Goal: Task Accomplishment & Management: Manage account settings

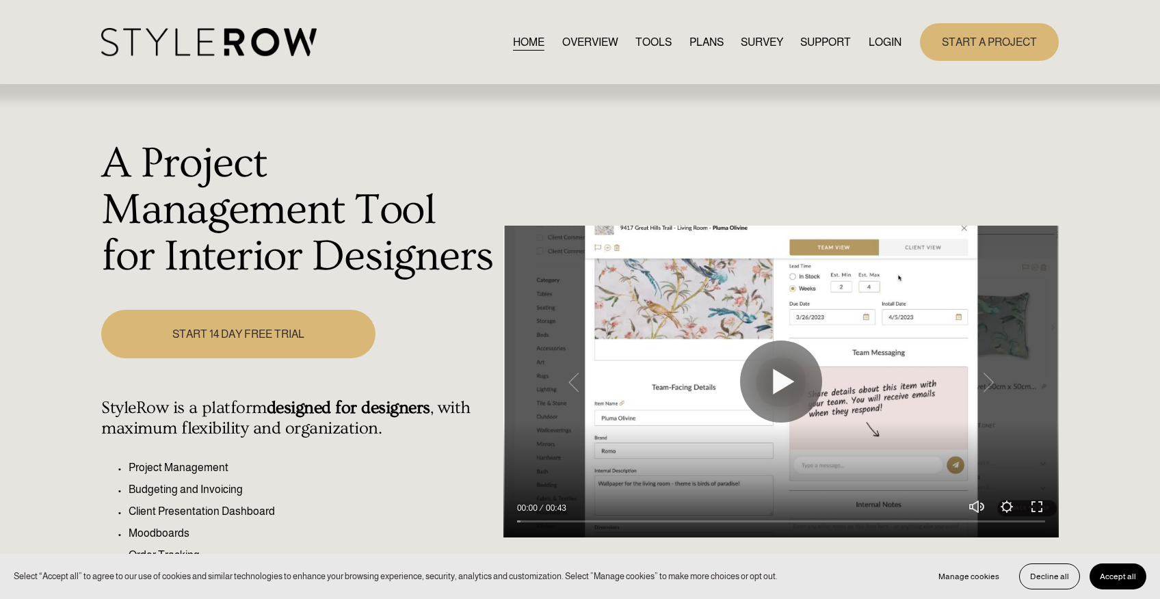
click at [874, 38] on link "LOGIN" at bounding box center [884, 42] width 33 height 18
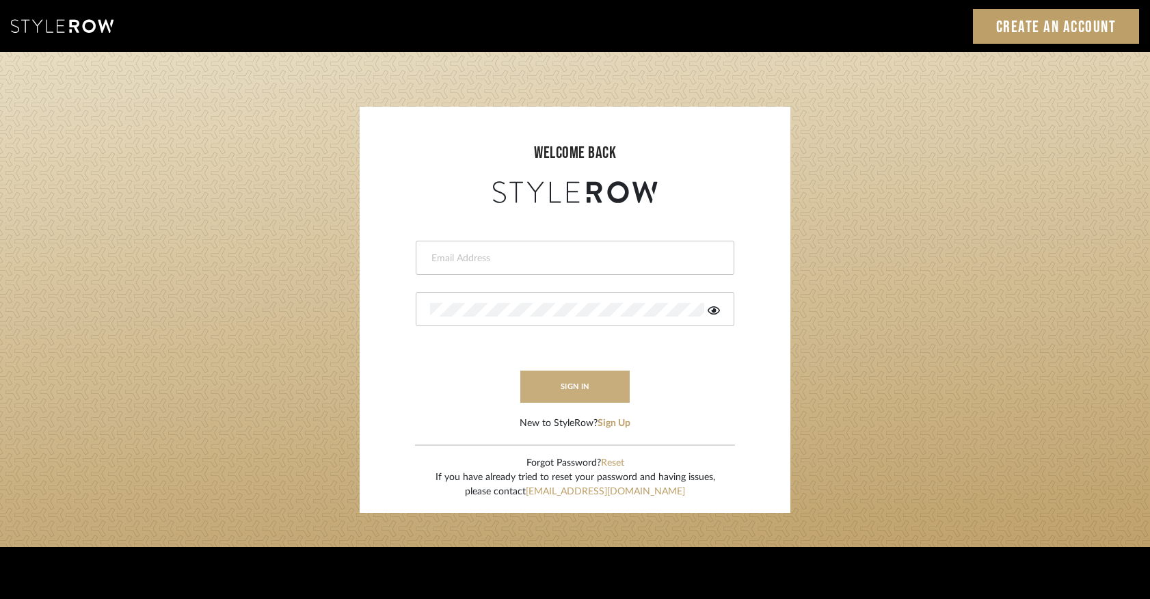
type input "keegan@keeganwilliamsinteriors.com"
click at [588, 384] on button "sign in" at bounding box center [574, 387] width 109 height 32
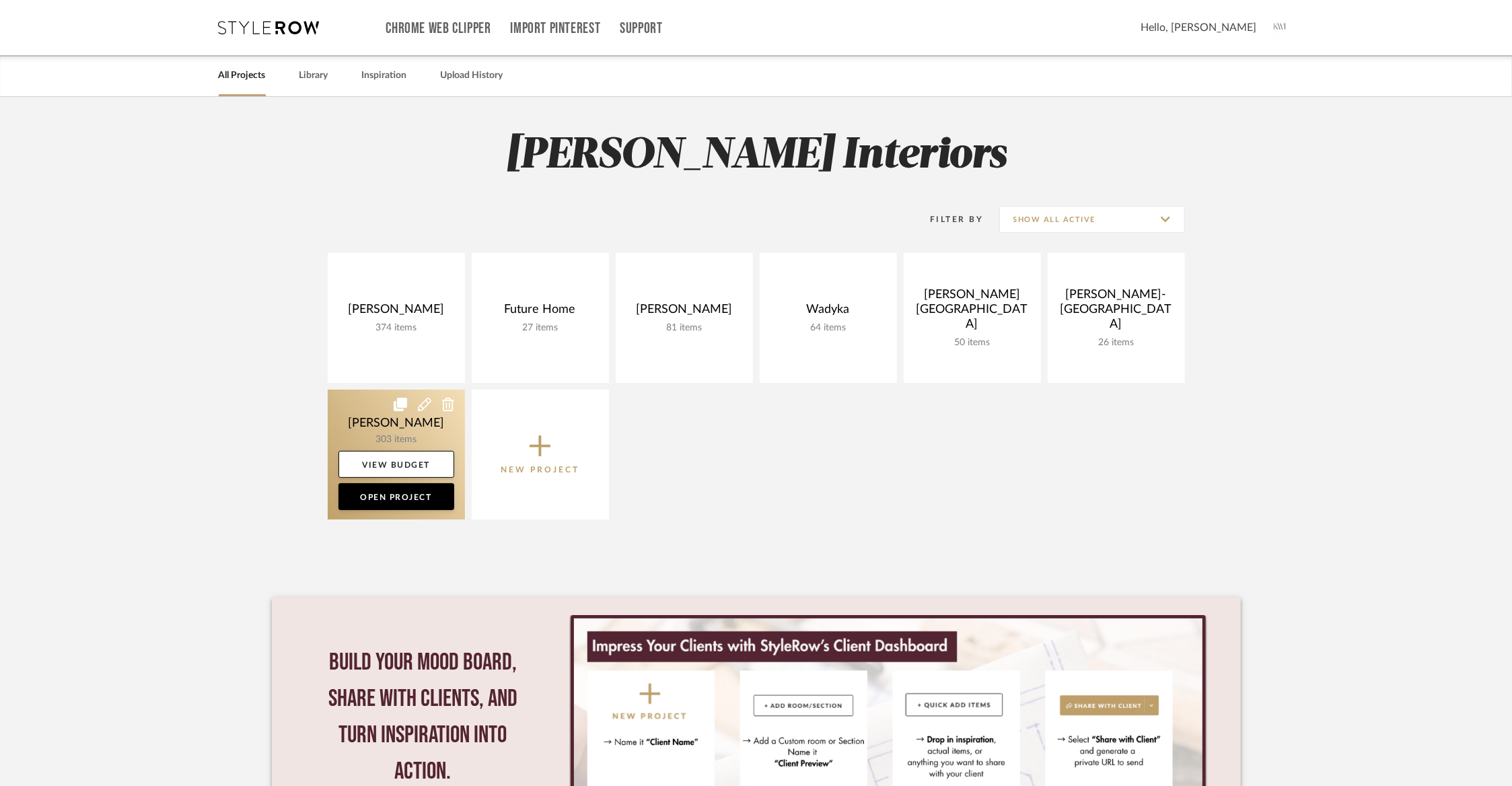
click at [376, 426] on link at bounding box center [396, 454] width 138 height 130
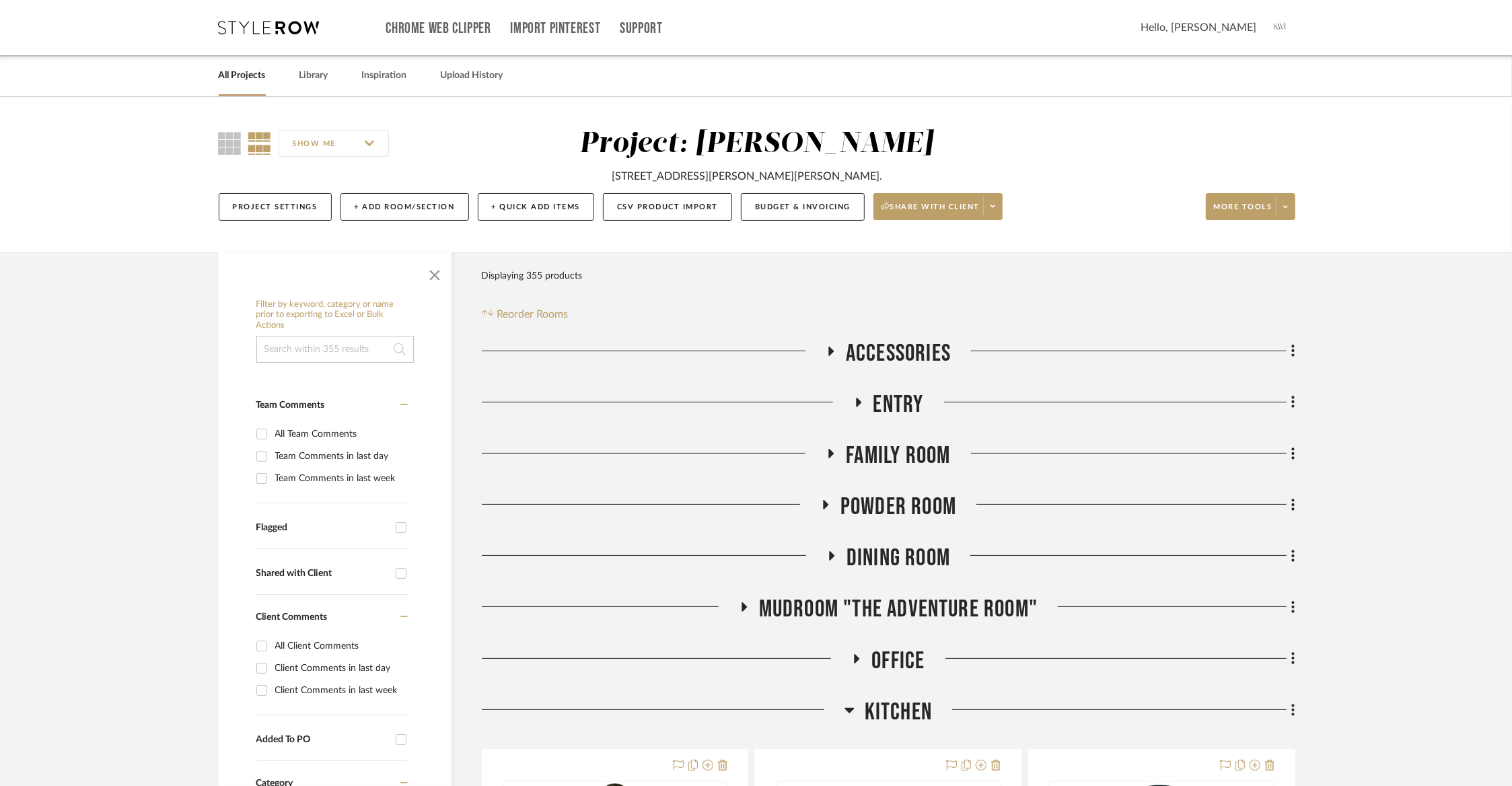
click at [888, 394] on span "Entry" at bounding box center [898, 404] width 50 height 29
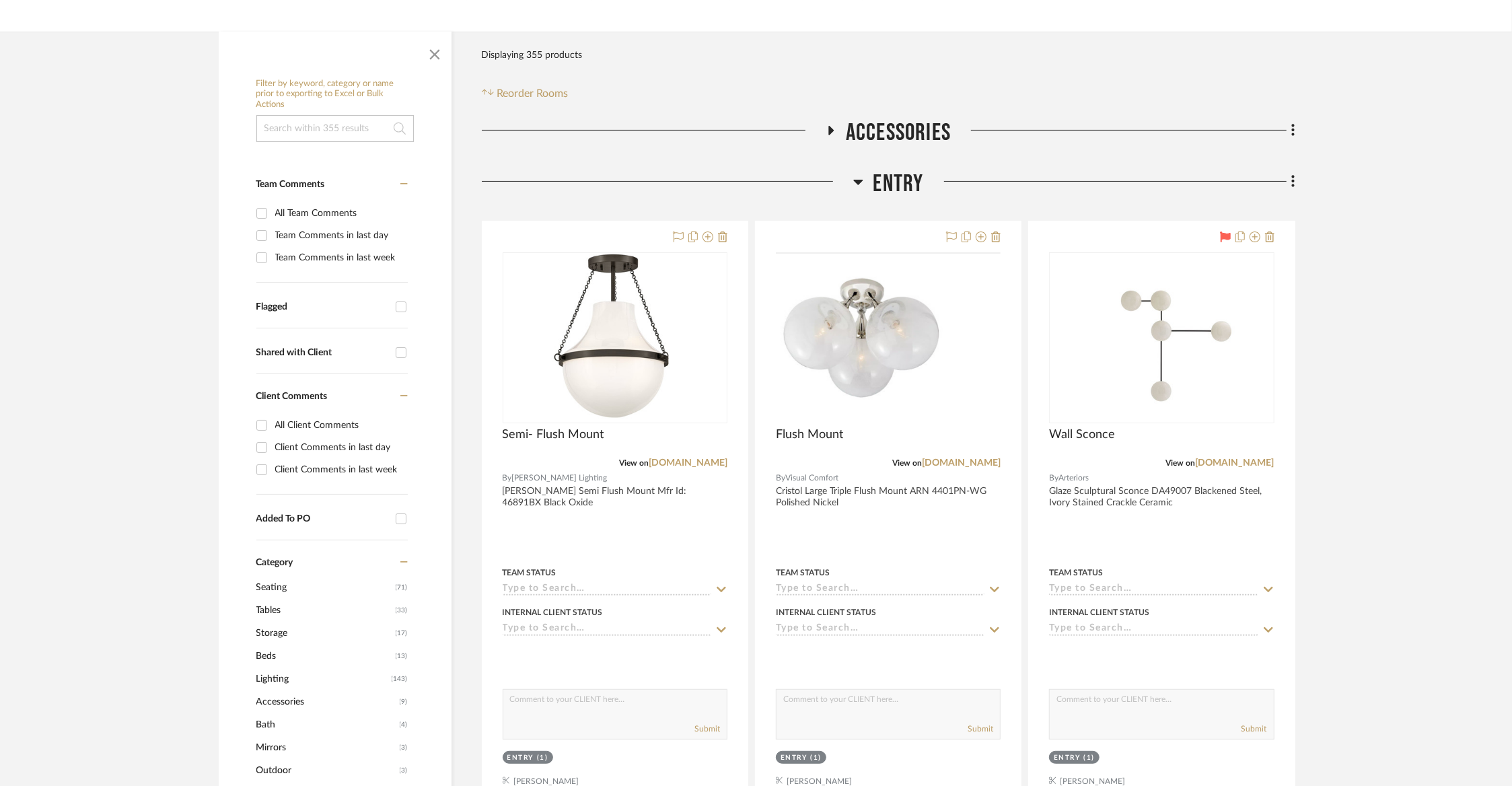
scroll to position [233, 0]
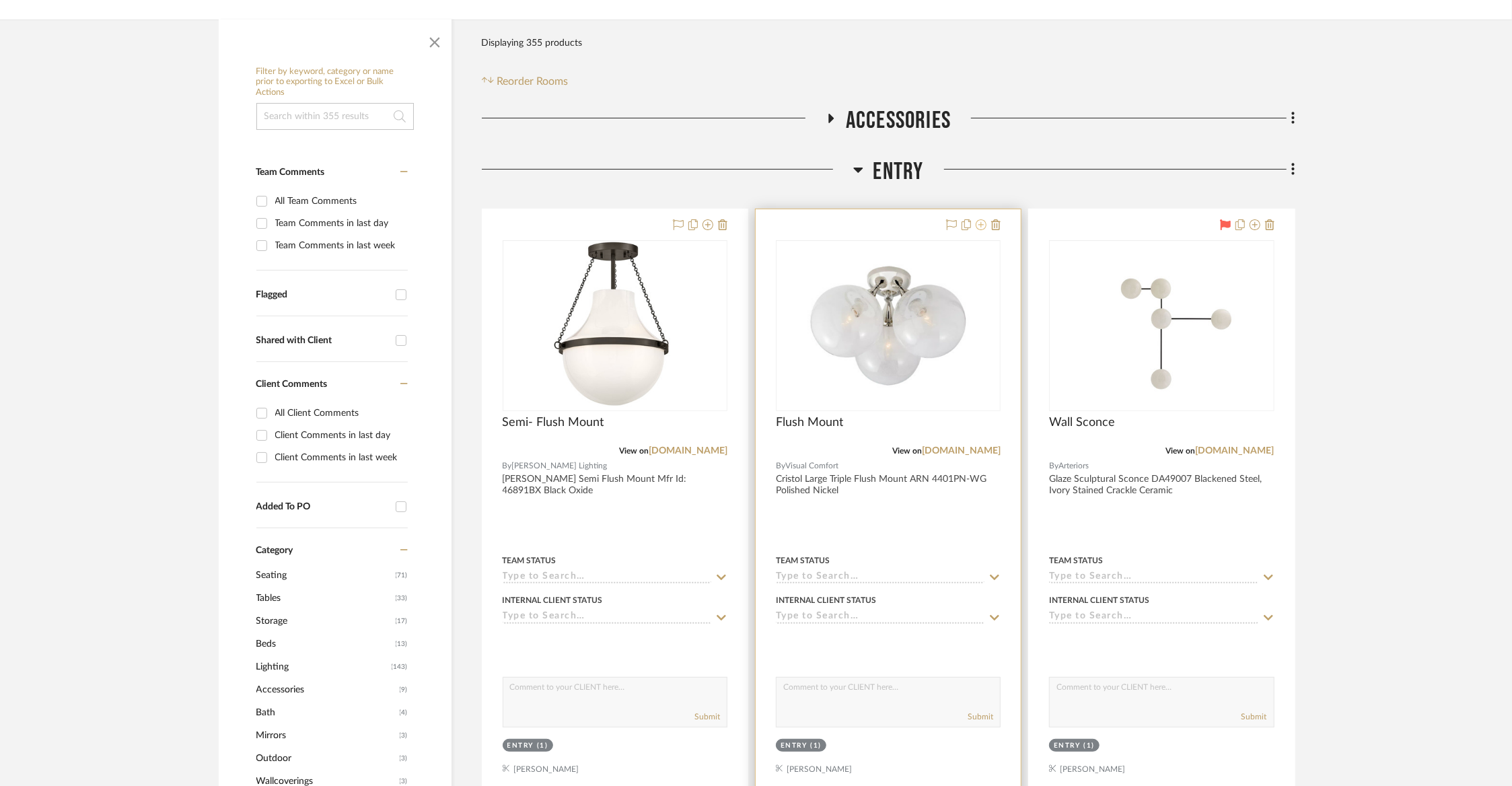
click at [982, 230] on fa-icon at bounding box center [981, 225] width 11 height 11
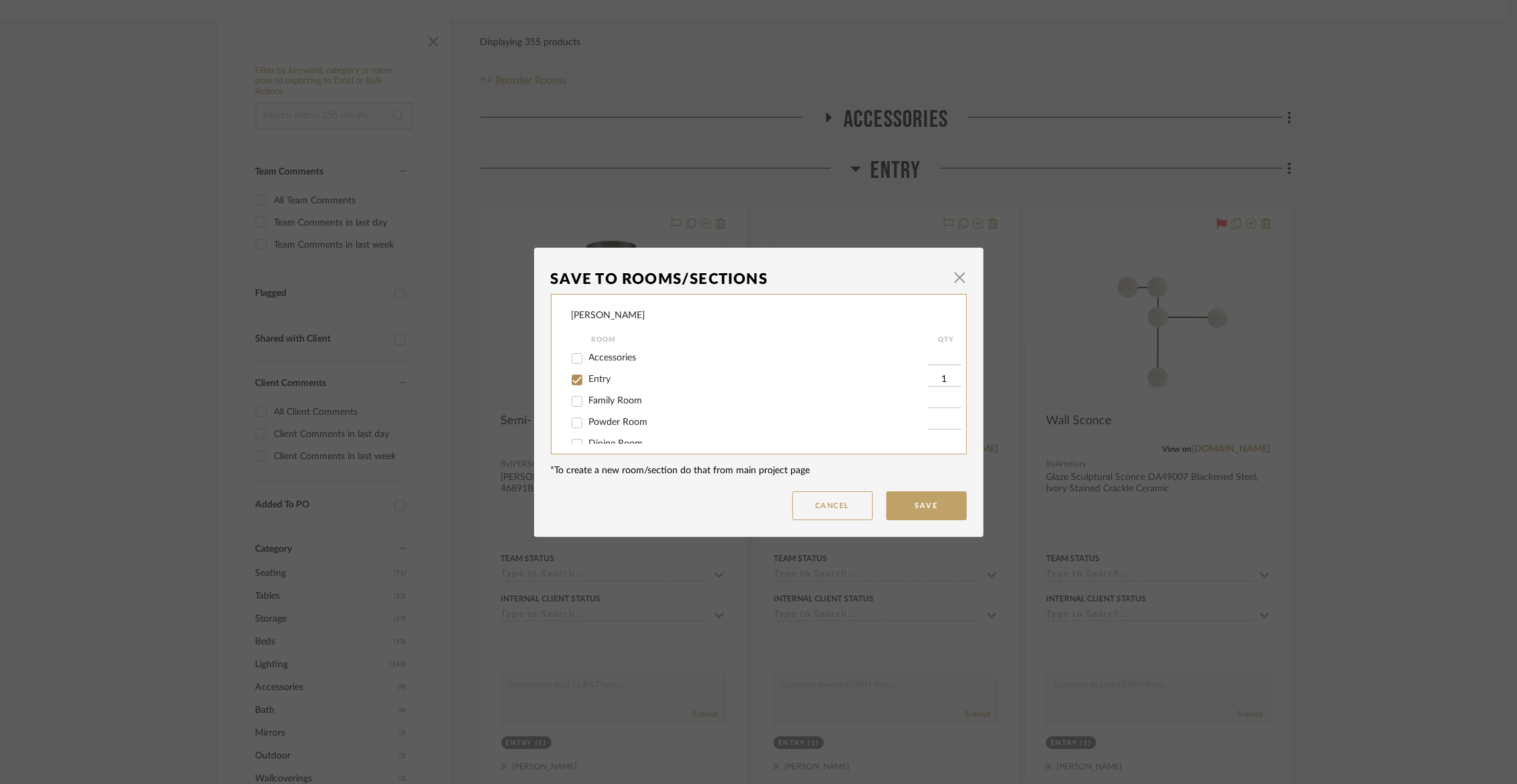
click at [598, 383] on span "Entry" at bounding box center [600, 380] width 23 height 10
click at [588, 383] on input "Entry" at bounding box center [577, 380] width 22 height 22
checkbox input "false"
click at [598, 428] on span "Not Selected" at bounding box center [615, 429] width 54 height 10
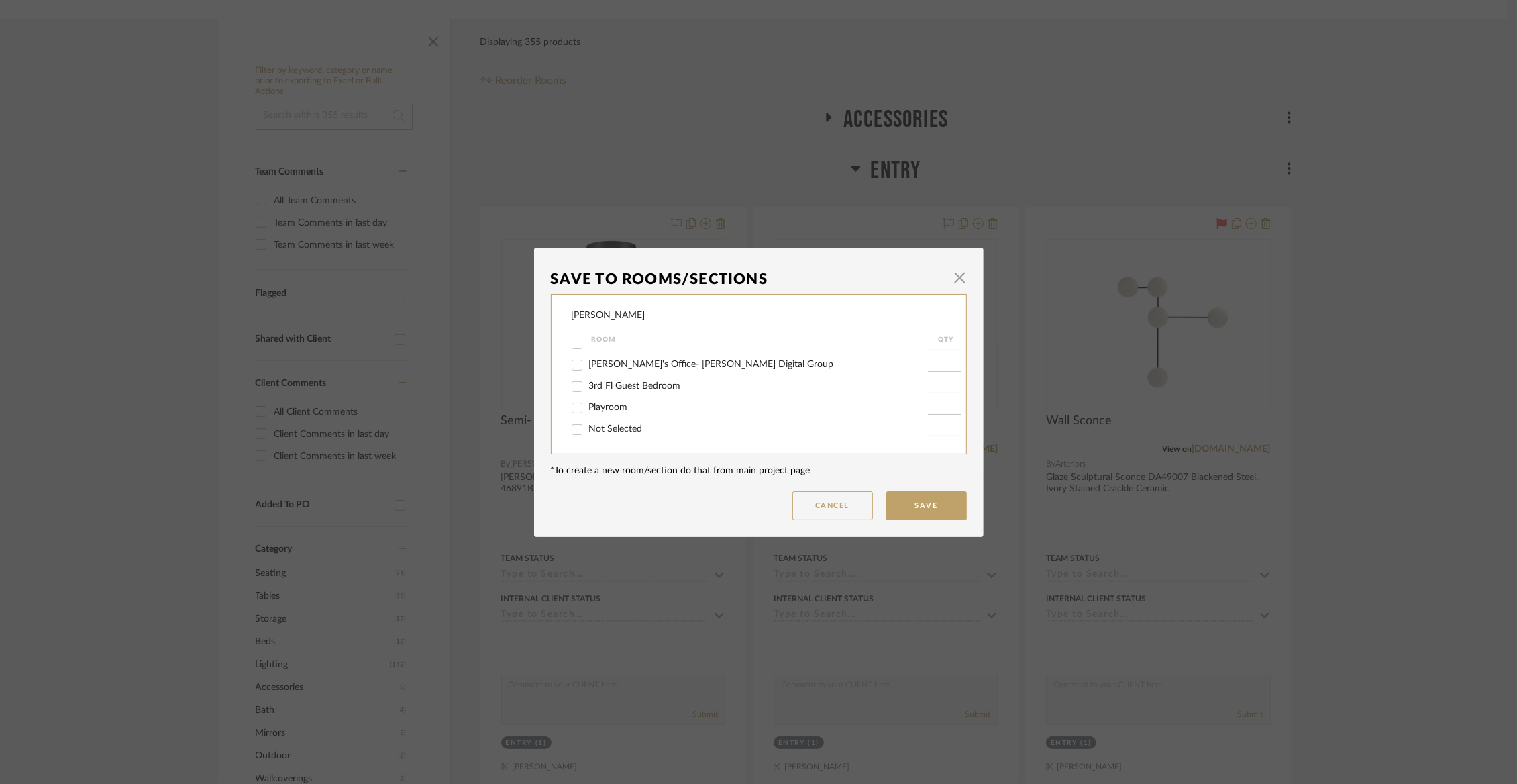
click at [588, 428] on input "Not Selected" at bounding box center [577, 430] width 22 height 22
checkbox input "true"
type input "1"
click at [937, 512] on button "Save" at bounding box center [926, 505] width 80 height 28
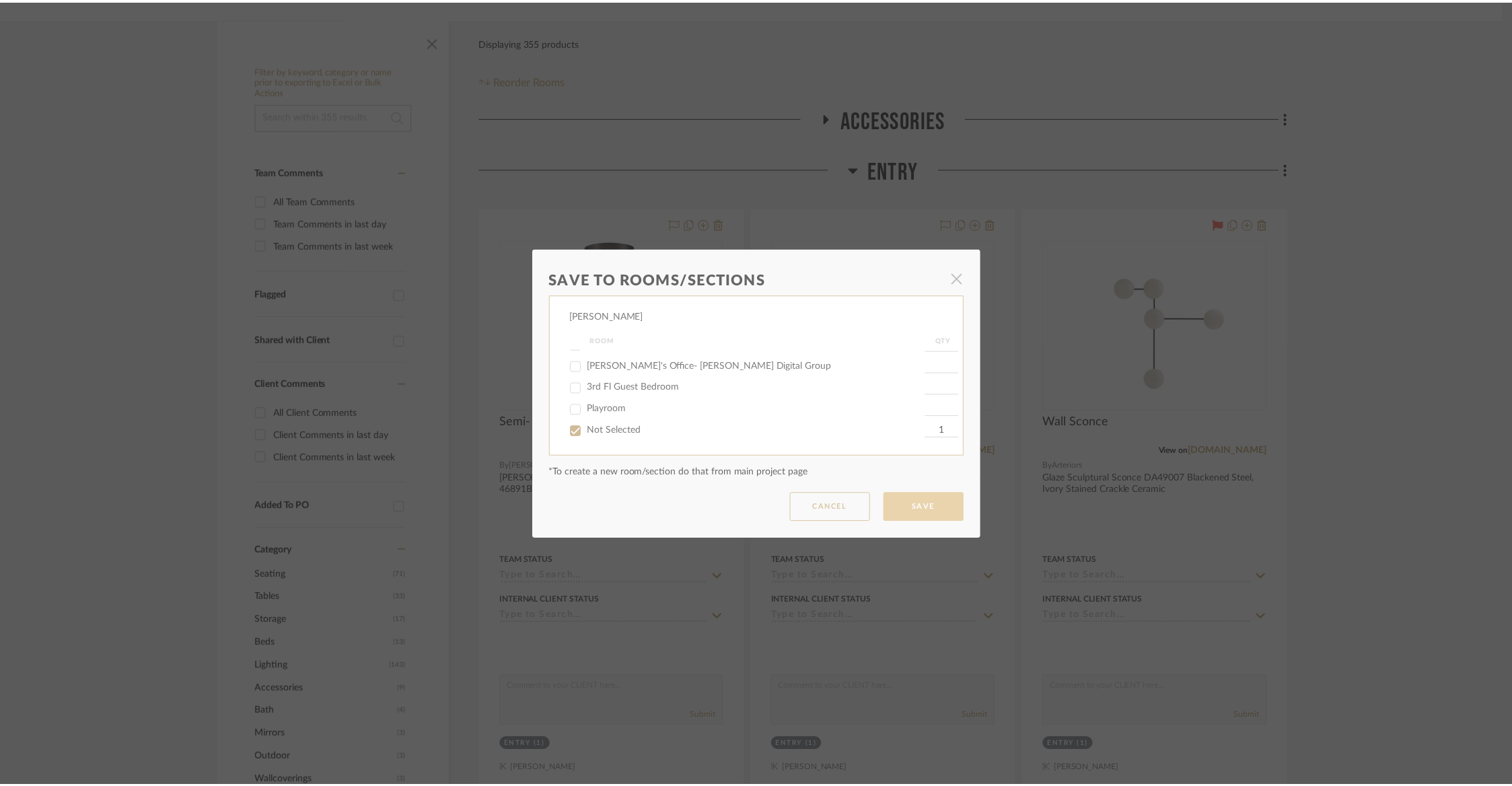
scroll to position [233, 0]
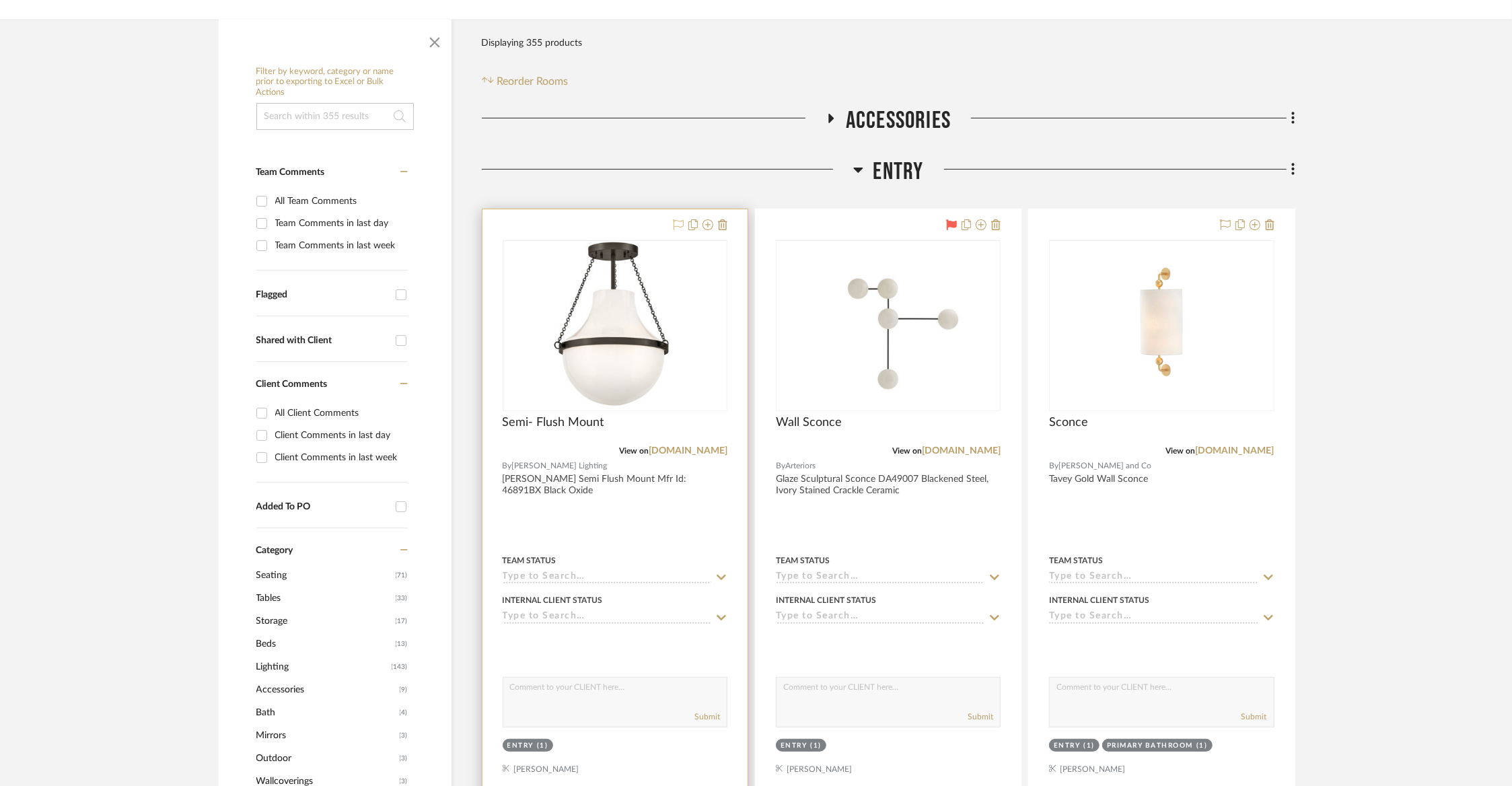
click at [675, 226] on icon at bounding box center [678, 224] width 11 height 11
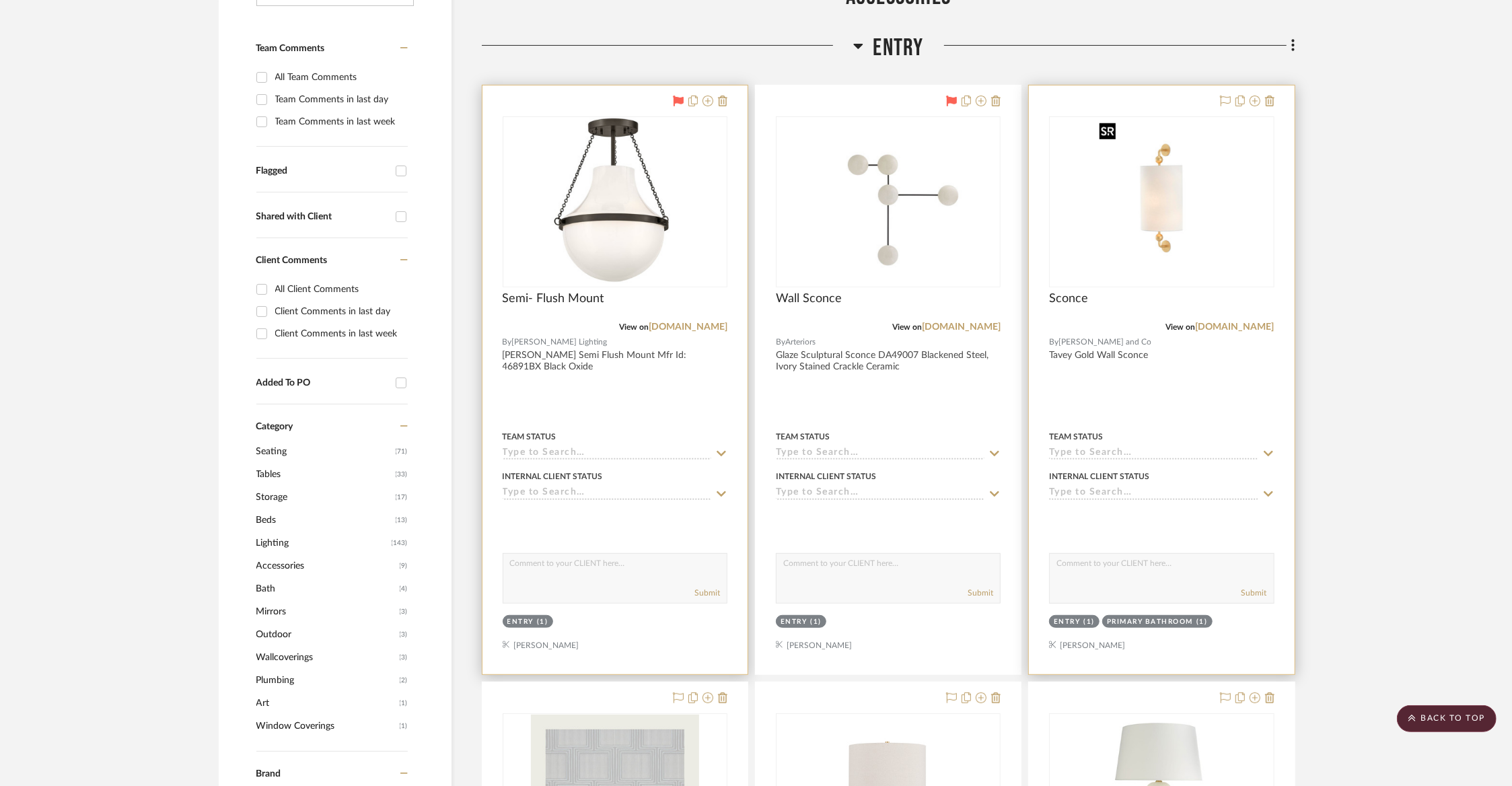
scroll to position [342, 0]
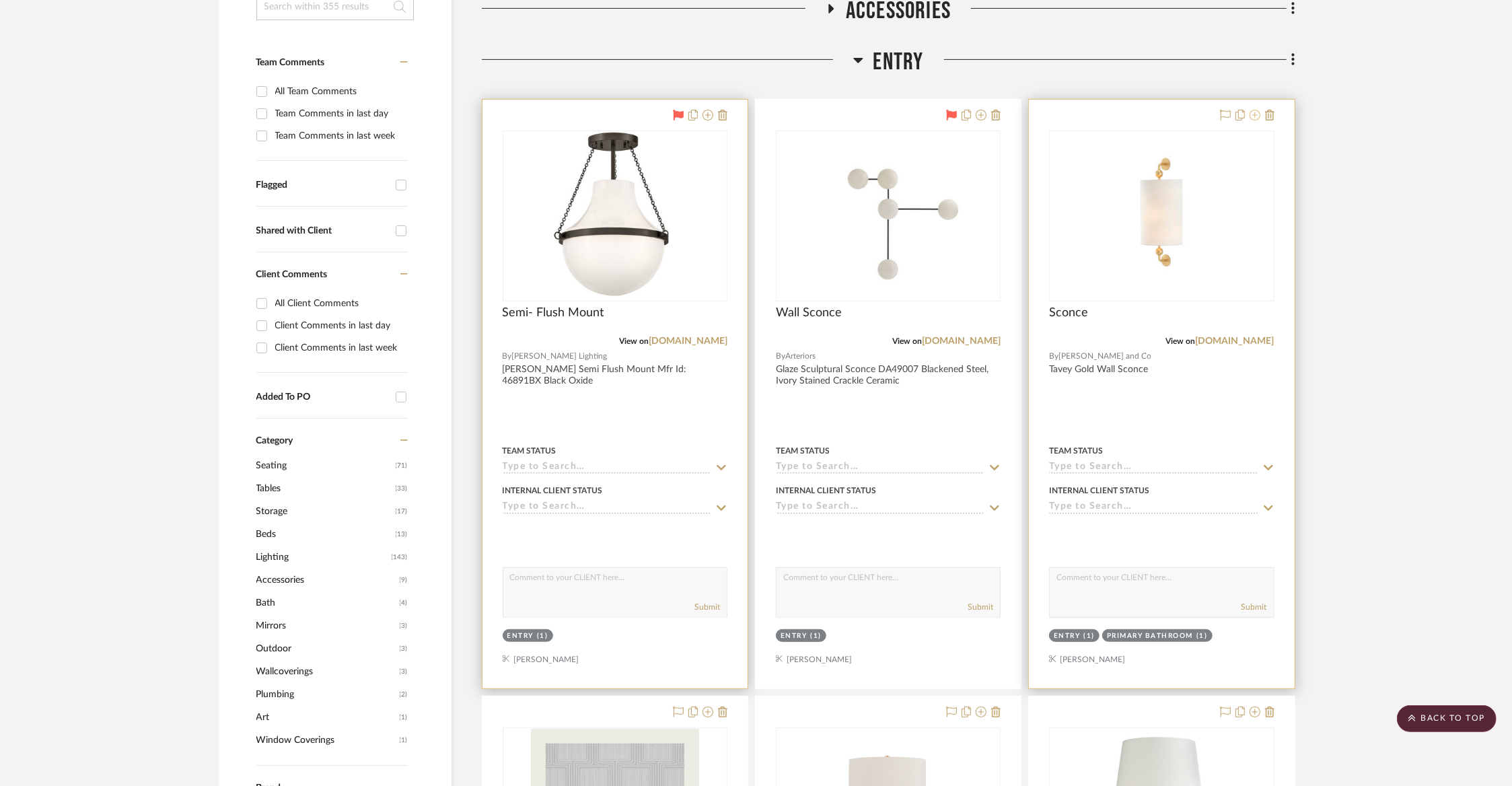
click at [1254, 117] on icon at bounding box center [1254, 114] width 11 height 11
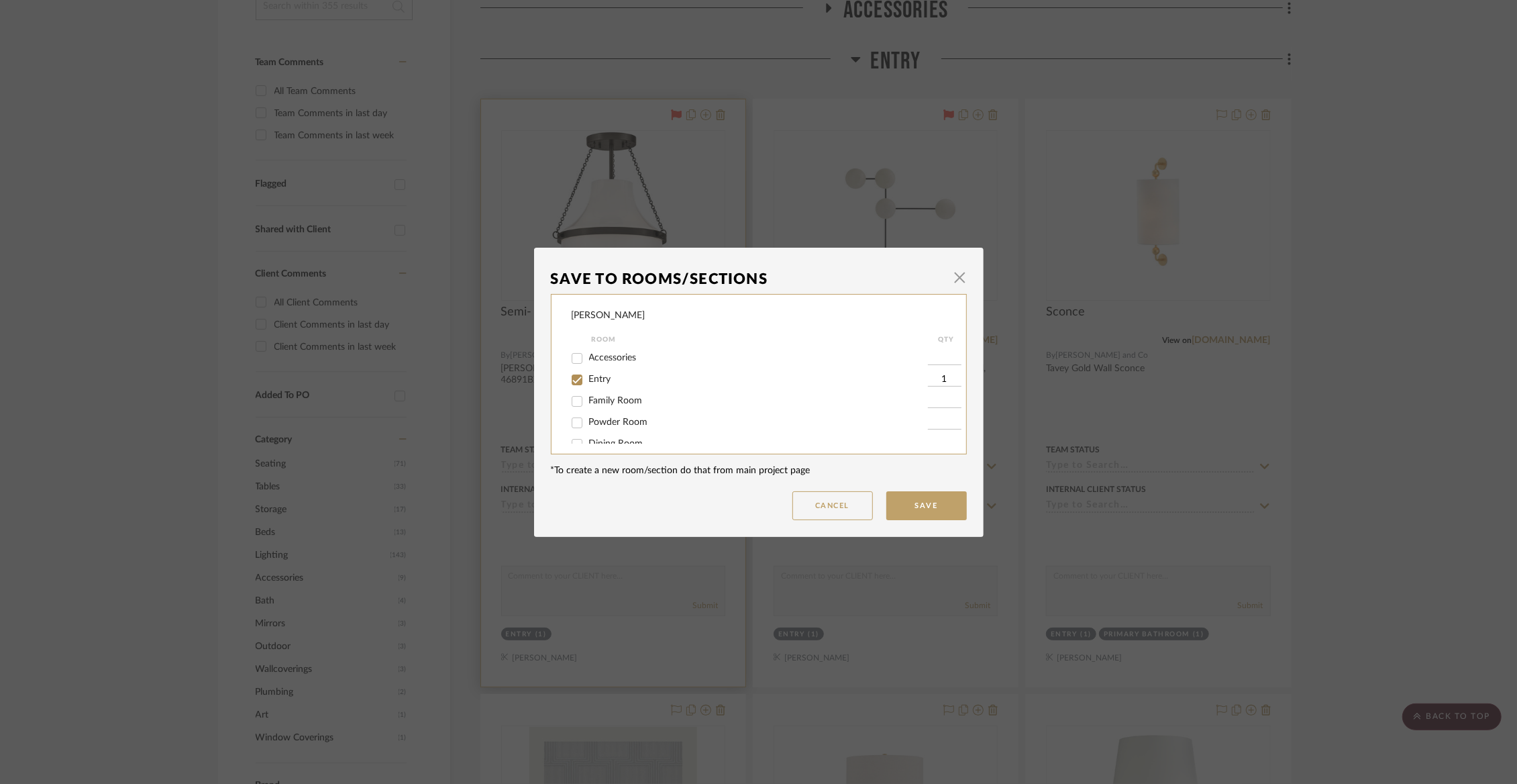
click at [598, 379] on span "Entry" at bounding box center [600, 380] width 23 height 10
click at [588, 379] on input "Entry" at bounding box center [577, 380] width 22 height 22
checkbox input "false"
click at [600, 426] on span "Not Selected" at bounding box center [615, 429] width 54 height 10
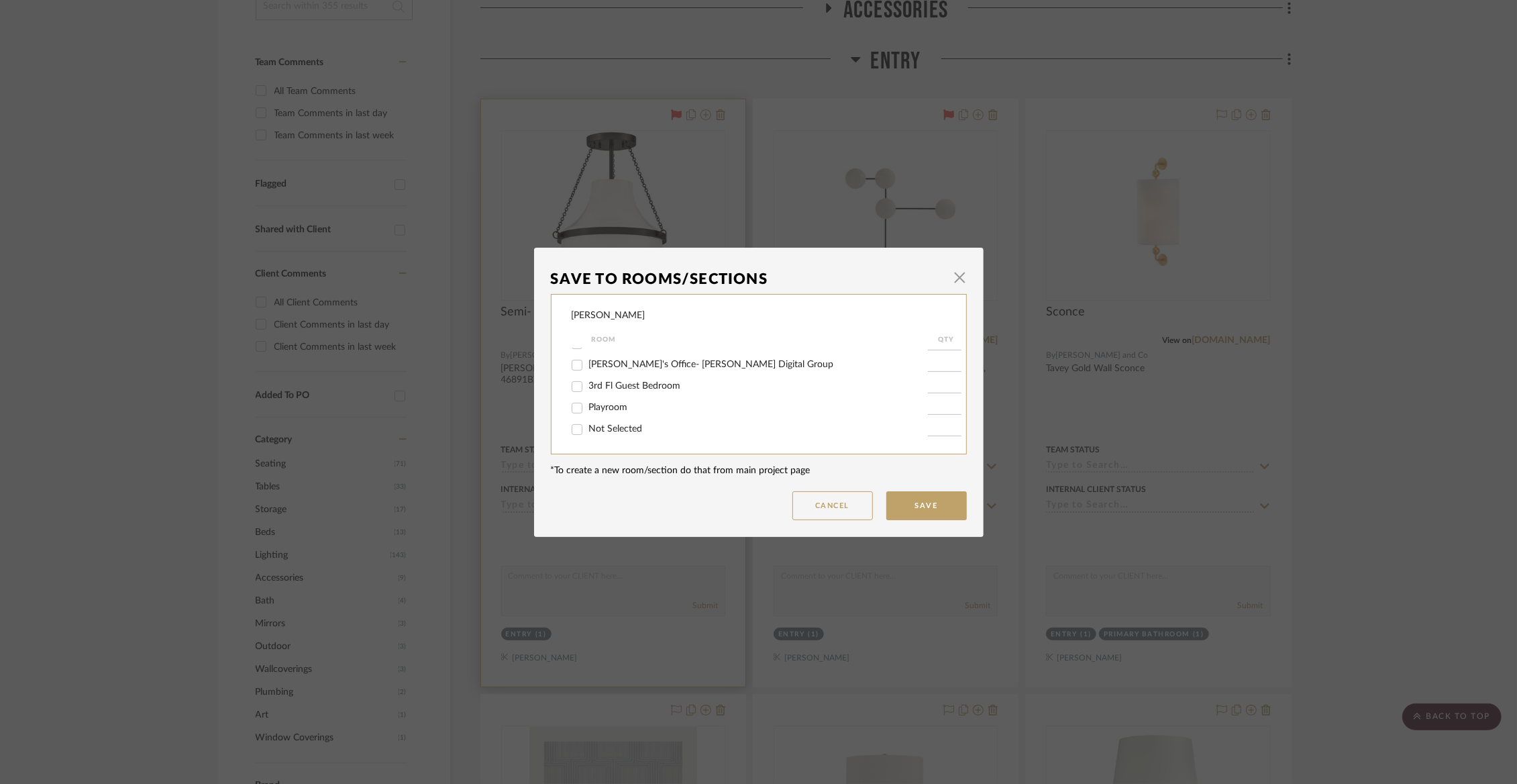
click at [588, 426] on input "Not Selected" at bounding box center [577, 430] width 22 height 22
checkbox input "true"
type input "1"
click at [935, 514] on button "Save" at bounding box center [926, 505] width 80 height 28
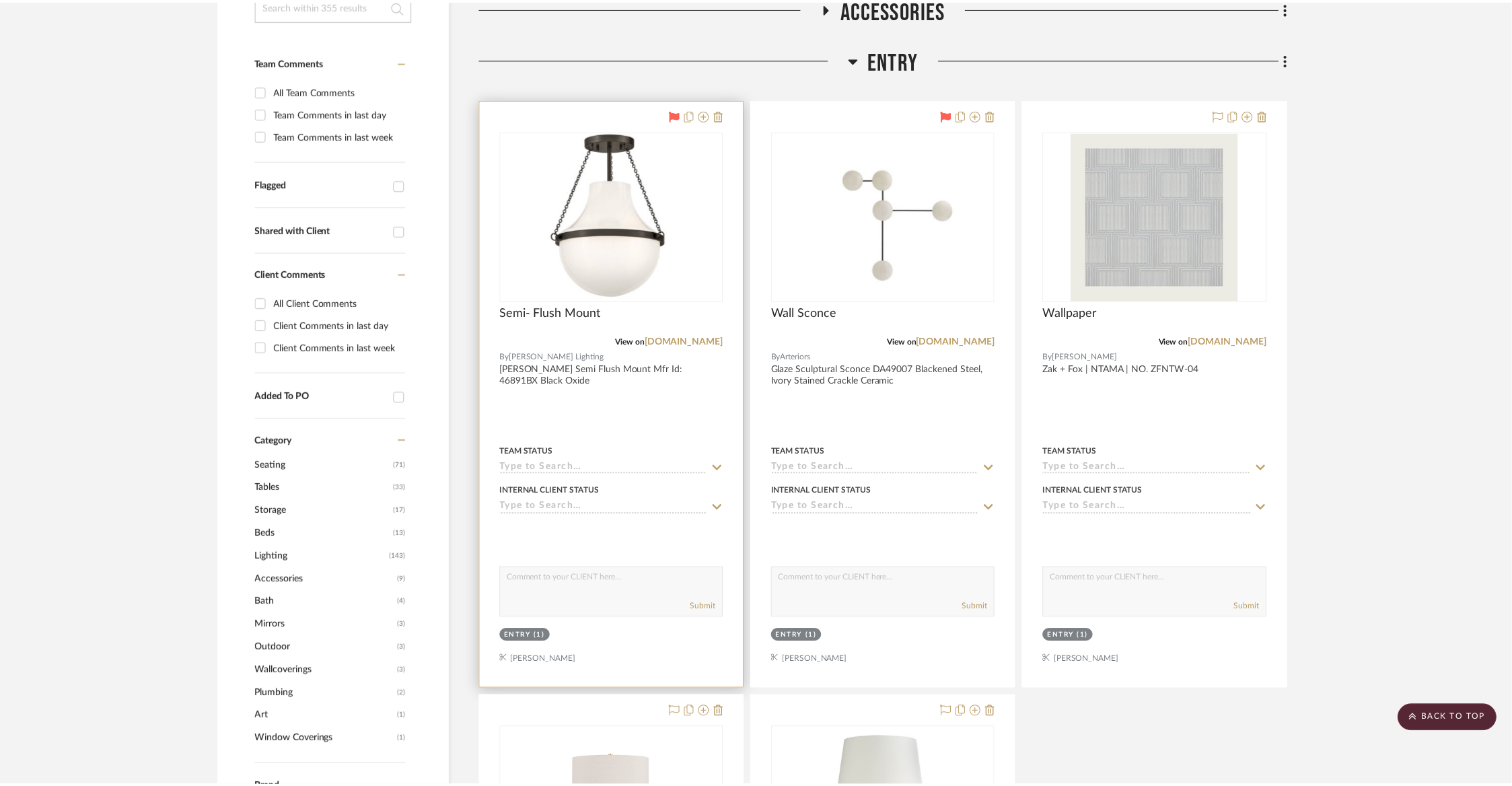
scroll to position [342, 0]
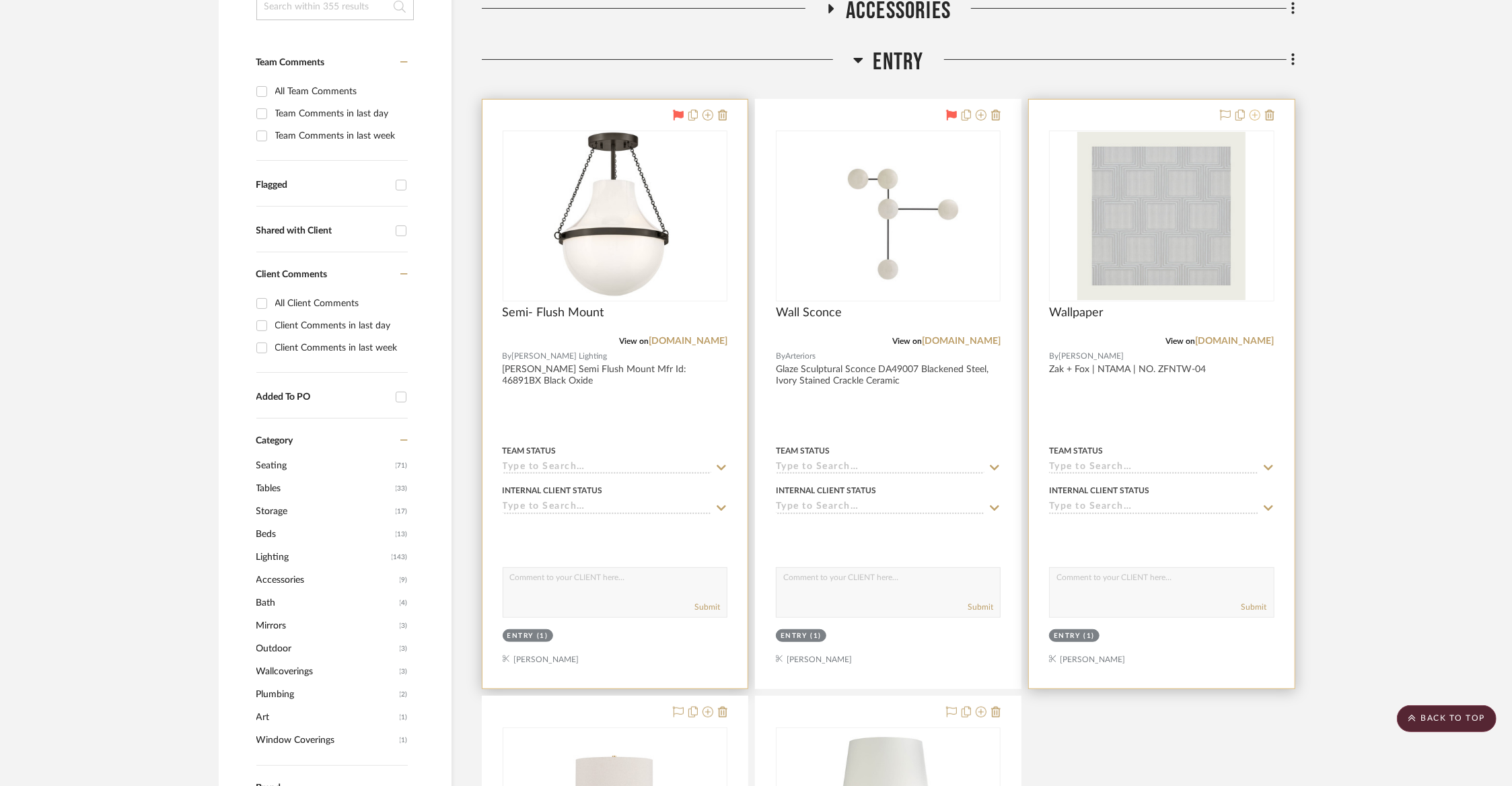
click at [1251, 122] on button at bounding box center [1254, 115] width 11 height 16
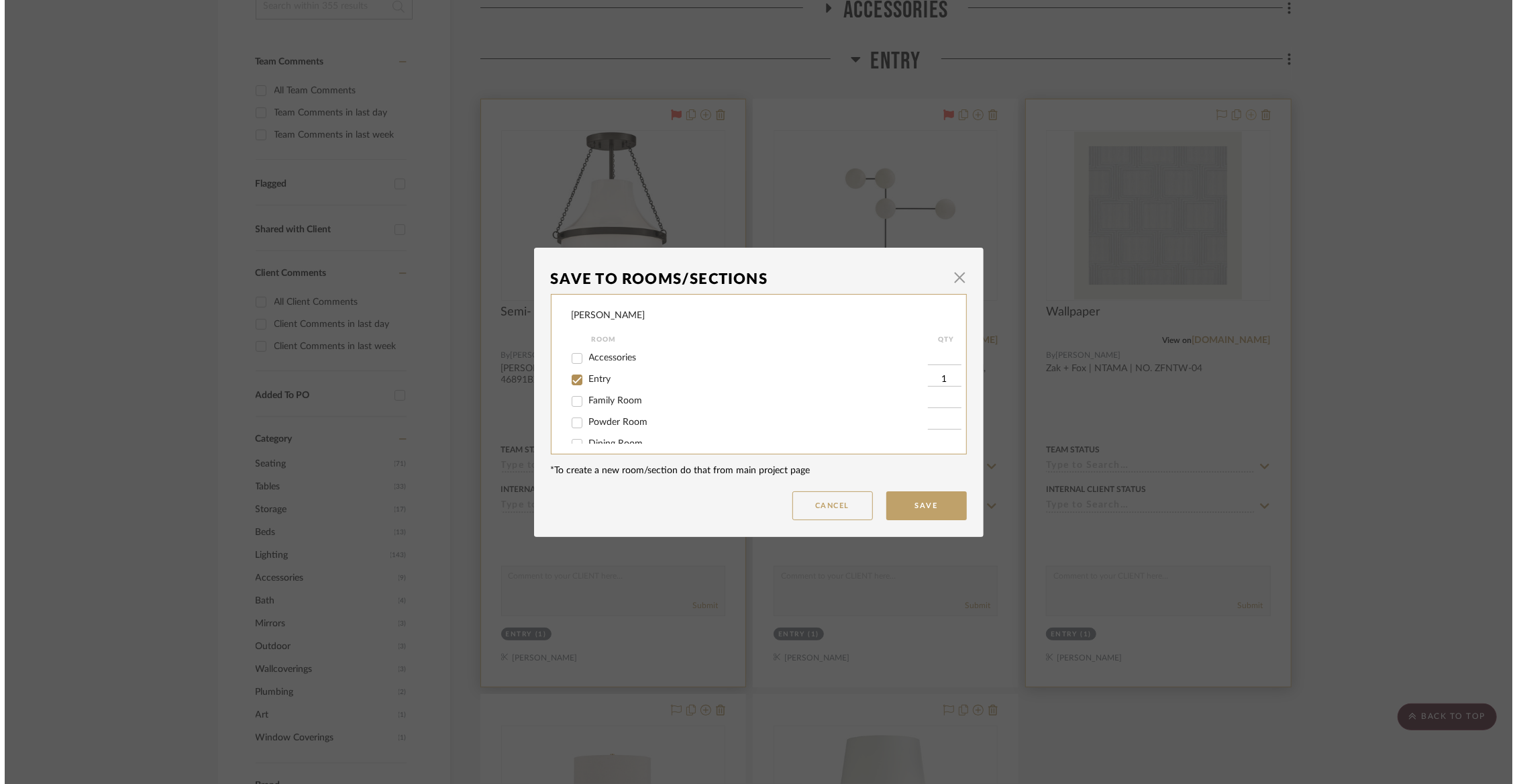
scroll to position [0, 0]
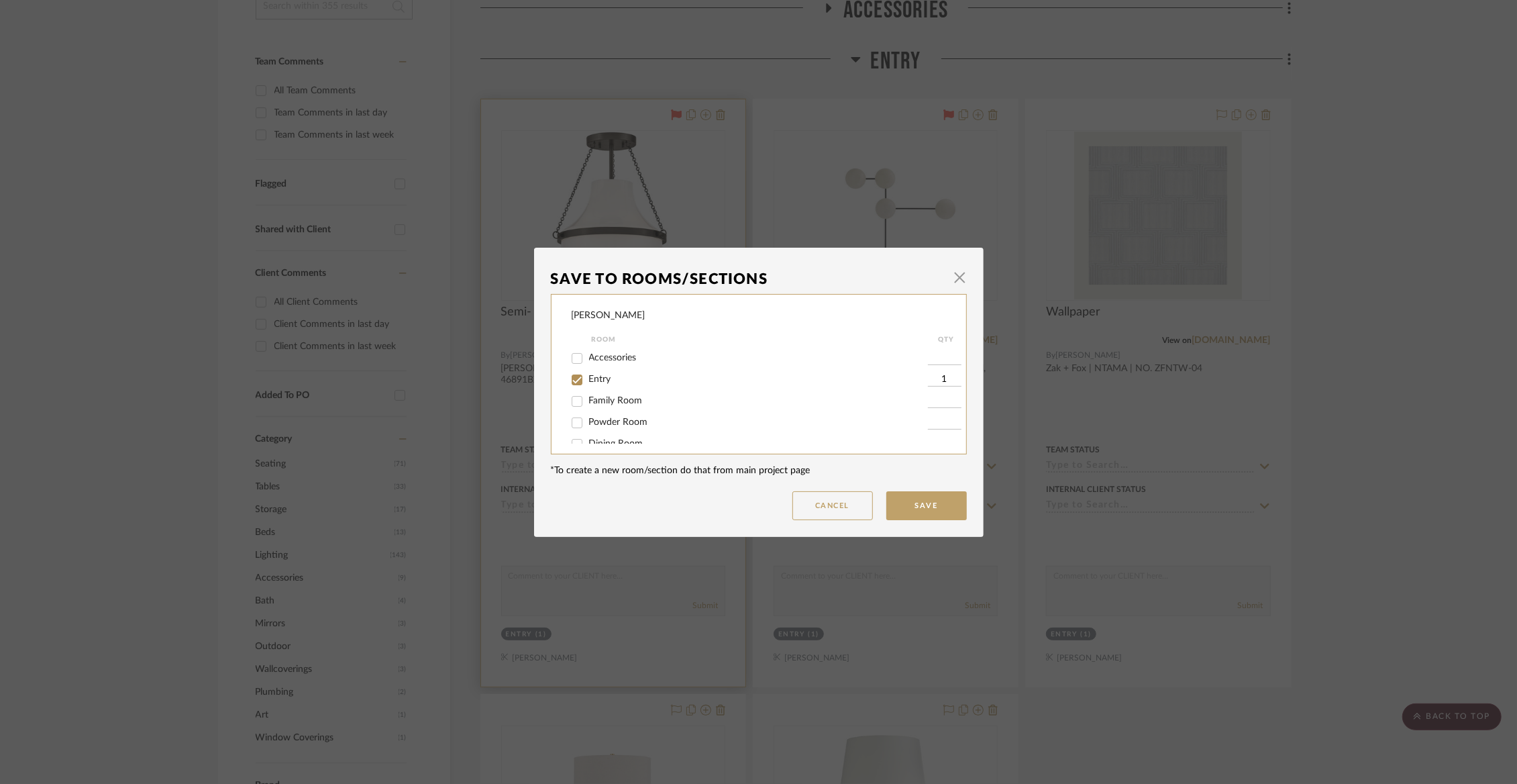
click at [573, 381] on input "Entry" at bounding box center [577, 380] width 22 height 22
checkbox input "false"
click at [583, 428] on div at bounding box center [578, 430] width 22 height 22
checkbox input "true"
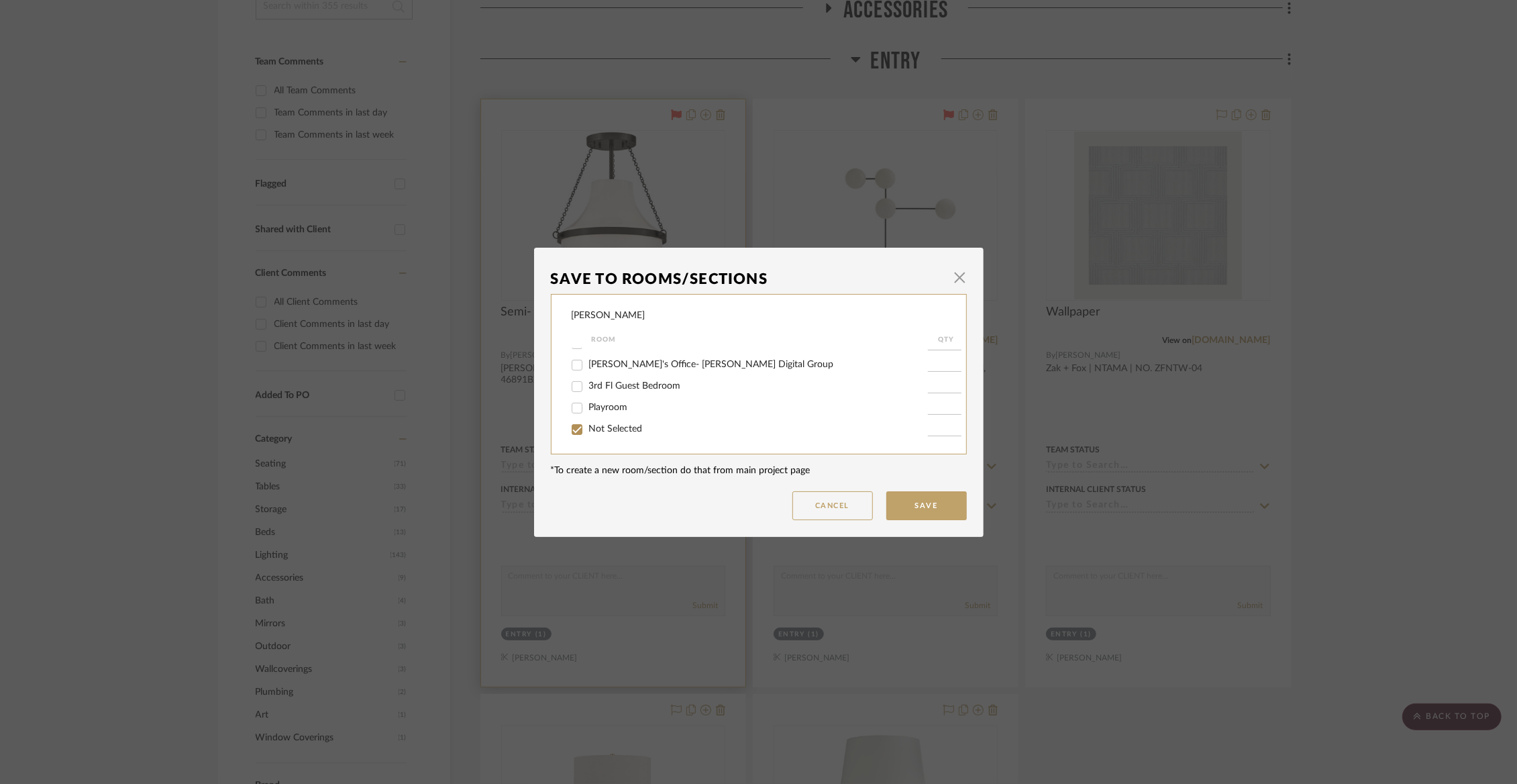
type input "1"
click at [897, 507] on button "Save" at bounding box center [926, 505] width 80 height 28
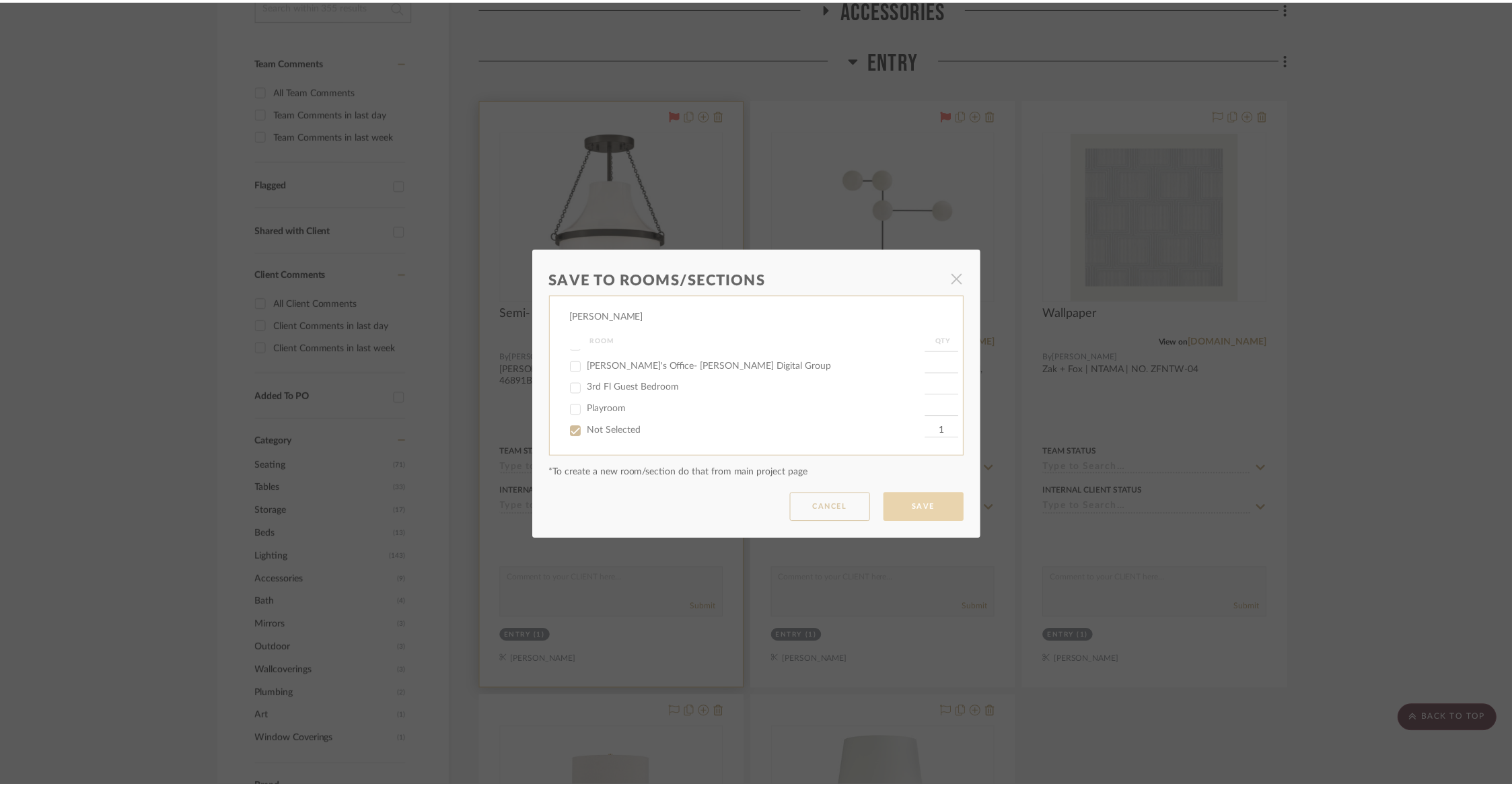
scroll to position [342, 0]
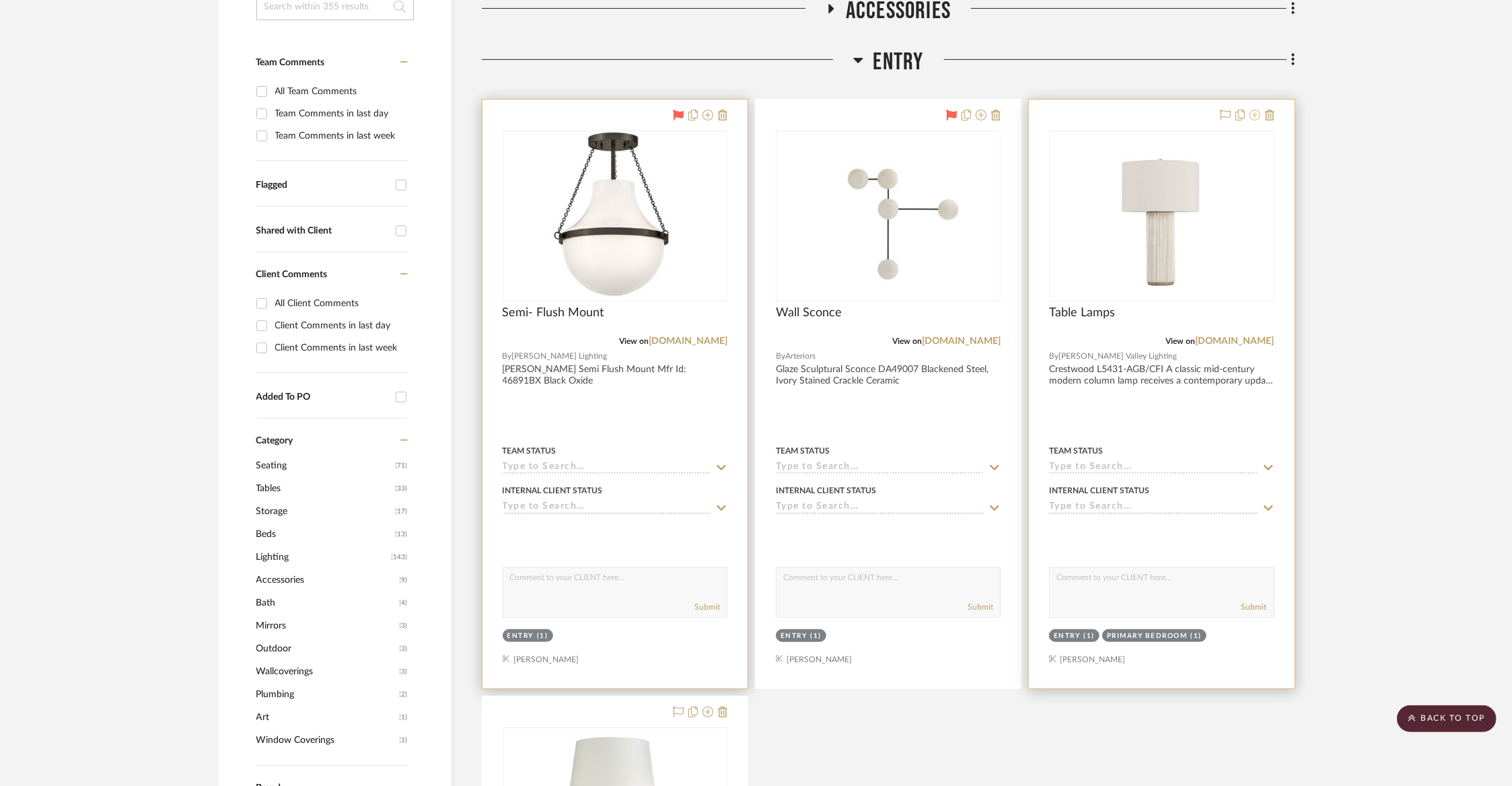
click at [1251, 117] on icon at bounding box center [1254, 114] width 11 height 11
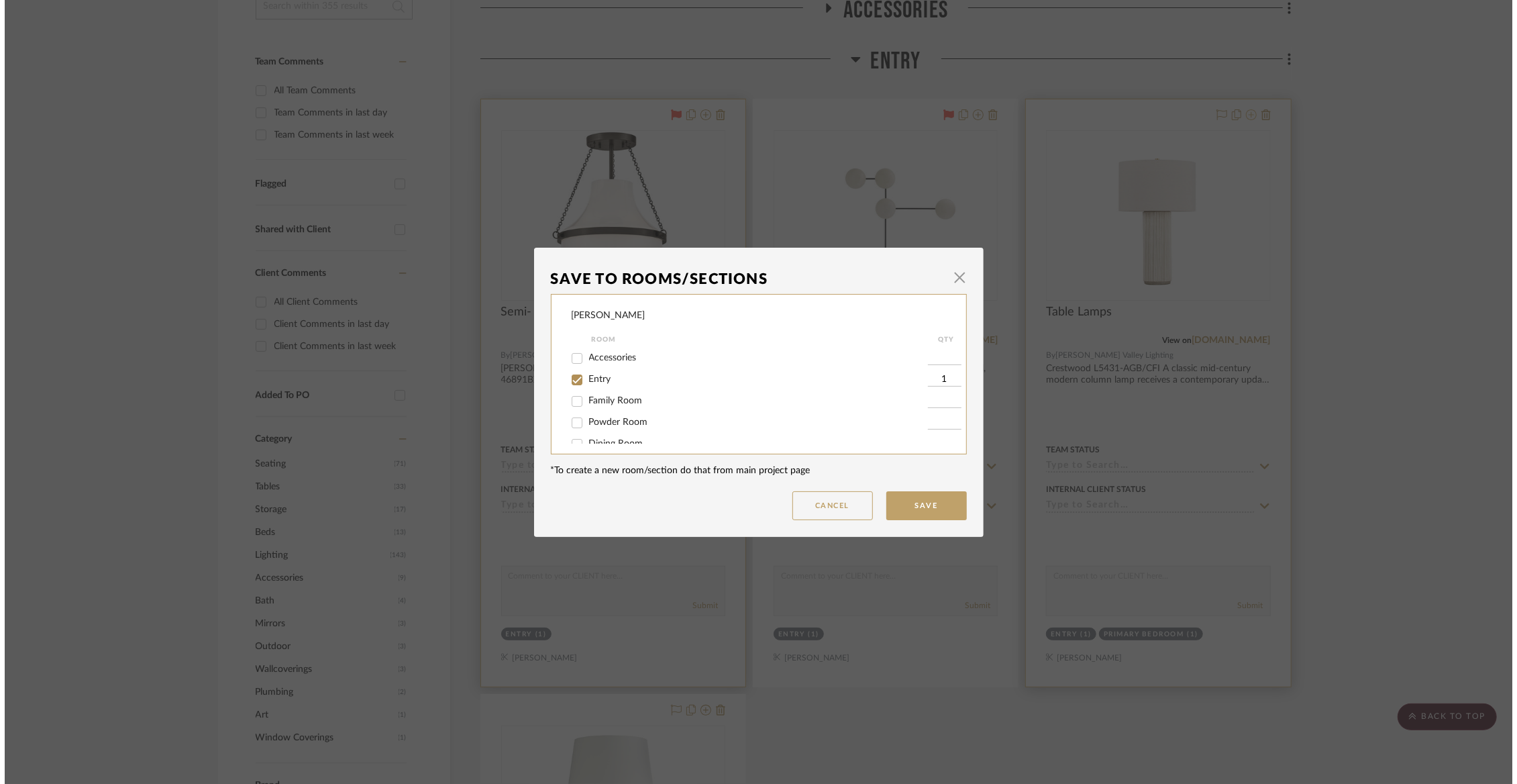
scroll to position [0, 0]
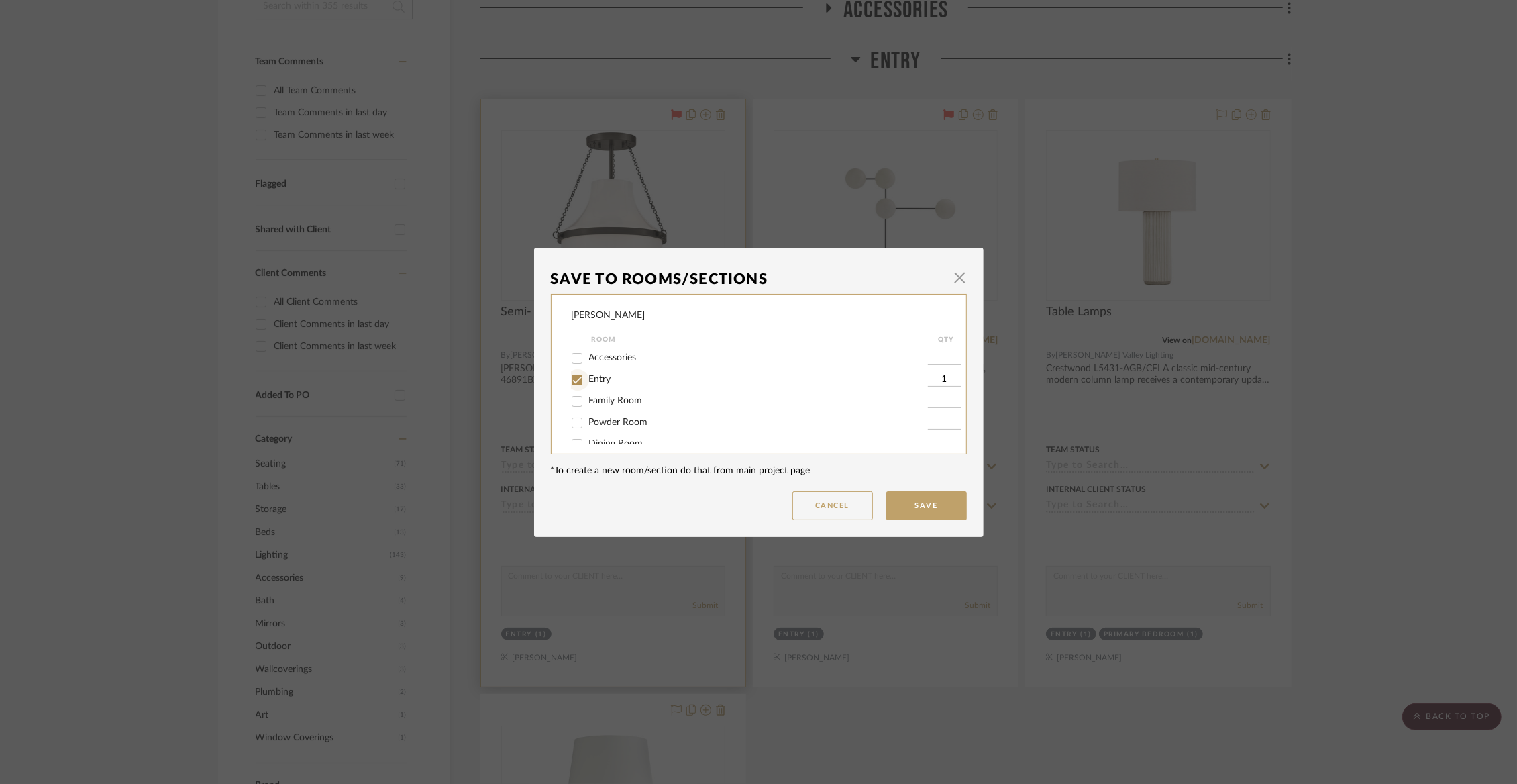
click at [574, 384] on input "Entry" at bounding box center [577, 380] width 22 height 22
checkbox input "false"
click at [580, 426] on input "Not Selected" at bounding box center [577, 430] width 22 height 22
checkbox input "true"
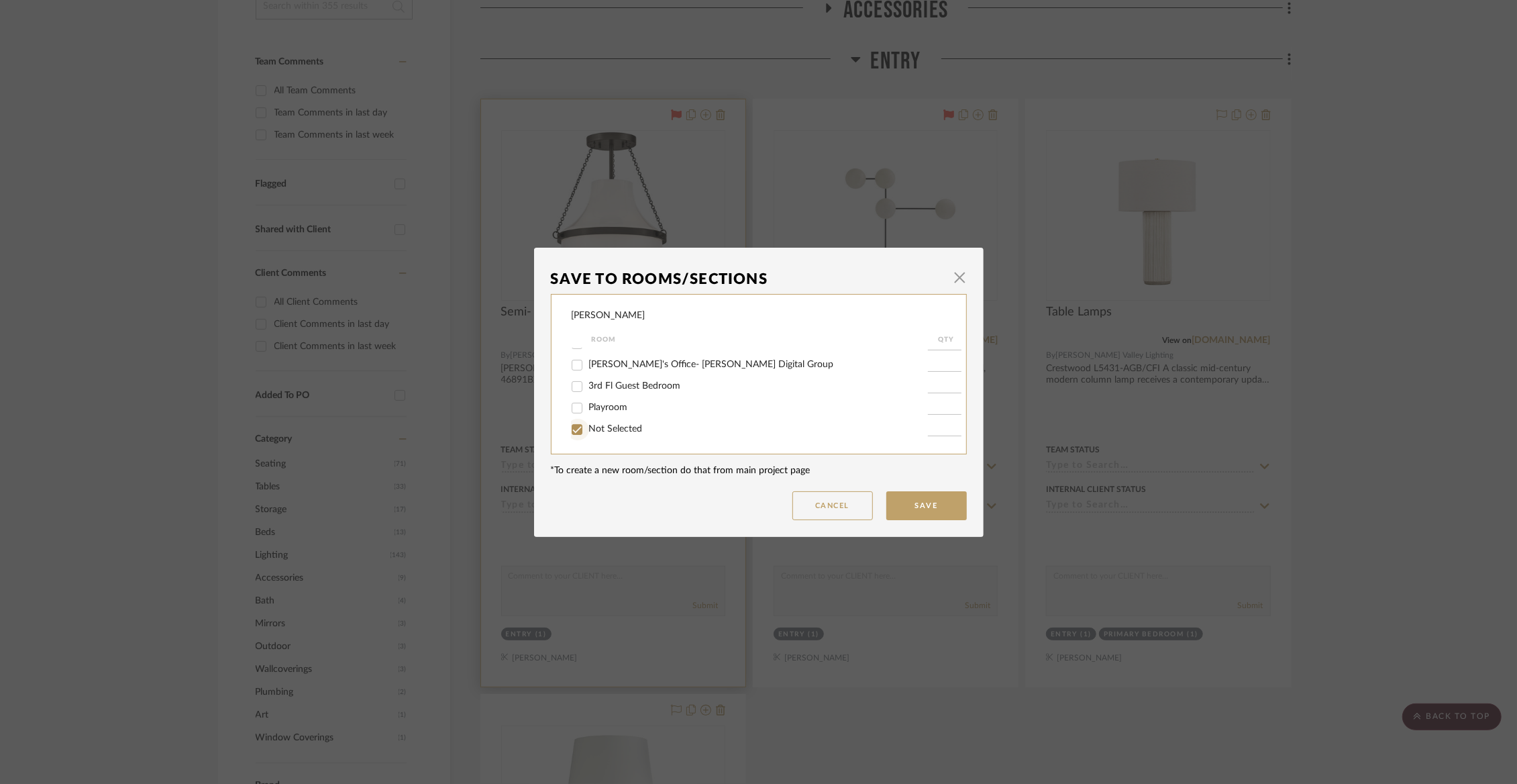
type input "1"
click at [899, 508] on button "Save" at bounding box center [926, 505] width 80 height 28
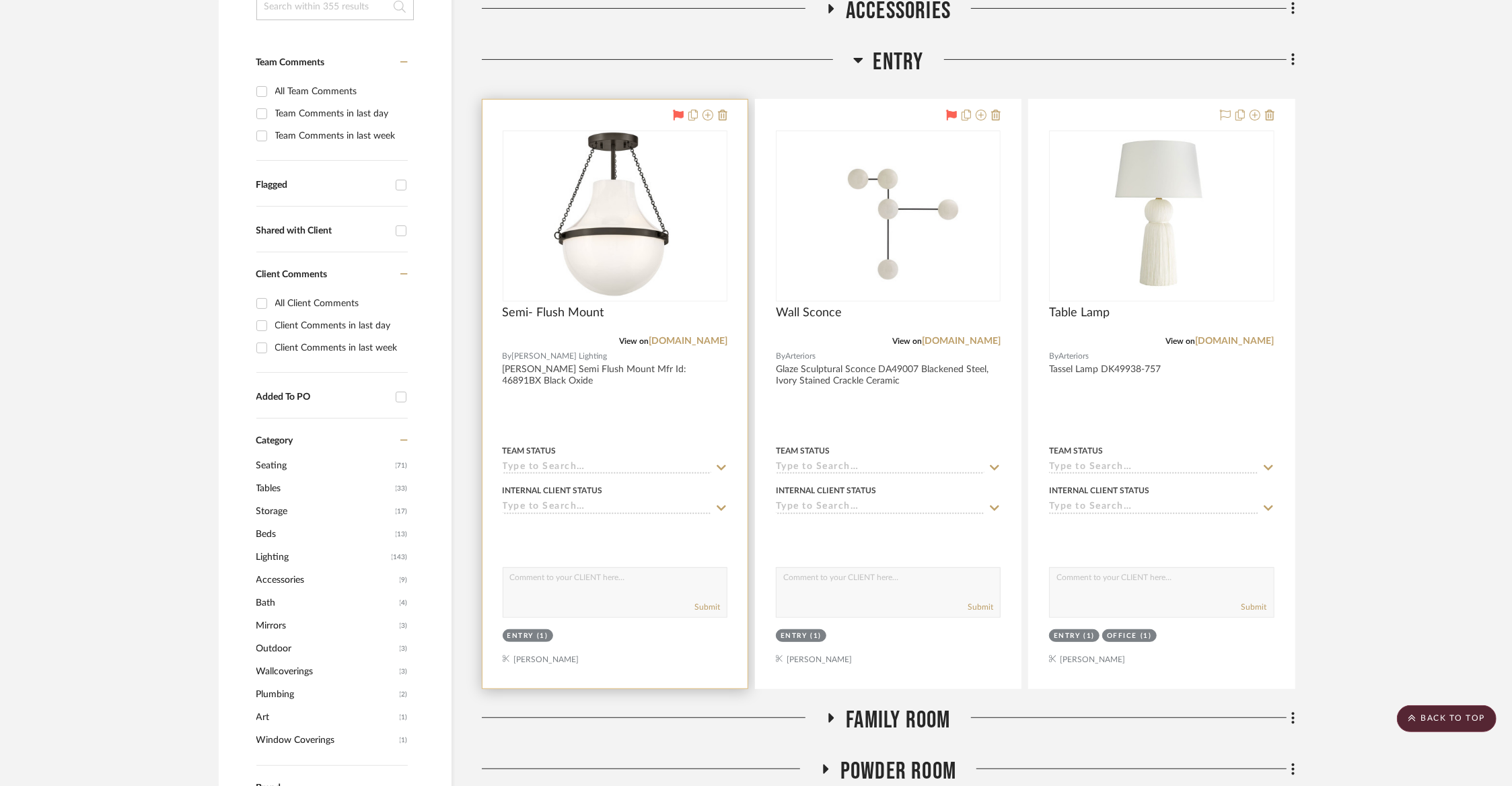
scroll to position [350, 0]
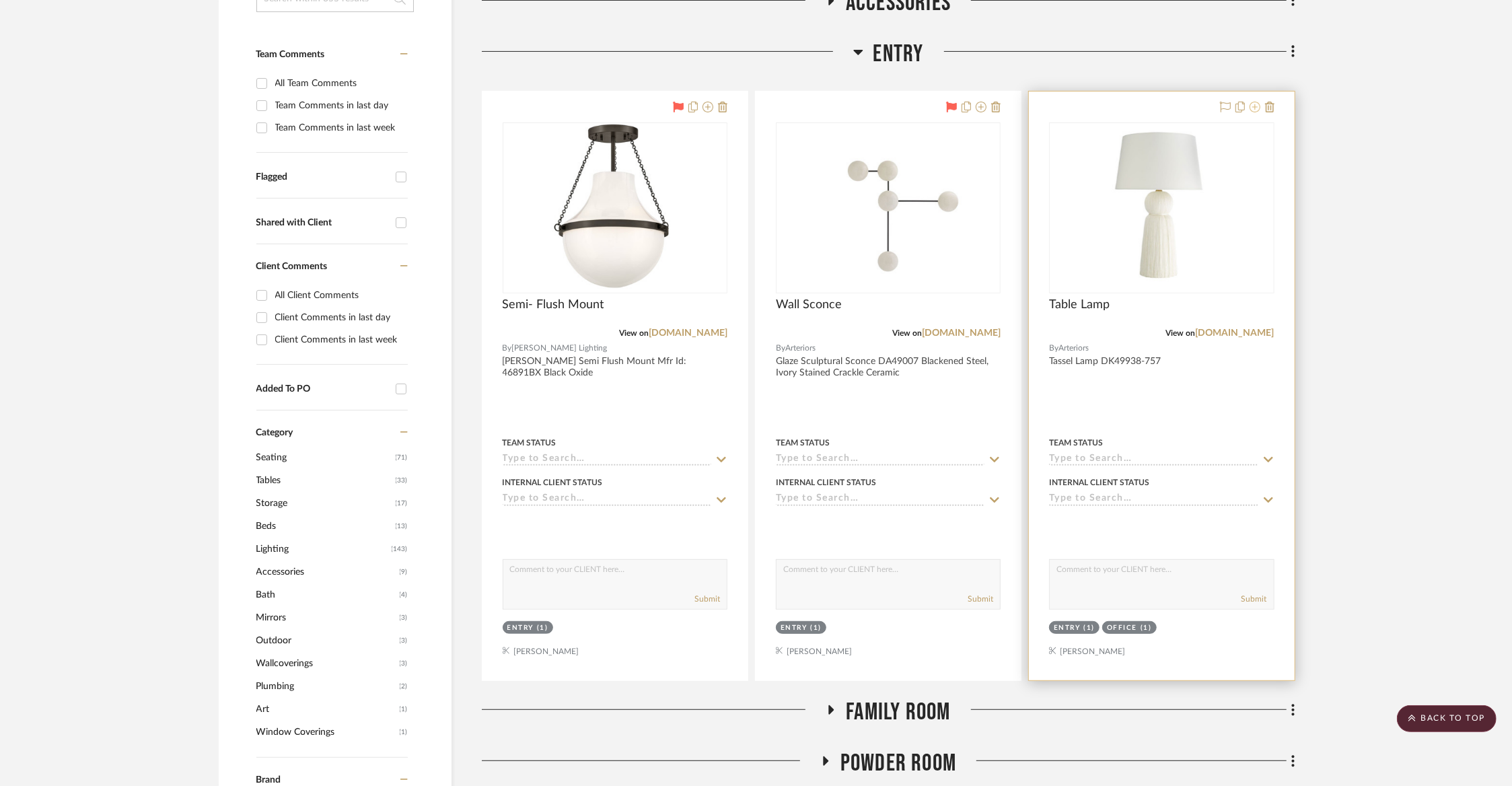
click at [1258, 113] on fa-icon at bounding box center [1254, 107] width 11 height 11
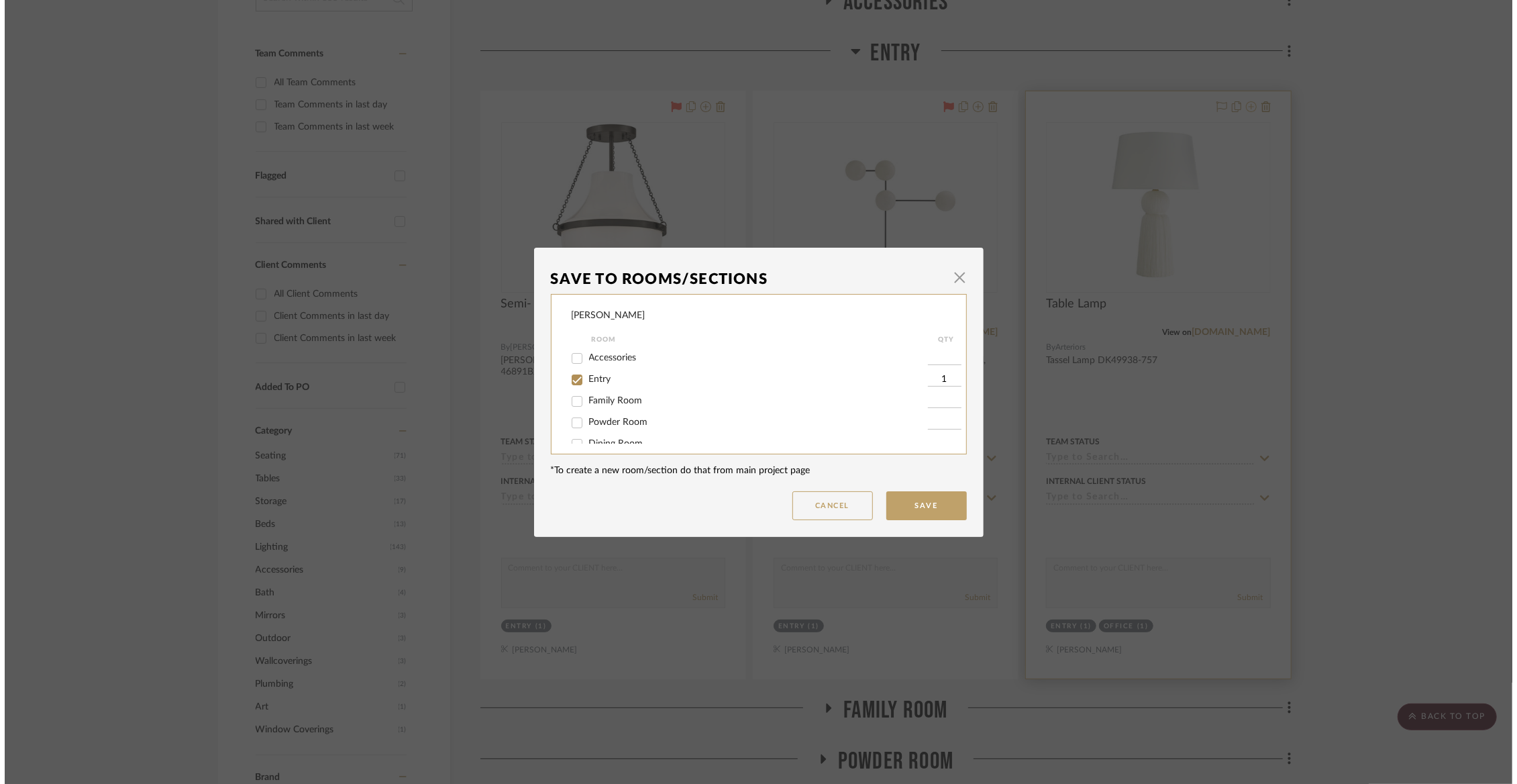
scroll to position [0, 0]
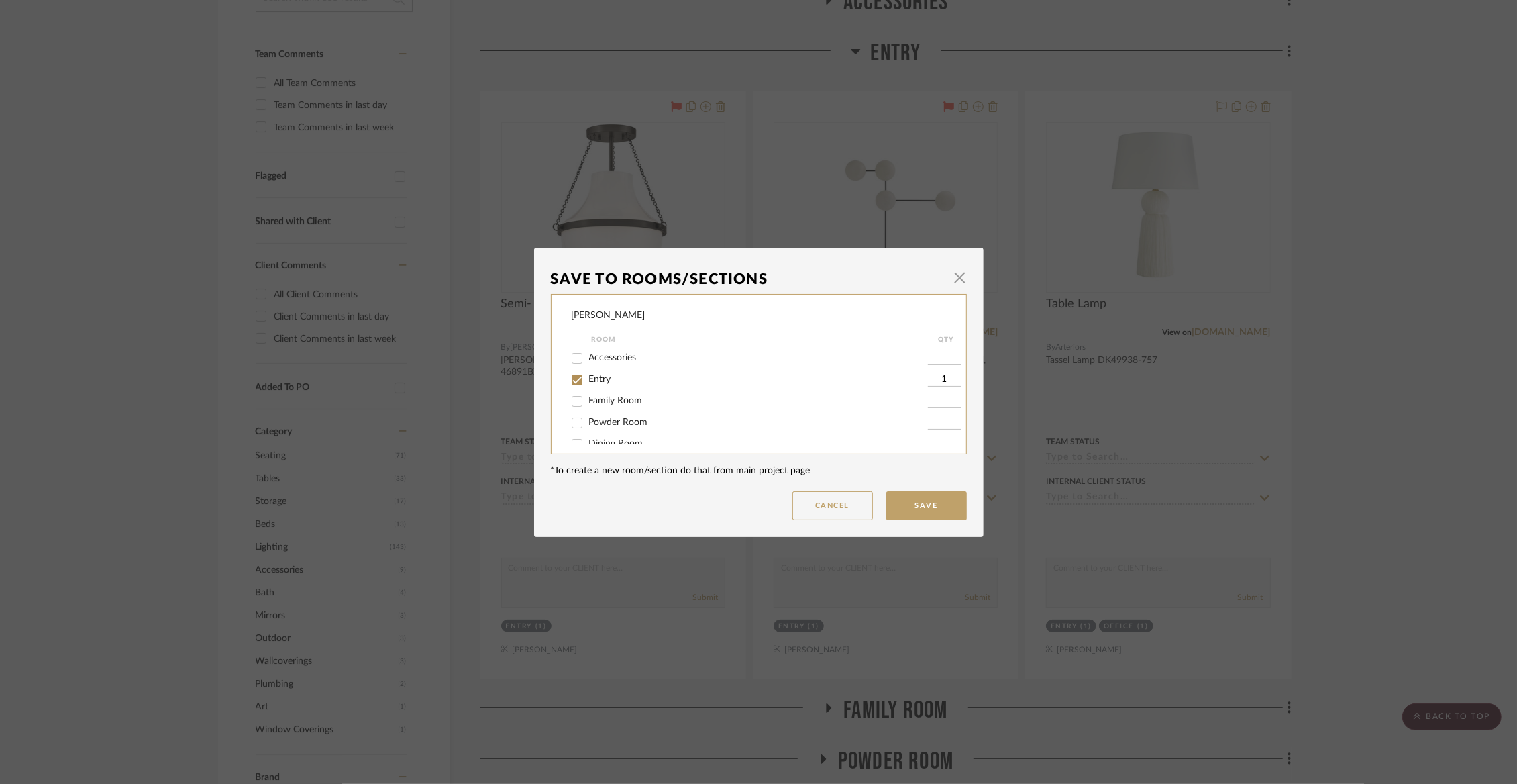
click at [597, 378] on span "Entry" at bounding box center [600, 380] width 23 height 10
click at [588, 378] on input "Entry" at bounding box center [577, 380] width 22 height 22
checkbox input "false"
click at [599, 428] on span "Not Selected" at bounding box center [615, 429] width 54 height 10
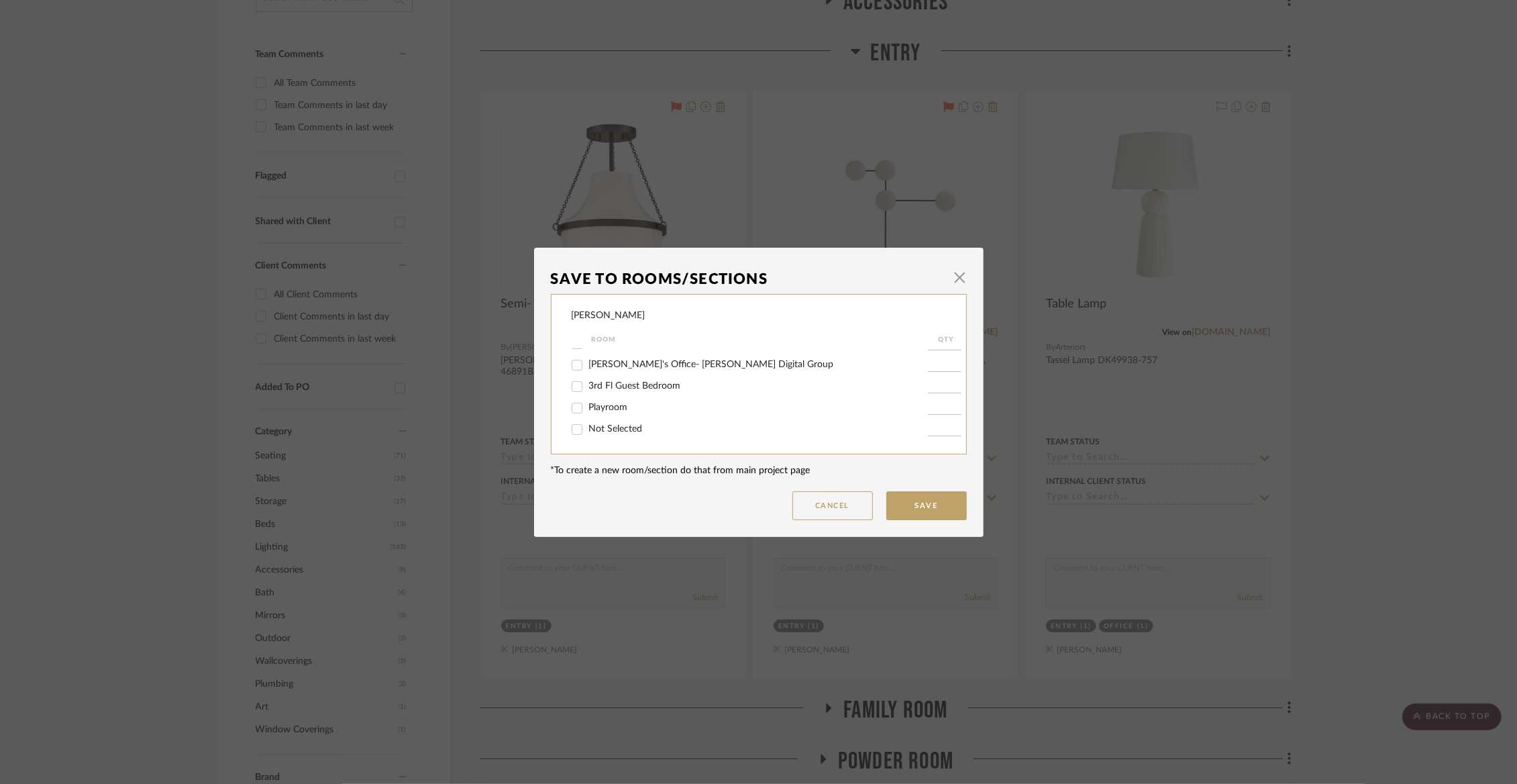
click at [588, 428] on input "Not Selected" at bounding box center [577, 430] width 22 height 22
checkbox input "true"
type input "1"
click at [944, 514] on button "Save" at bounding box center [926, 505] width 80 height 28
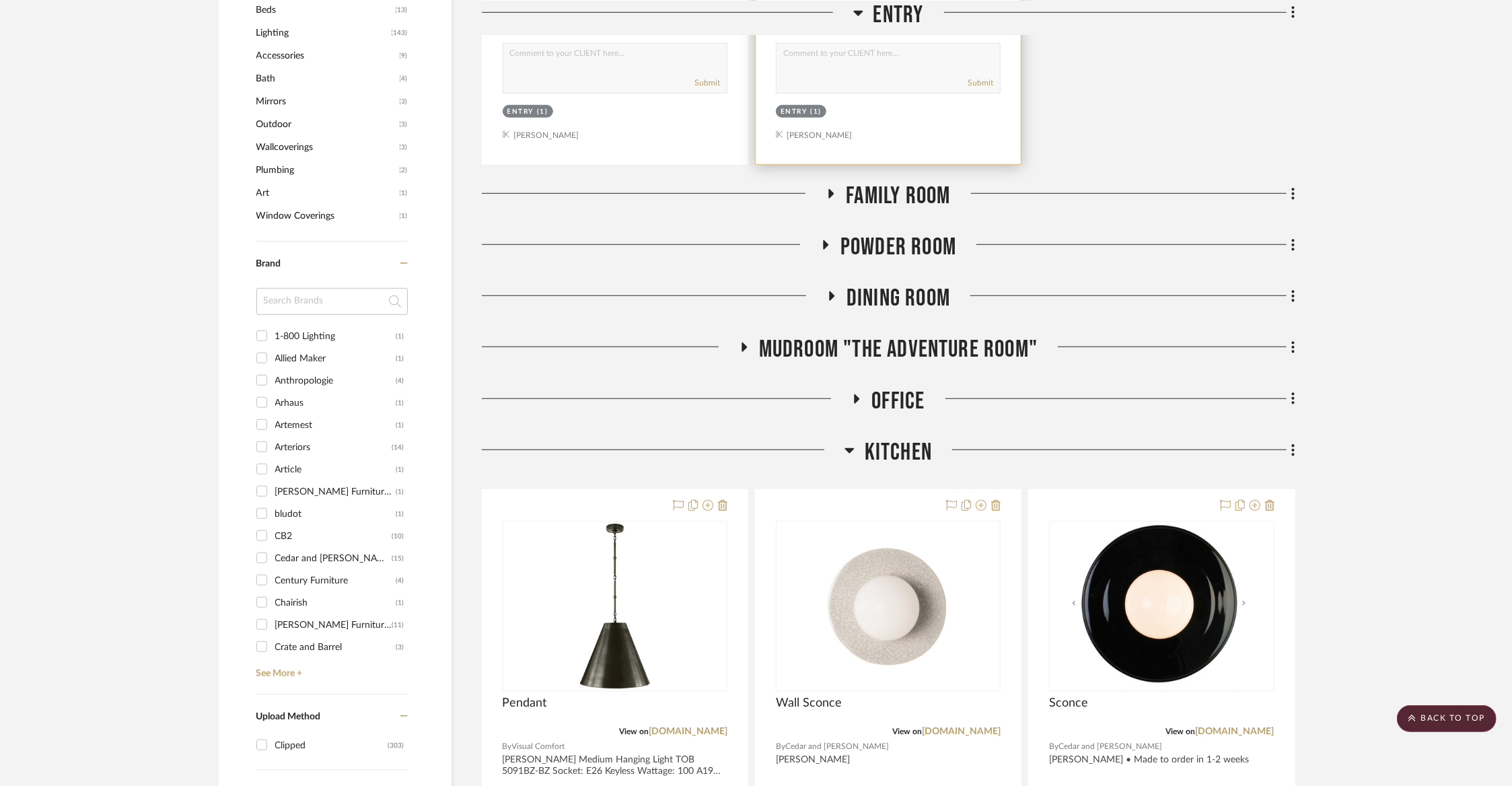
scroll to position [873, 0]
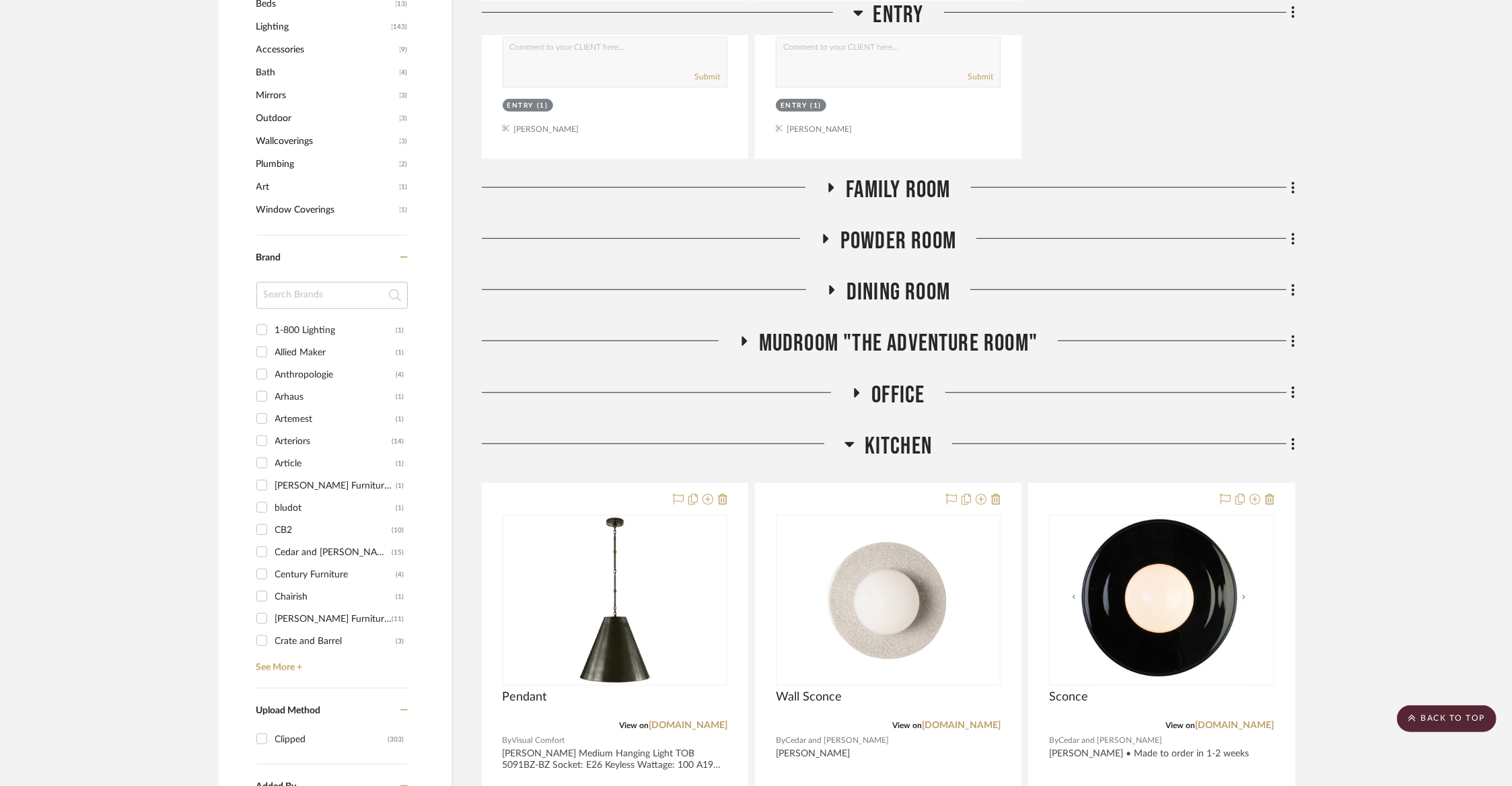
click at [920, 187] on span "Family Room" at bounding box center [898, 189] width 104 height 29
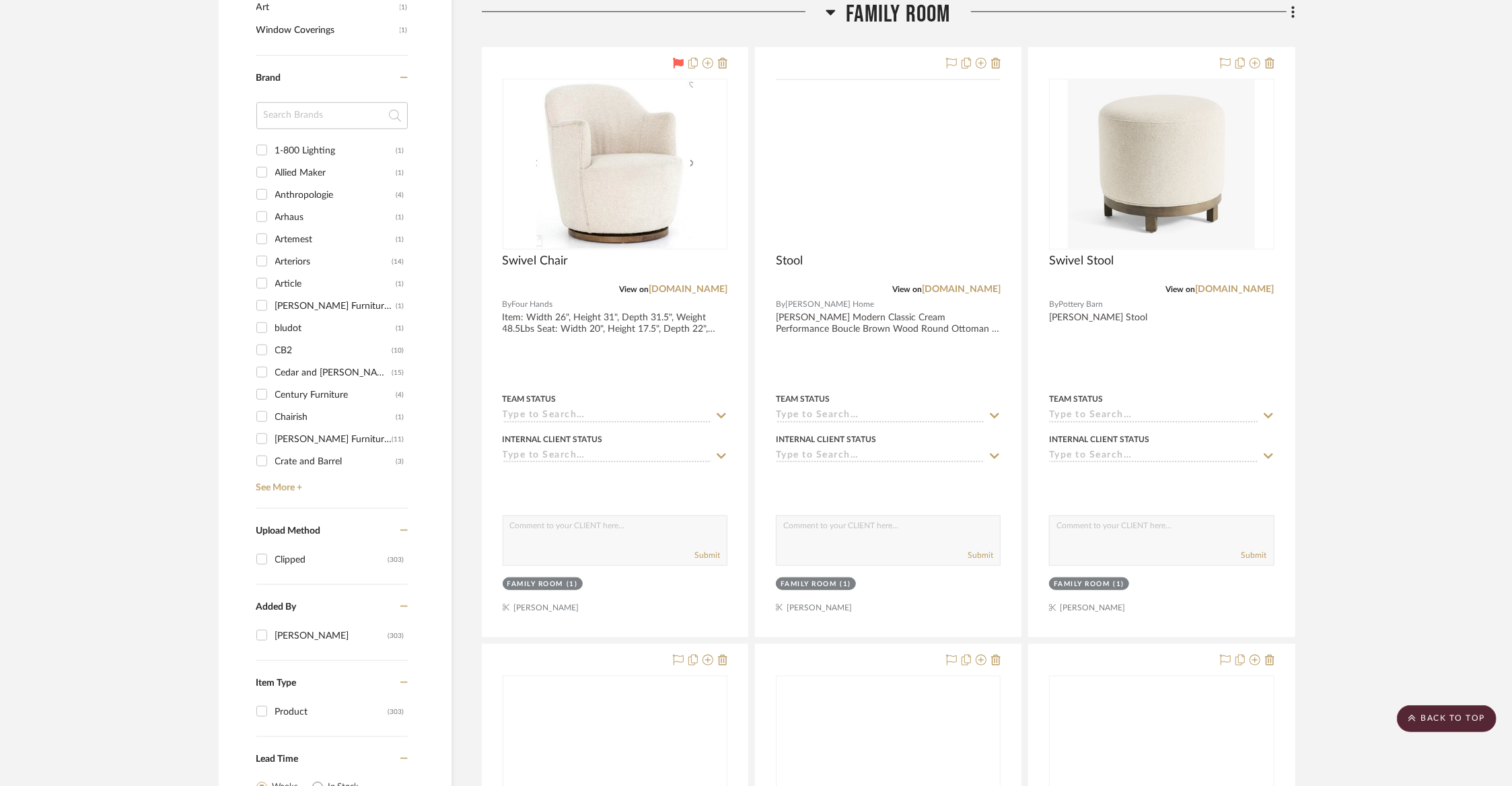
scroll to position [1056, 0]
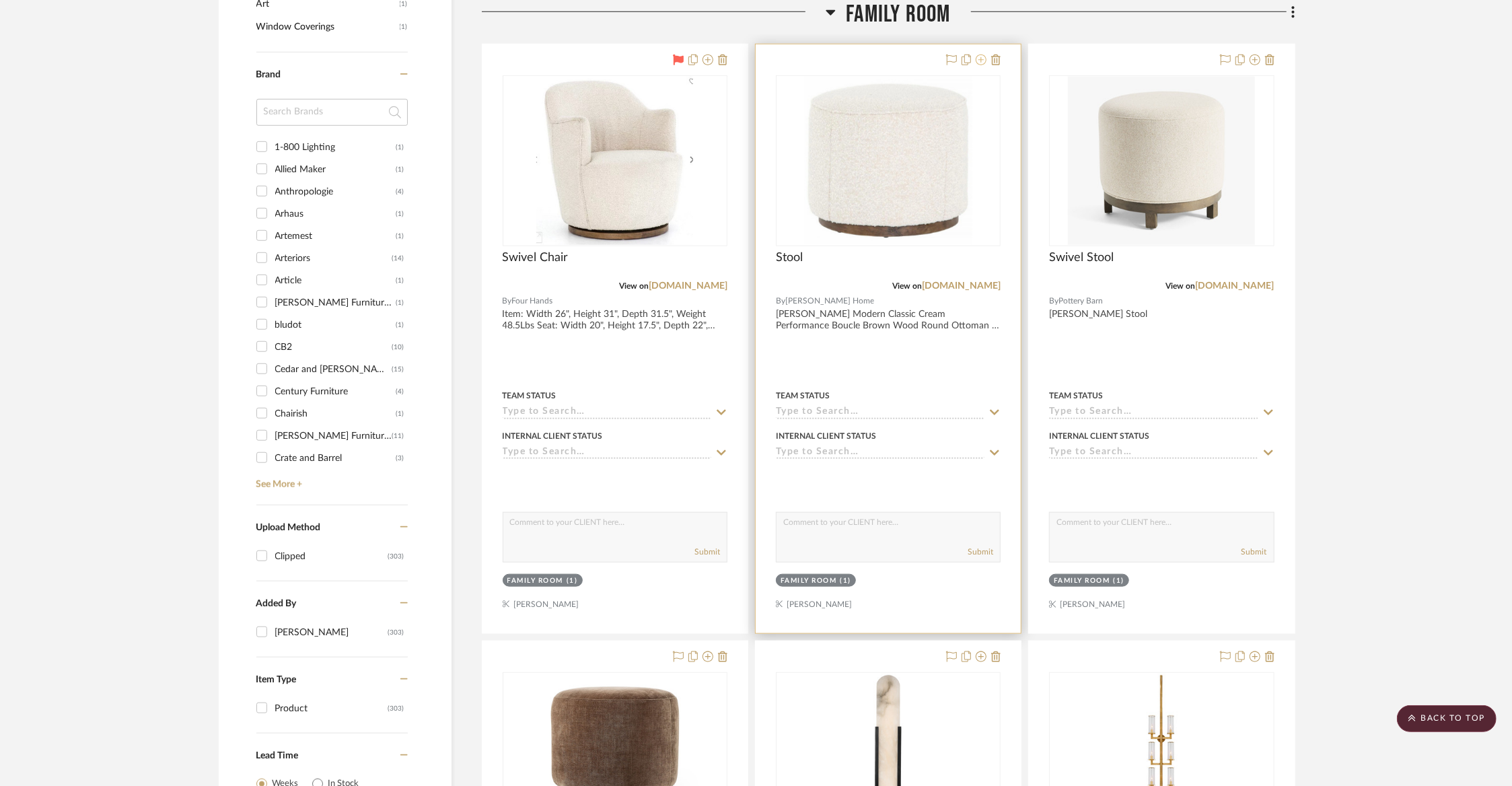
click at [980, 57] on icon at bounding box center [981, 59] width 11 height 11
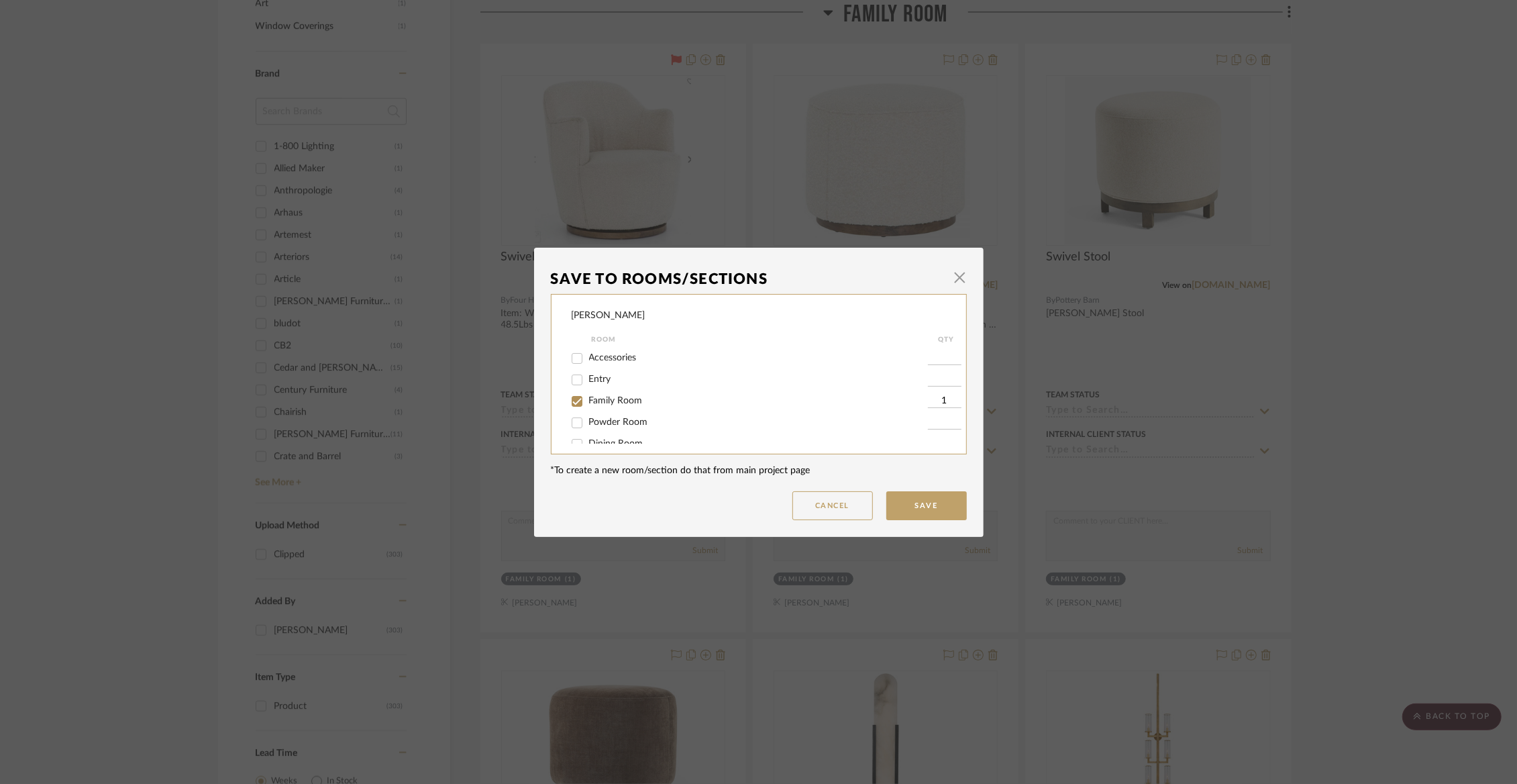
click at [596, 402] on span "Family Room" at bounding box center [615, 400] width 54 height 10
click at [588, 402] on input "Family Room" at bounding box center [577, 401] width 22 height 22
checkbox input "false"
click at [592, 430] on span "Not Selected" at bounding box center [615, 429] width 54 height 10
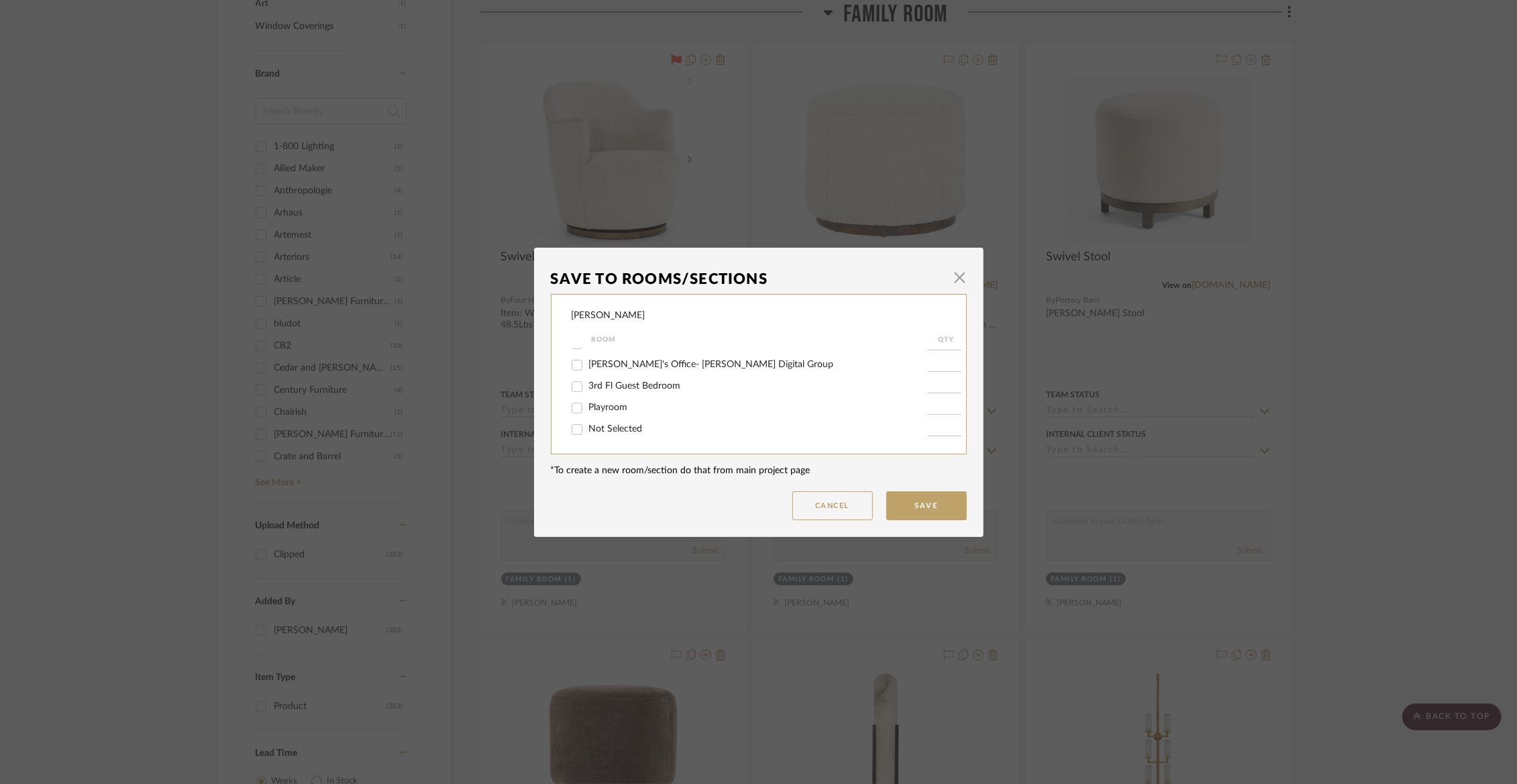
click at [588, 430] on input "Not Selected" at bounding box center [577, 430] width 22 height 22
checkbox input "true"
type input "1"
click at [902, 505] on button "Save" at bounding box center [926, 505] width 80 height 28
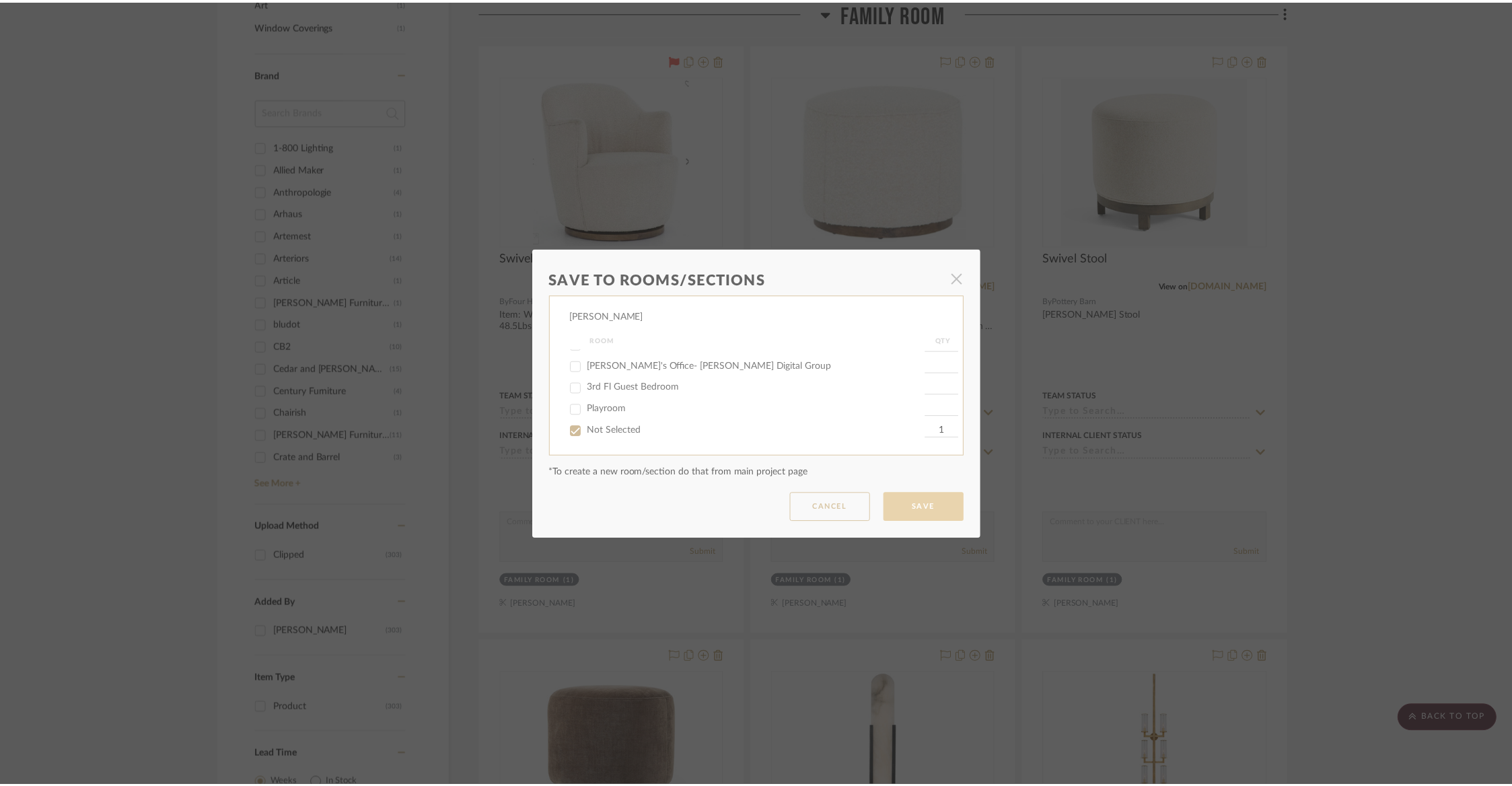
scroll to position [1056, 0]
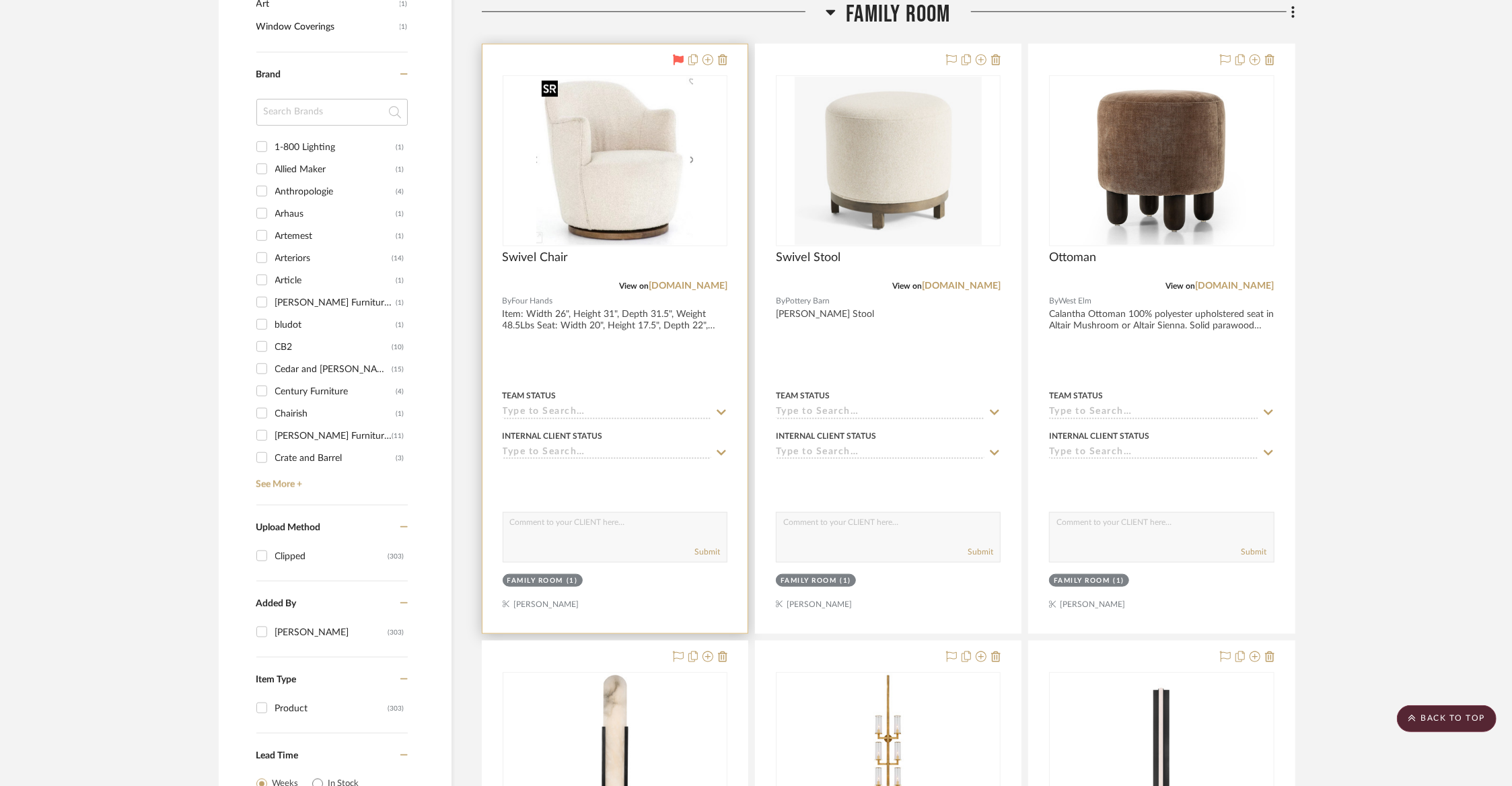
click at [0, 0] on img at bounding box center [0, 0] width 0 height 0
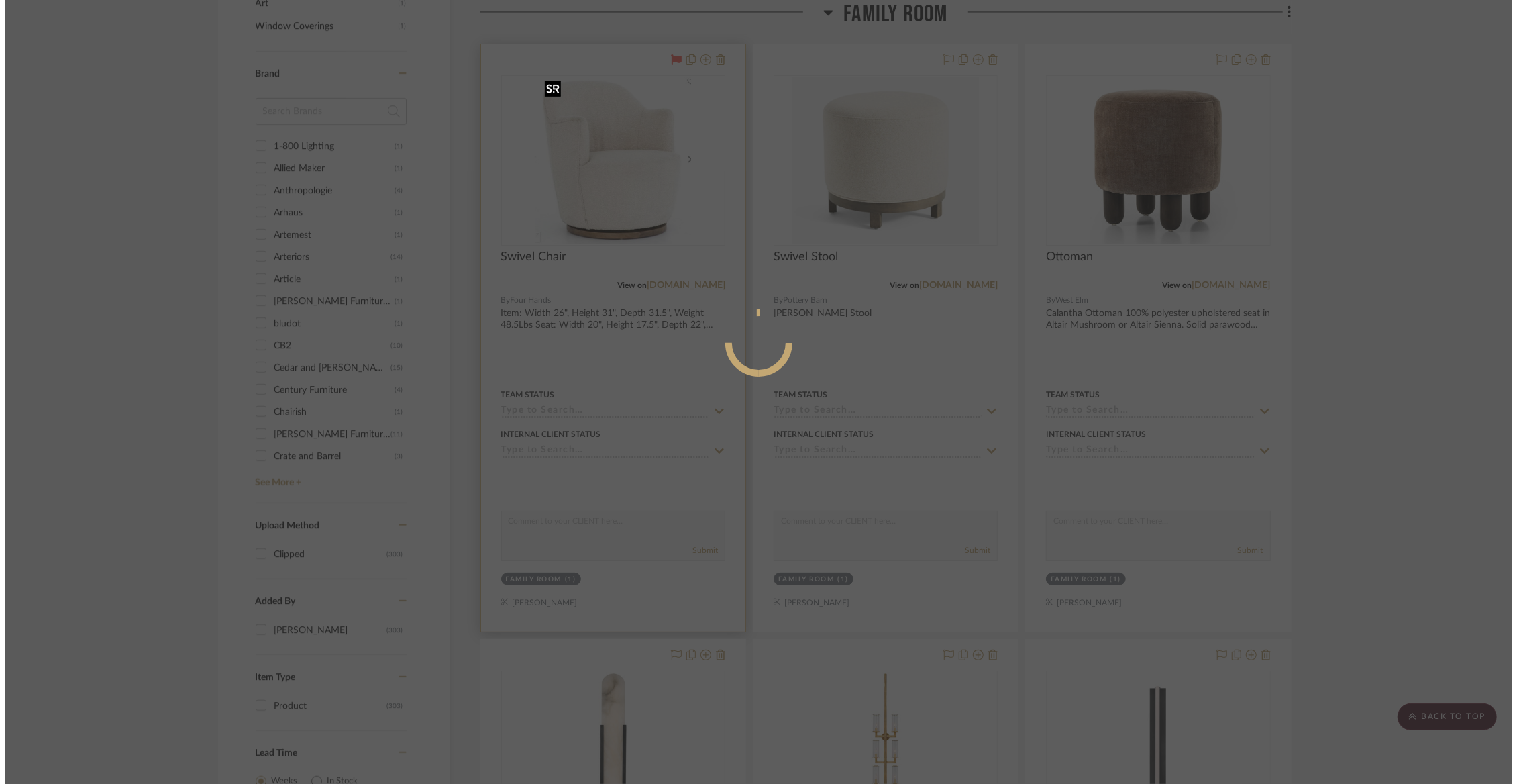
scroll to position [0, 0]
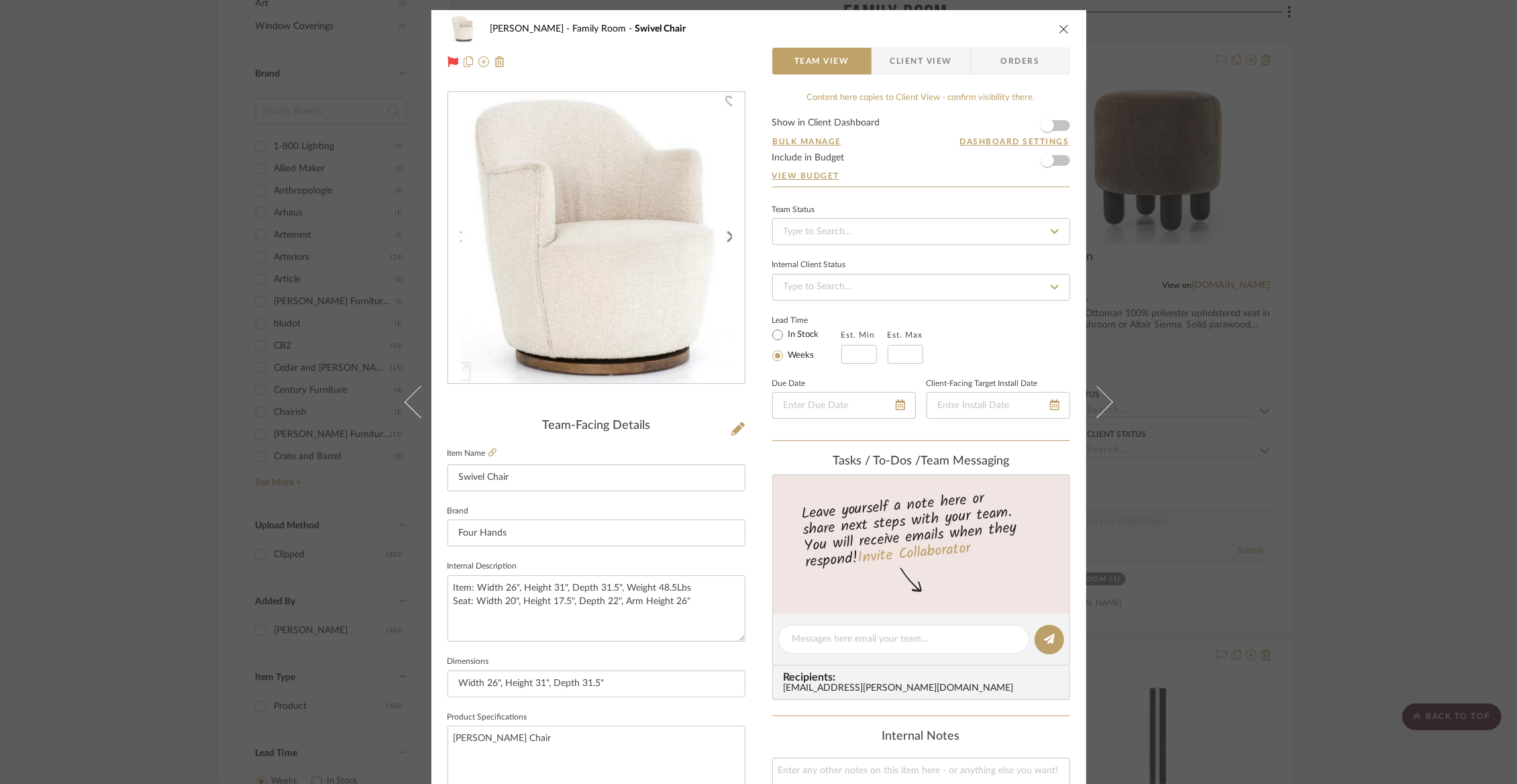
click at [1059, 27] on icon "close" at bounding box center [1064, 28] width 11 height 11
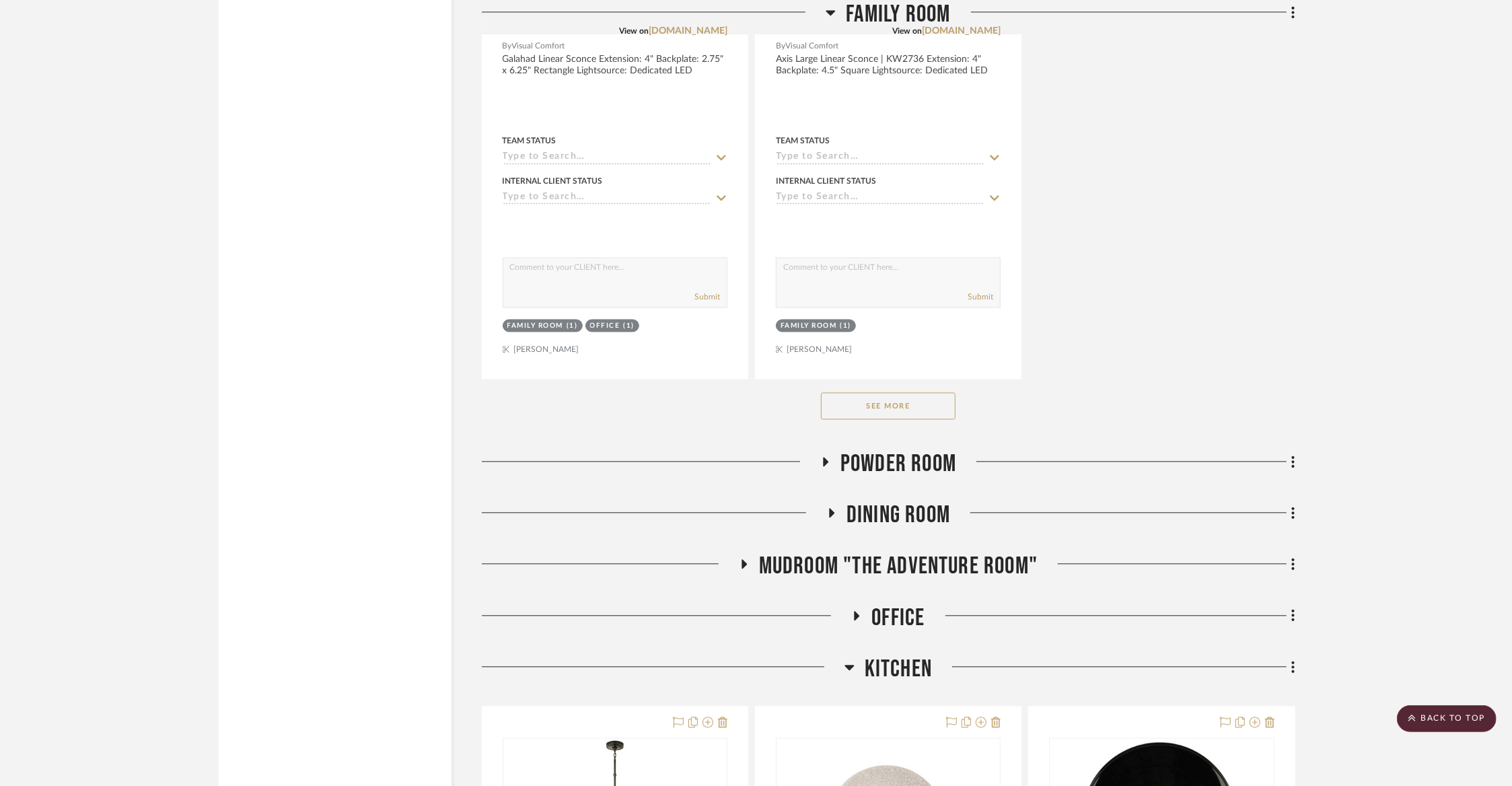
scroll to position [2535, 0]
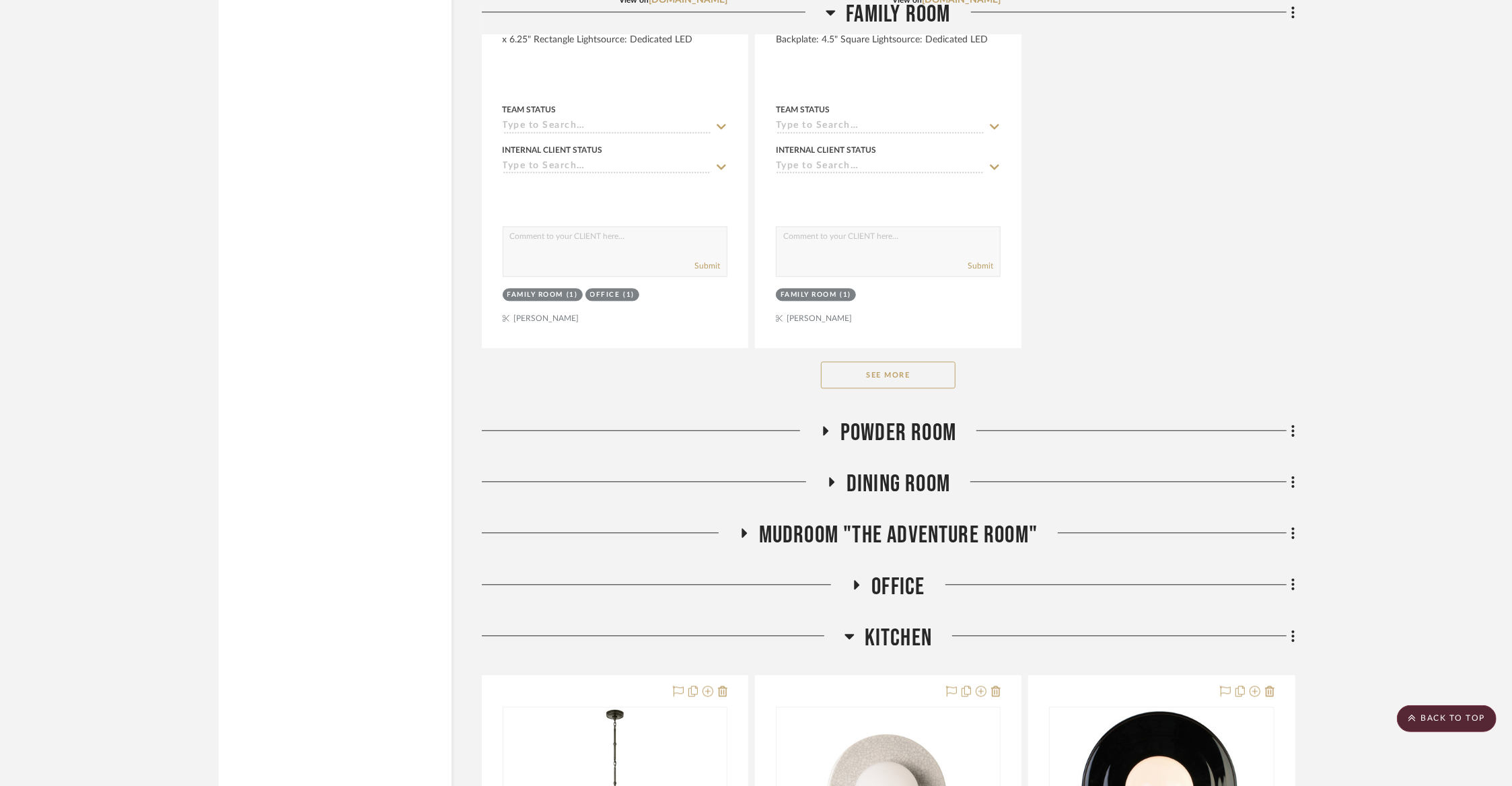
click at [938, 374] on button "See More" at bounding box center [887, 374] width 135 height 27
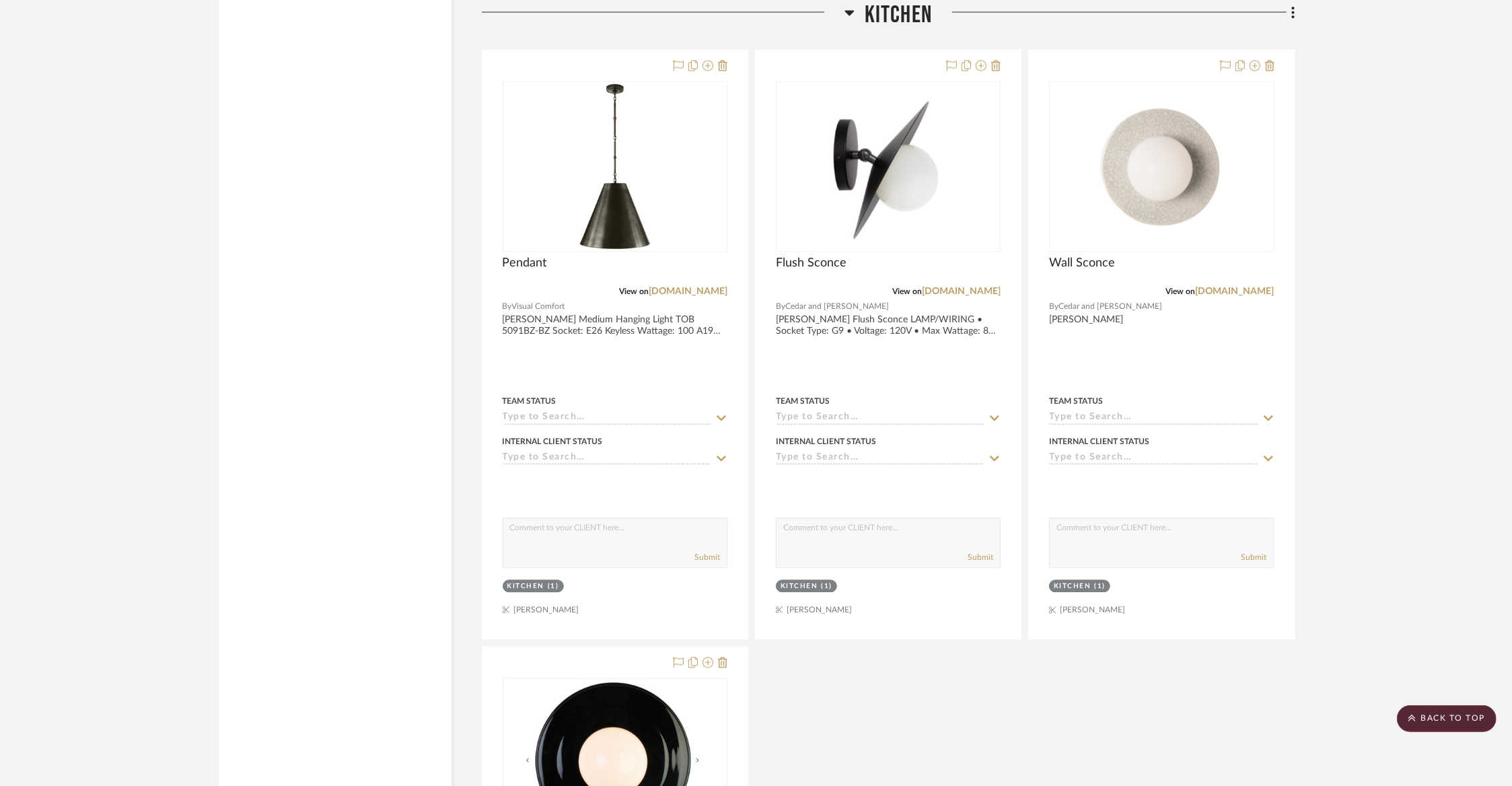
scroll to position [6729, 0]
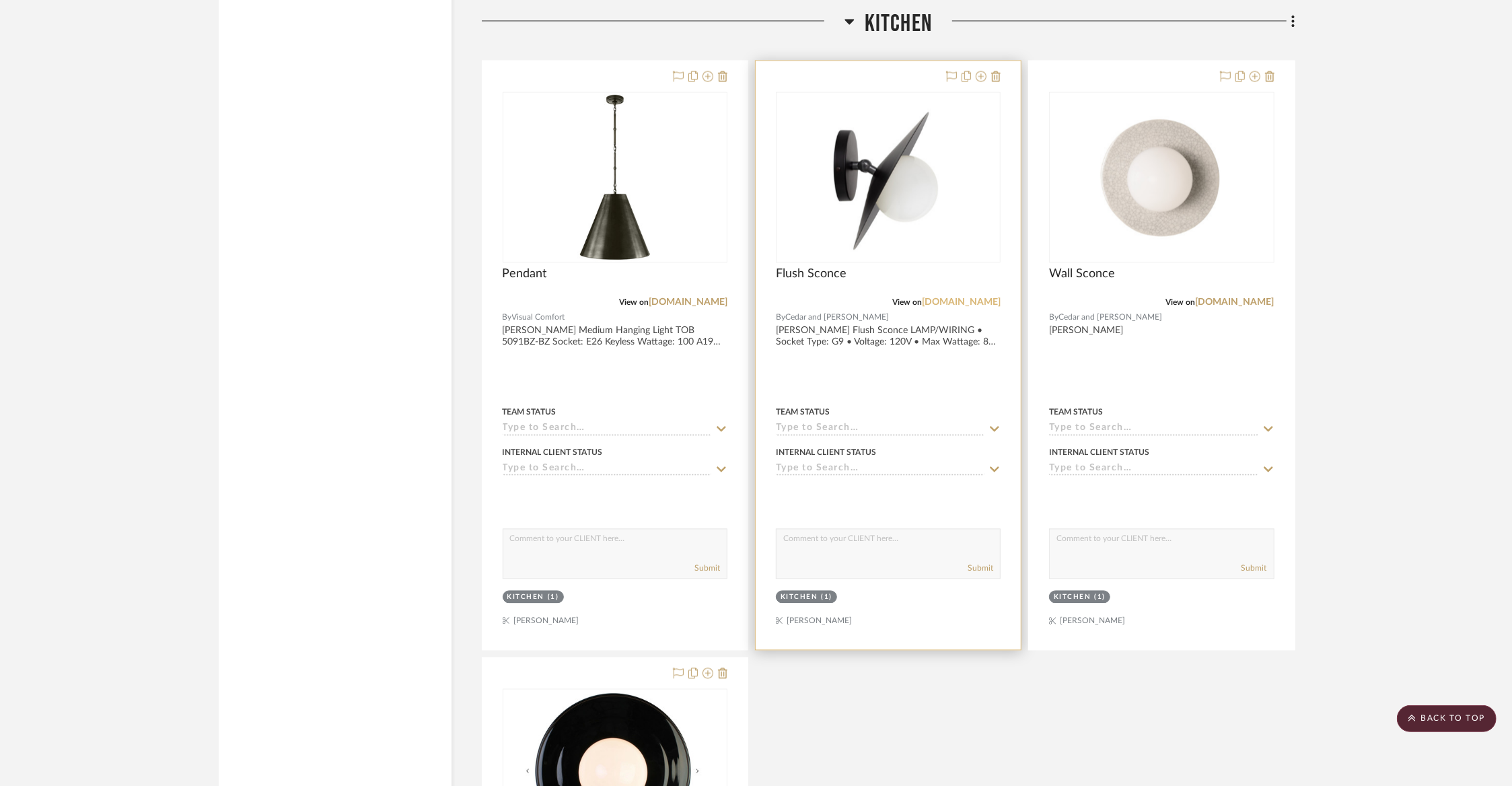
click at [981, 298] on link "cedarandmoss.com" at bounding box center [961, 303] width 79 height 10
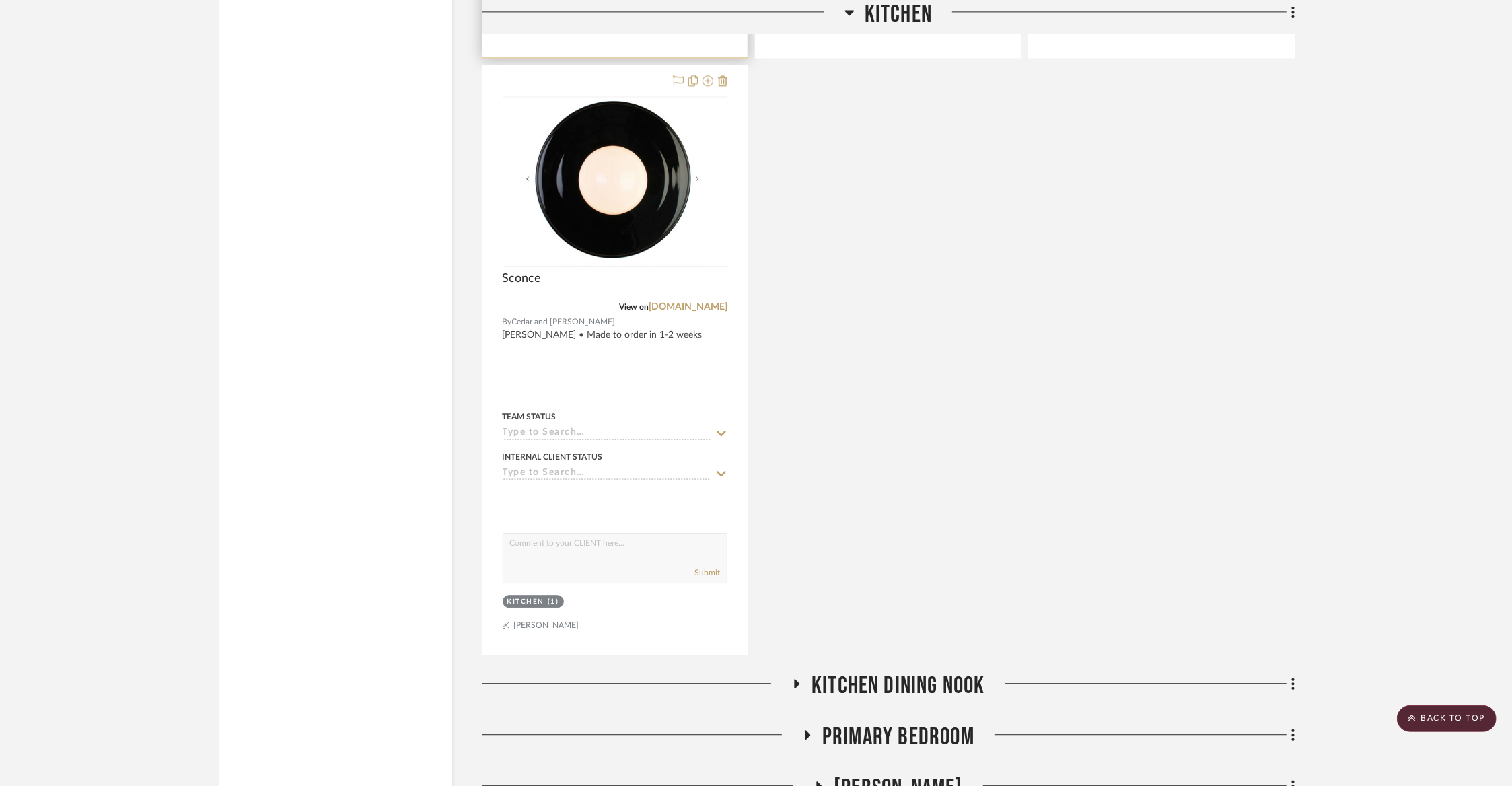
scroll to position [7232, 0]
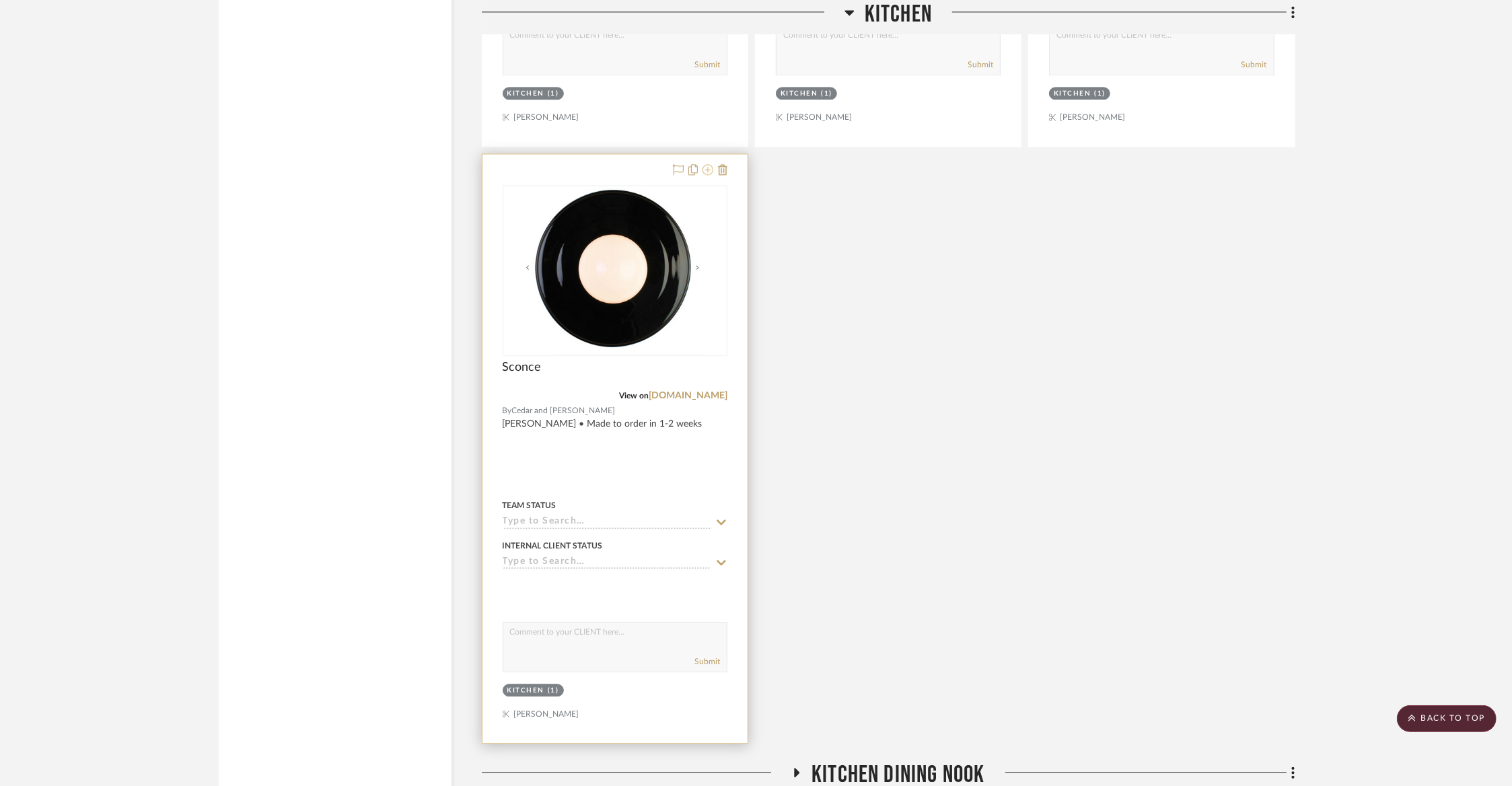
click at [708, 164] on icon at bounding box center [707, 169] width 11 height 11
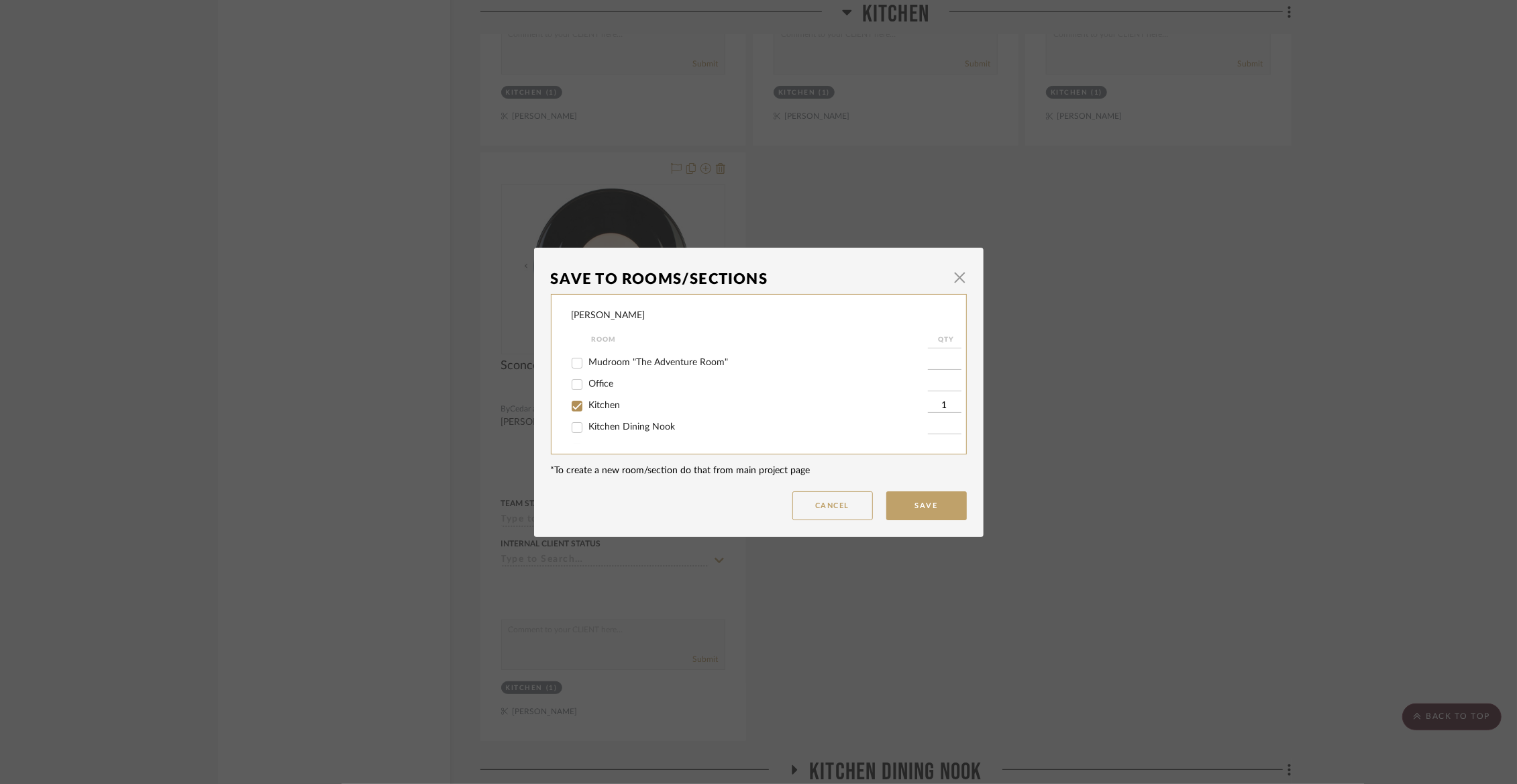
scroll to position [105, 0]
click at [597, 407] on span "Kitchen" at bounding box center [604, 403] width 31 height 10
click at [588, 407] on input "Kitchen" at bounding box center [577, 403] width 22 height 22
checkbox input "false"
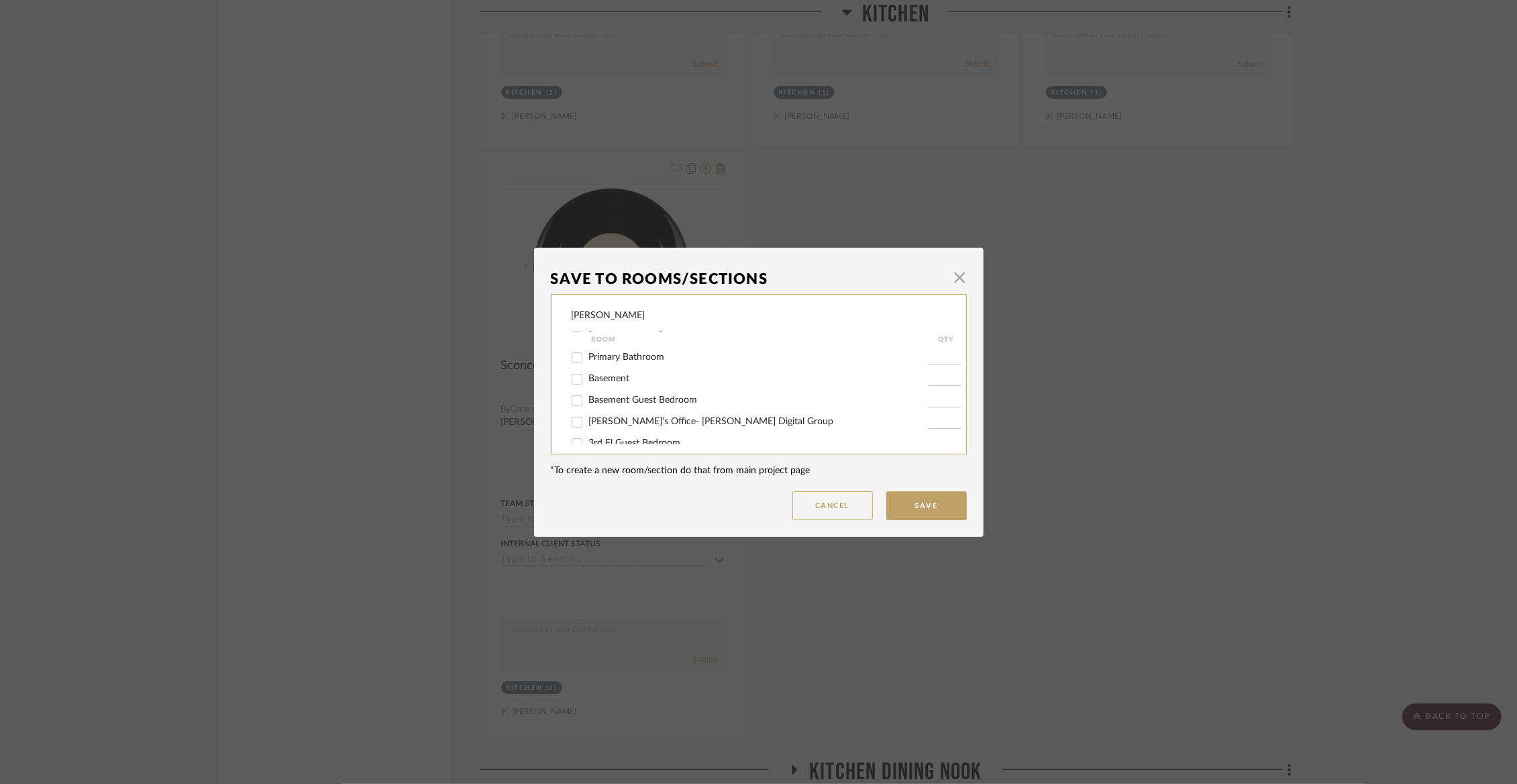
click at [594, 383] on span "Basement" at bounding box center [609, 379] width 41 height 10
click at [588, 389] on input "Basement" at bounding box center [577, 379] width 22 height 22
checkbox input "true"
type input "1"
click at [948, 508] on button "Save" at bounding box center [926, 505] width 80 height 28
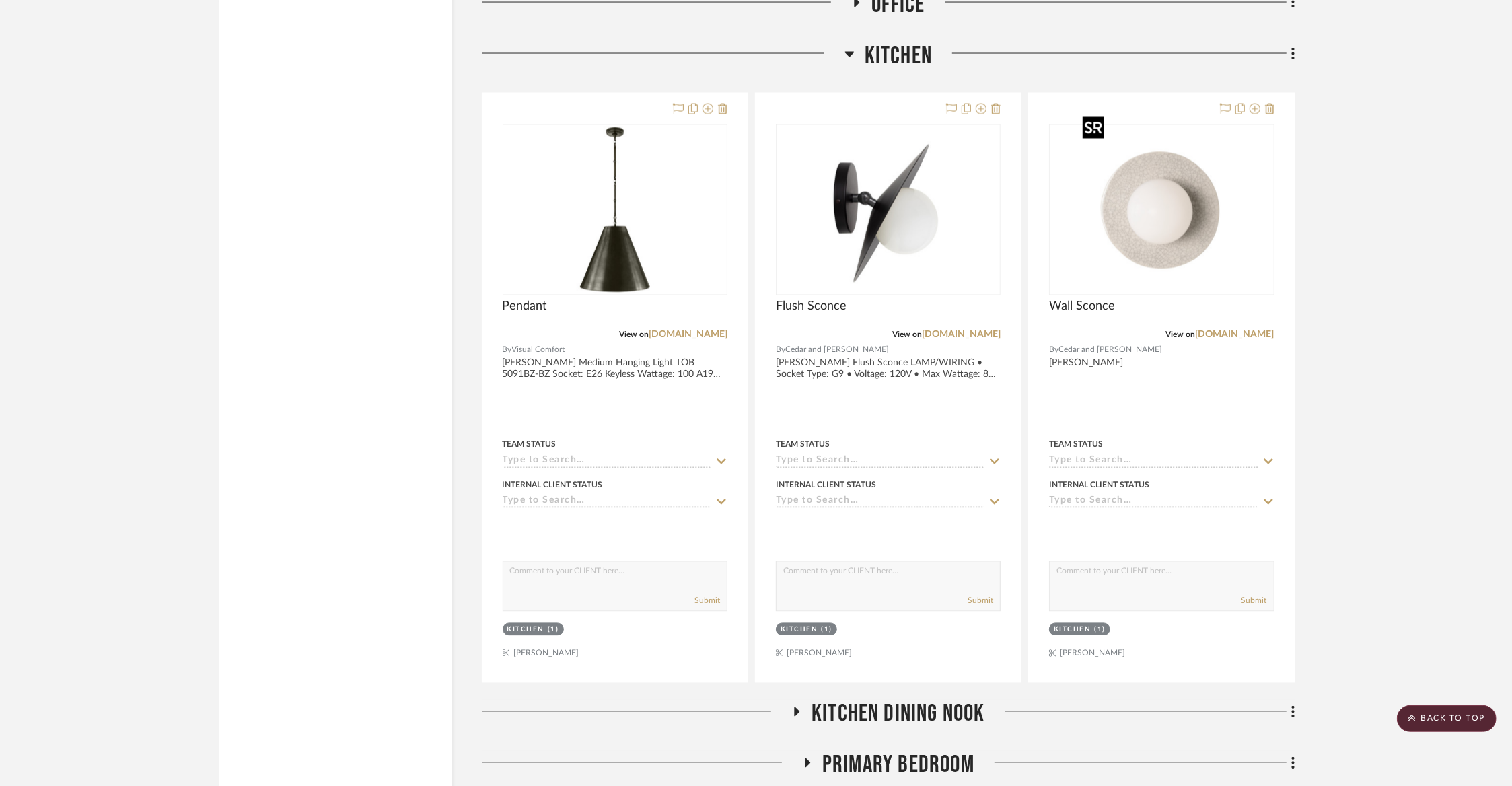
scroll to position [6686, 0]
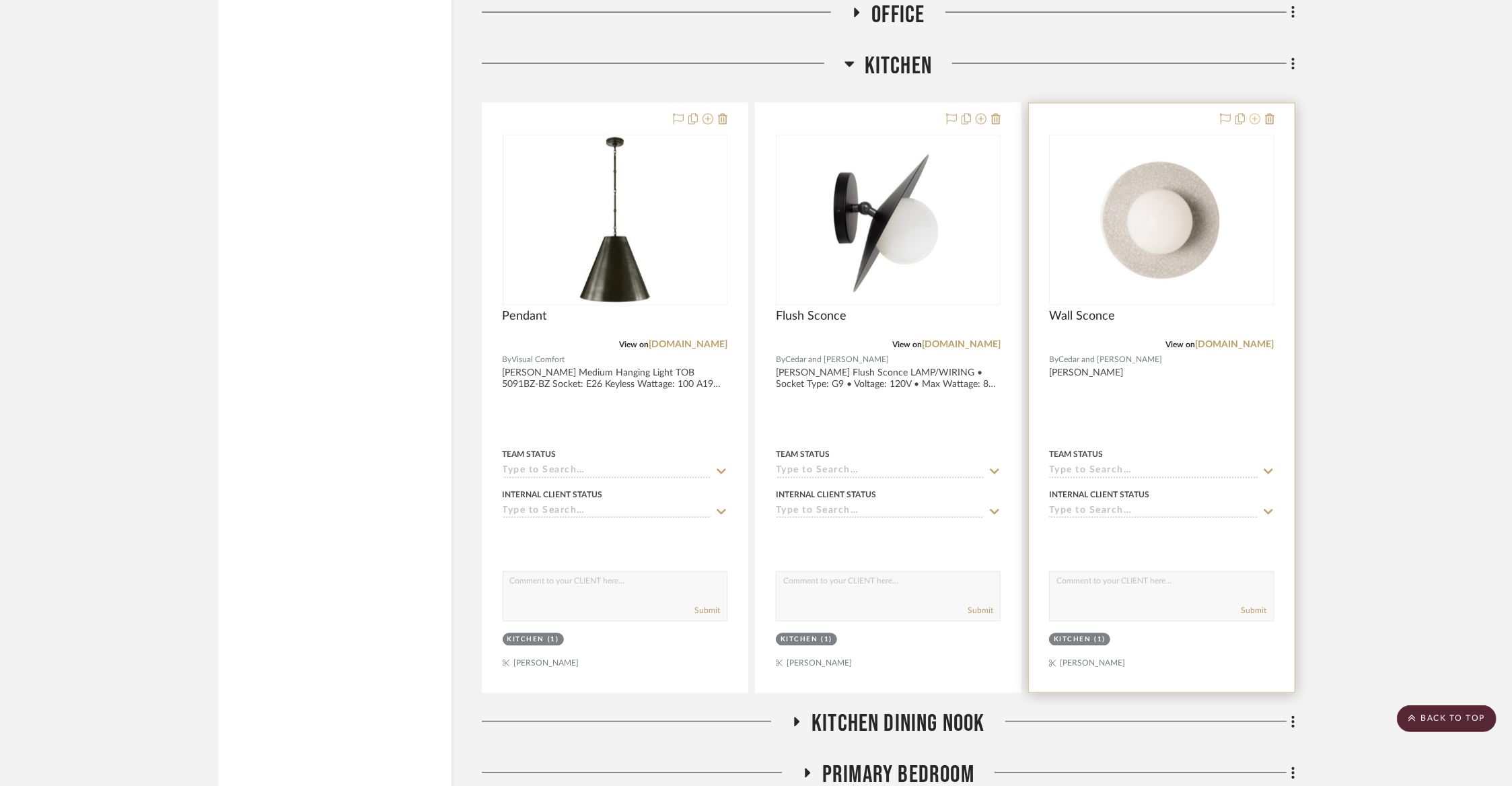
click at [1251, 114] on icon at bounding box center [1254, 119] width 11 height 11
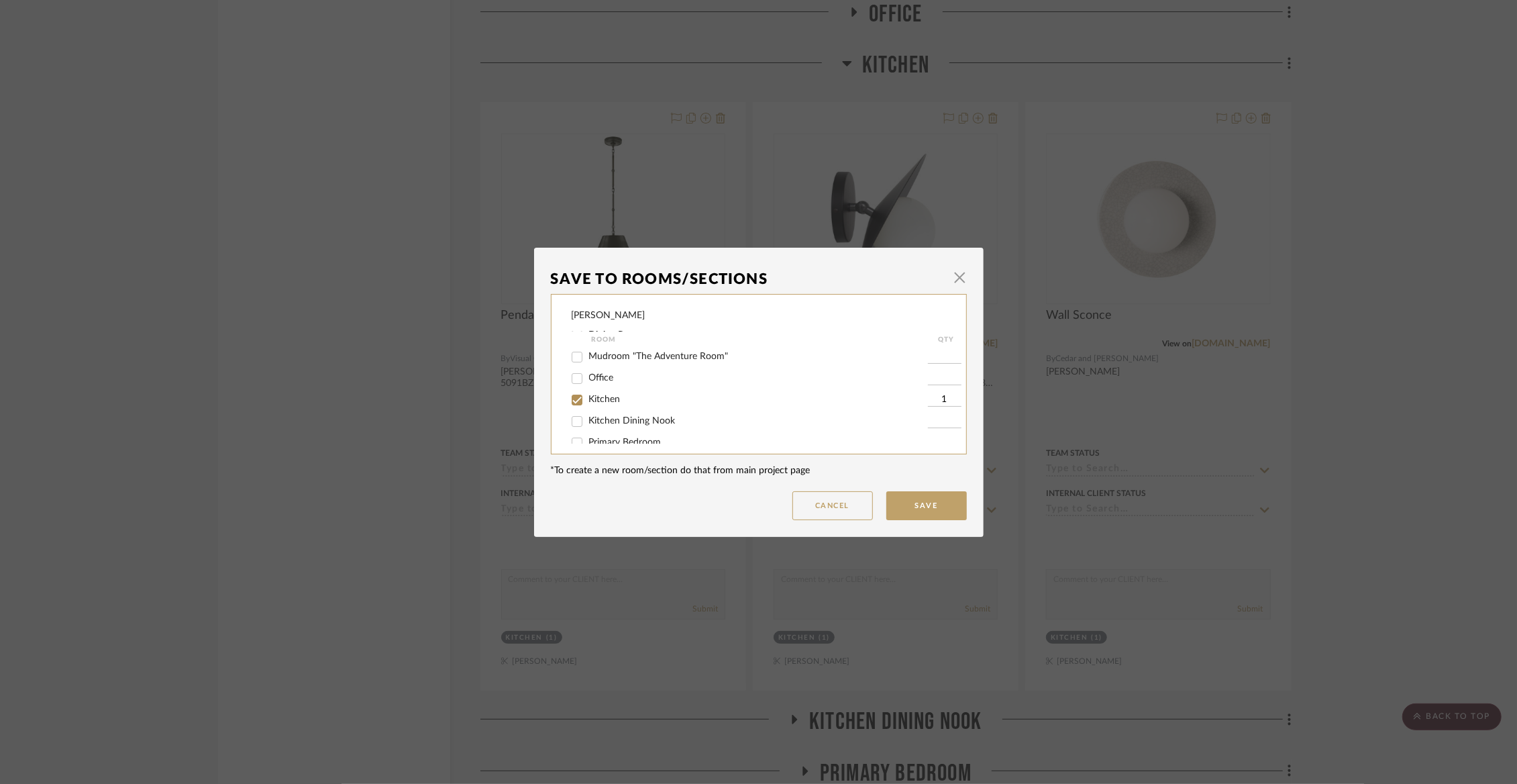
scroll to position [127, 0]
click at [602, 387] on span "Kitchen" at bounding box center [604, 382] width 31 height 10
click at [588, 393] on input "Kitchen" at bounding box center [577, 383] width 22 height 22
checkbox input "false"
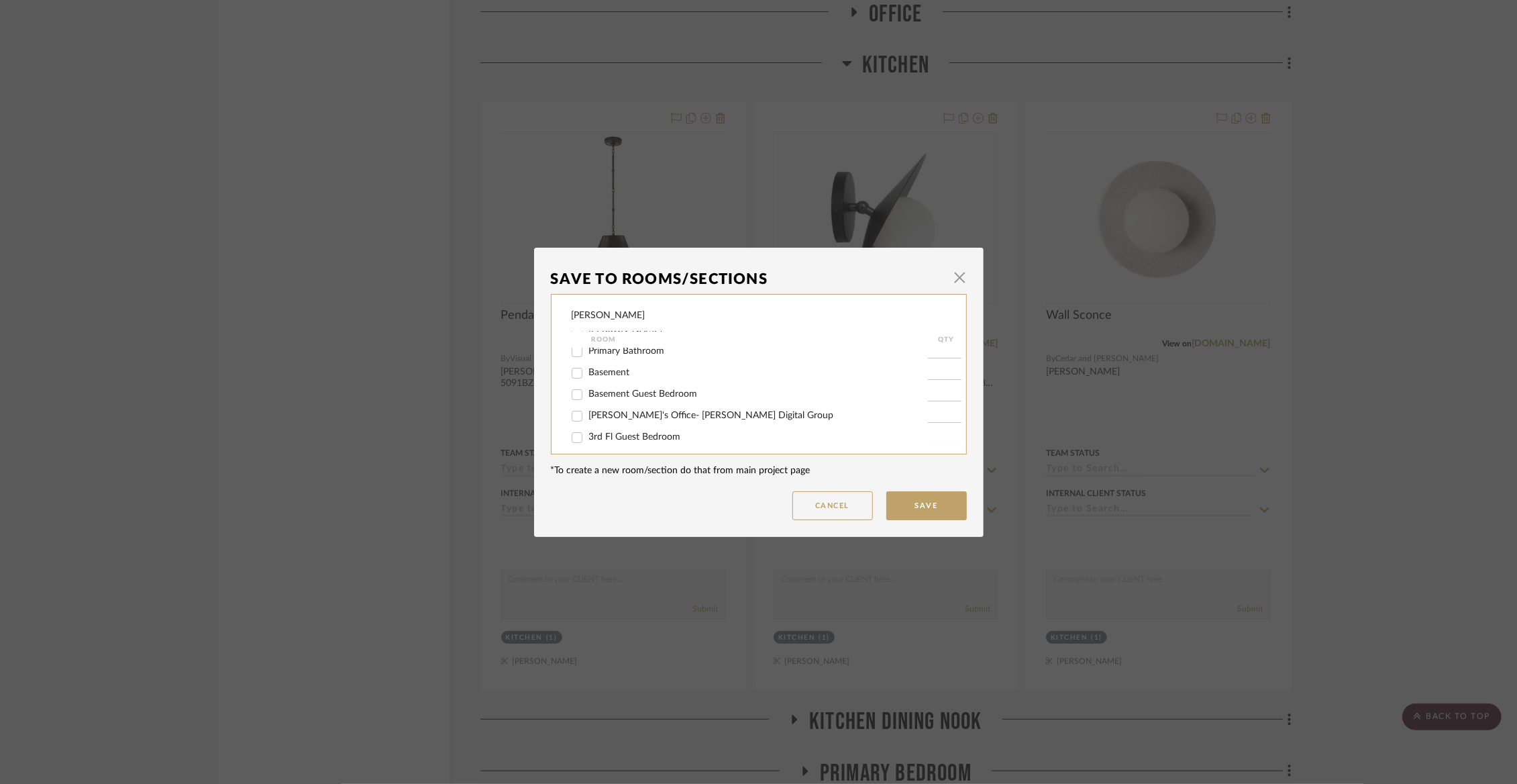
click at [605, 377] on span "Basement" at bounding box center [609, 373] width 41 height 10
click at [588, 384] on input "Basement" at bounding box center [577, 373] width 22 height 22
checkbox input "true"
type input "1"
click at [951, 507] on button "Save" at bounding box center [926, 505] width 80 height 28
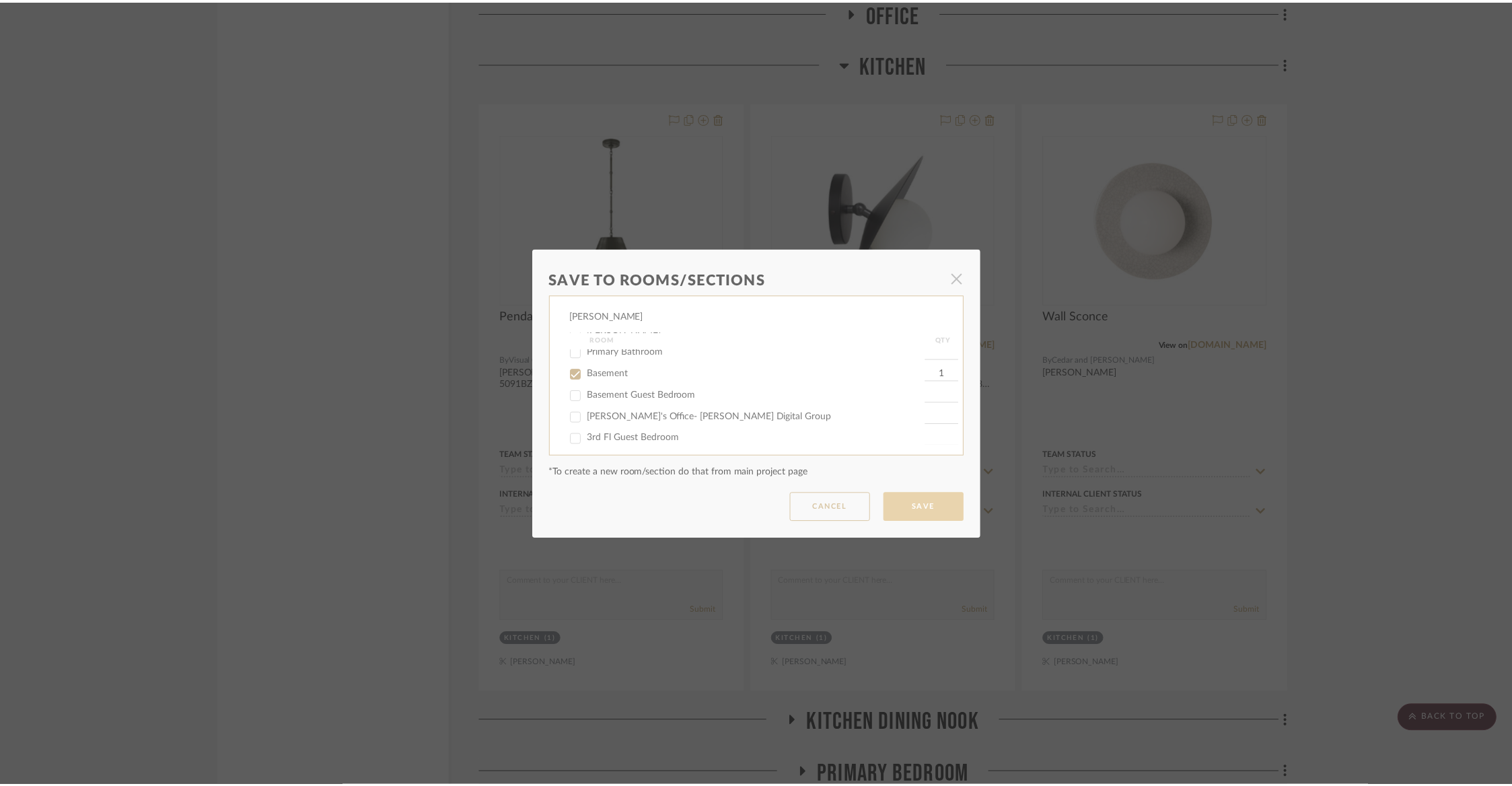
scroll to position [6686, 0]
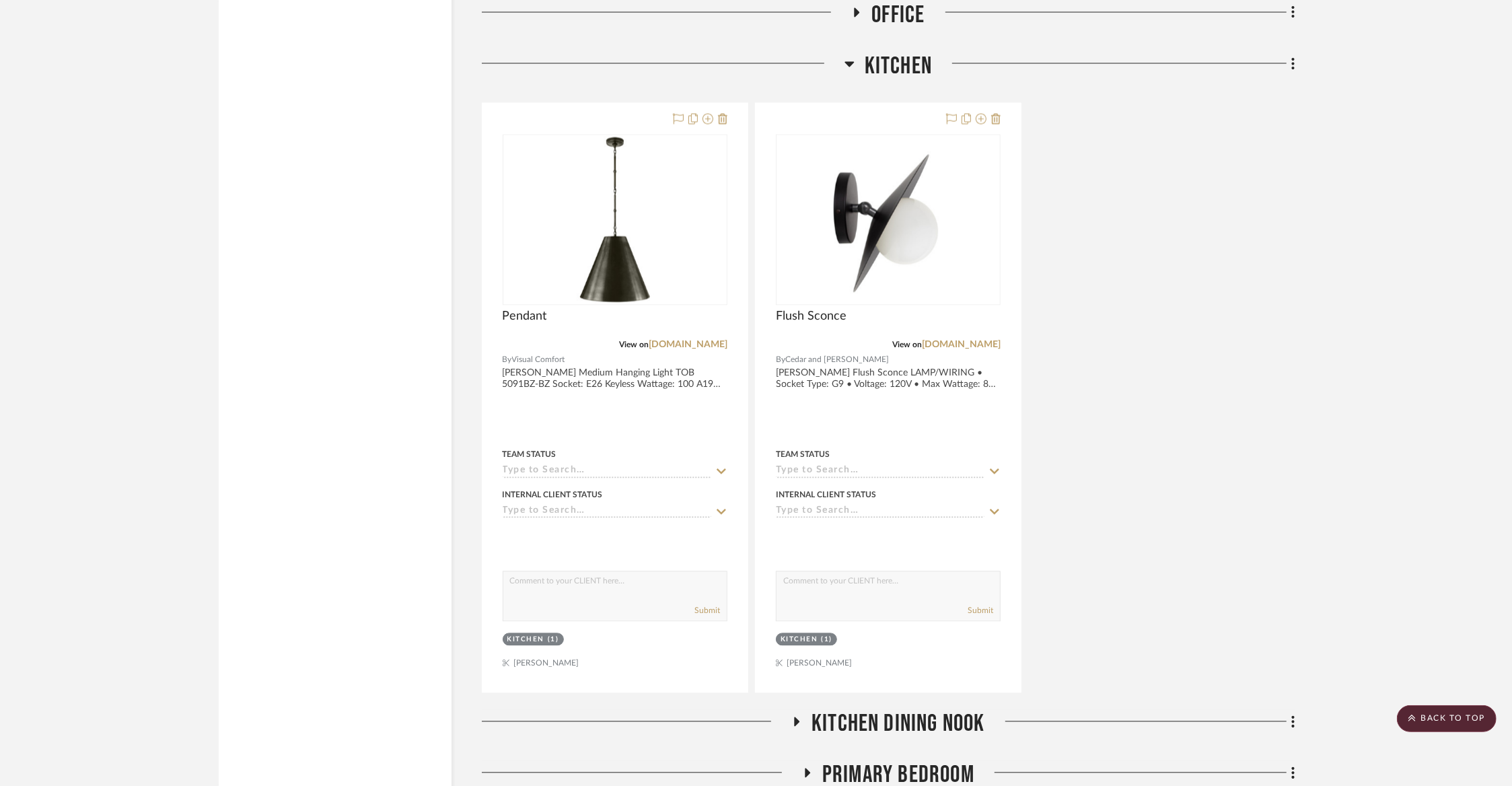
click at [910, 52] on span "Kitchen" at bounding box center [898, 66] width 67 height 29
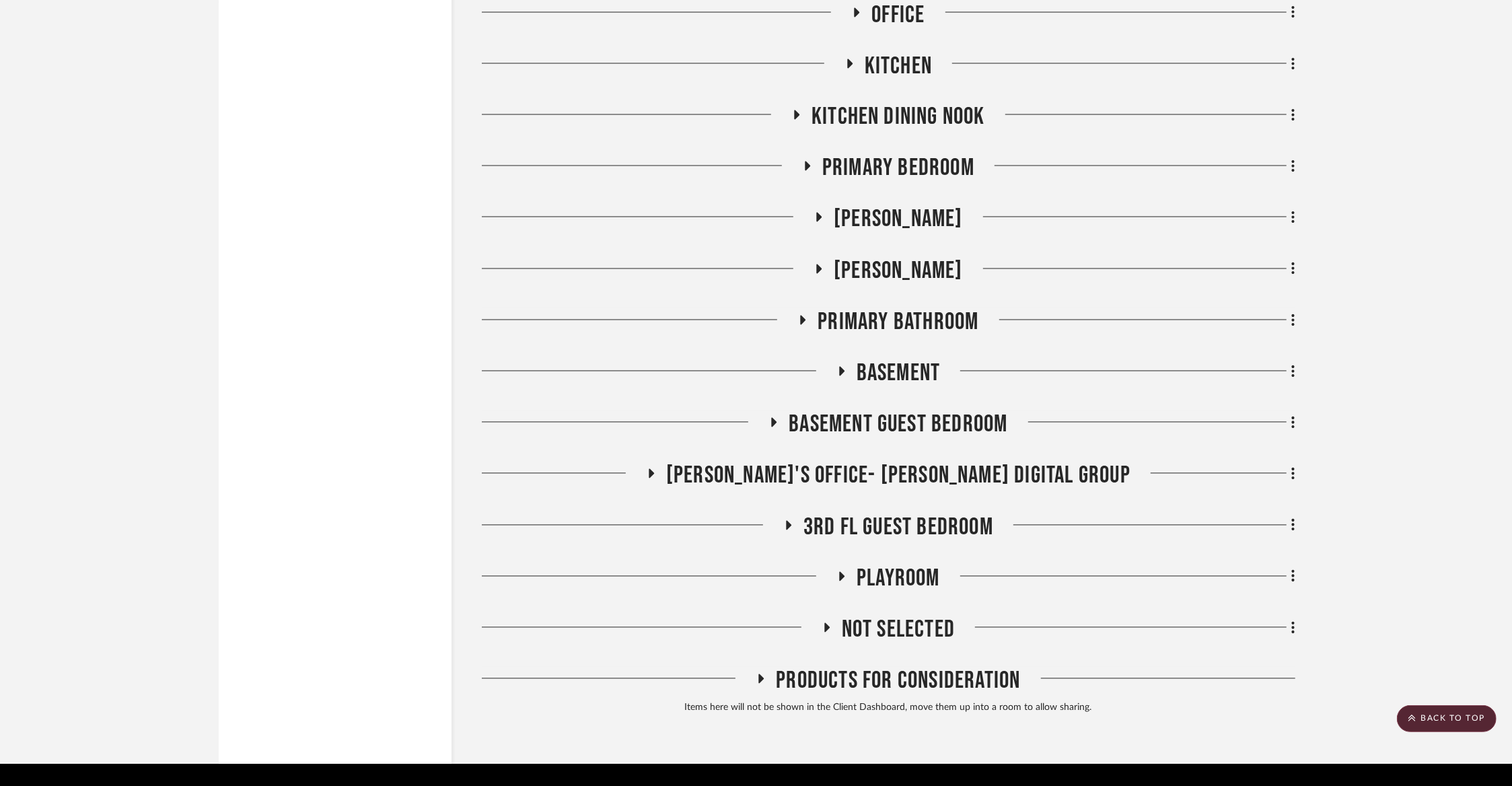
click at [869, 116] on span "Kitchen Dining Nook" at bounding box center [898, 117] width 173 height 29
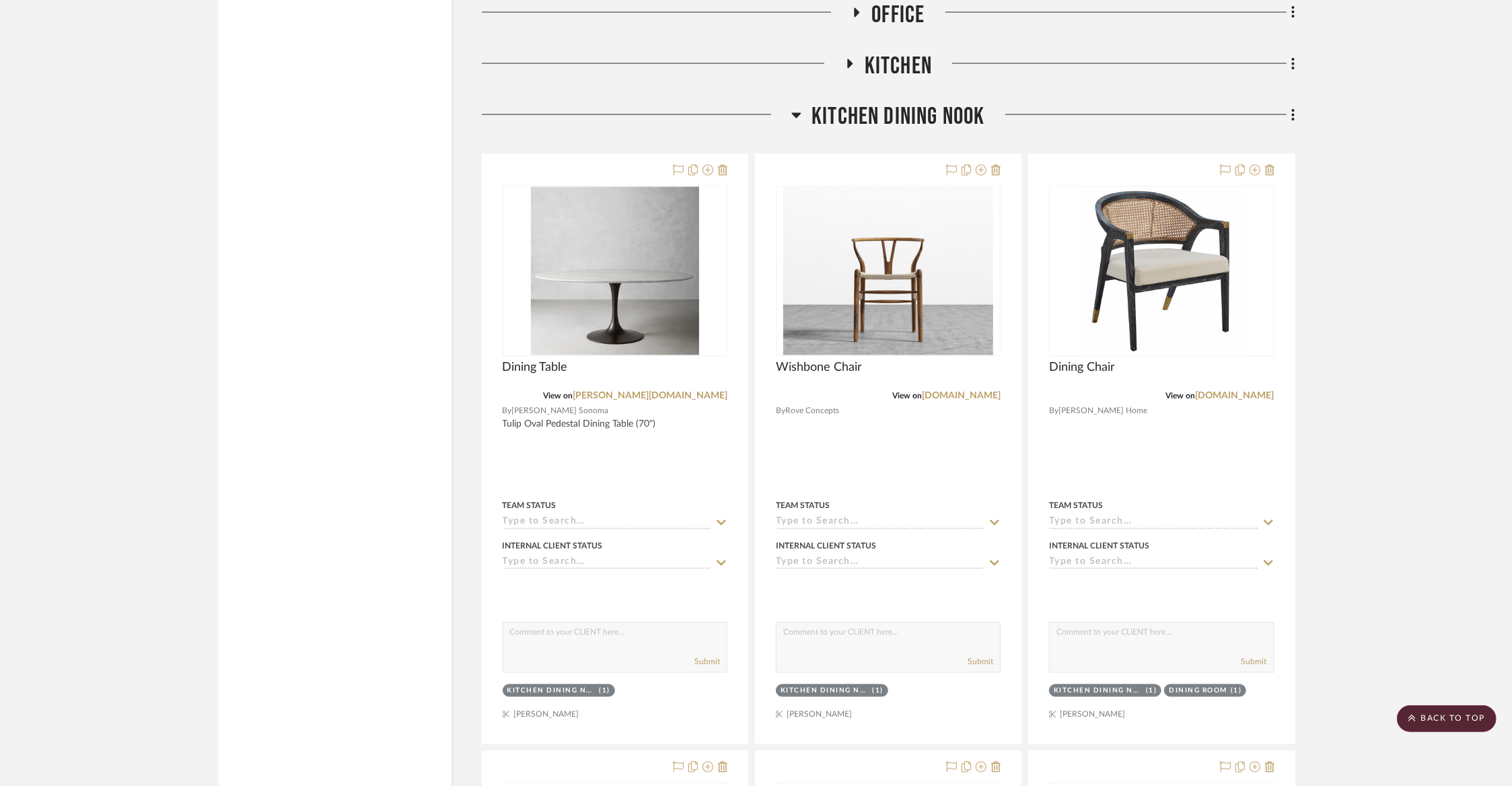
click at [866, 105] on span "Kitchen Dining Nook" at bounding box center [898, 117] width 173 height 29
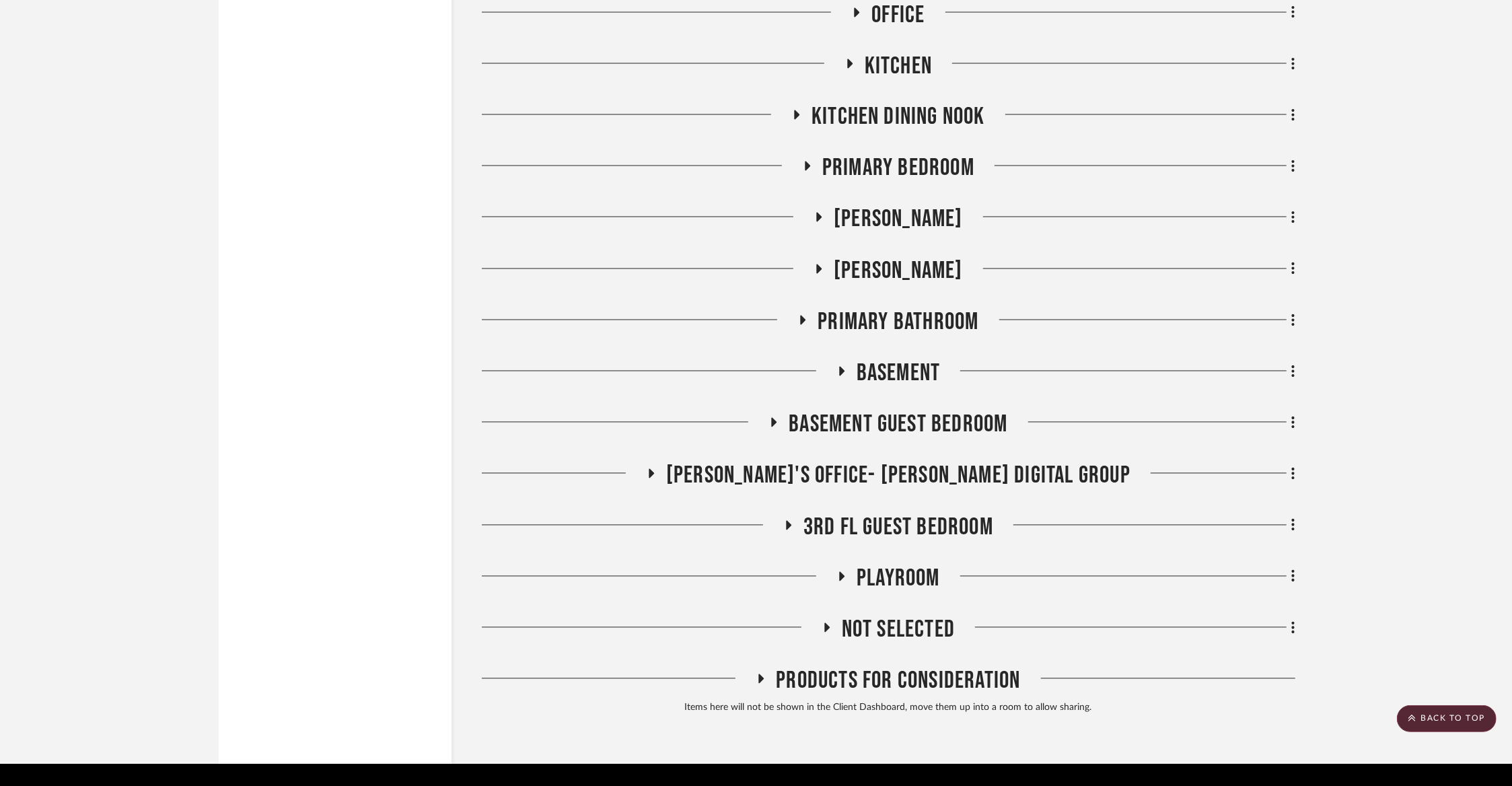
click at [862, 154] on span "Primary Bedroom" at bounding box center [898, 168] width 152 height 29
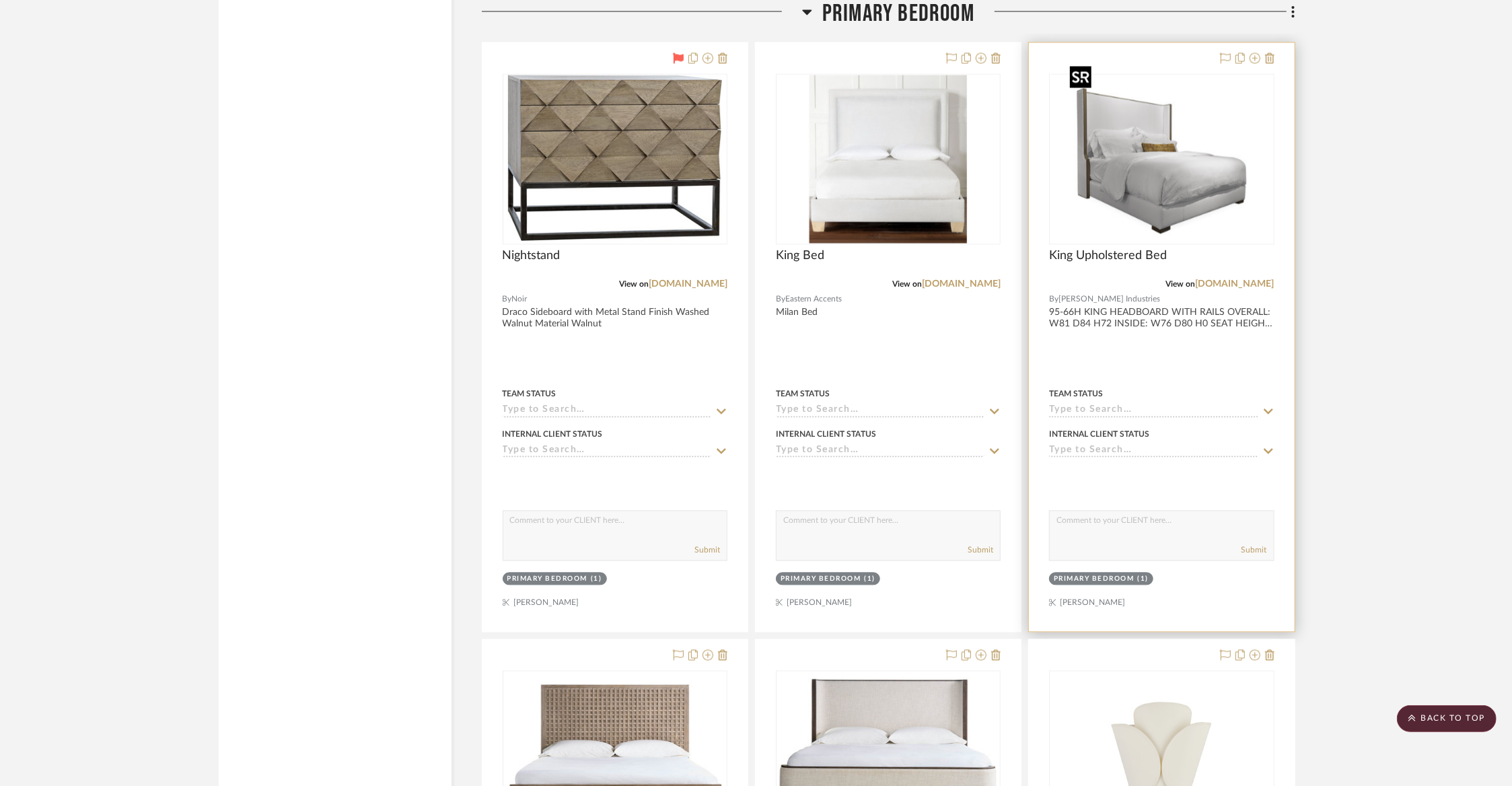
scroll to position [6836, 0]
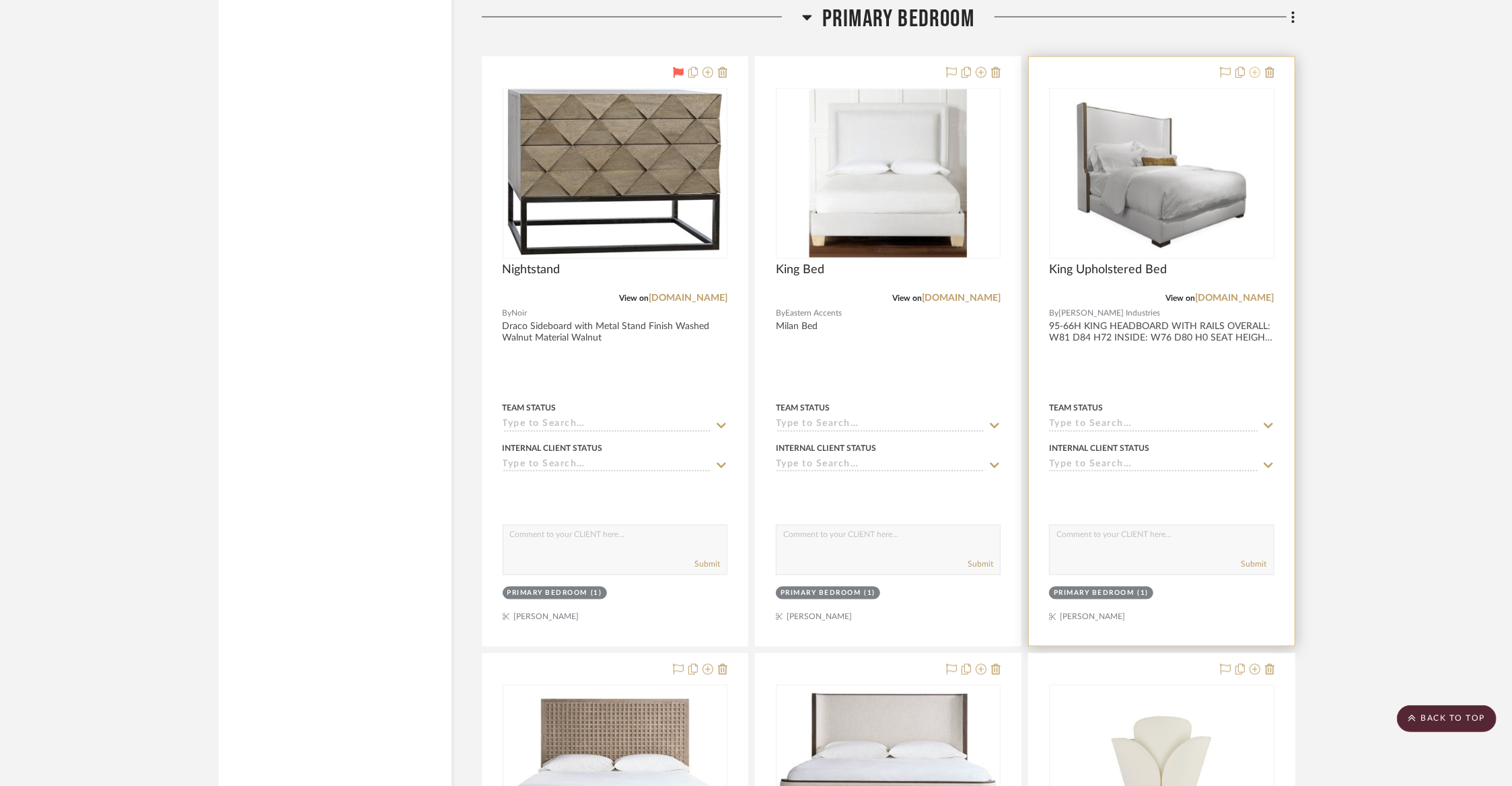
click at [1253, 67] on icon at bounding box center [1254, 72] width 11 height 11
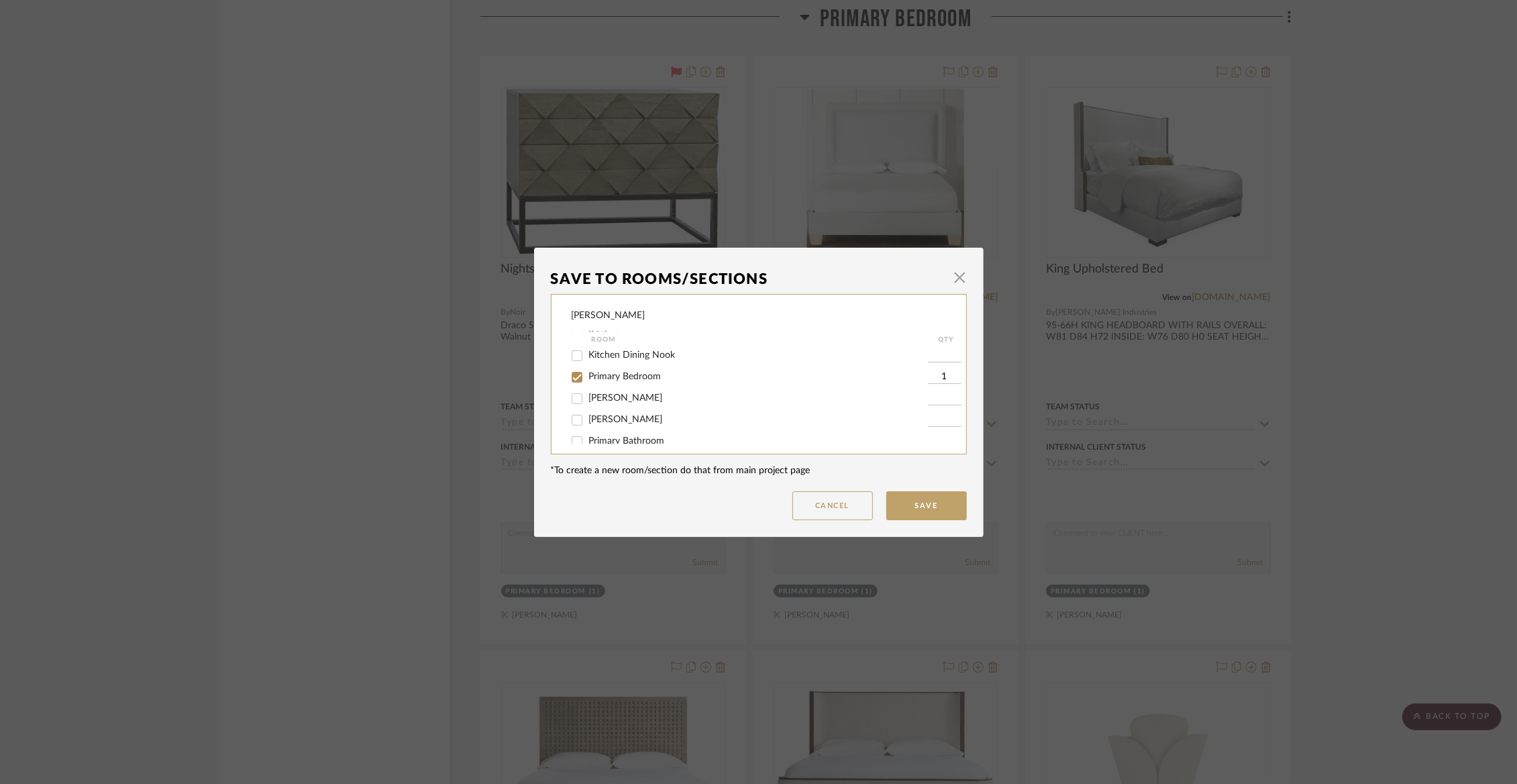
click at [638, 381] on span "Primary Bedroom" at bounding box center [625, 377] width 73 height 10
click at [588, 386] on input "Primary Bedroom" at bounding box center [577, 377] width 22 height 22
checkbox input "false"
click at [627, 432] on span "Not Selected" at bounding box center [615, 429] width 54 height 10
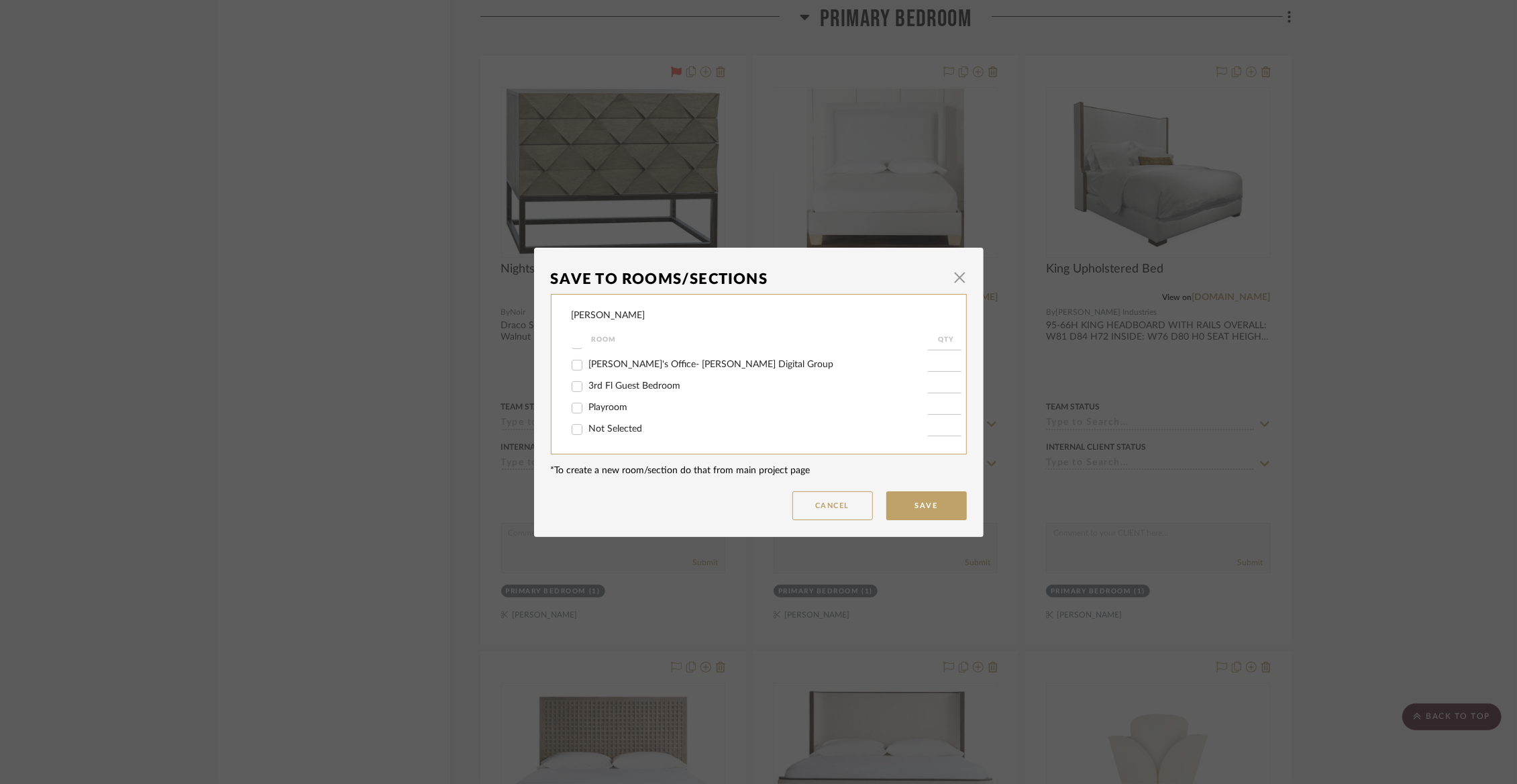
click at [588, 432] on input "Not Selected" at bounding box center [577, 430] width 22 height 22
checkbox input "true"
type input "1"
click at [937, 497] on button "Save" at bounding box center [926, 505] width 80 height 28
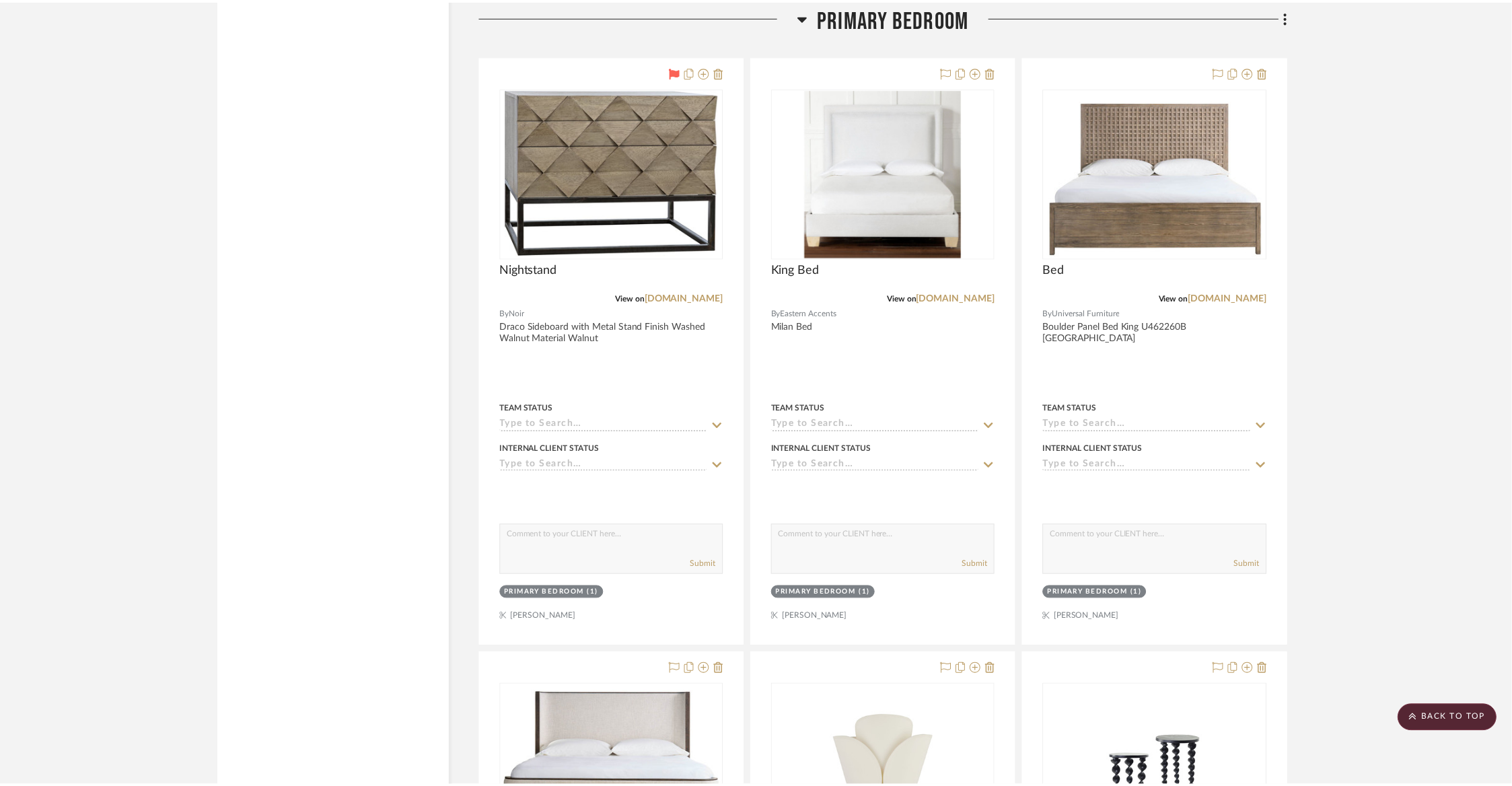
scroll to position [6836, 0]
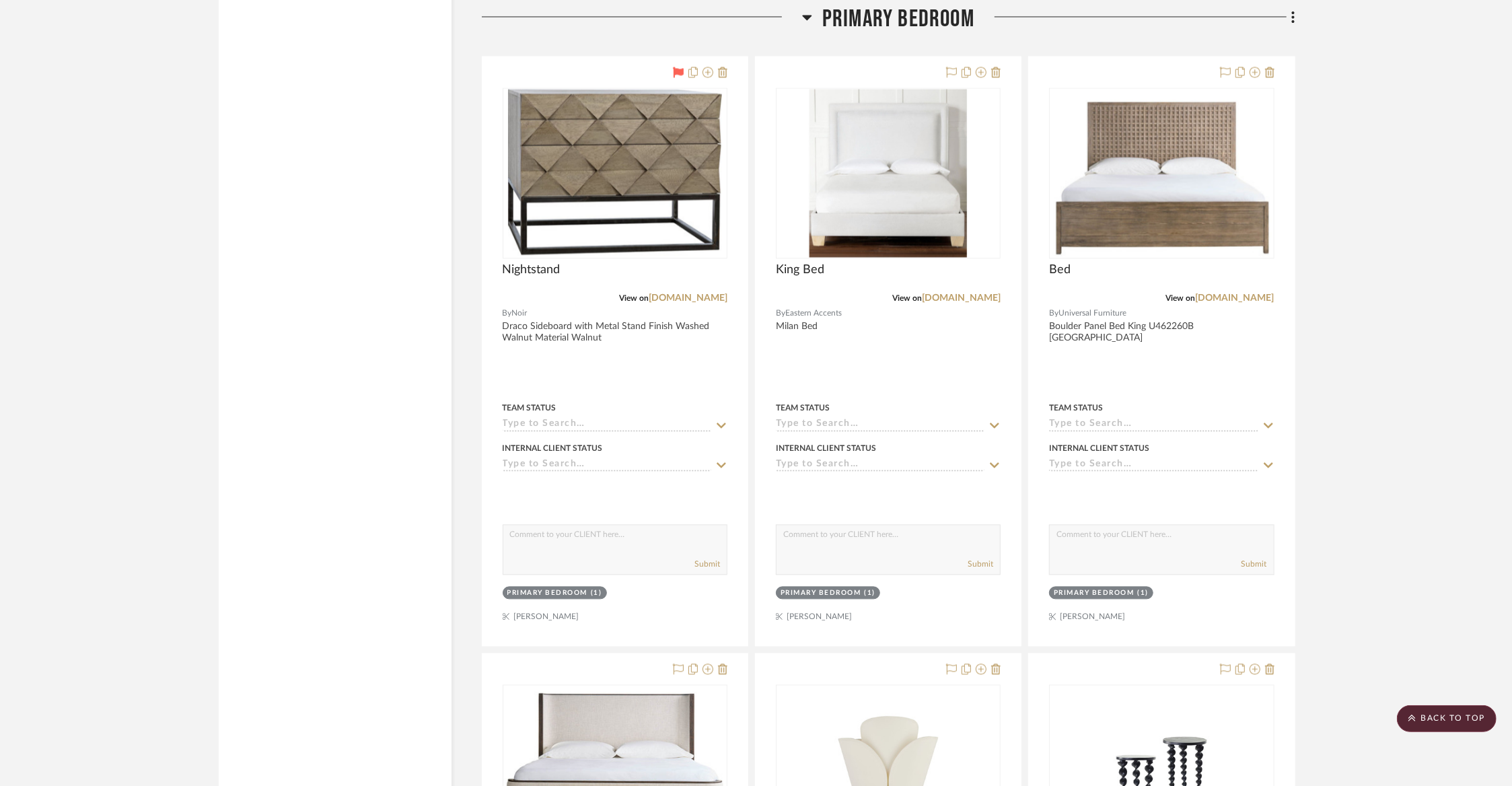
click at [918, 12] on span "Primary Bedroom" at bounding box center [898, 19] width 152 height 29
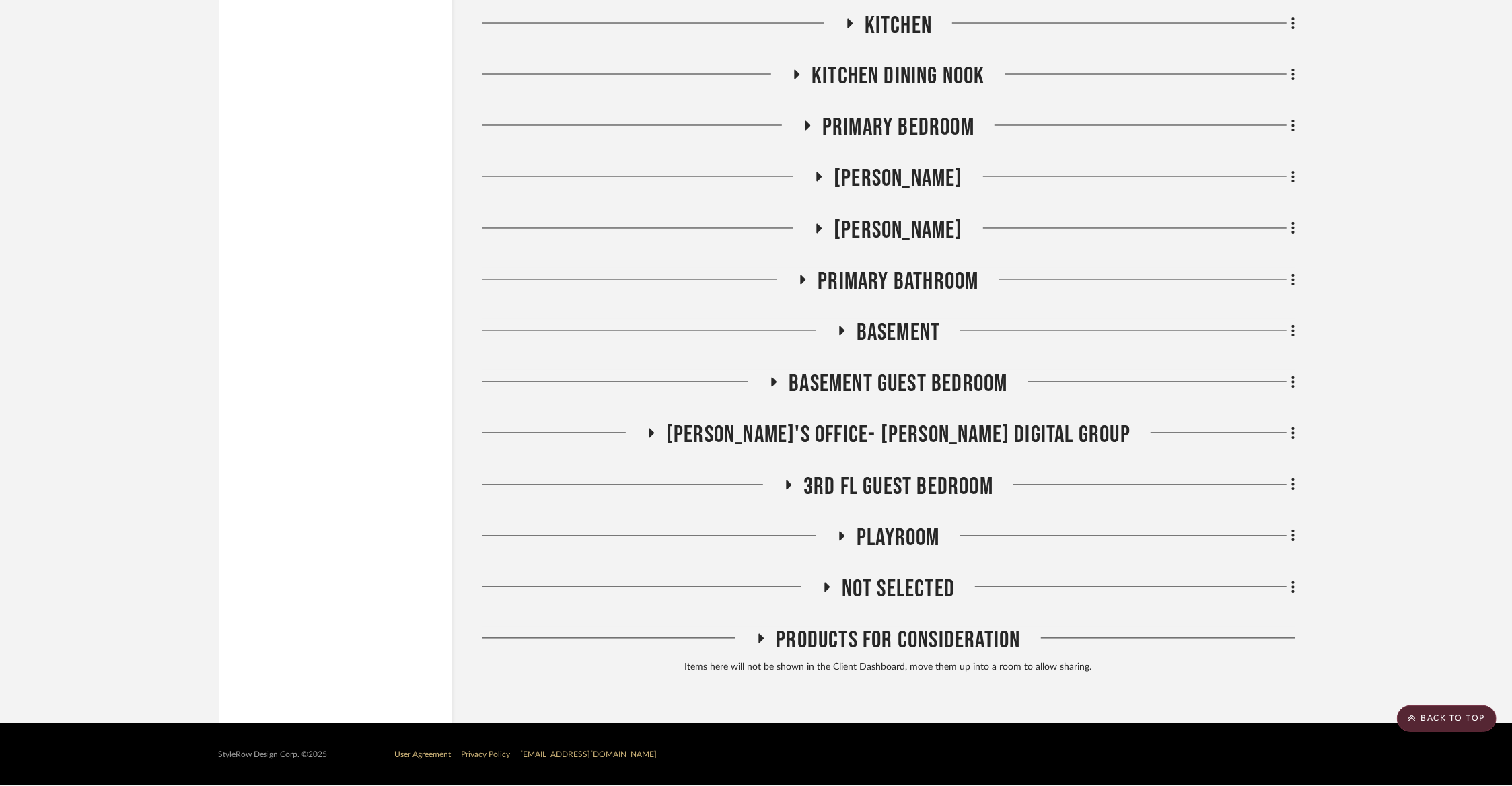
scroll to position [6713, 0]
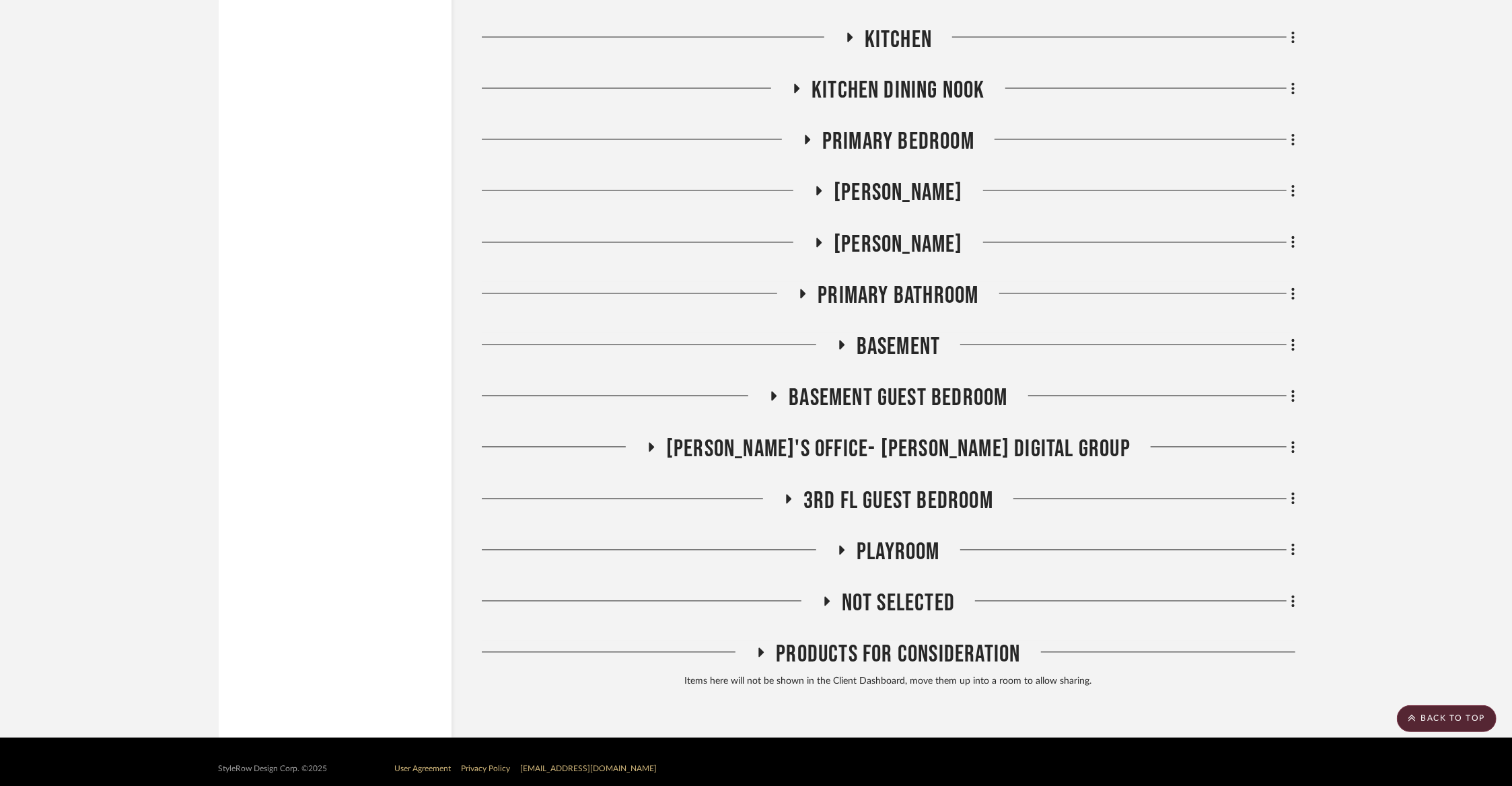
click at [868, 384] on span "Basement Guest Bedroom" at bounding box center [897, 397] width 218 height 29
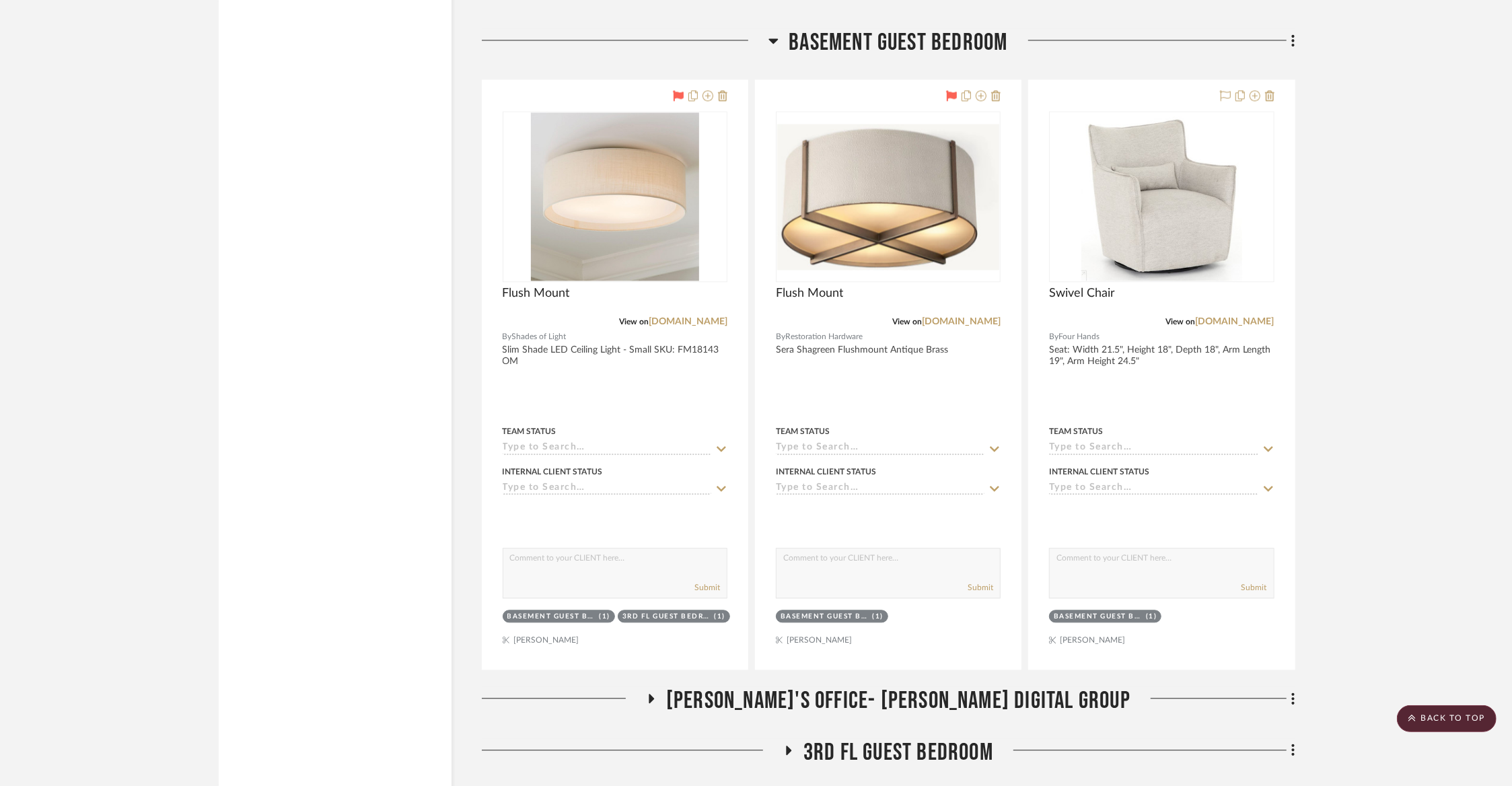
scroll to position [7033, 0]
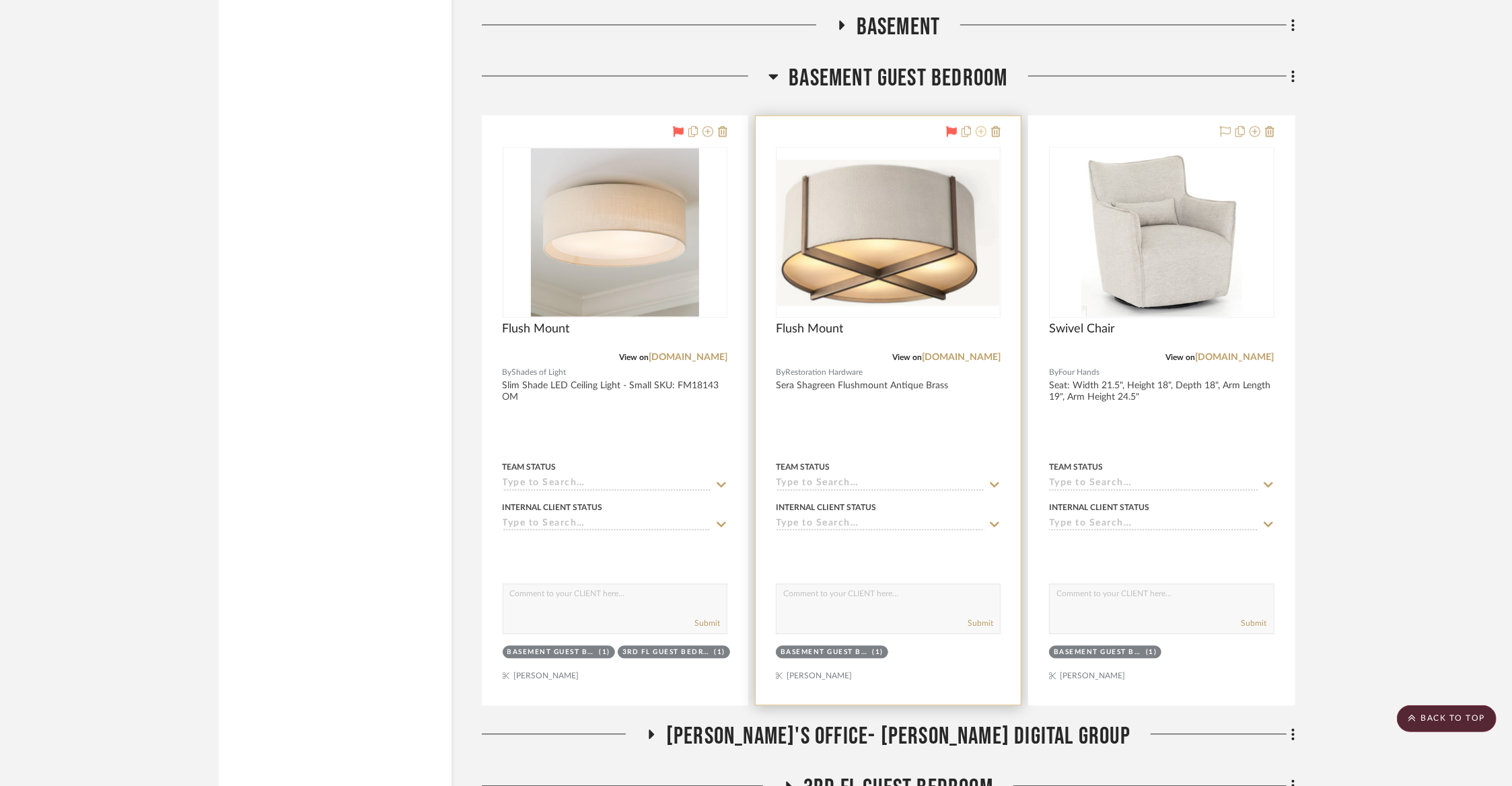
click at [982, 126] on icon at bounding box center [981, 131] width 11 height 11
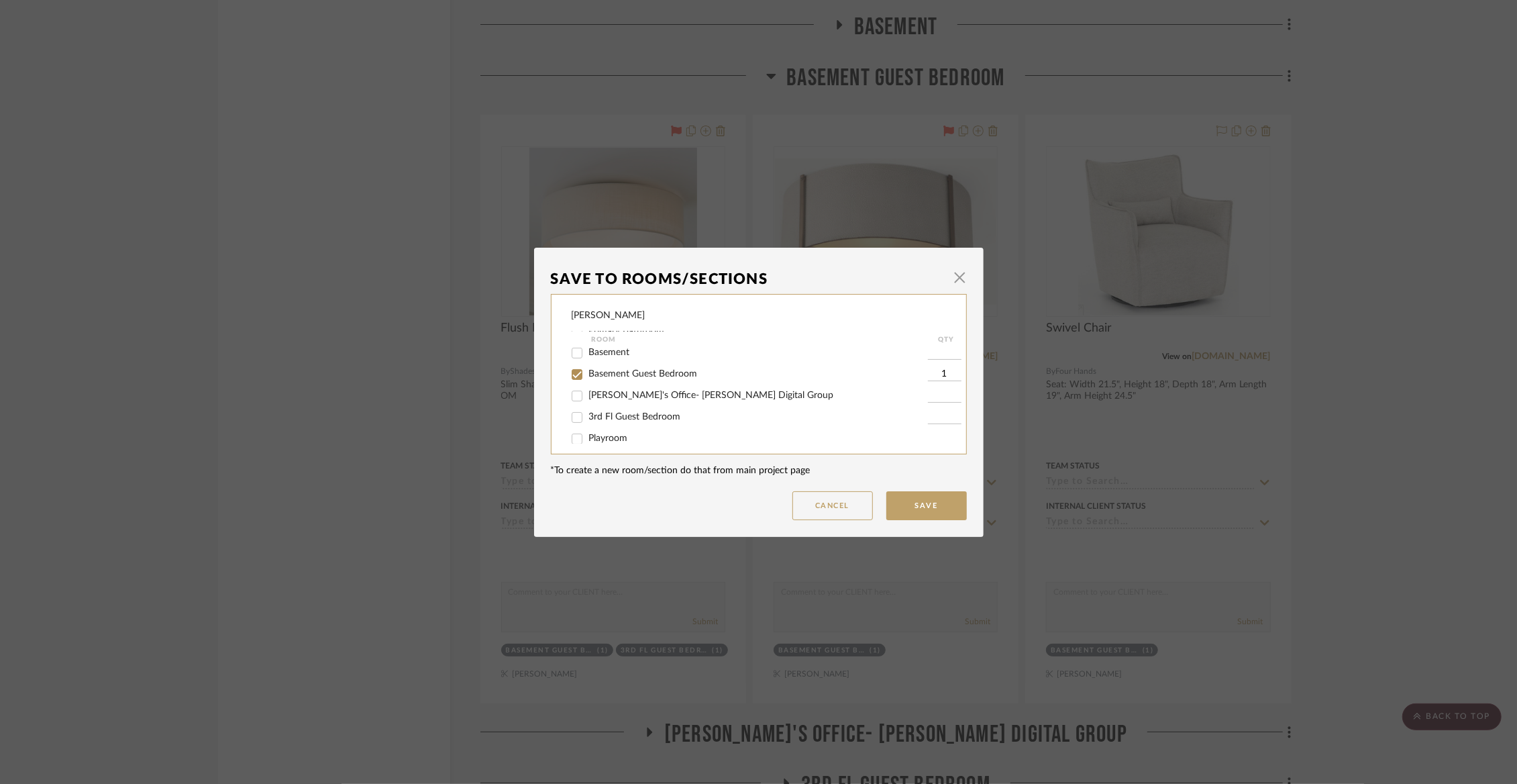
scroll to position [287, 0]
click at [621, 375] on span "Basement Guest Bedroom" at bounding box center [643, 371] width 109 height 10
click at [588, 381] on input "Basement Guest Bedroom" at bounding box center [577, 371] width 22 height 22
checkbox input "false"
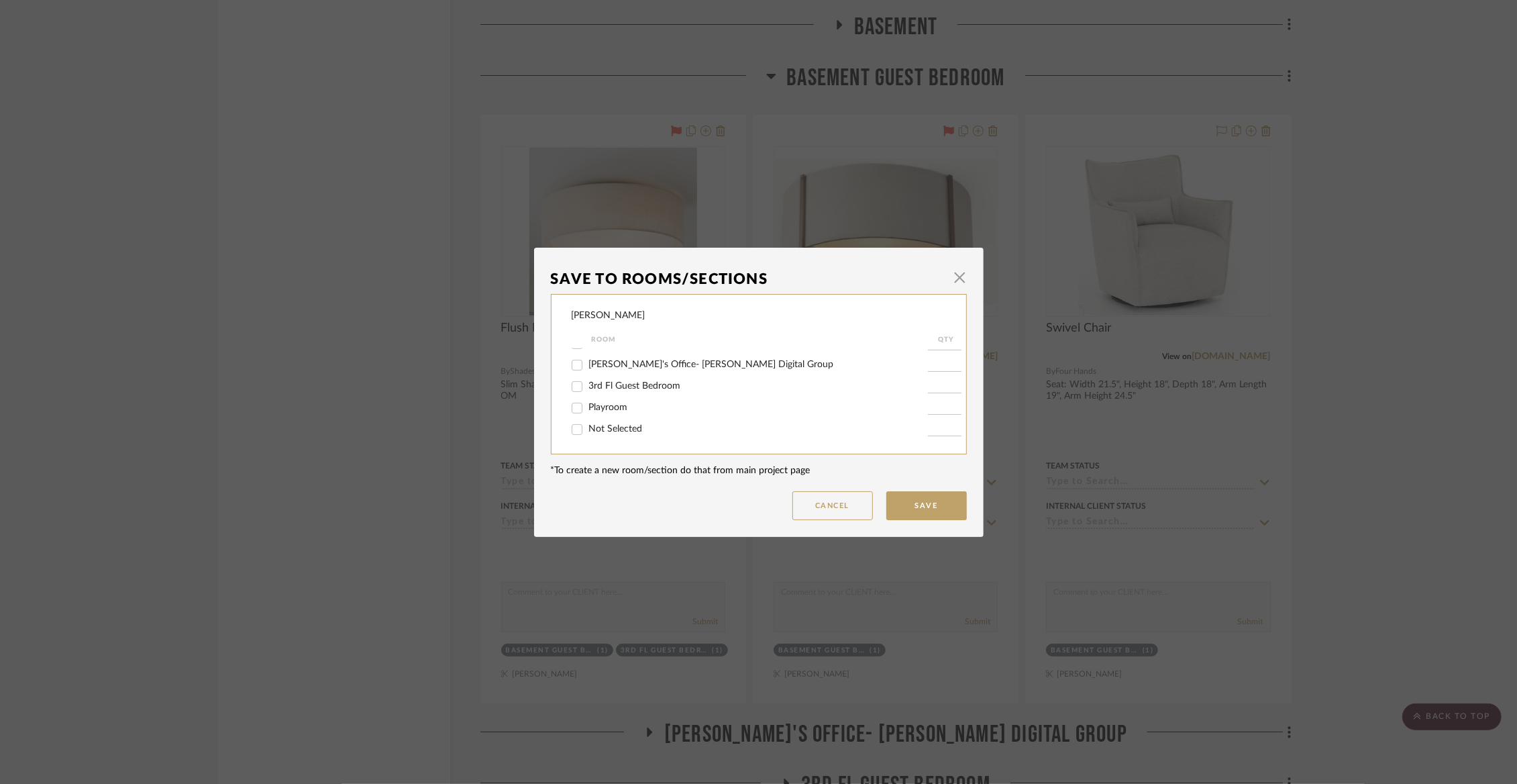
click at [616, 426] on span "Not Selected" at bounding box center [615, 429] width 54 height 10
click at [588, 426] on input "Not Selected" at bounding box center [577, 430] width 22 height 22
checkbox input "true"
type input "1"
click at [941, 507] on button "Save" at bounding box center [926, 505] width 80 height 28
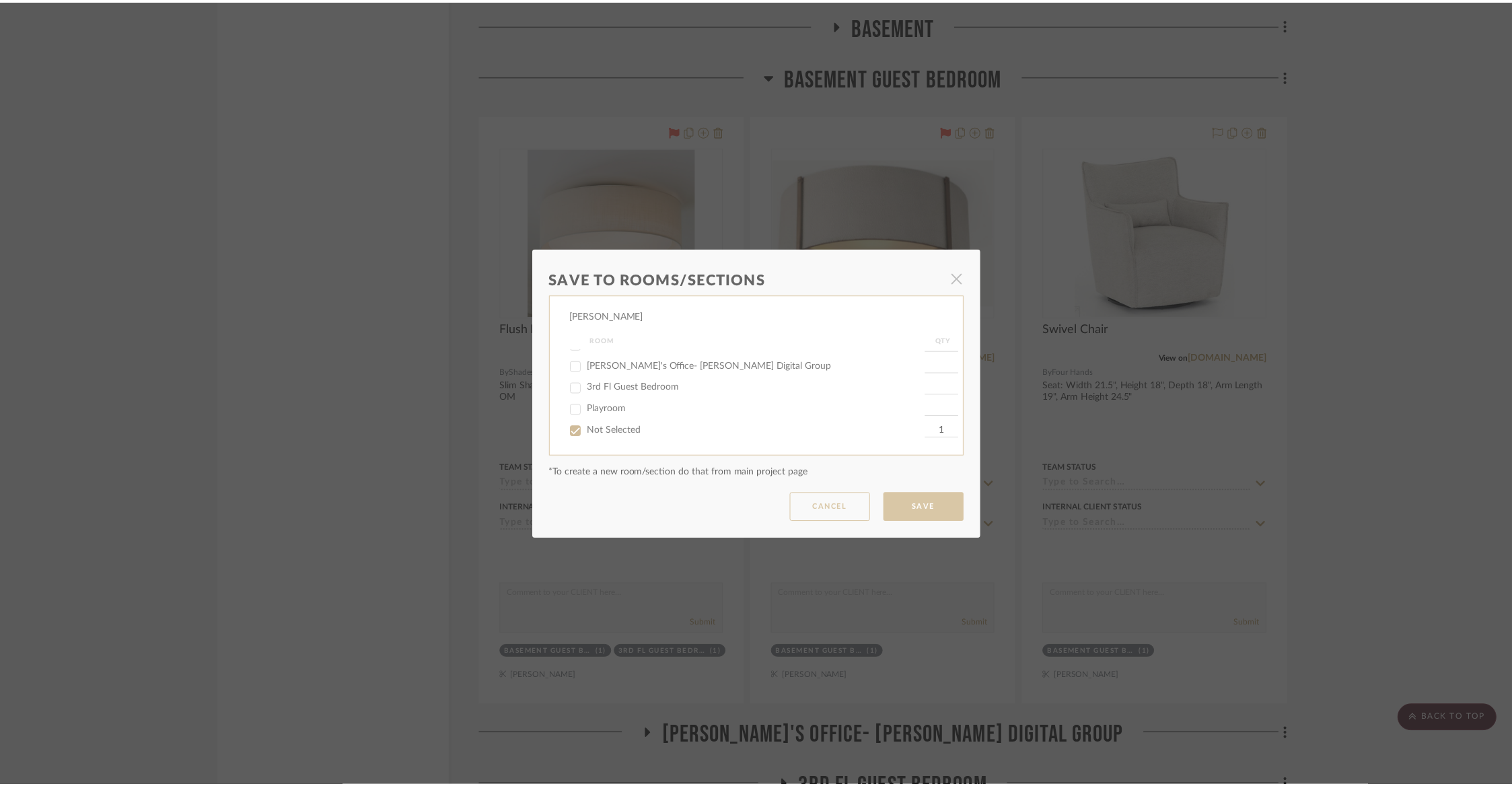
scroll to position [7033, 0]
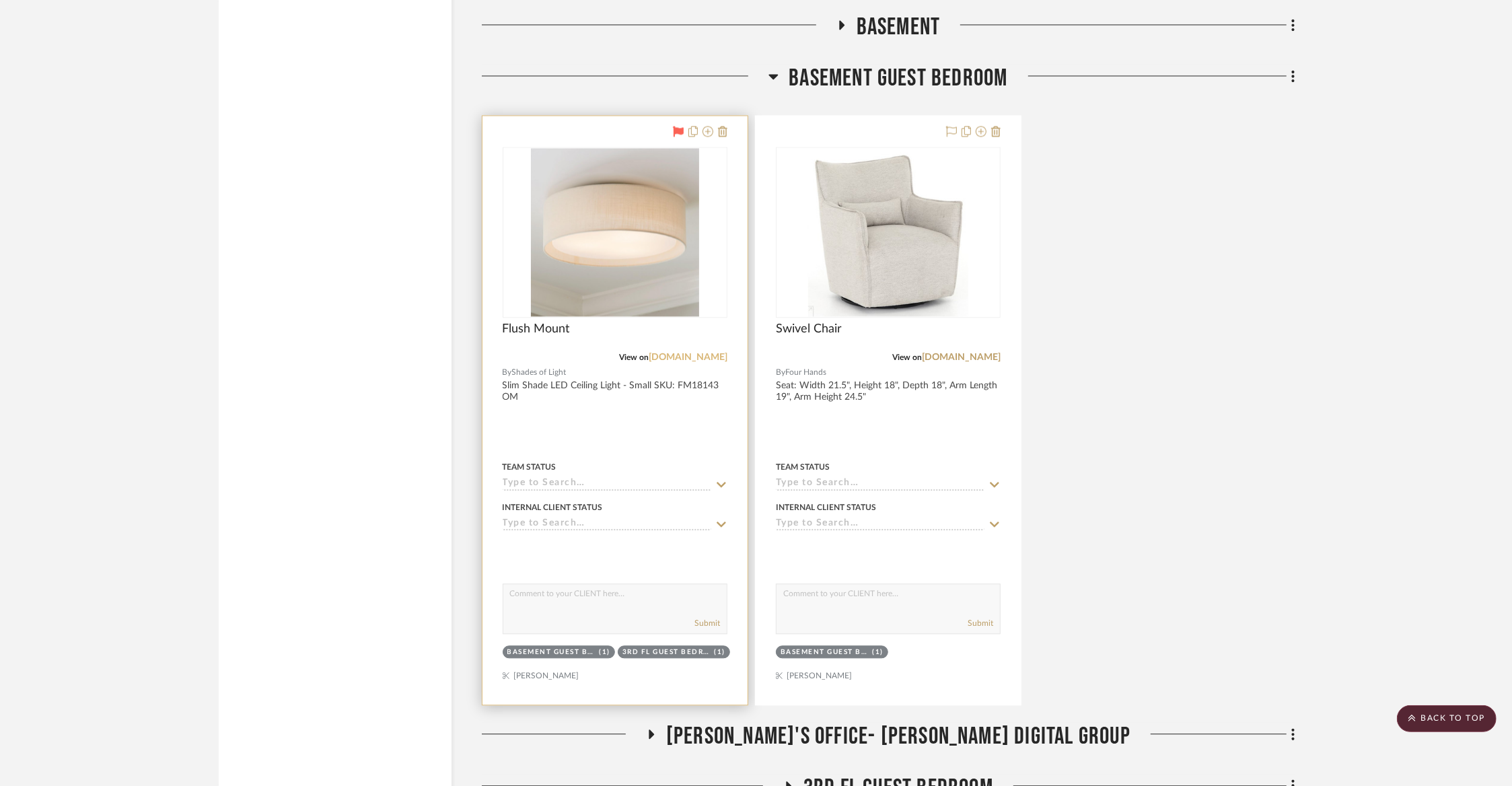
click at [676, 352] on link "shadesoflight.com" at bounding box center [688, 357] width 79 height 10
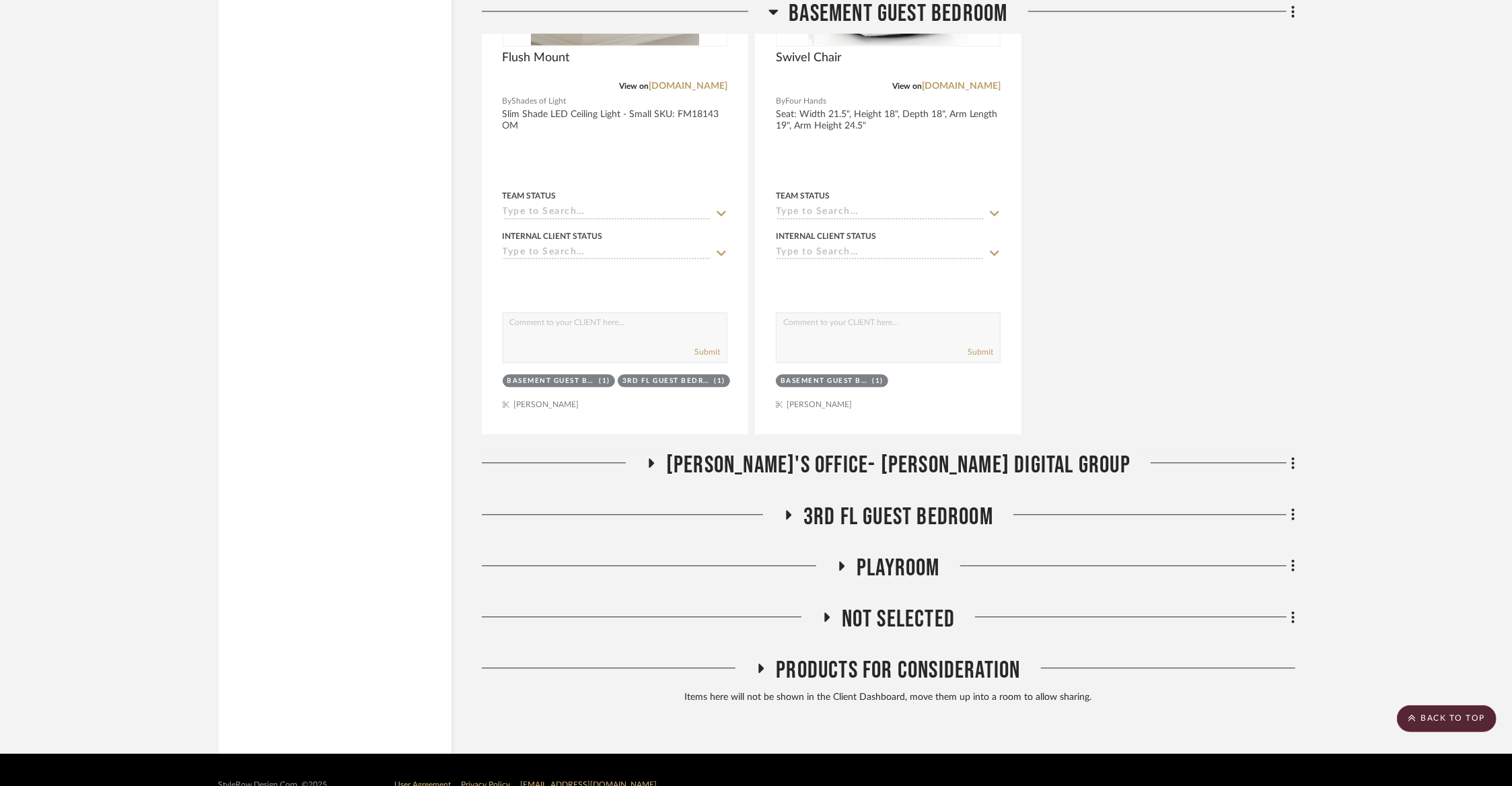
scroll to position [7312, 0]
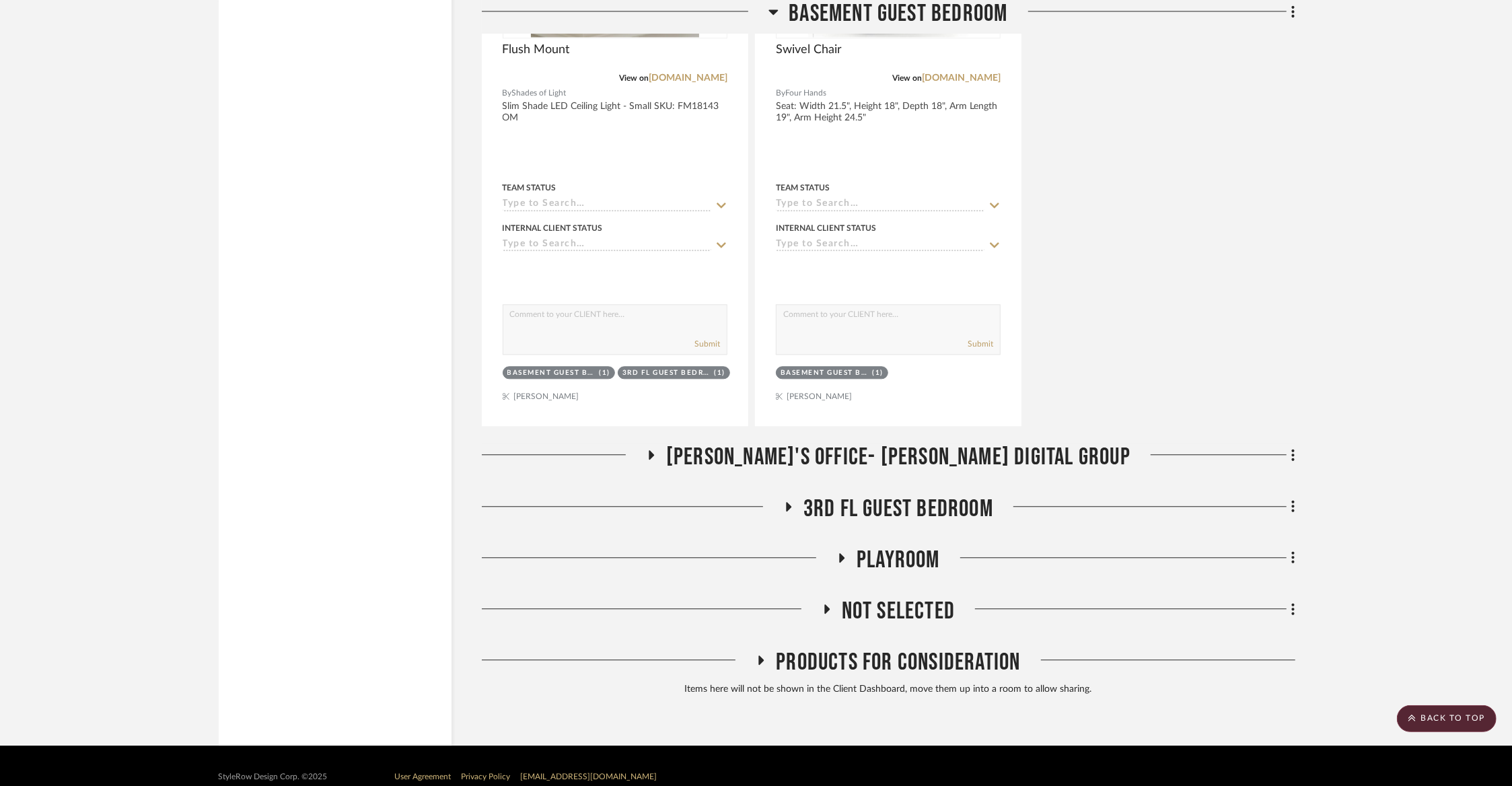
click at [877, 512] on div "3rd Fl Guest Bedroom" at bounding box center [888, 512] width 814 height 34
click at [877, 495] on span "3rd Fl Guest Bedroom" at bounding box center [897, 509] width 190 height 29
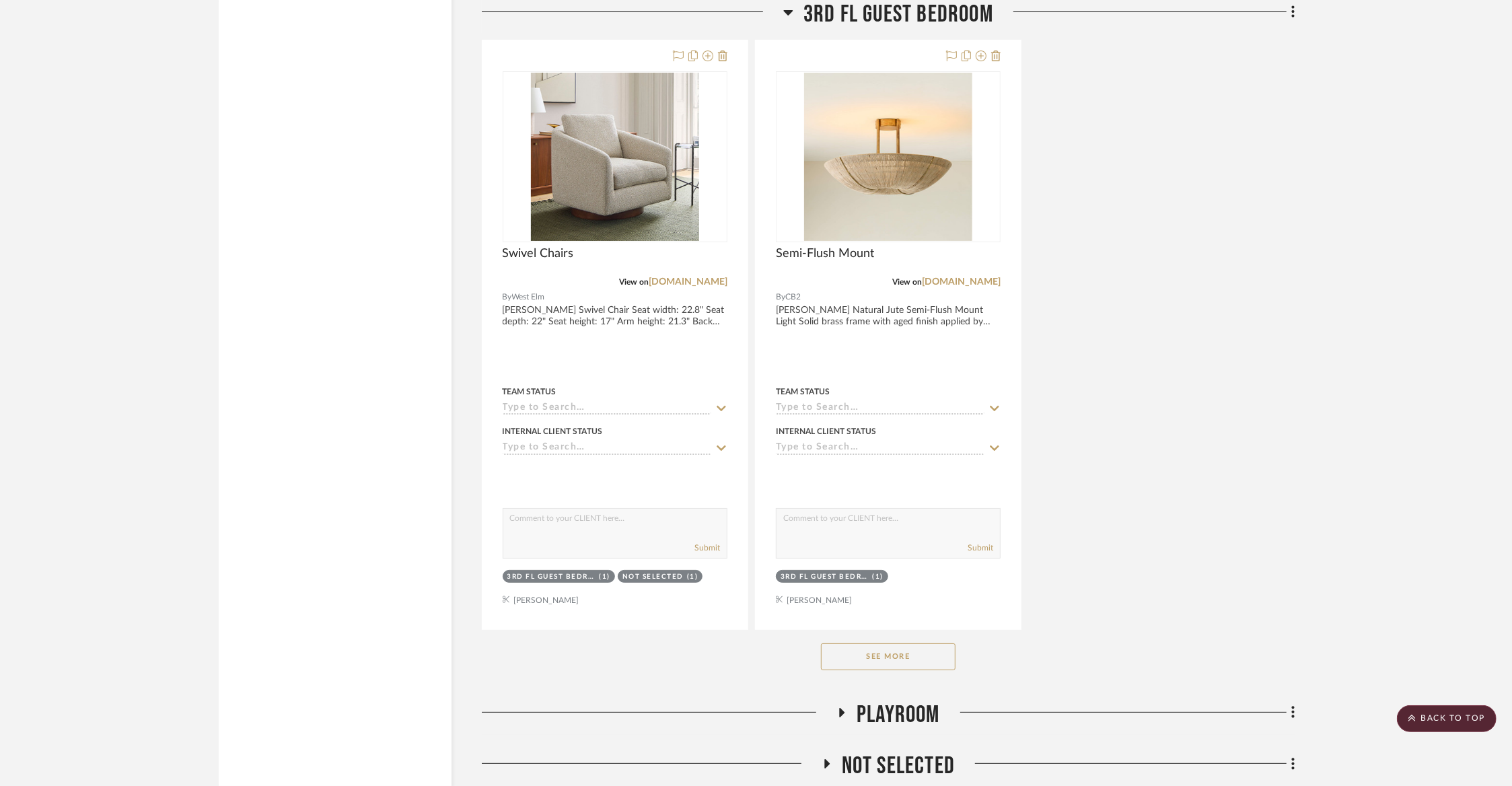
scroll to position [9168, 0]
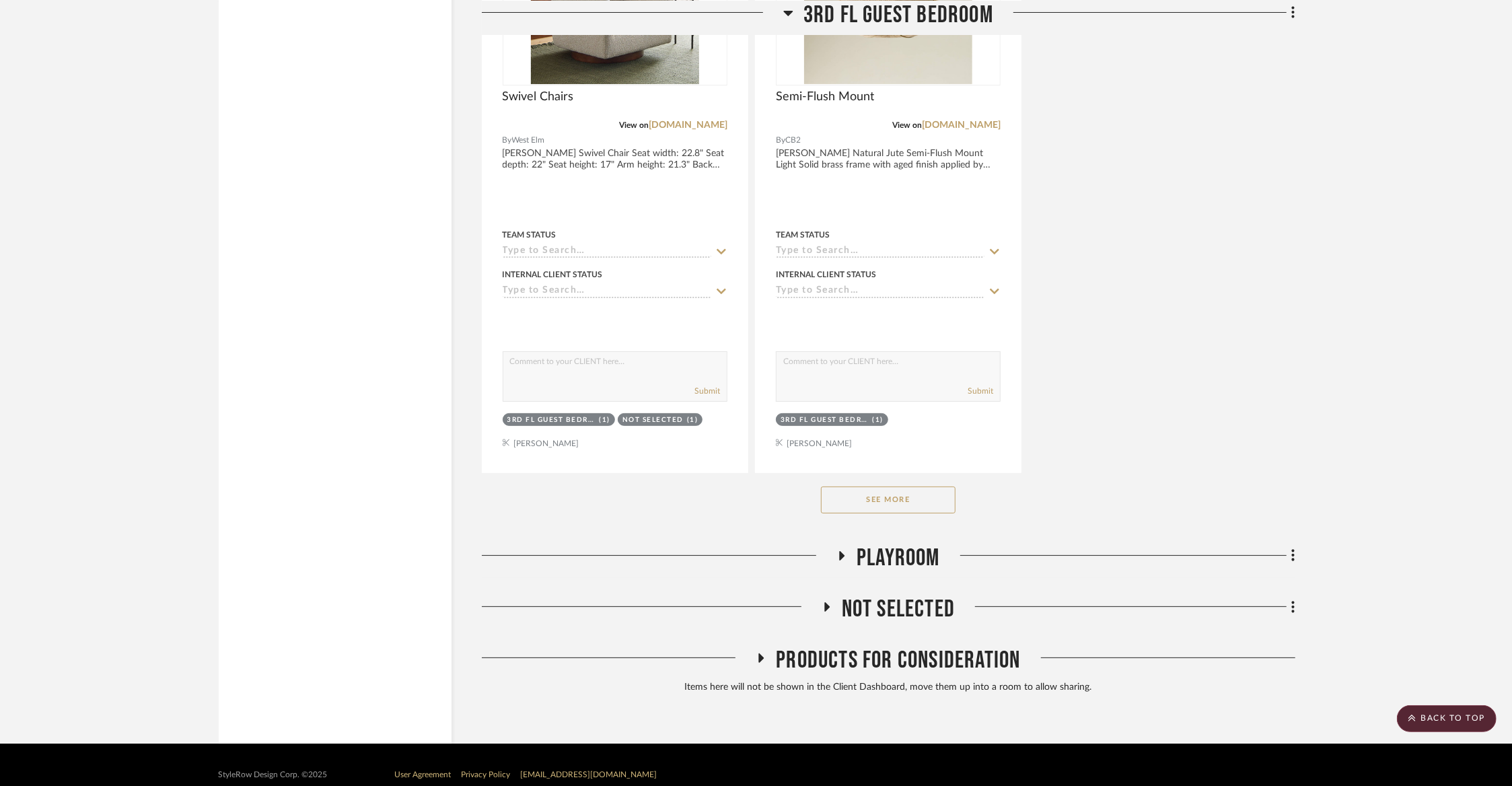
click at [876, 491] on button "See More" at bounding box center [887, 499] width 135 height 27
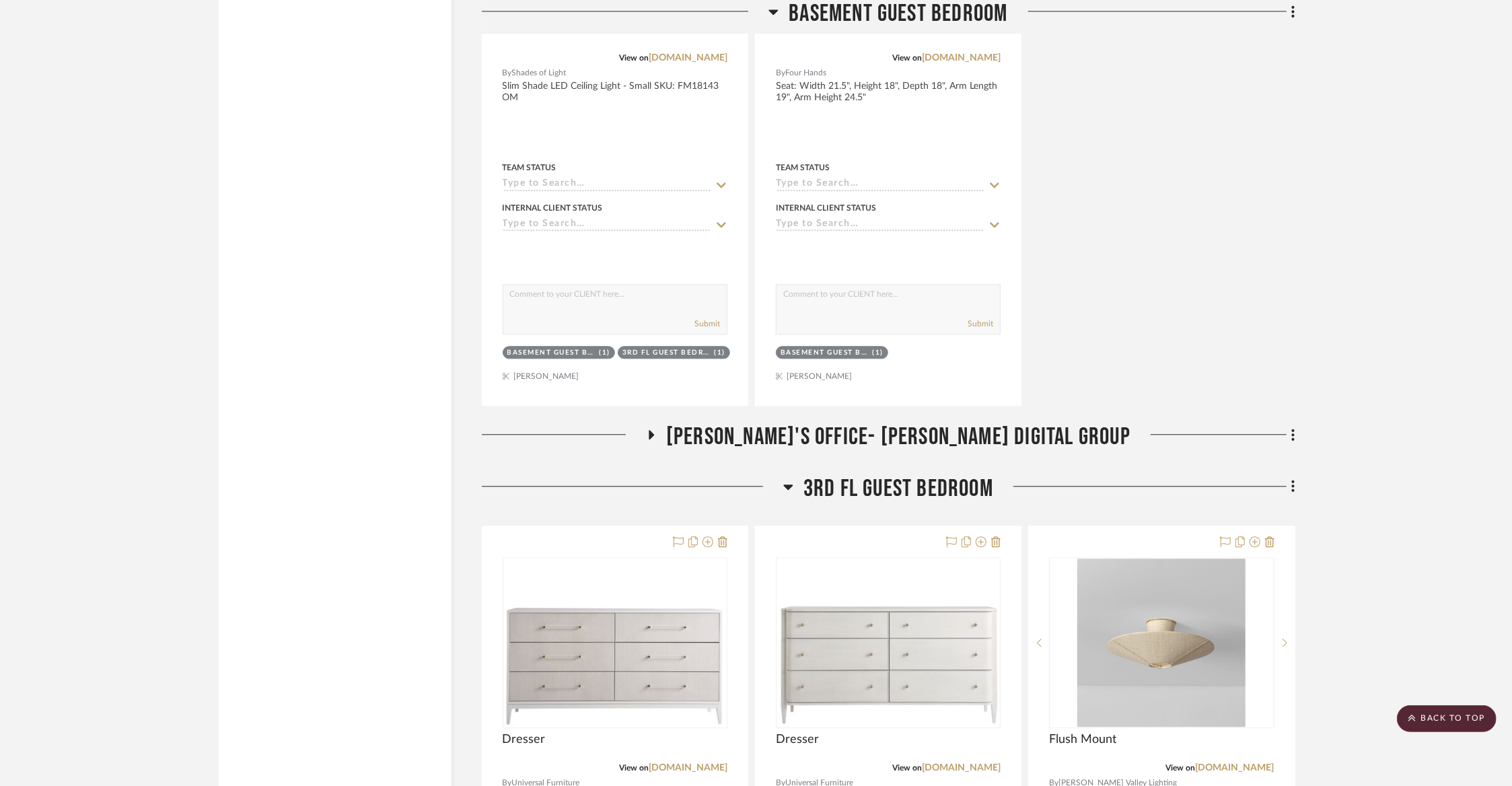
scroll to position [7278, 0]
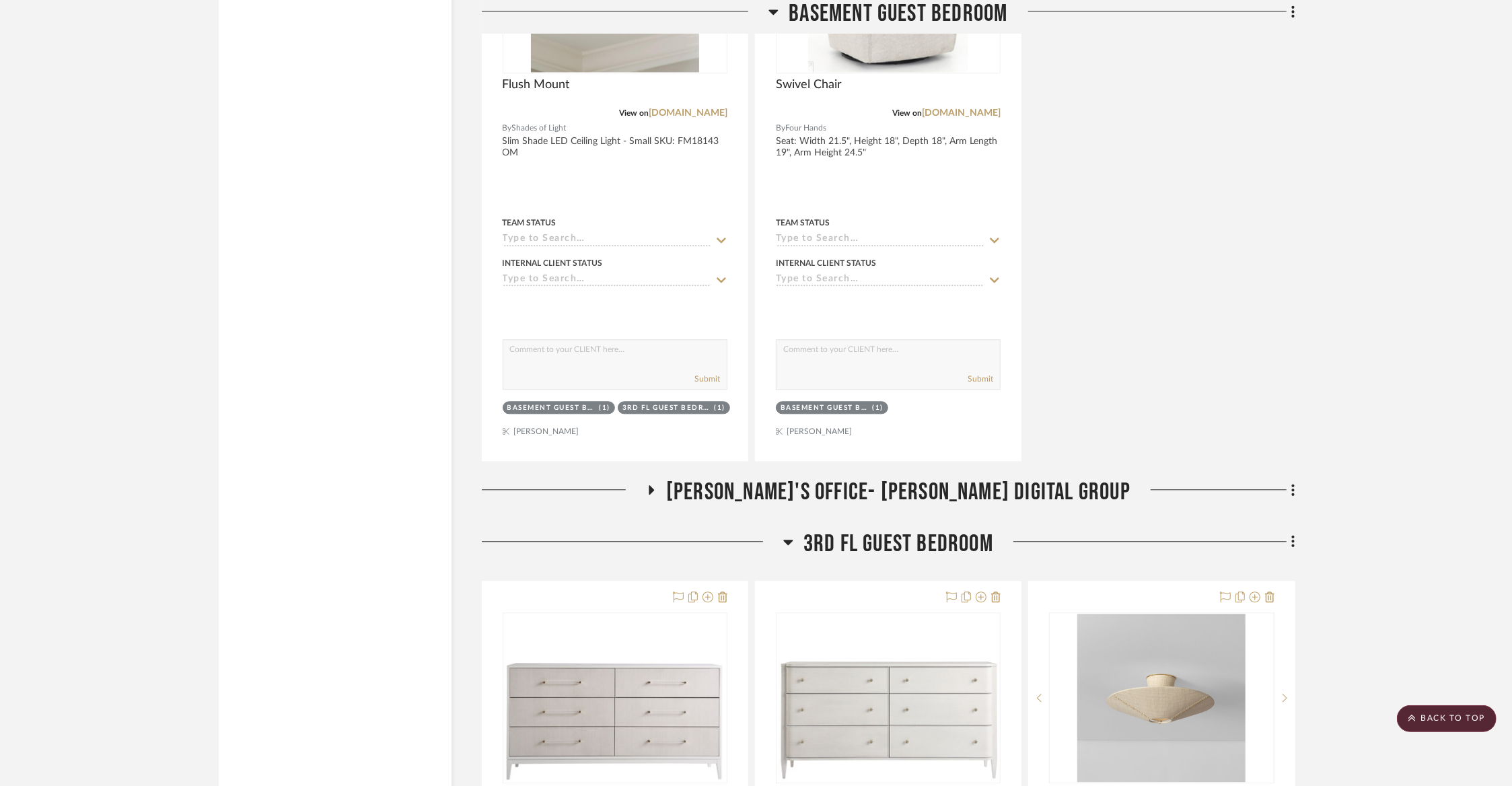
click at [865, 529] on span "3rd Fl Guest Bedroom" at bounding box center [897, 543] width 190 height 29
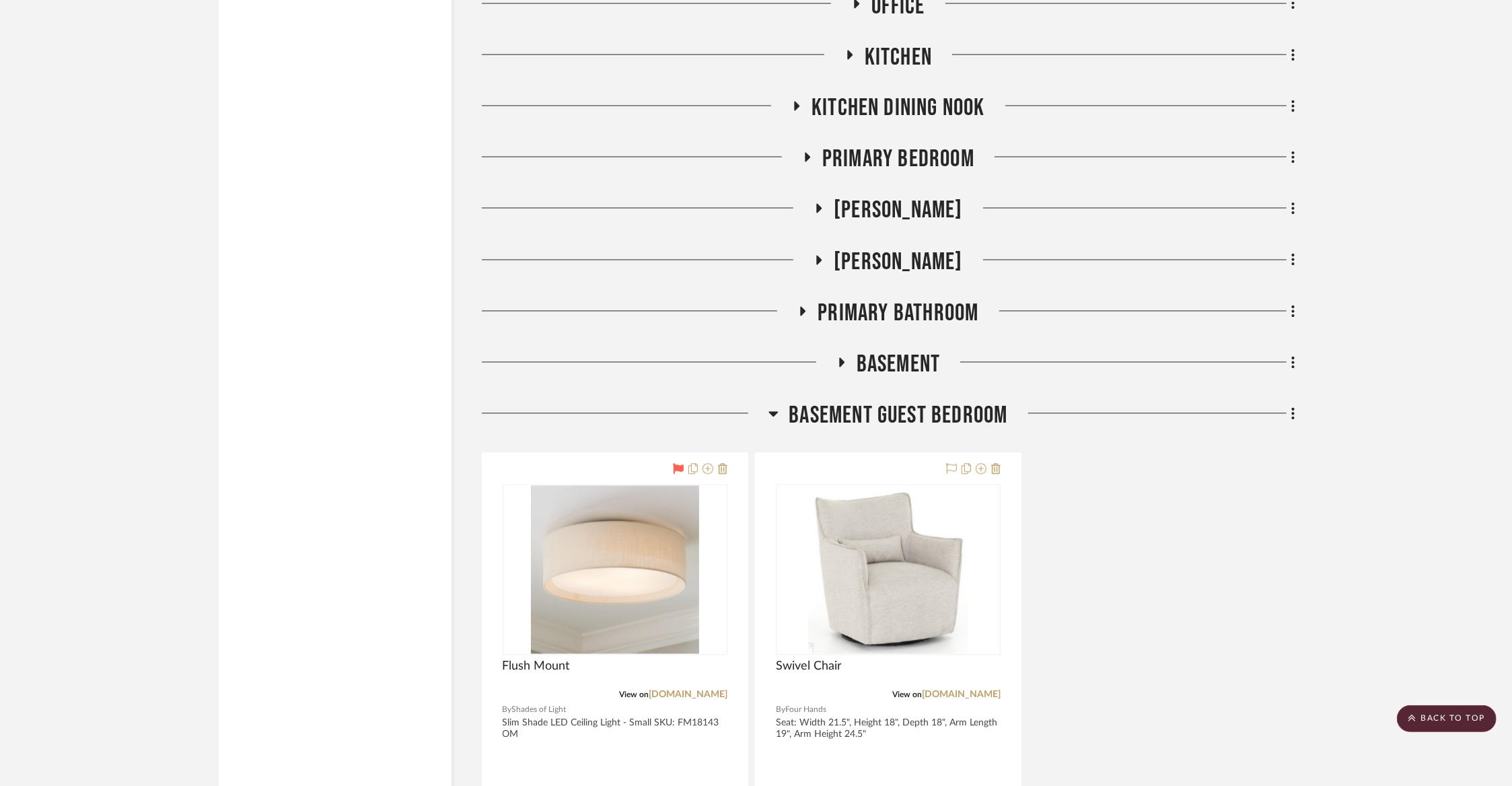
scroll to position [6689, 0]
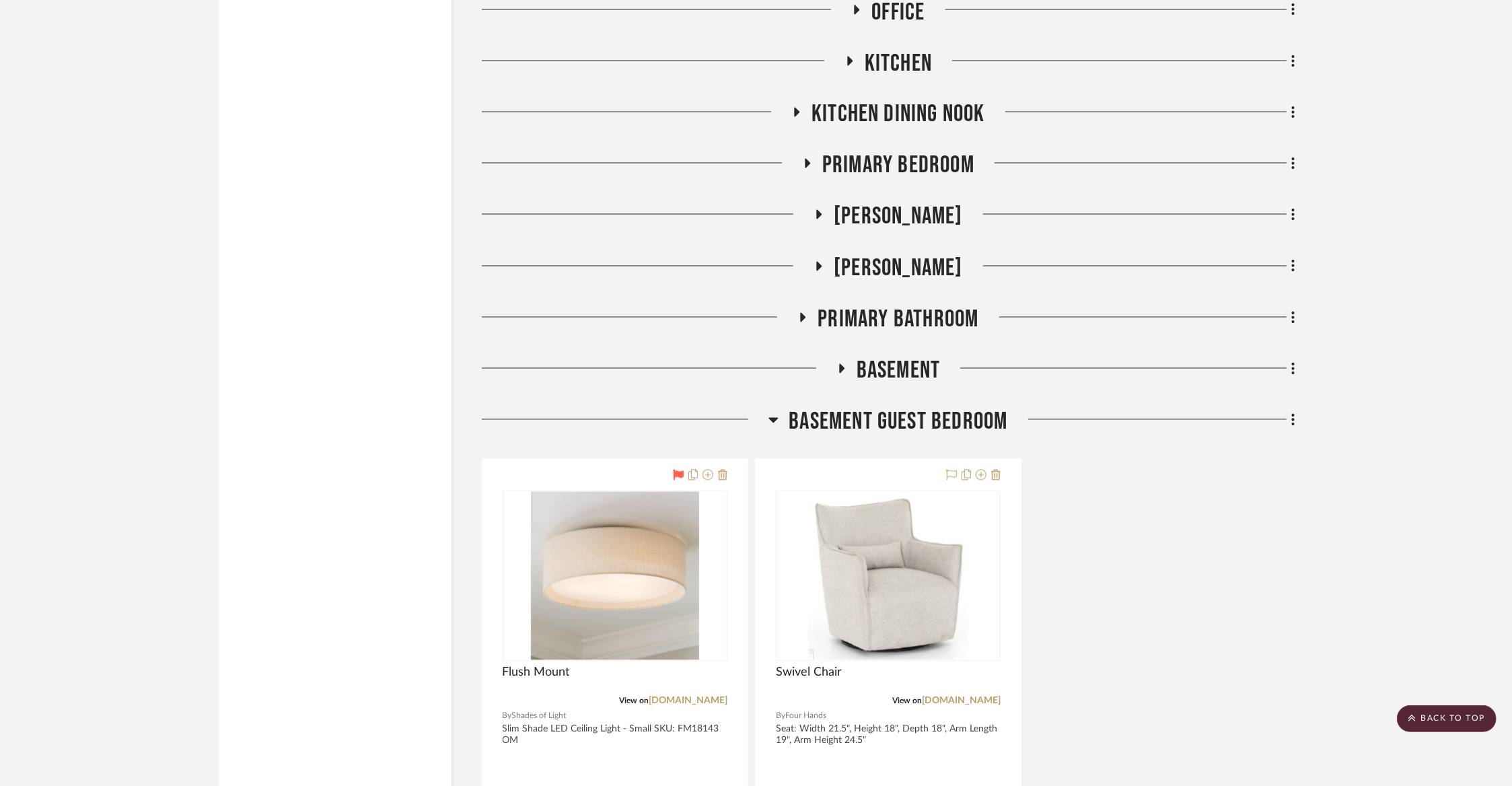
click at [886, 356] on span "Basement" at bounding box center [898, 370] width 84 height 29
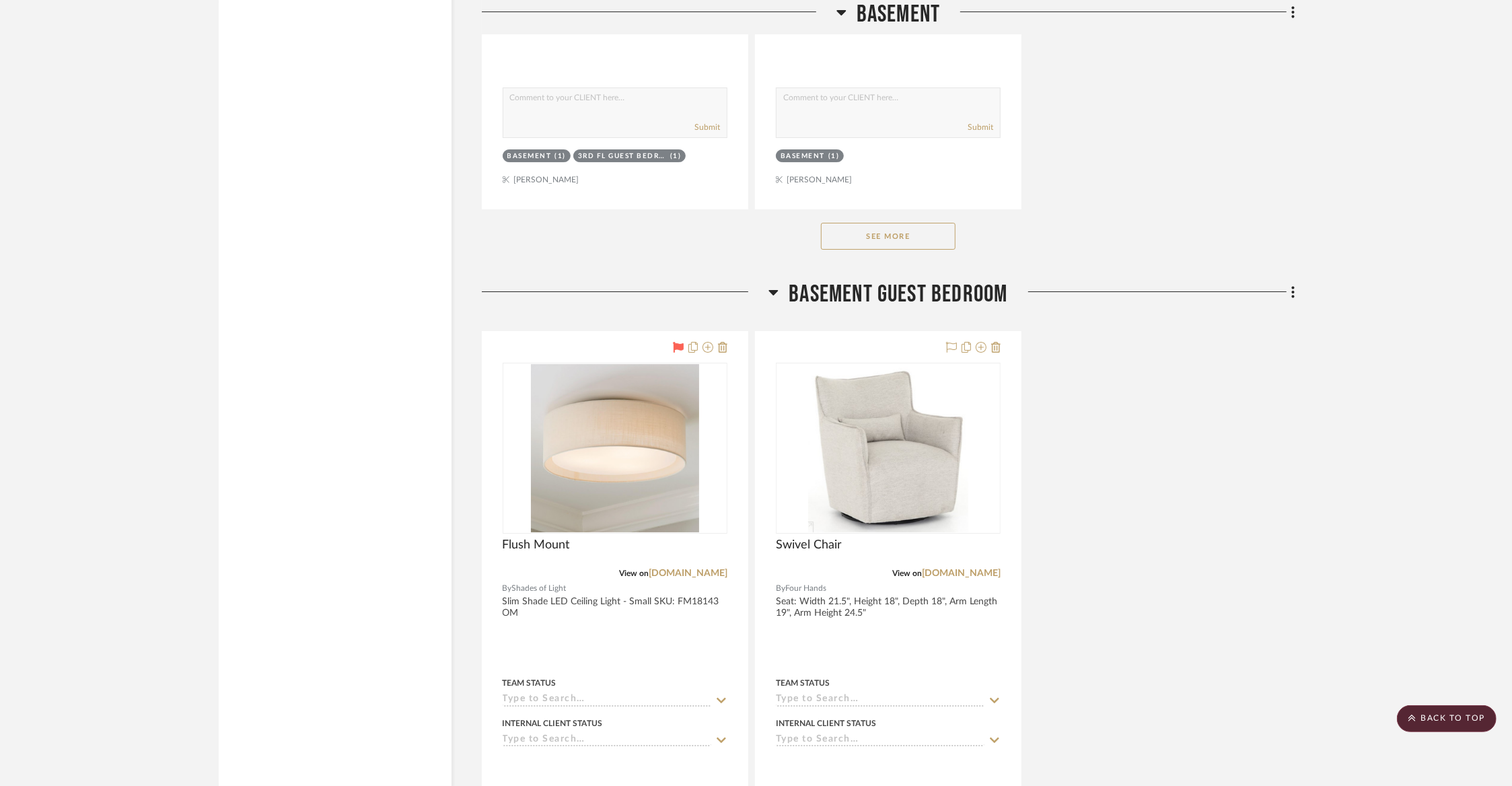
scroll to position [8699, 0]
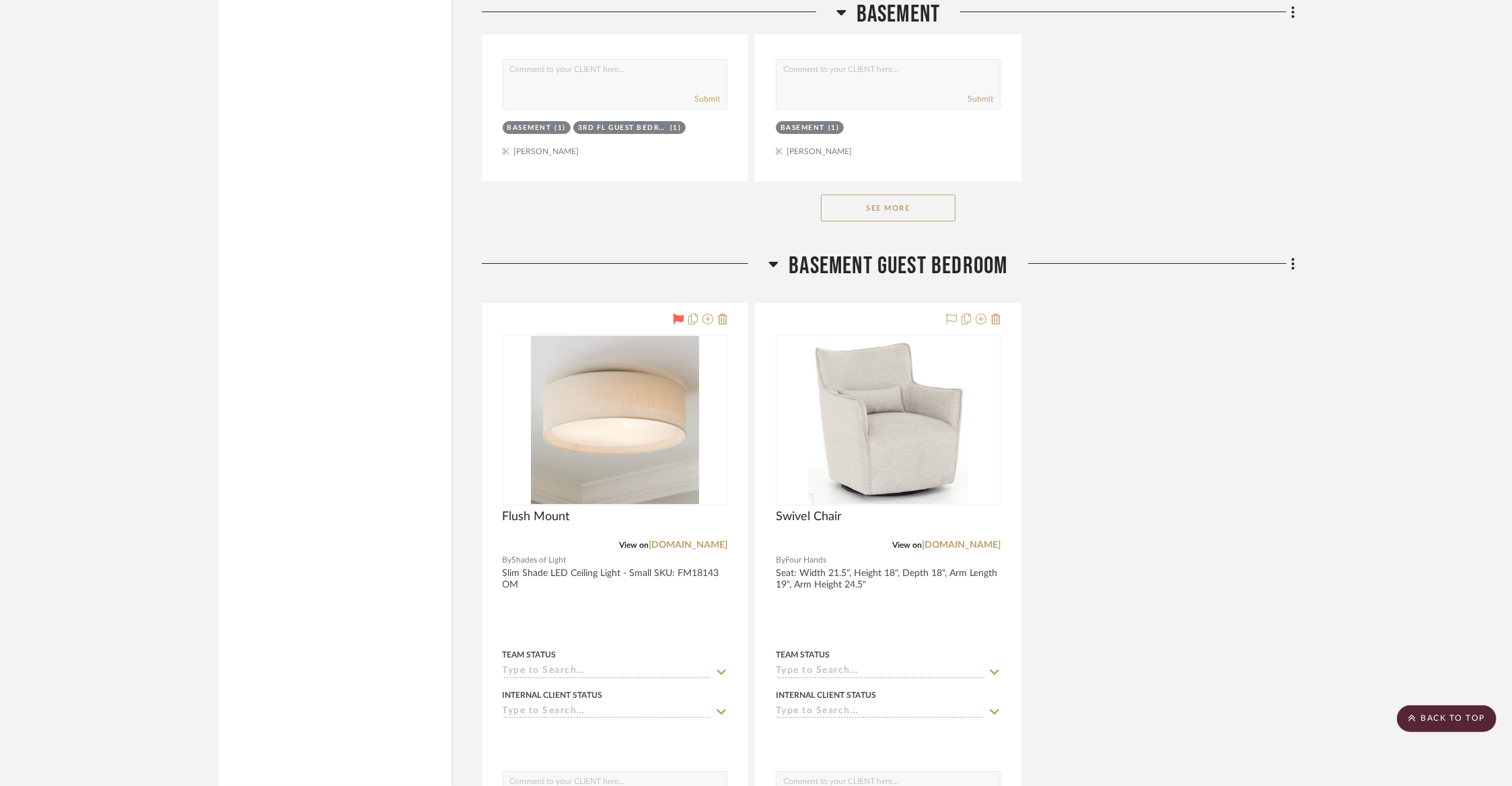
click at [939, 195] on button "See More" at bounding box center [887, 208] width 135 height 27
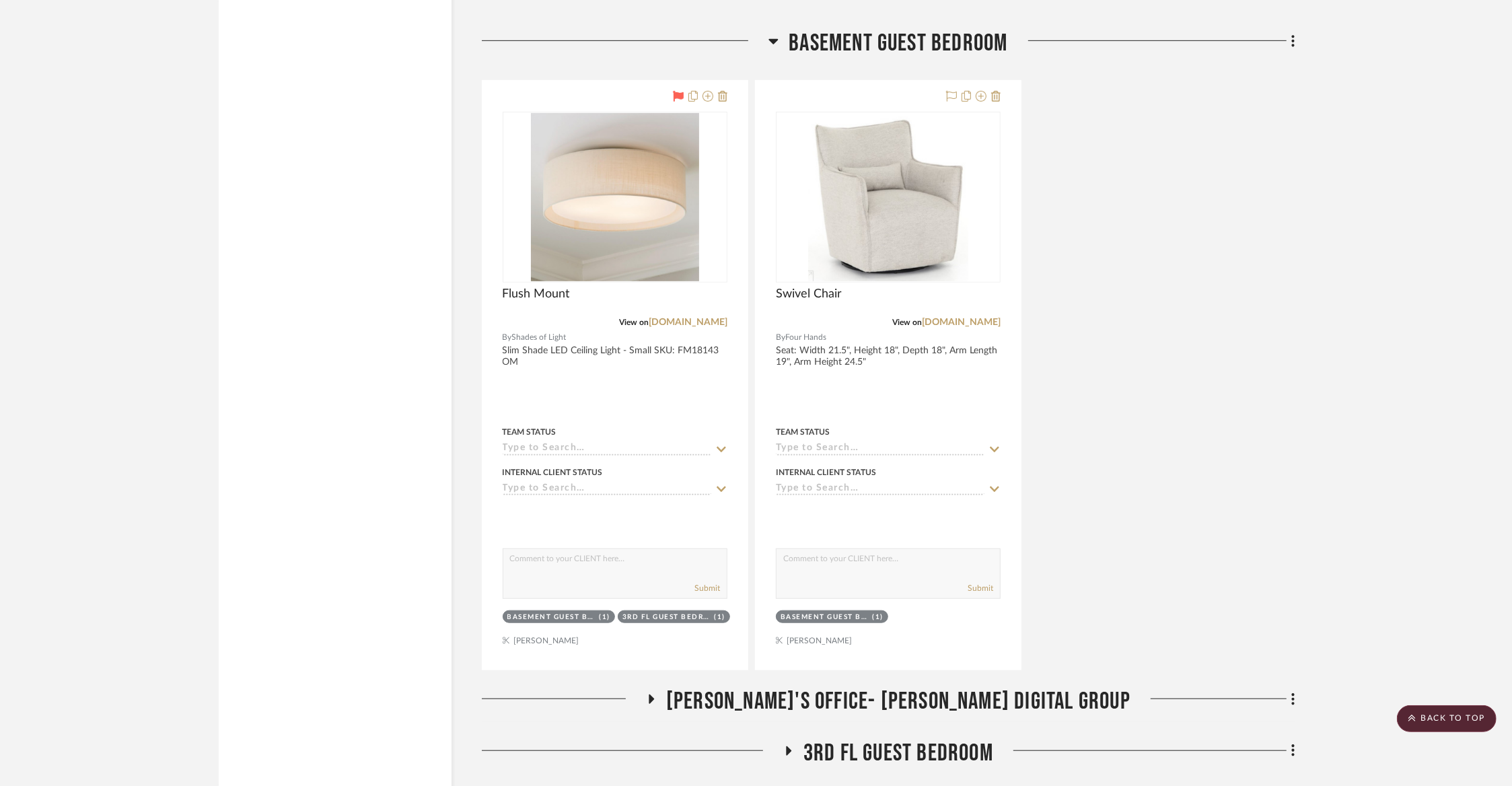
scroll to position [14527, 0]
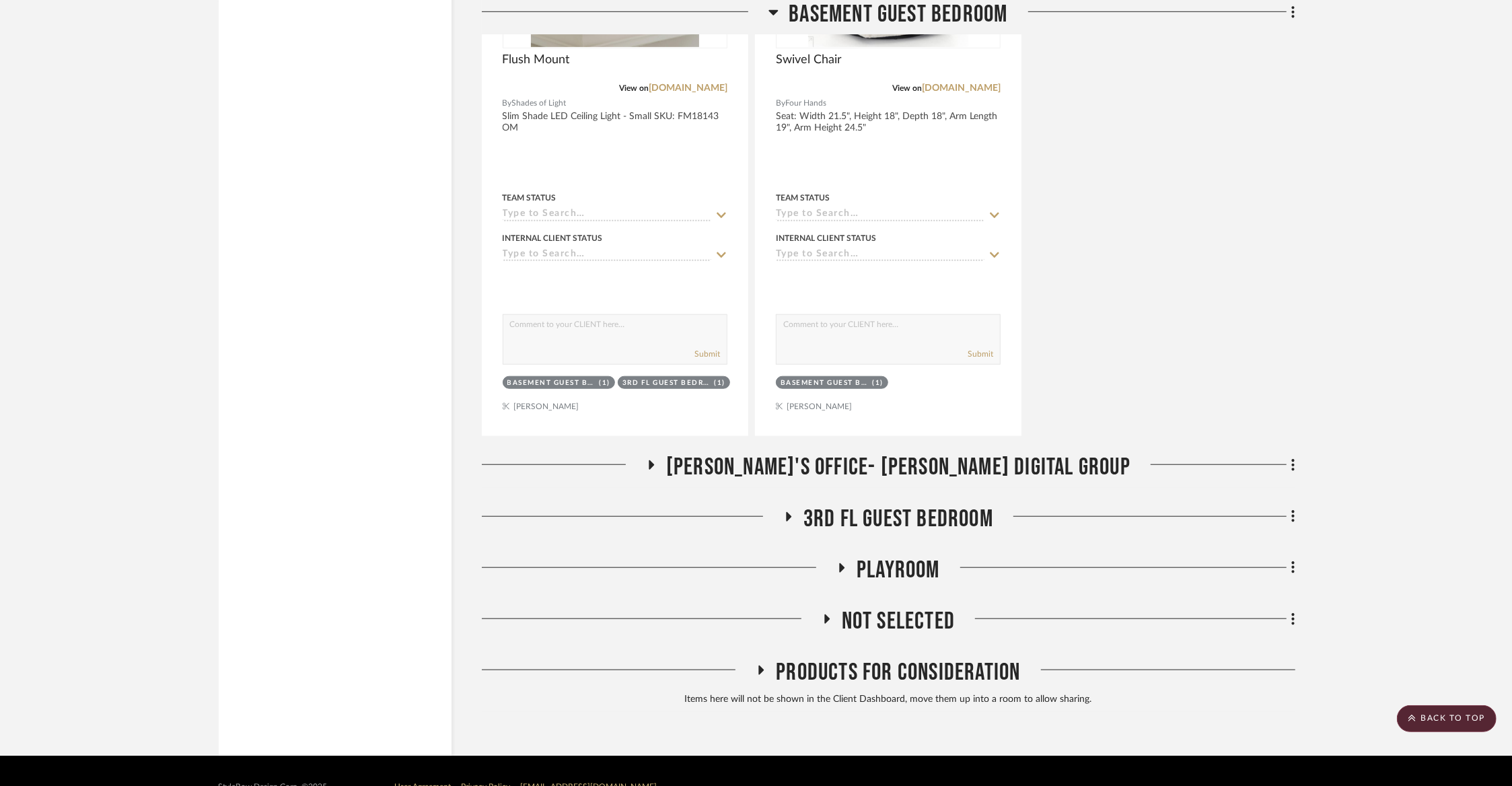
click at [910, 505] on span "3rd Fl Guest Bedroom" at bounding box center [897, 518] width 190 height 29
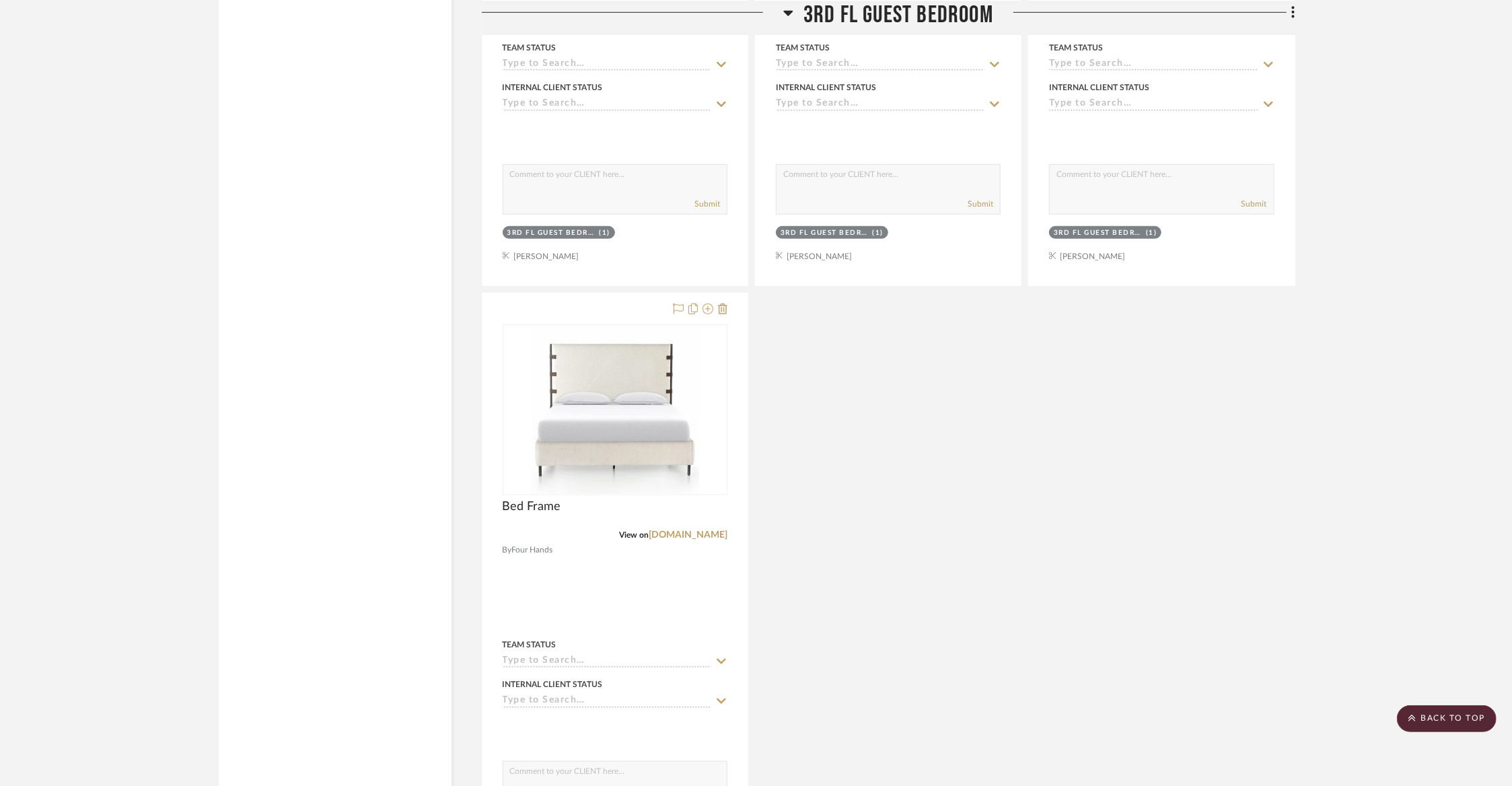
scroll to position [19001, 0]
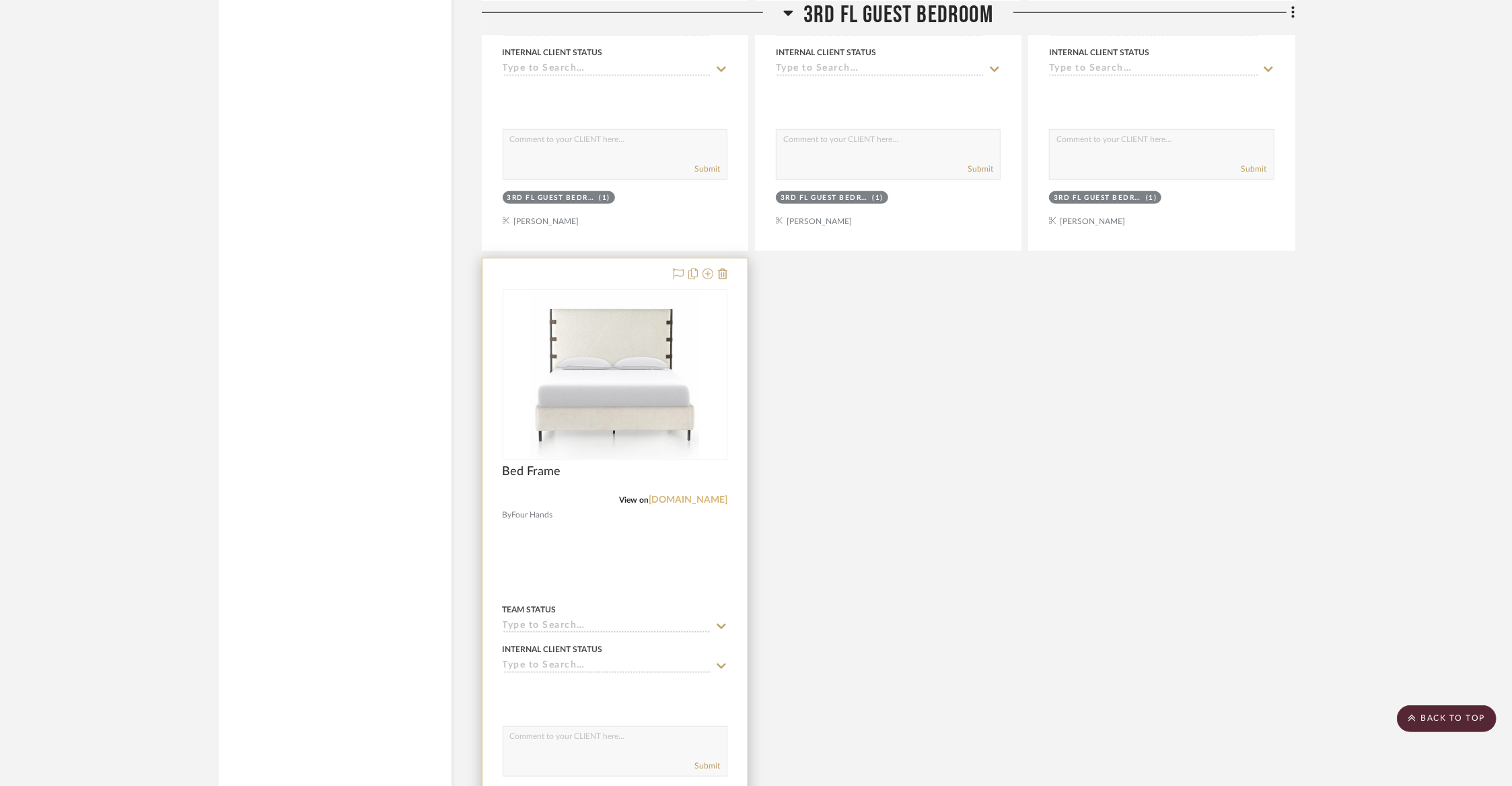
click at [667, 495] on link "kathykuohome.com" at bounding box center [688, 500] width 79 height 10
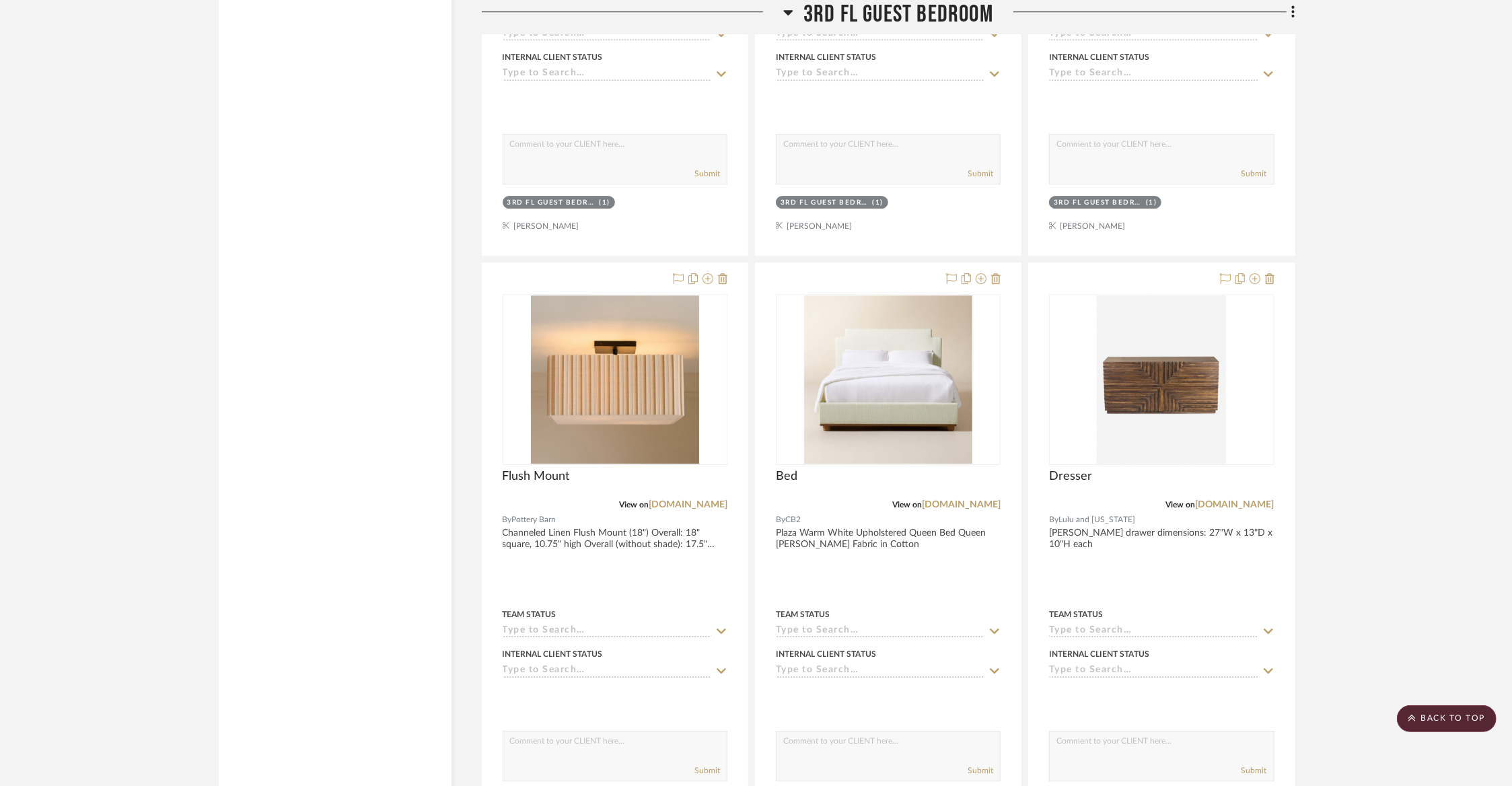
click at [937, 18] on span "3rd Fl Guest Bedroom" at bounding box center [897, 14] width 190 height 29
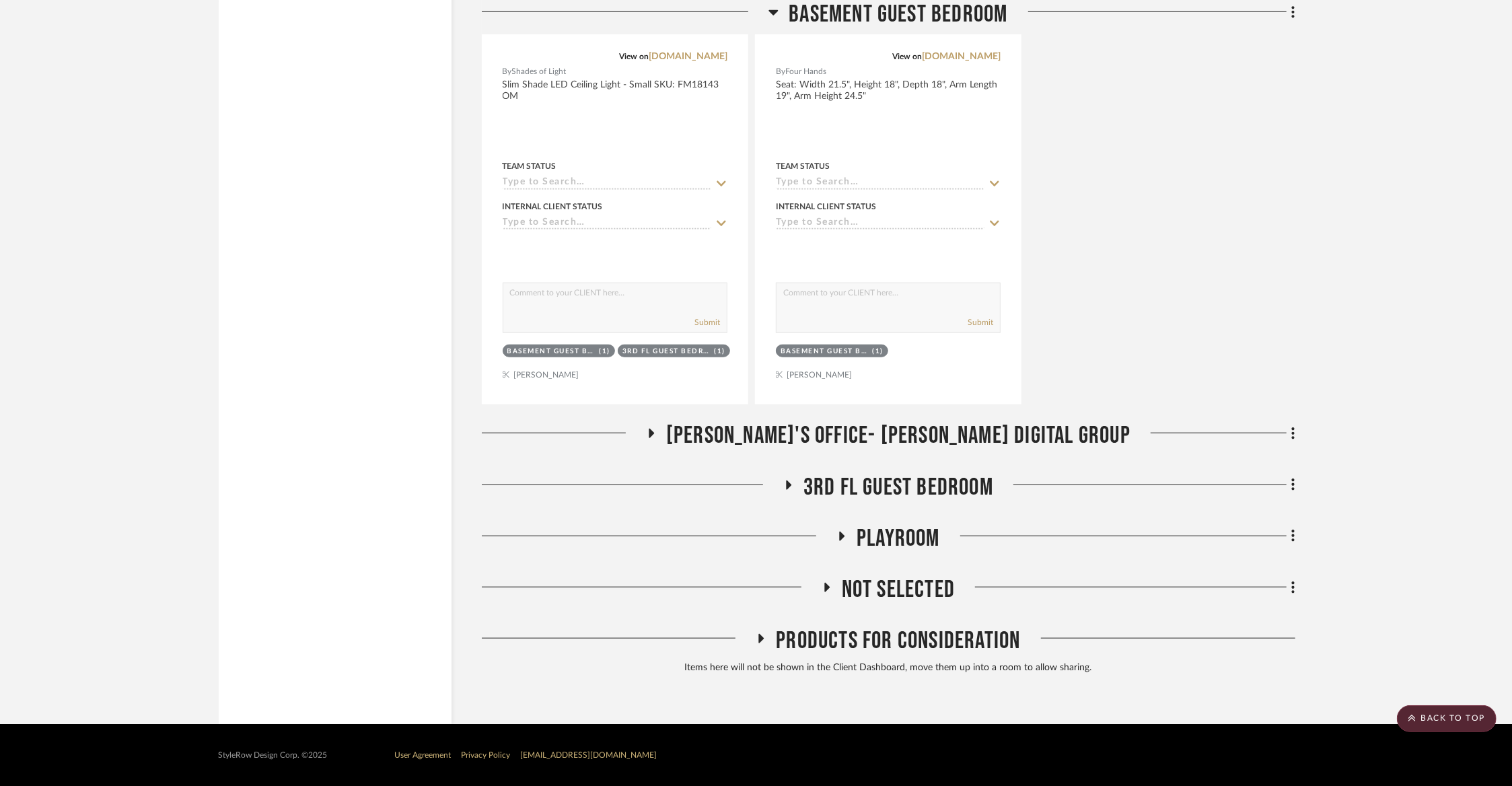
scroll to position [14527, 0]
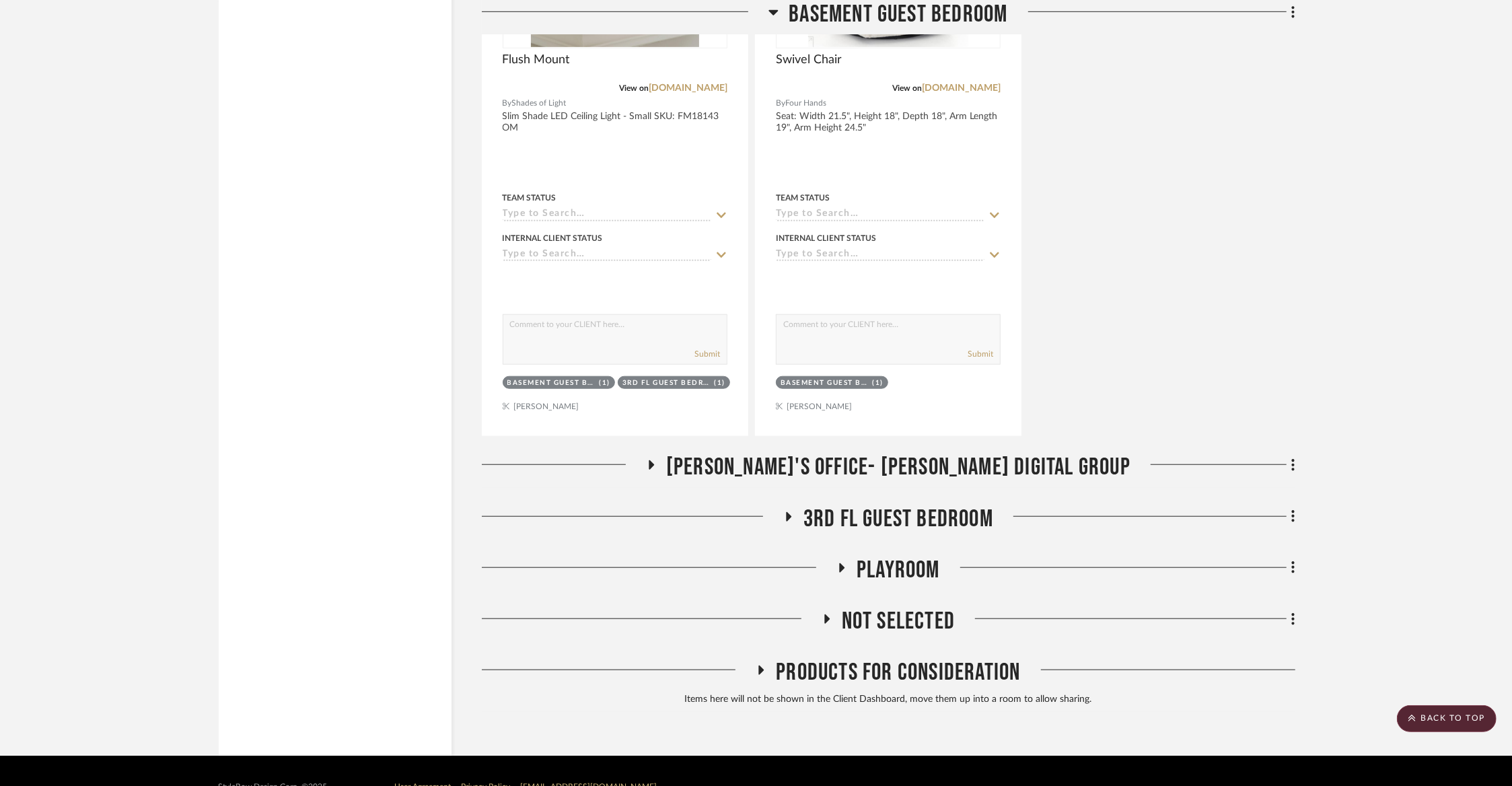
click at [940, 22] on span "Basement Guest Bedroom" at bounding box center [897, 14] width 218 height 29
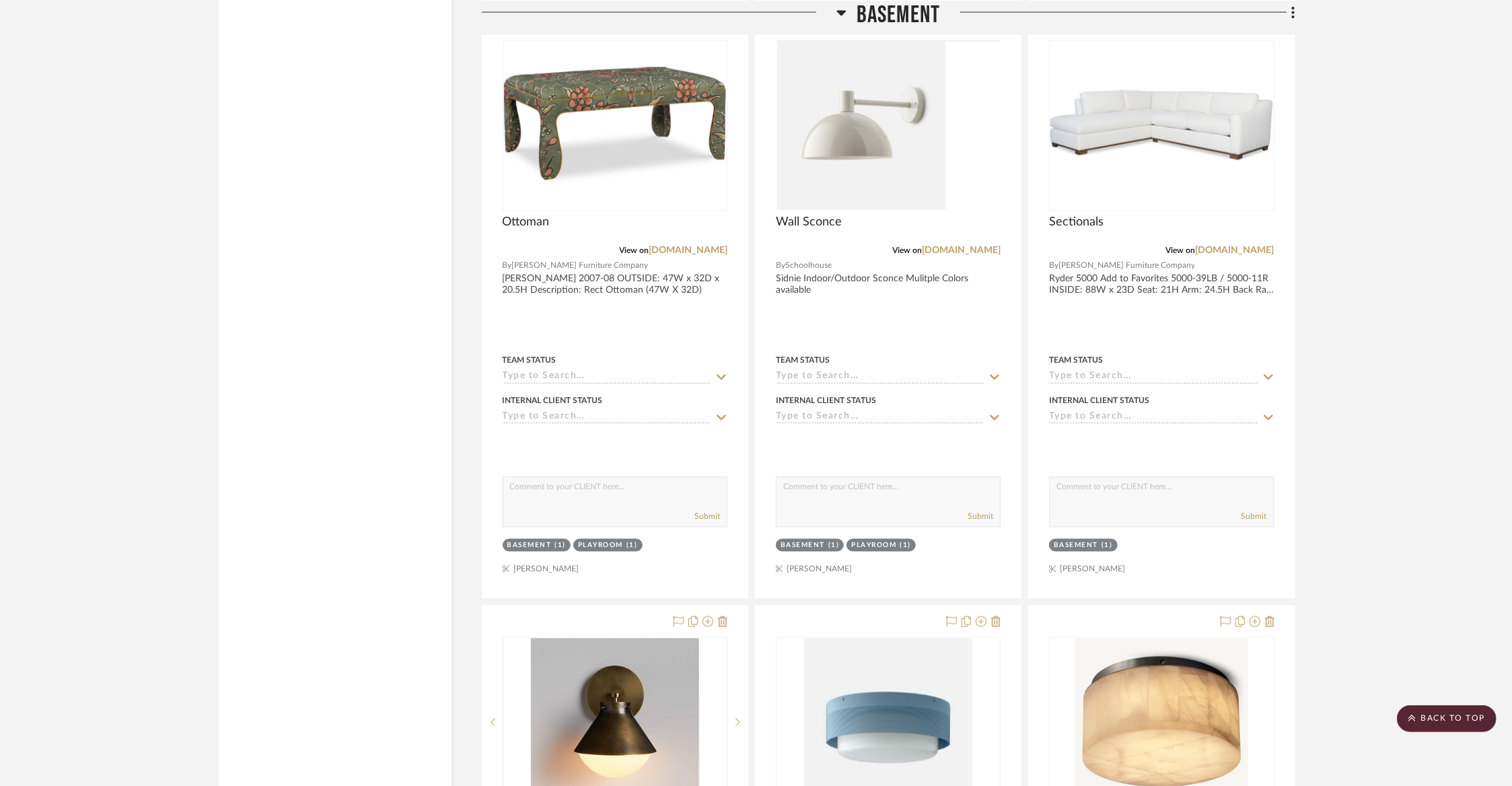
scroll to position [11255, 0]
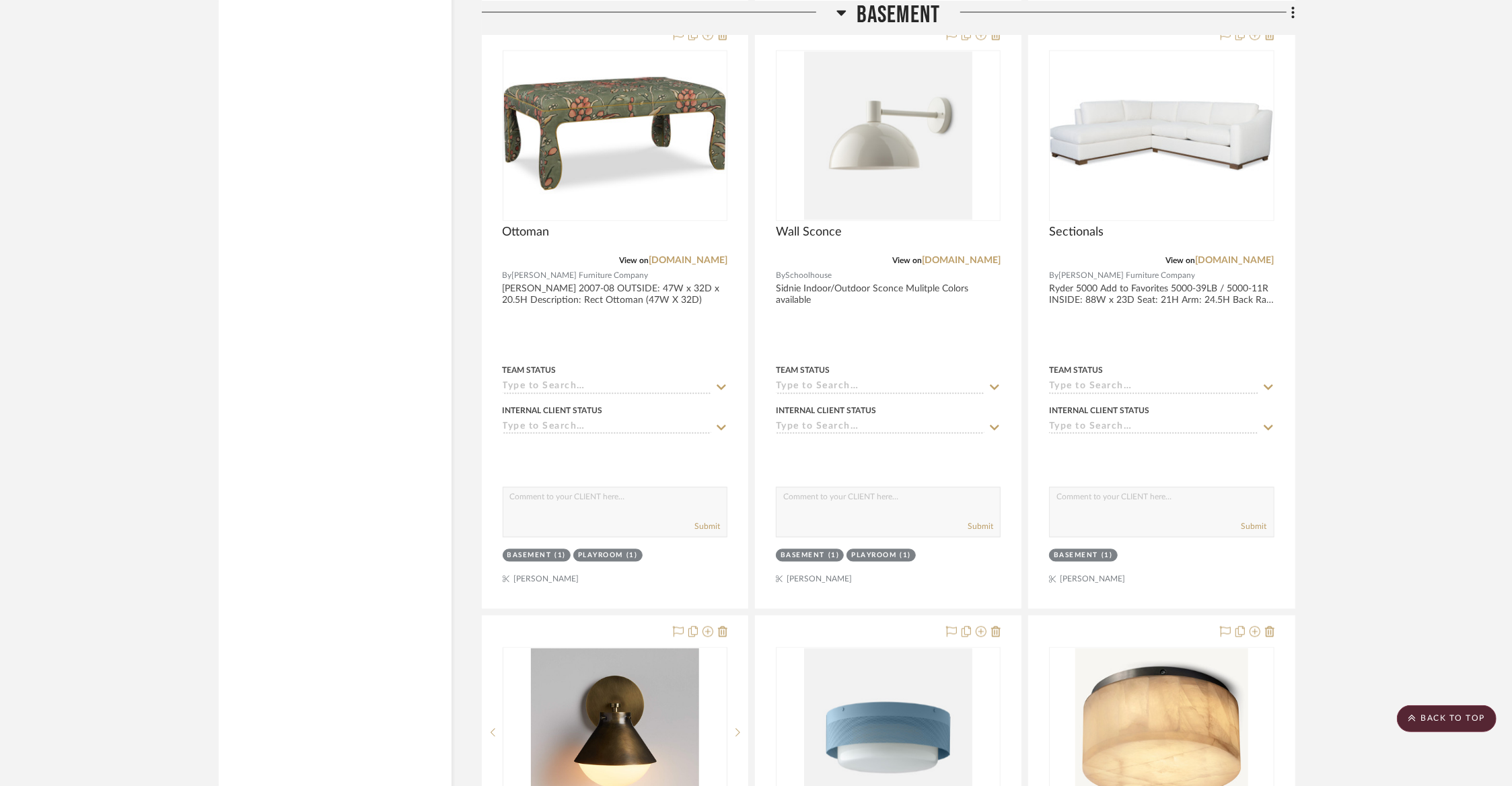
click at [905, 22] on span "Basement" at bounding box center [898, 14] width 84 height 29
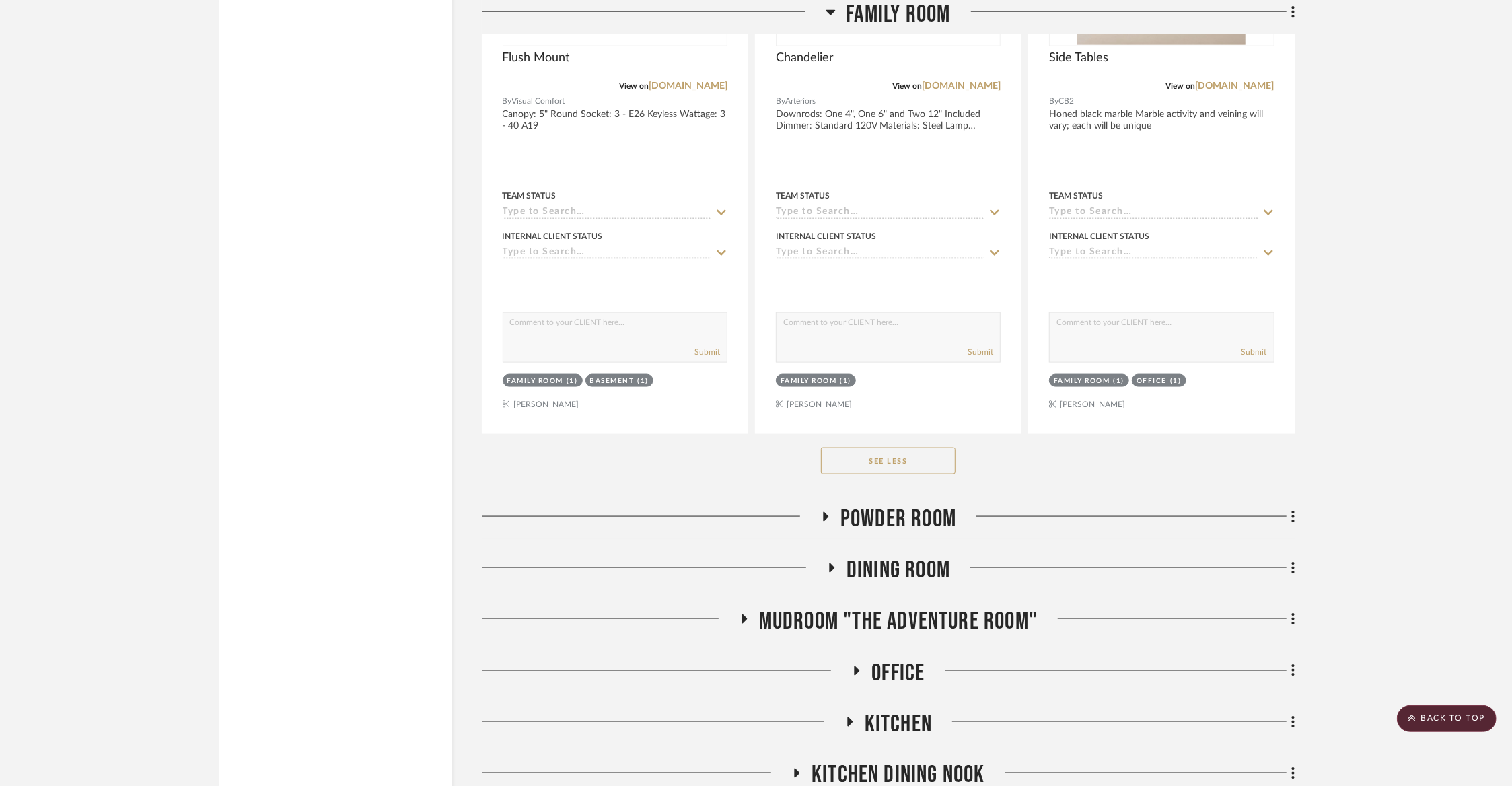
scroll to position [6012, 0]
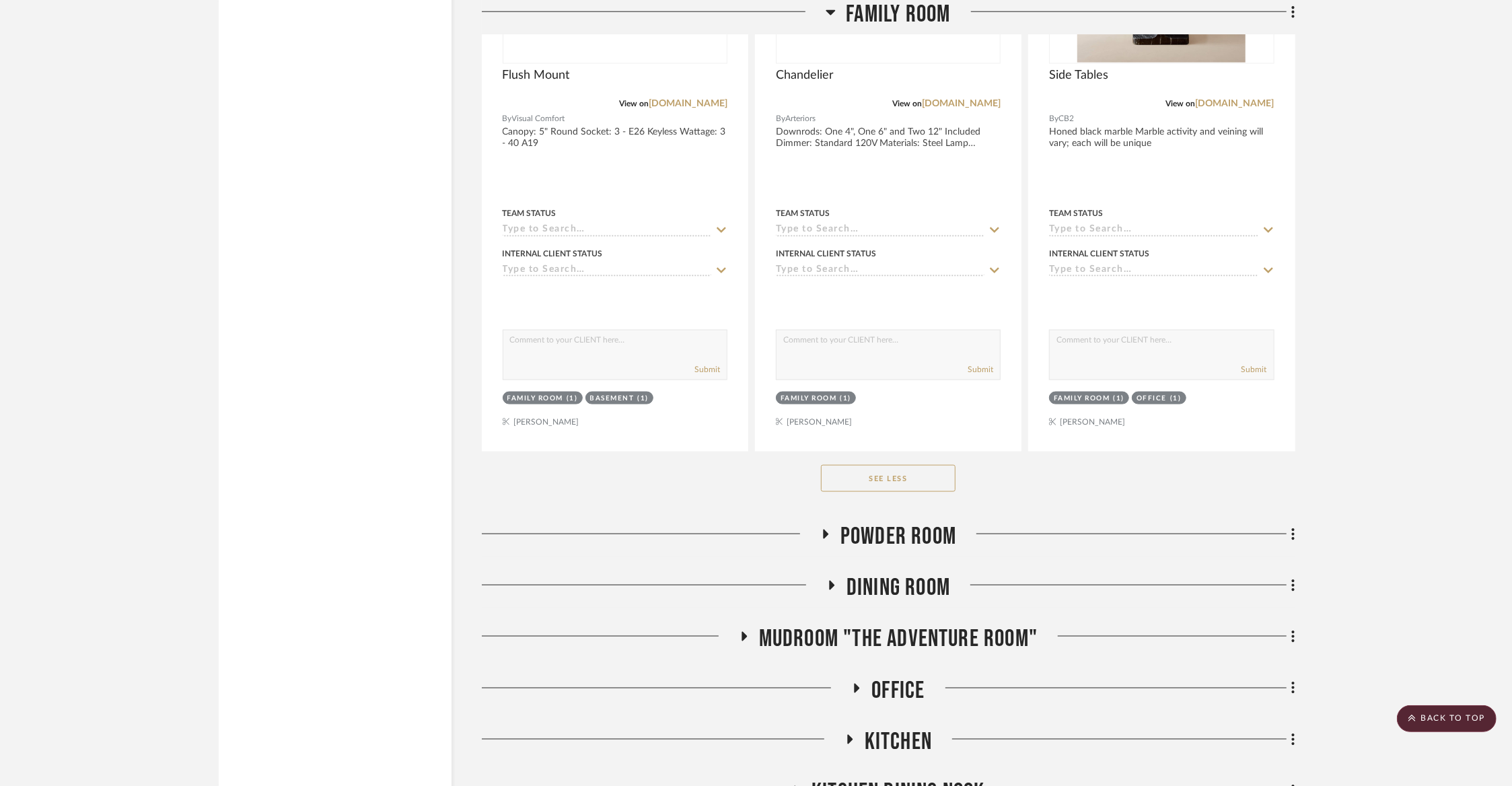
click at [948, 574] on span "Dining Room" at bounding box center [897, 587] width 103 height 29
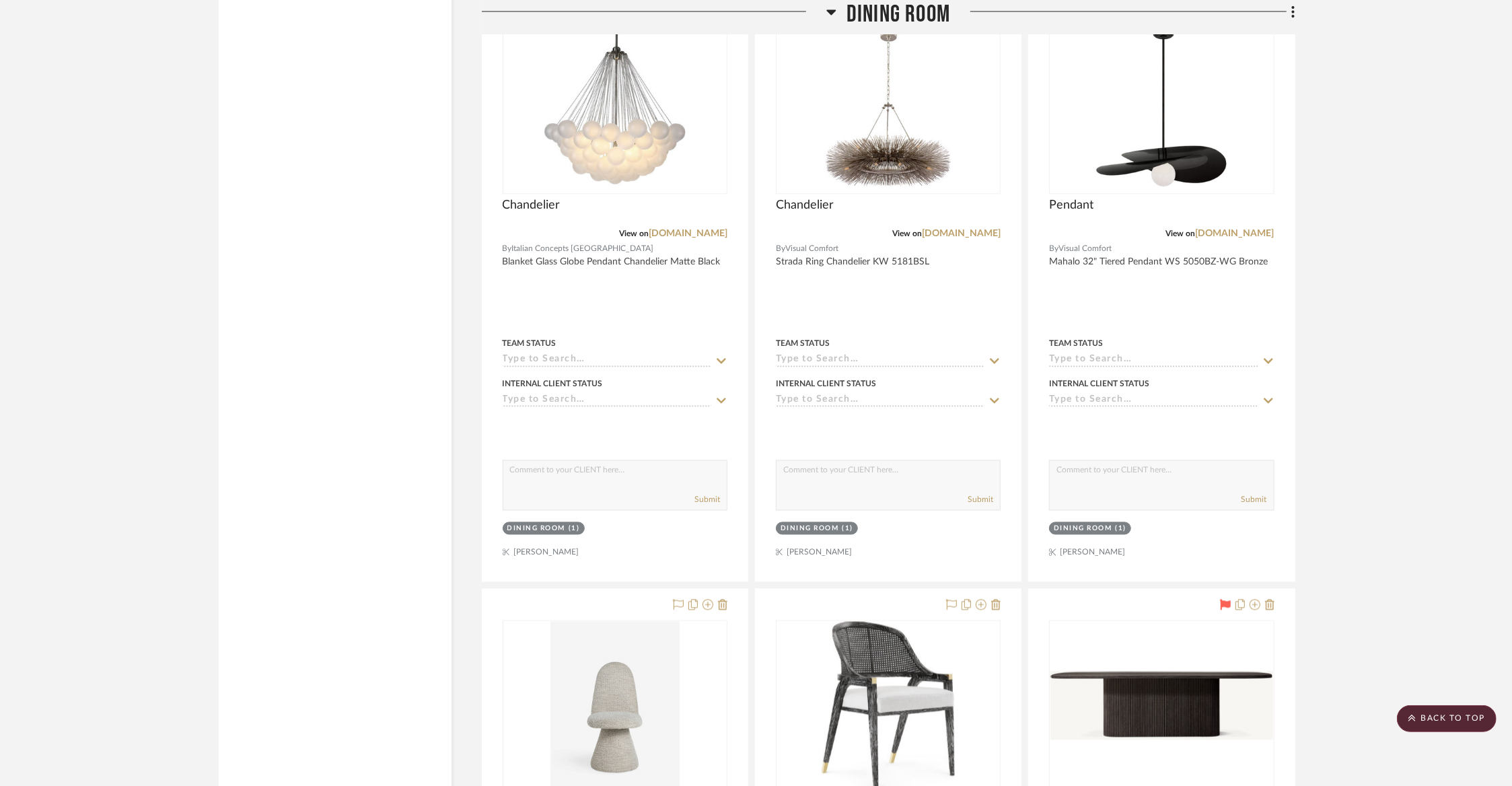
scroll to position [6640, 0]
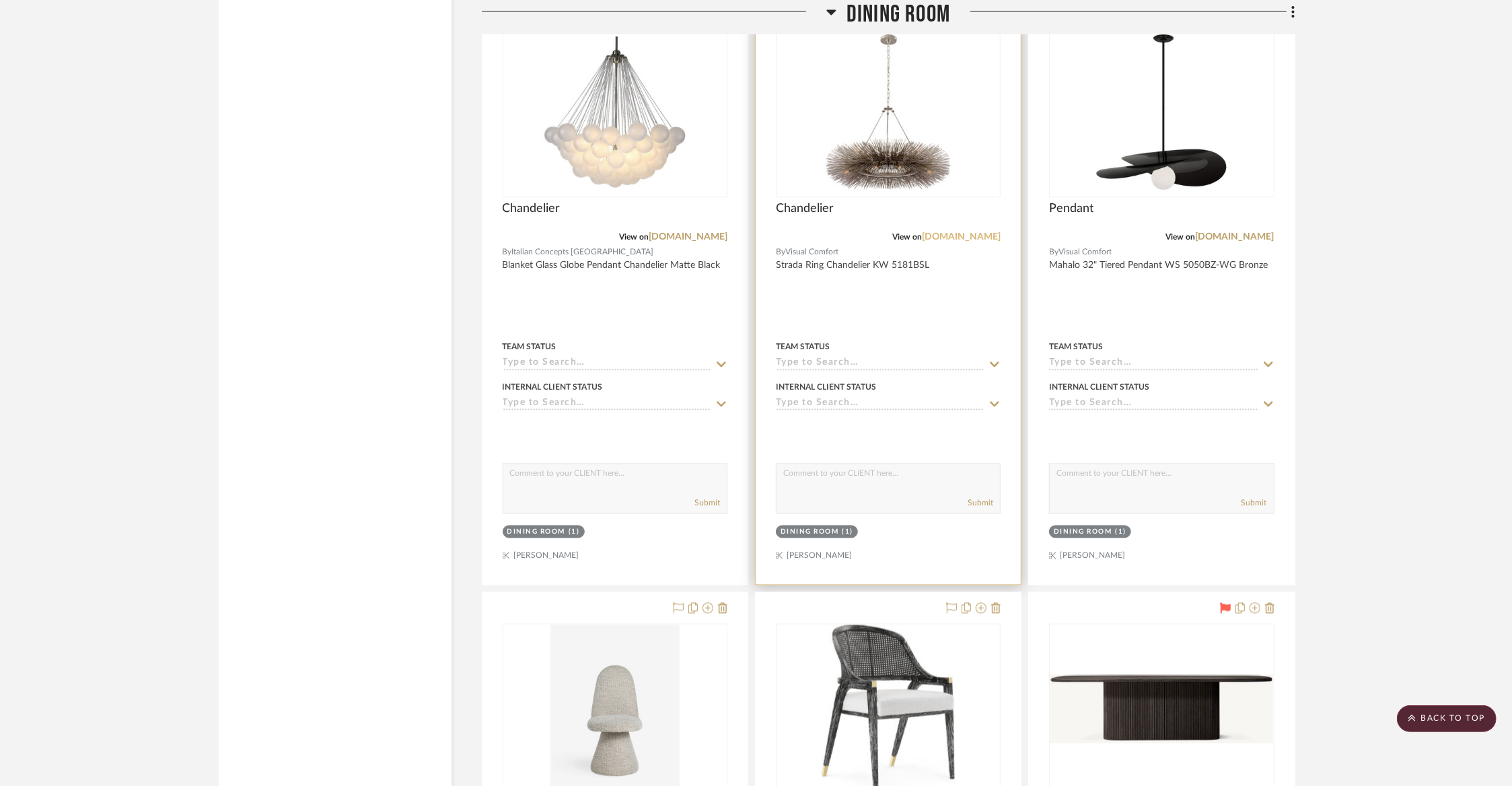
click at [978, 233] on link "visualcomfort.com" at bounding box center [961, 238] width 79 height 10
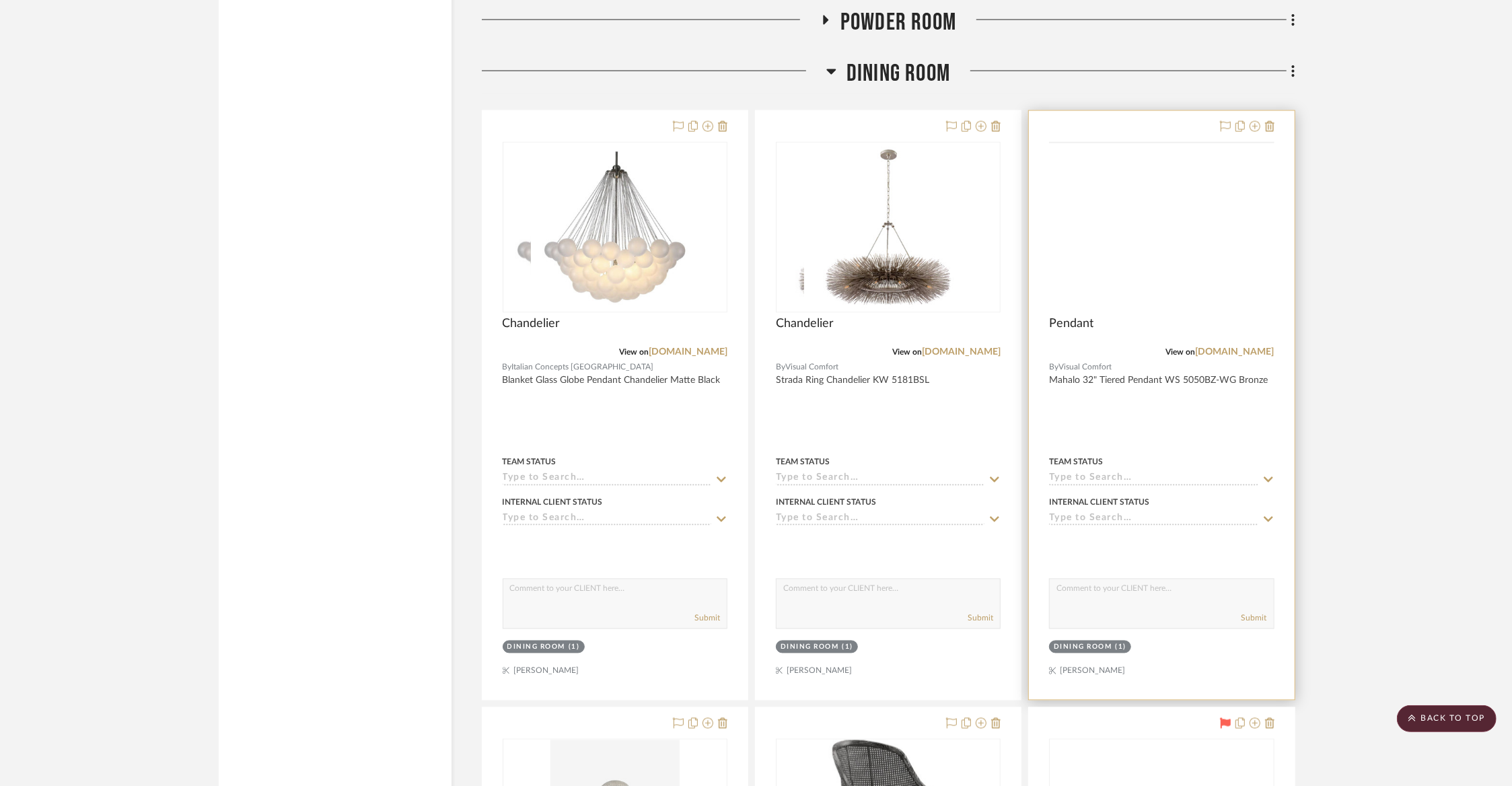
scroll to position [6488, 0]
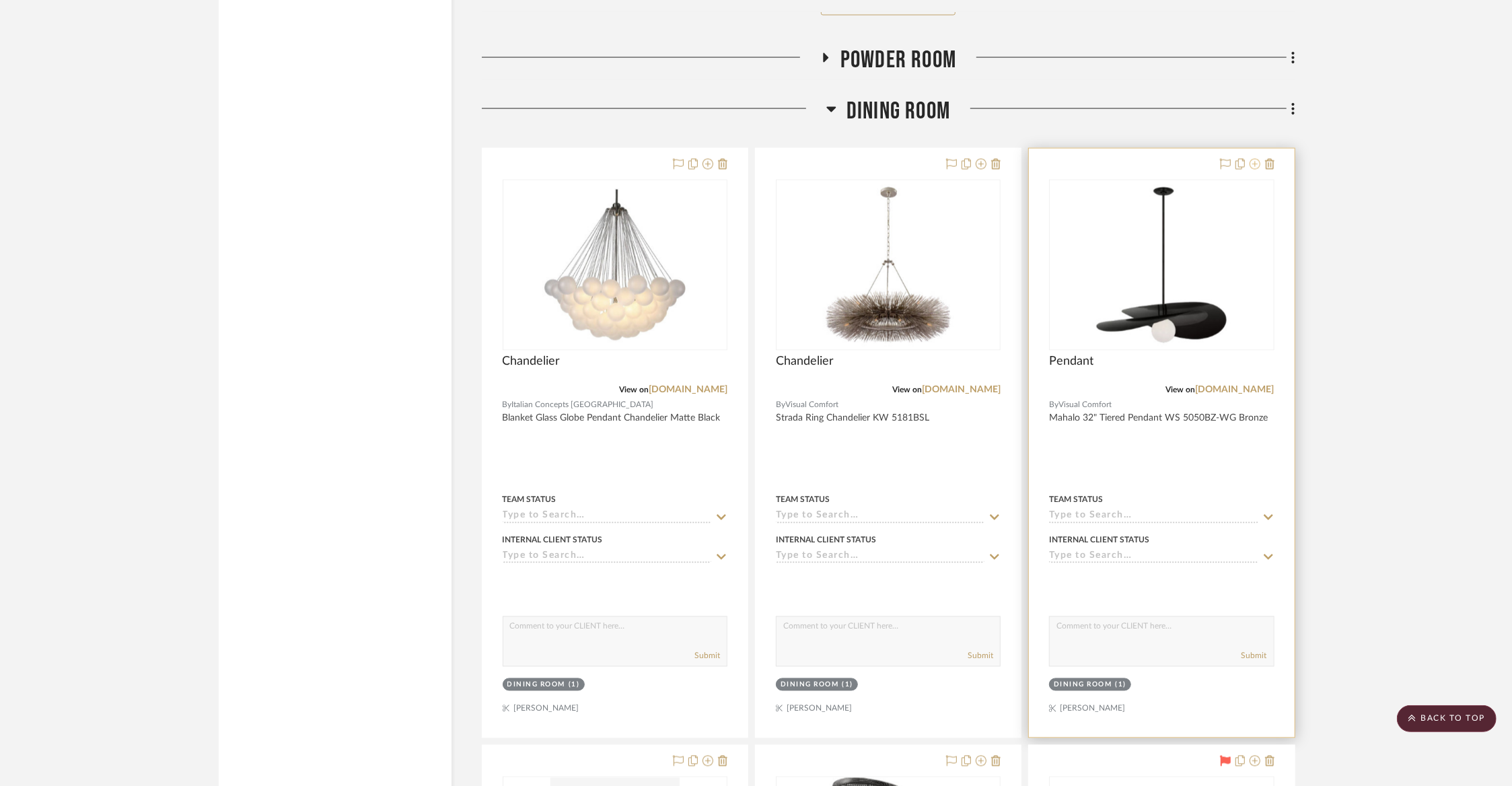
click at [1256, 158] on icon at bounding box center [1254, 163] width 11 height 11
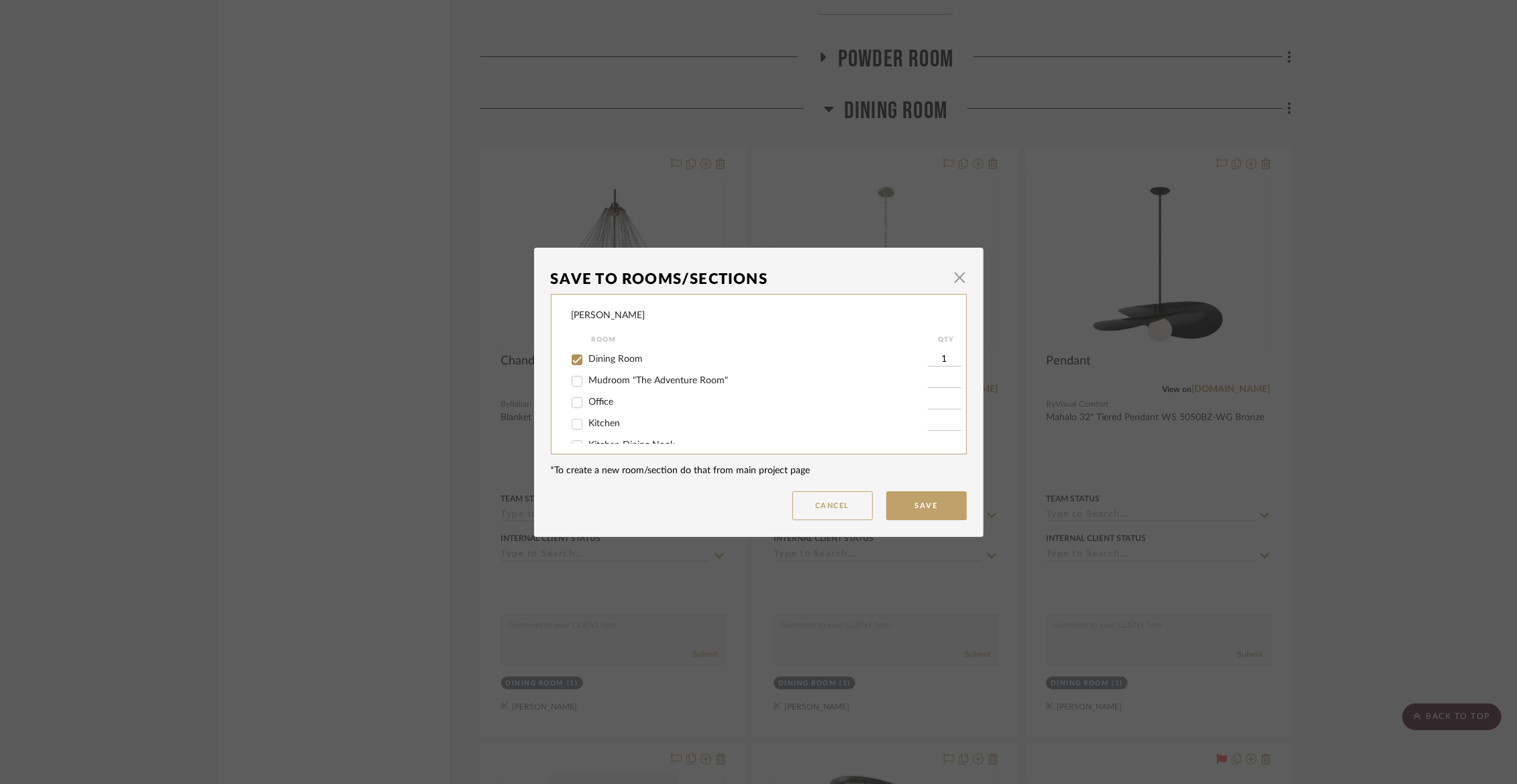
scroll to position [94, 0]
click at [620, 353] on span "Dining Room" at bounding box center [615, 349] width 54 height 10
click at [588, 353] on input "Dining Room" at bounding box center [577, 350] width 22 height 22
checkbox input "false"
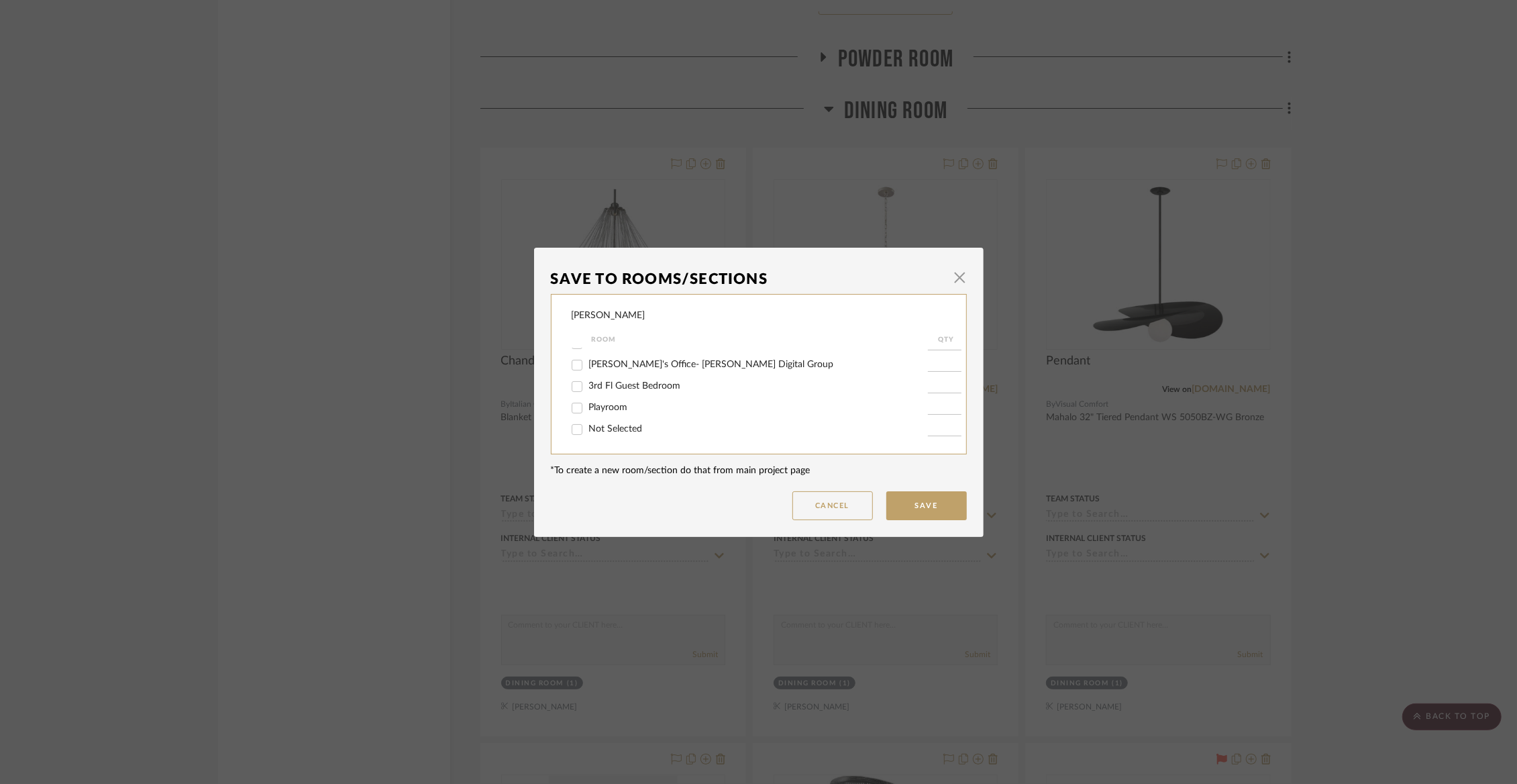
click at [617, 428] on span "Not Selected" at bounding box center [615, 429] width 54 height 10
click at [588, 428] on input "Not Selected" at bounding box center [577, 430] width 22 height 22
checkbox input "true"
type input "1"
click at [928, 503] on button "Save" at bounding box center [926, 505] width 80 height 28
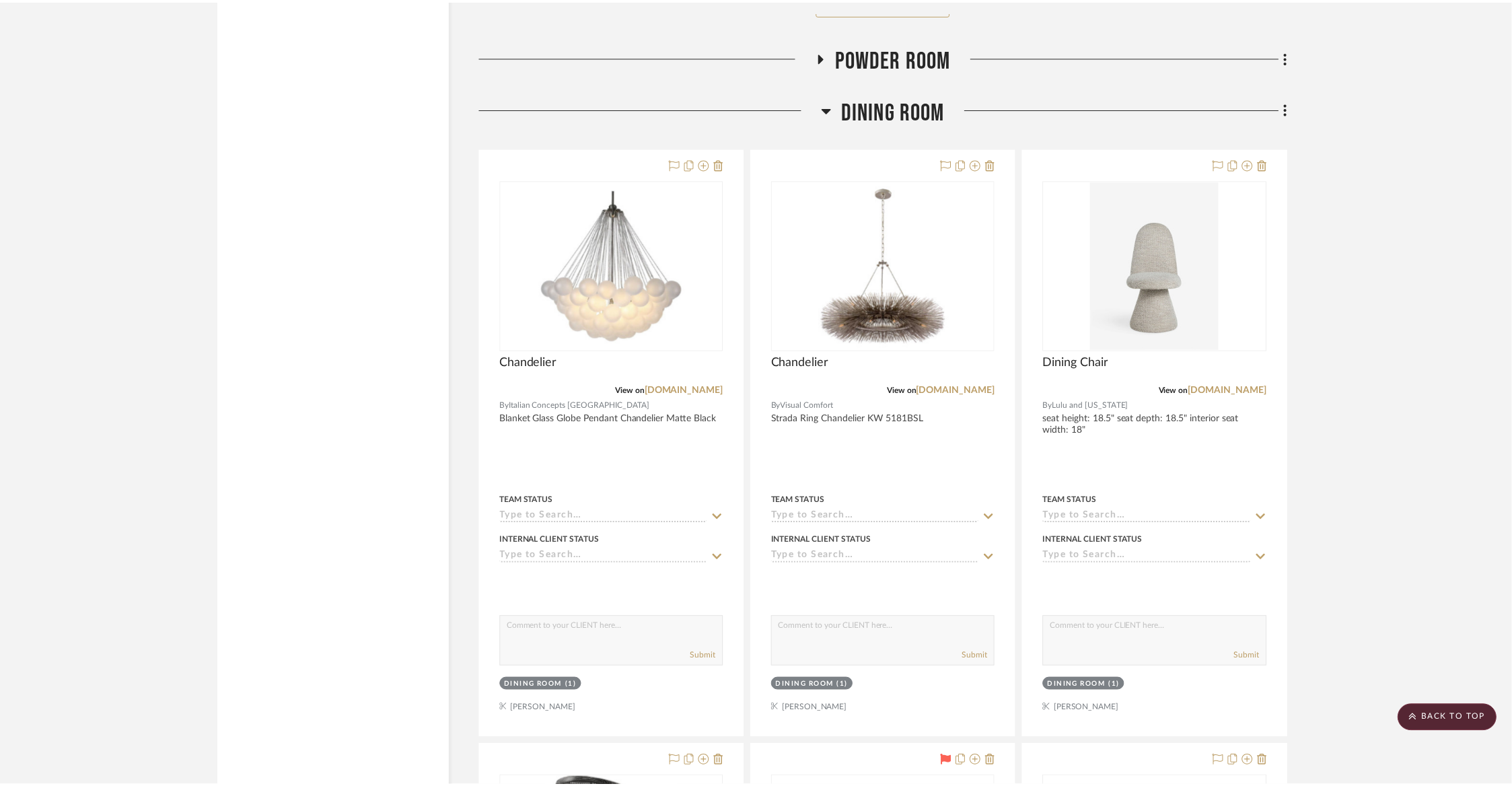
scroll to position [6488, 0]
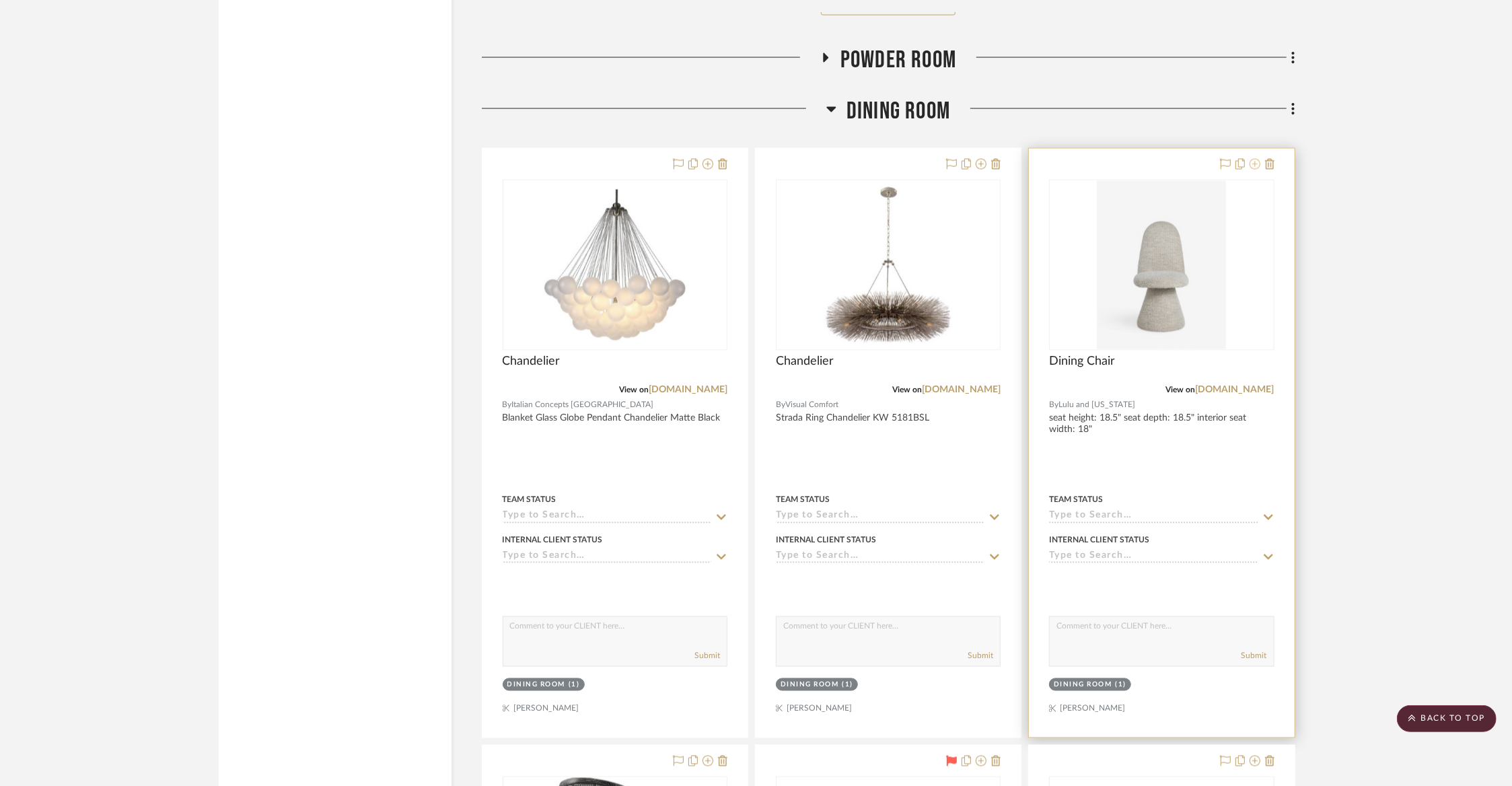
click at [1257, 158] on icon at bounding box center [1254, 163] width 11 height 11
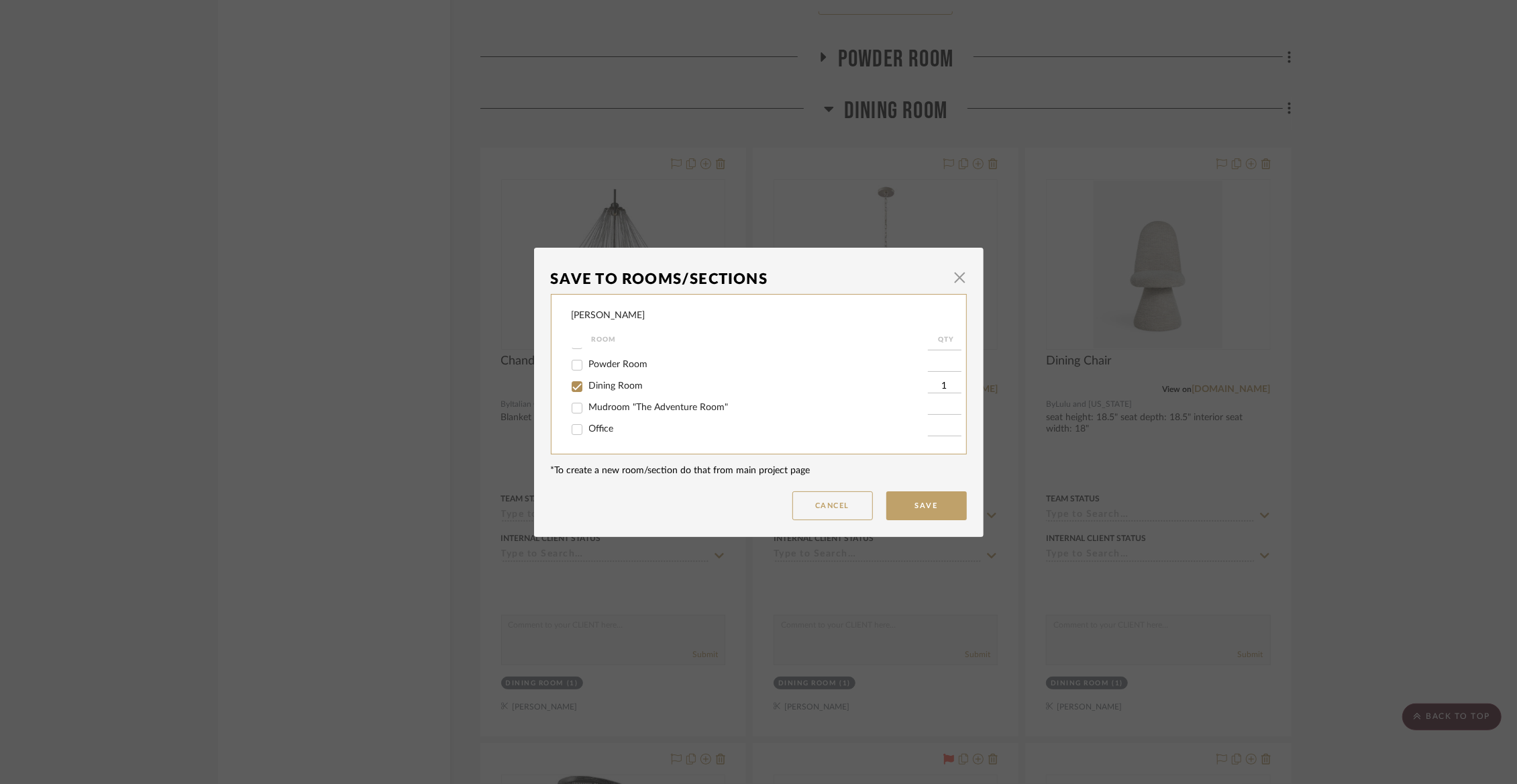
click at [621, 388] on span "Dining Room" at bounding box center [615, 386] width 54 height 10
click at [588, 388] on input "Dining Room" at bounding box center [577, 387] width 22 height 22
checkbox input "false"
click at [612, 430] on span "Not Selected" at bounding box center [615, 429] width 54 height 10
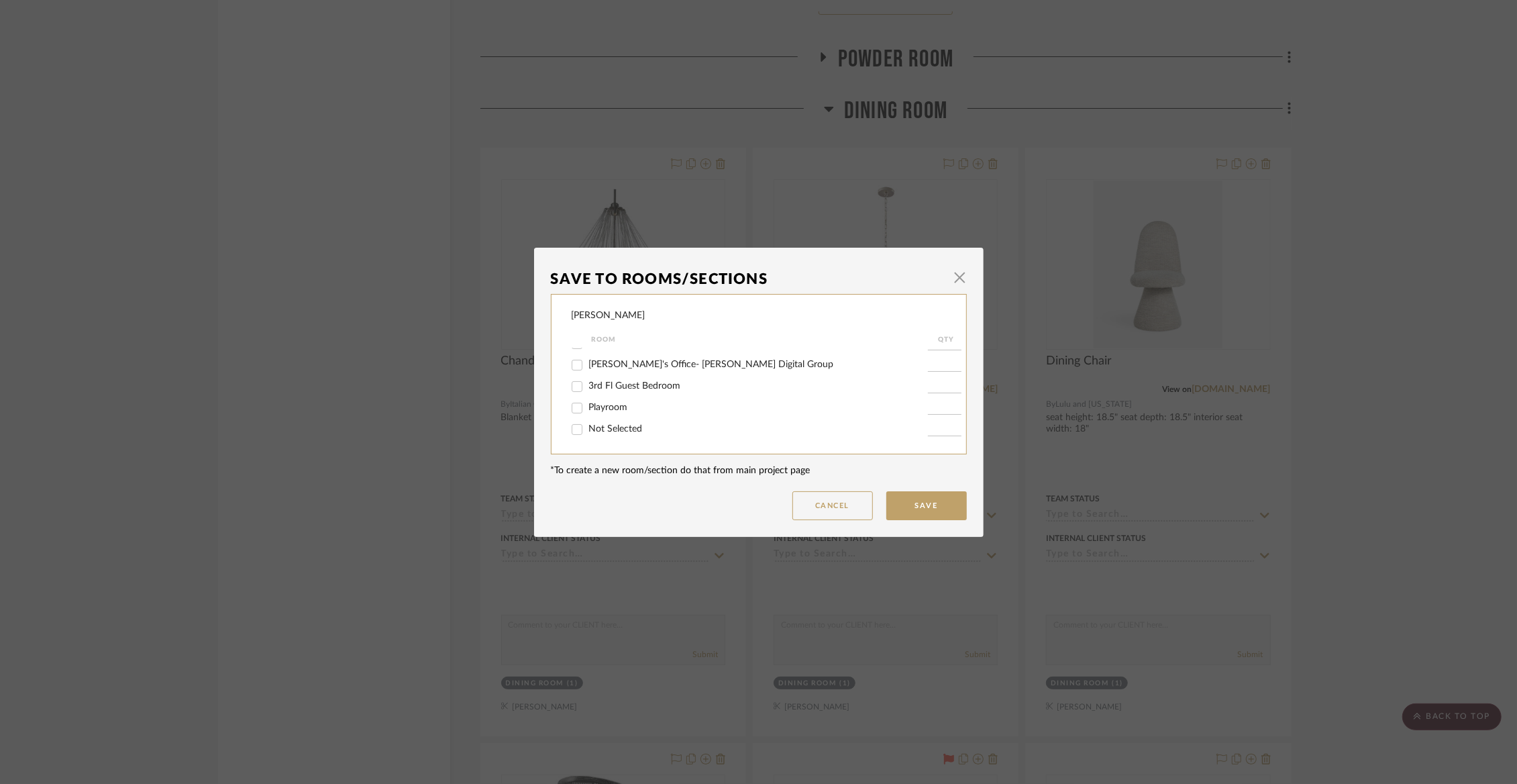
click at [588, 430] on input "Not Selected" at bounding box center [577, 430] width 22 height 22
checkbox input "true"
type input "1"
click at [947, 497] on button "Save" at bounding box center [926, 505] width 80 height 28
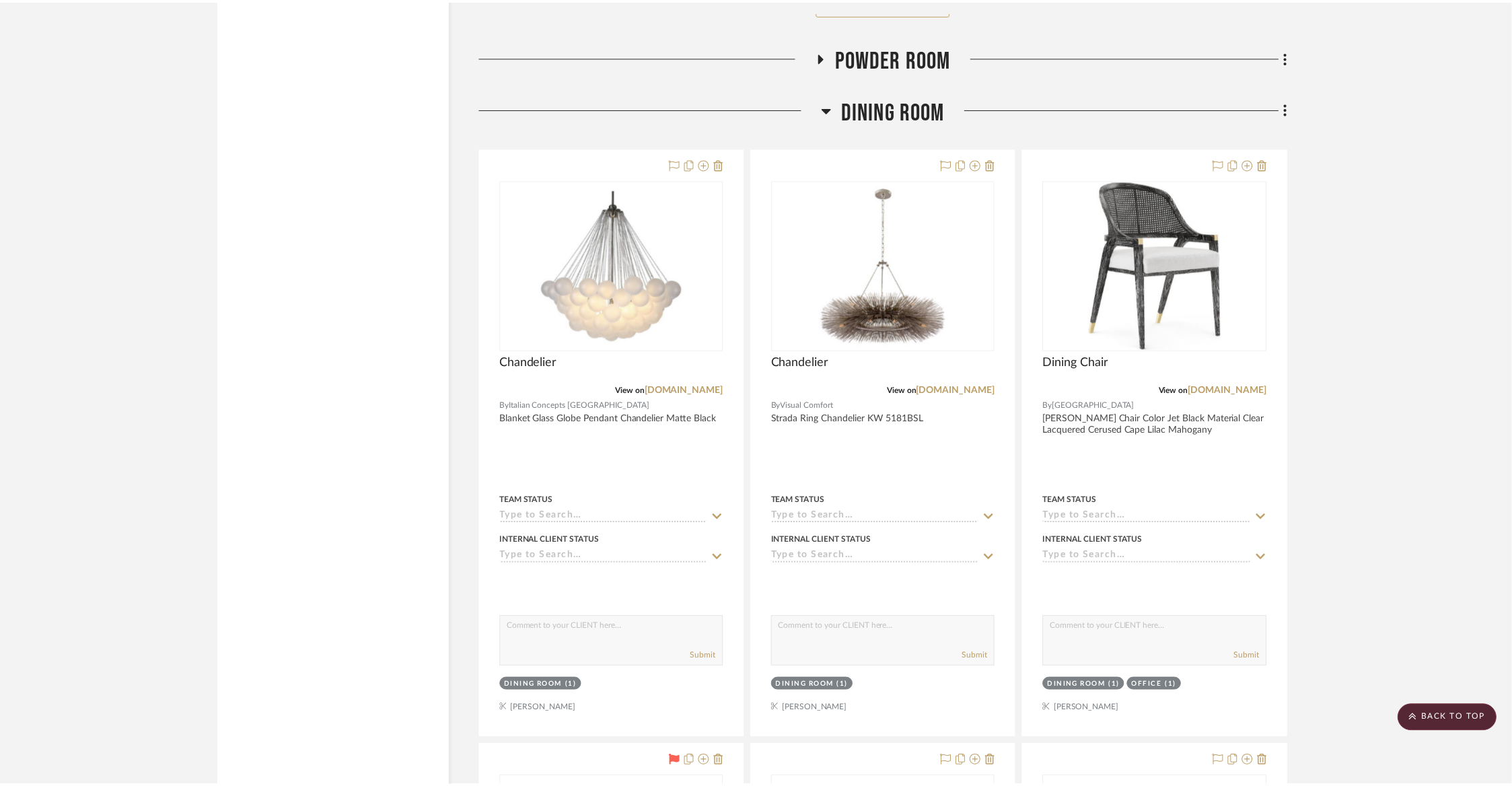
scroll to position [6488, 0]
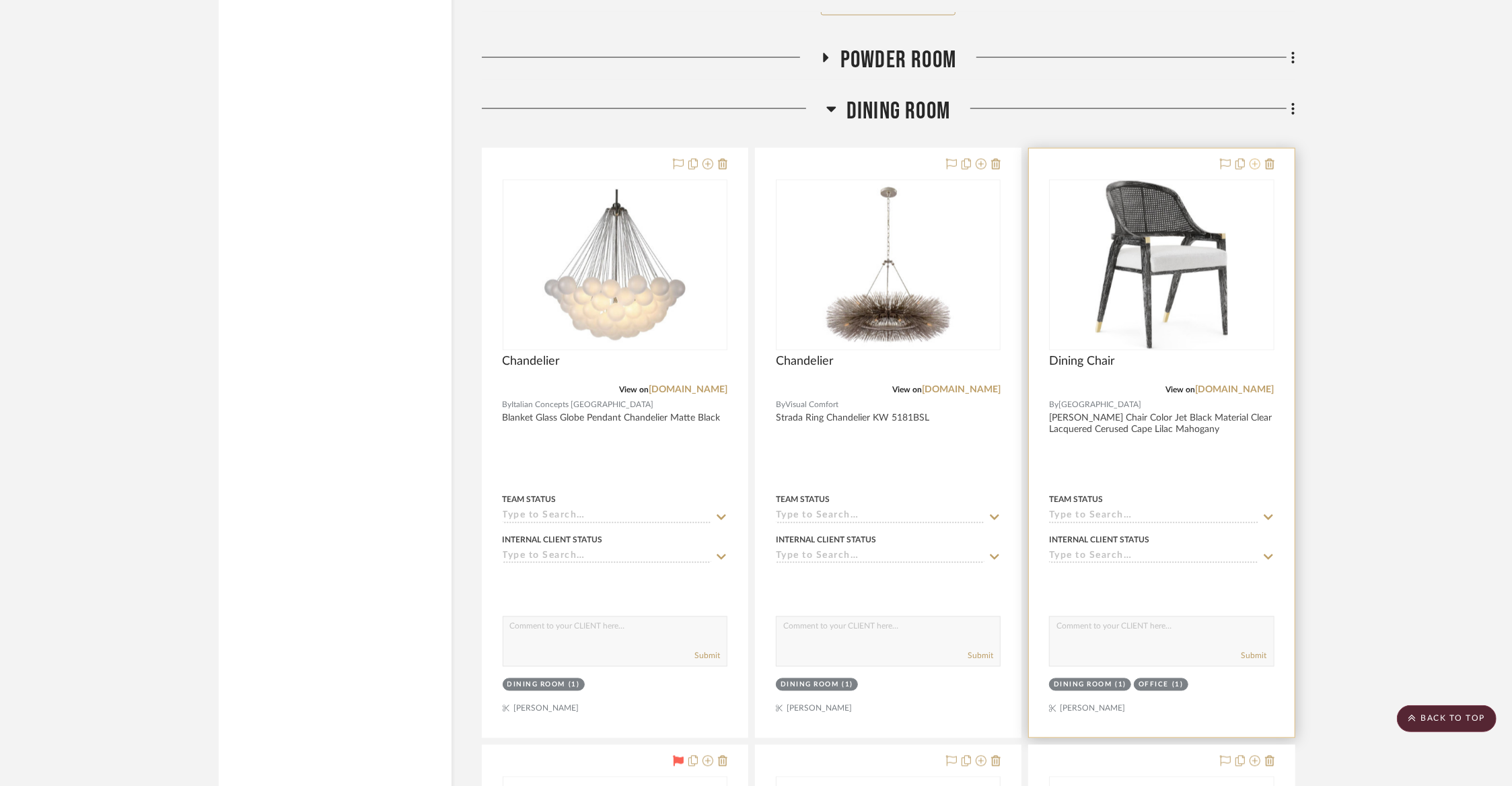
click at [1255, 158] on icon at bounding box center [1254, 163] width 11 height 11
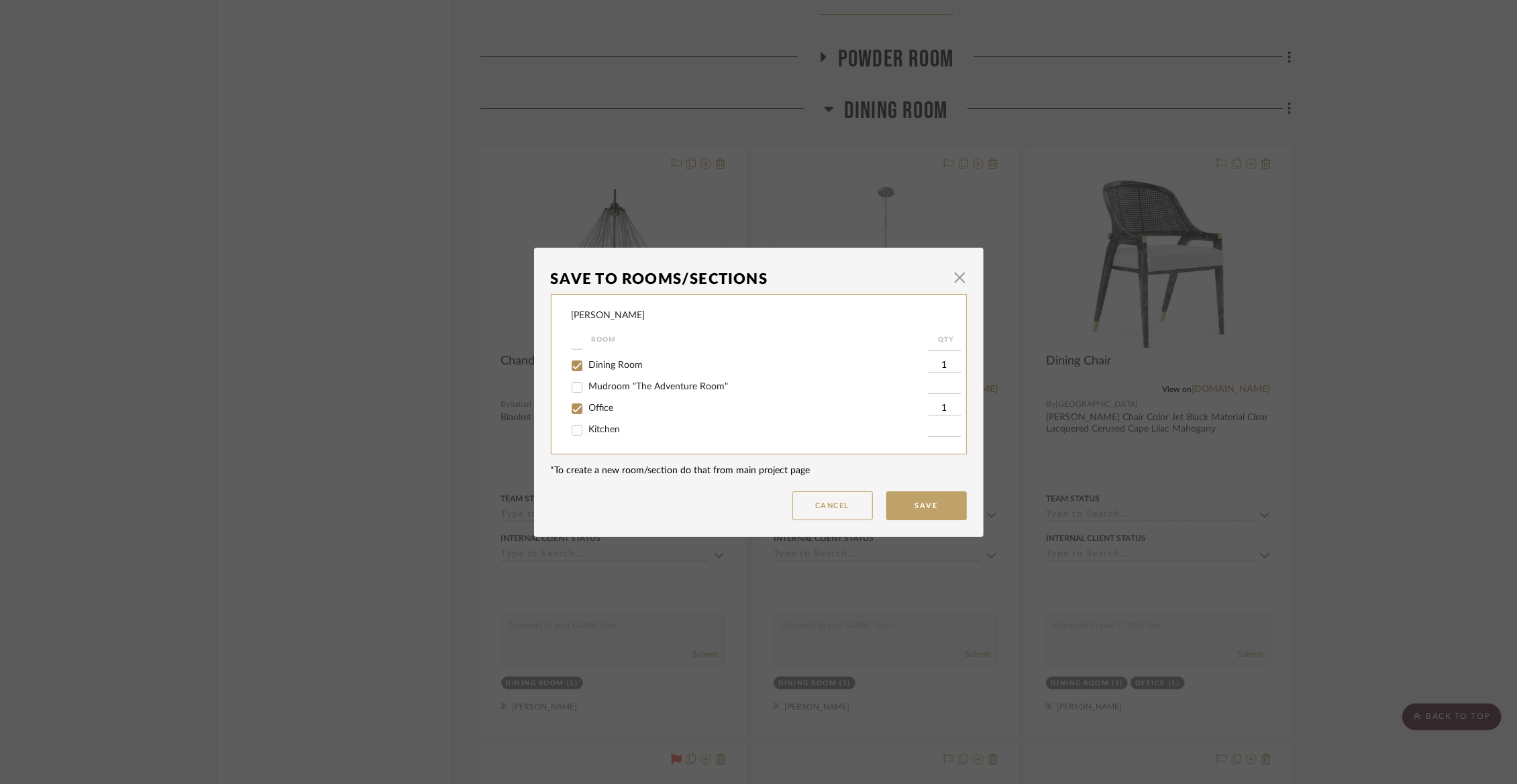
scroll to position [96, 0]
click at [605, 351] on span "Dining Room" at bounding box center [615, 347] width 54 height 10
click at [588, 351] on input "Dining Room" at bounding box center [577, 347] width 22 height 22
checkbox input "false"
click at [944, 511] on button "Save" at bounding box center [926, 505] width 80 height 28
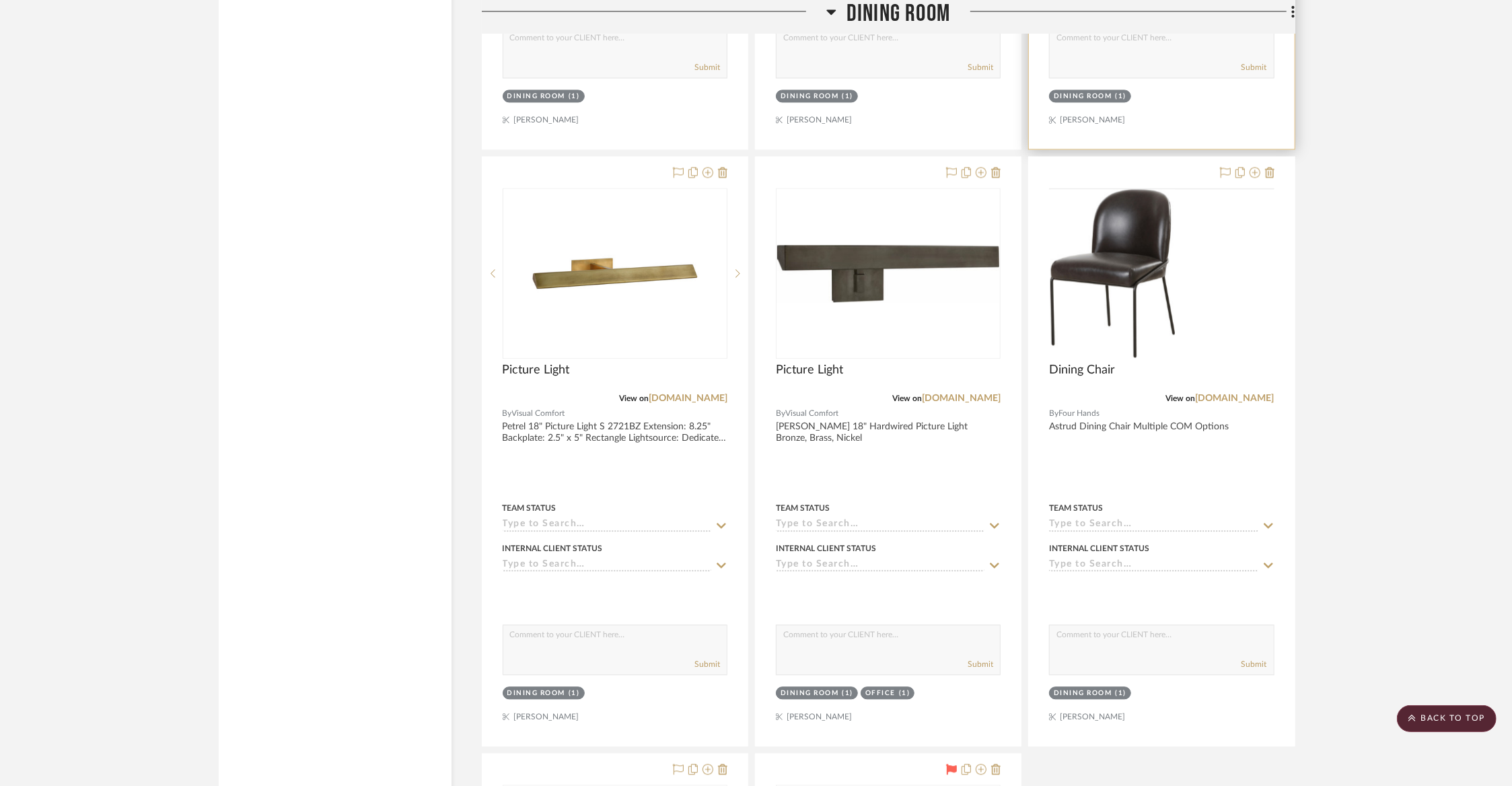
scroll to position [7082, 0]
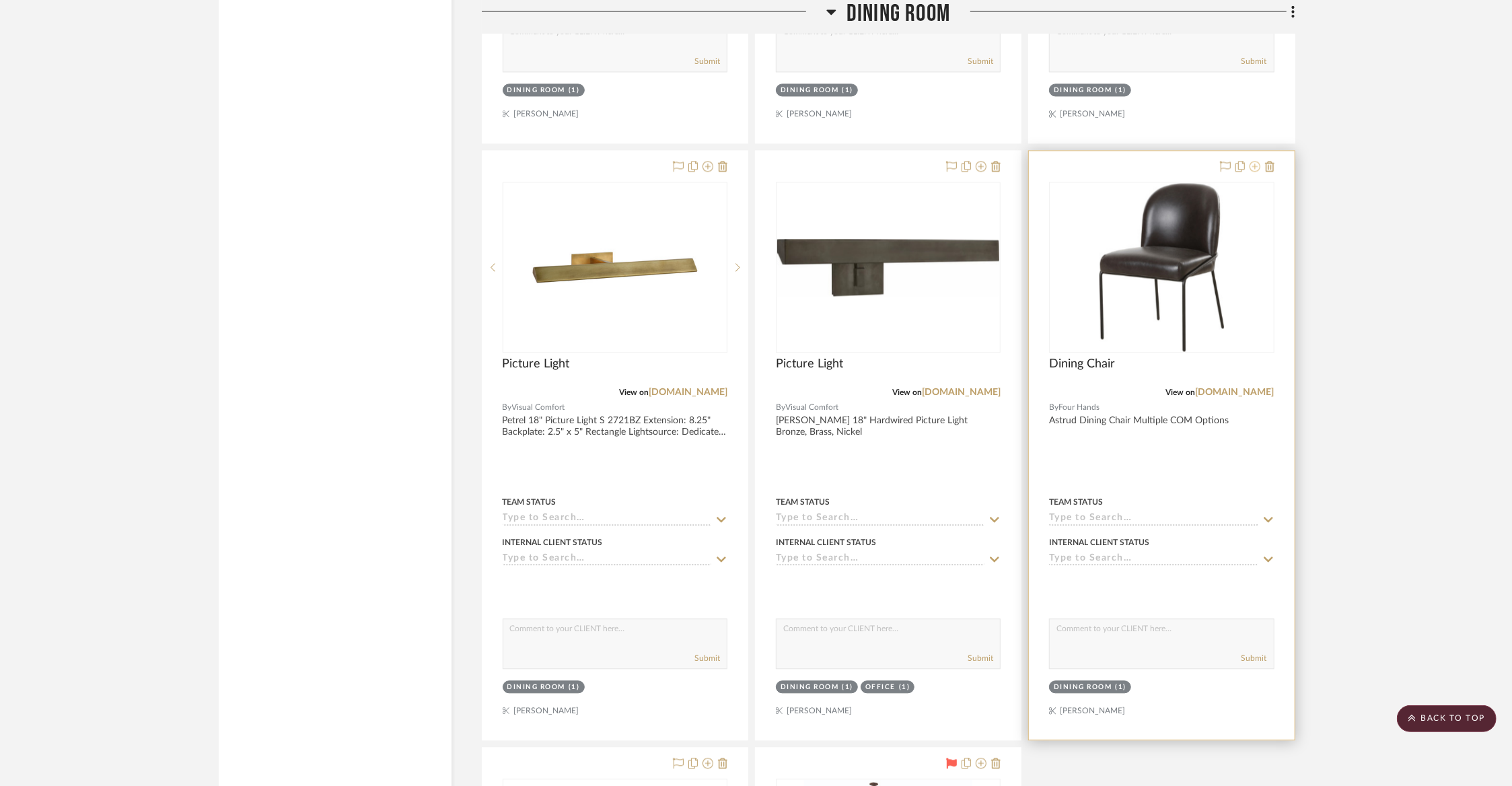
click at [1254, 160] on icon at bounding box center [1254, 165] width 11 height 11
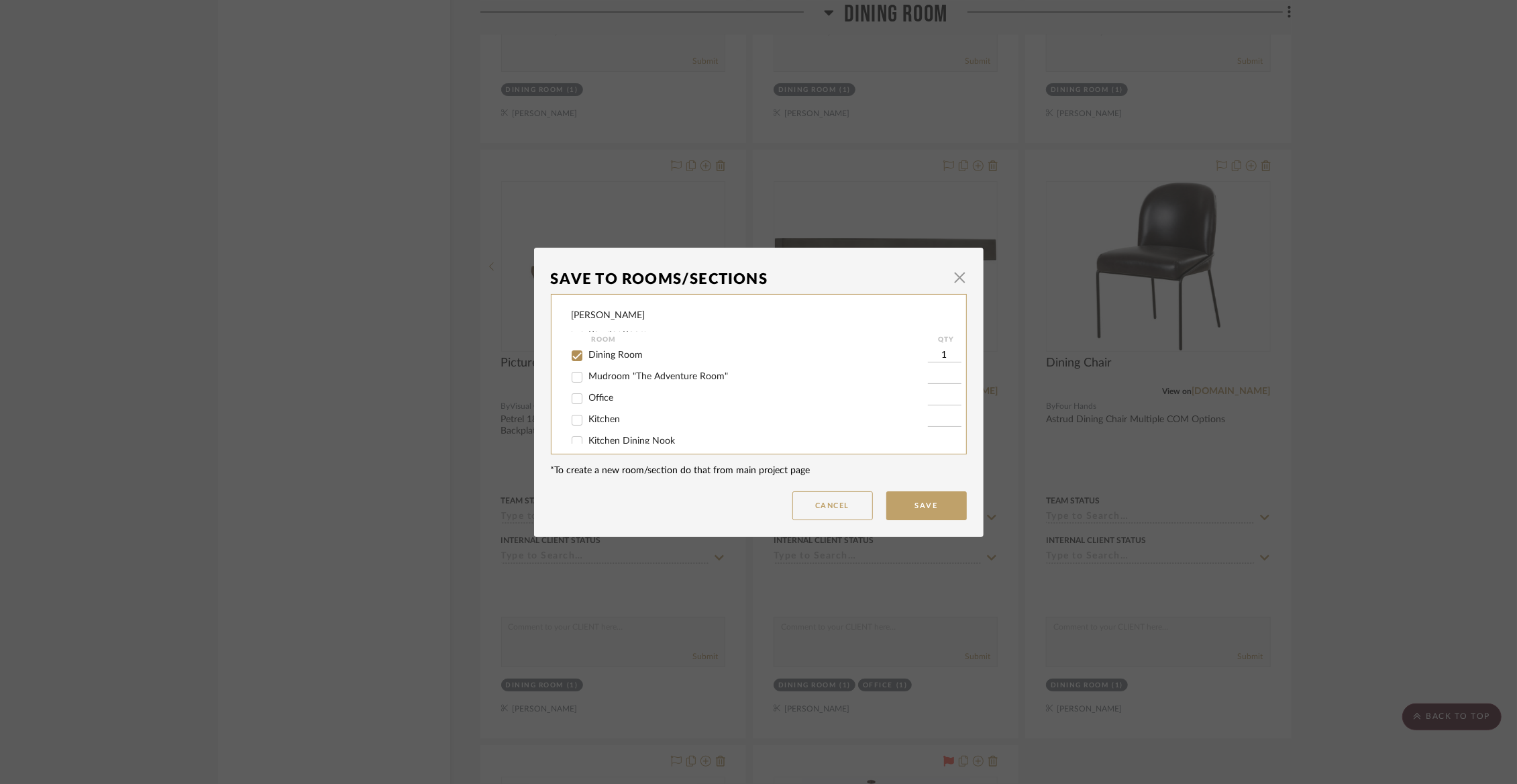
scroll to position [97, 0]
click at [626, 351] on span "Dining Room" at bounding box center [615, 346] width 54 height 10
click at [588, 351] on input "Dining Room" at bounding box center [577, 347] width 22 height 22
checkbox input "false"
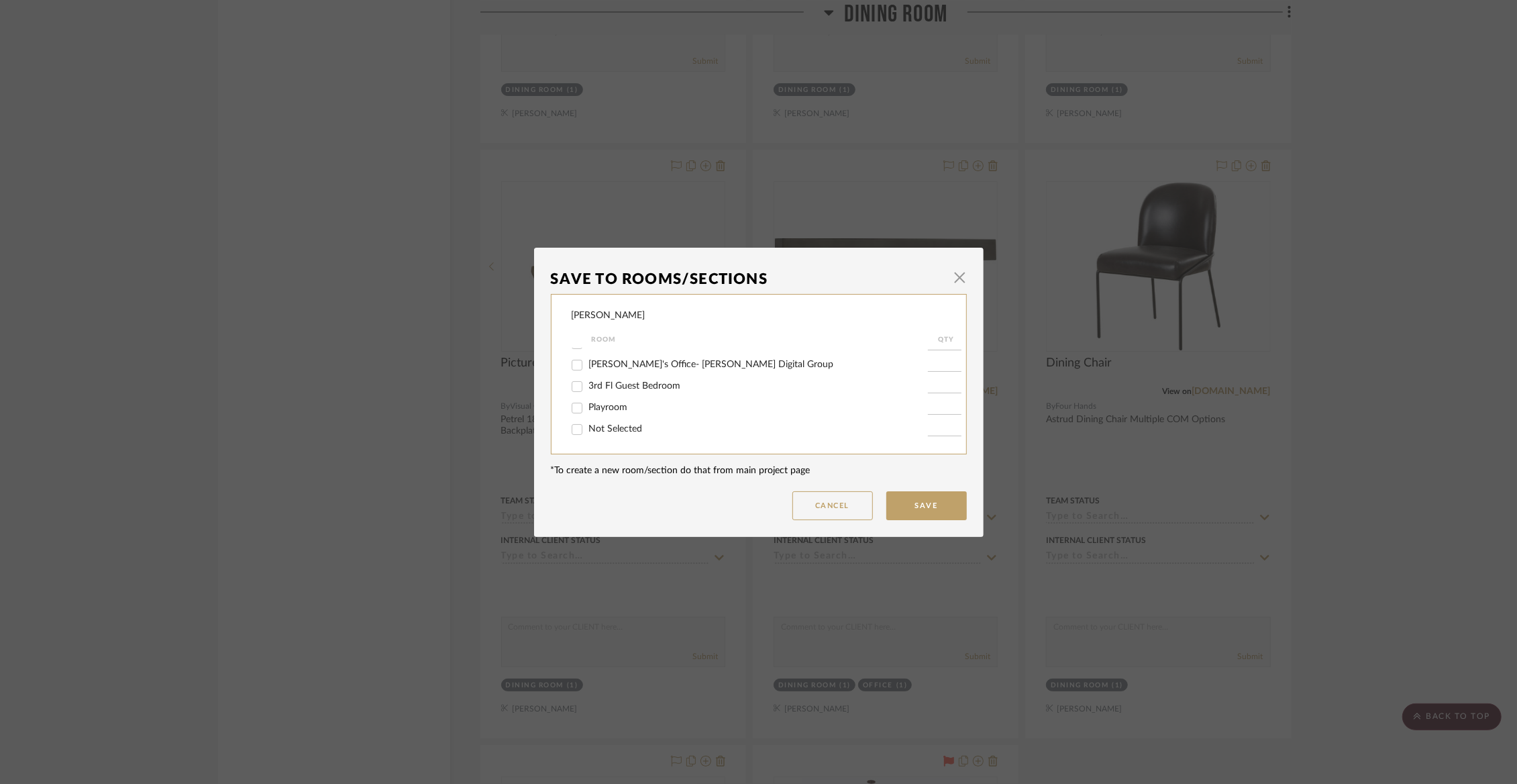
click at [620, 426] on span "Not Selected" at bounding box center [615, 429] width 54 height 10
click at [588, 426] on input "Not Selected" at bounding box center [577, 430] width 22 height 22
checkbox input "true"
type input "1"
click at [922, 506] on button "Save" at bounding box center [926, 505] width 80 height 28
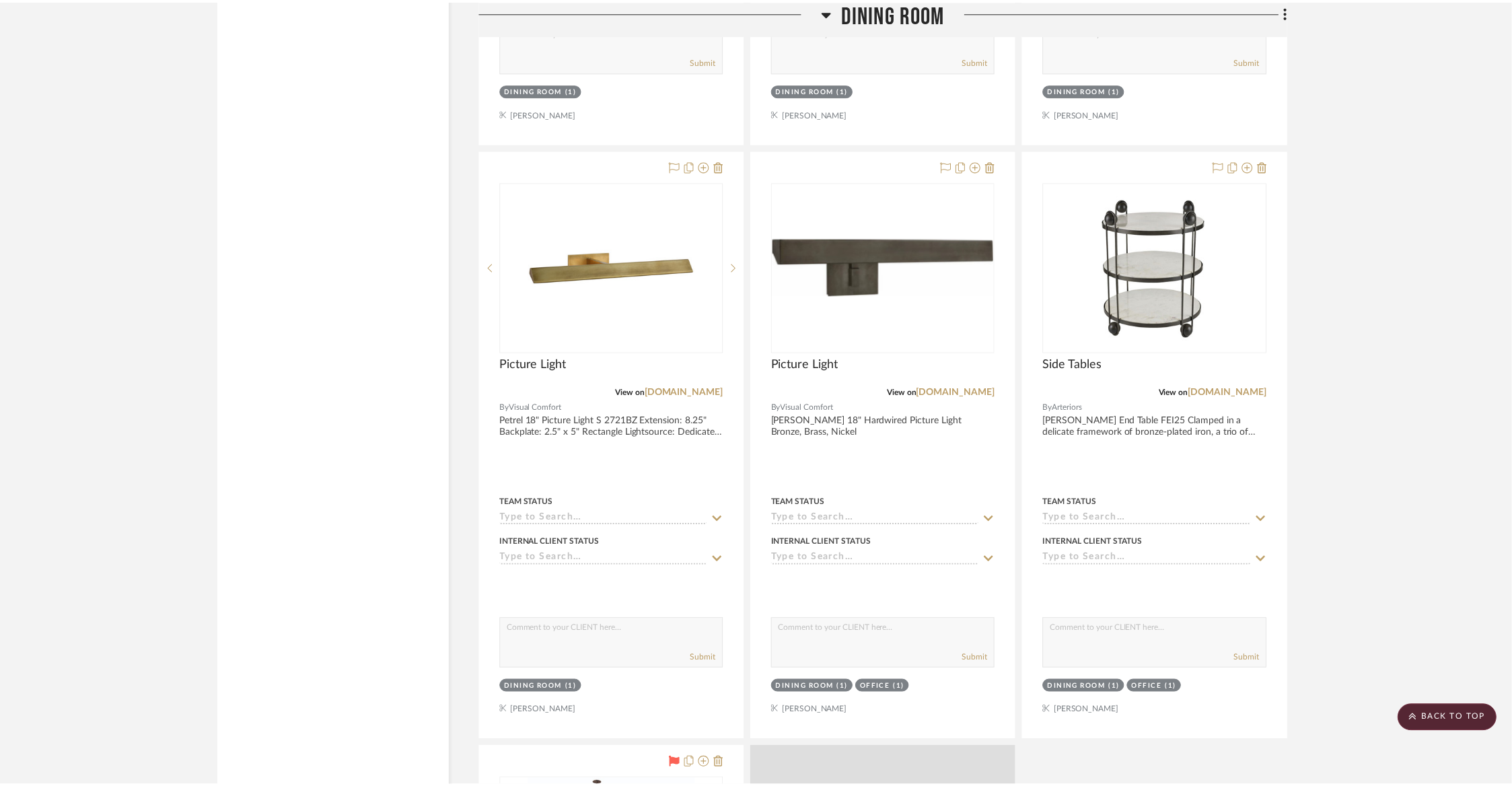
scroll to position [7082, 0]
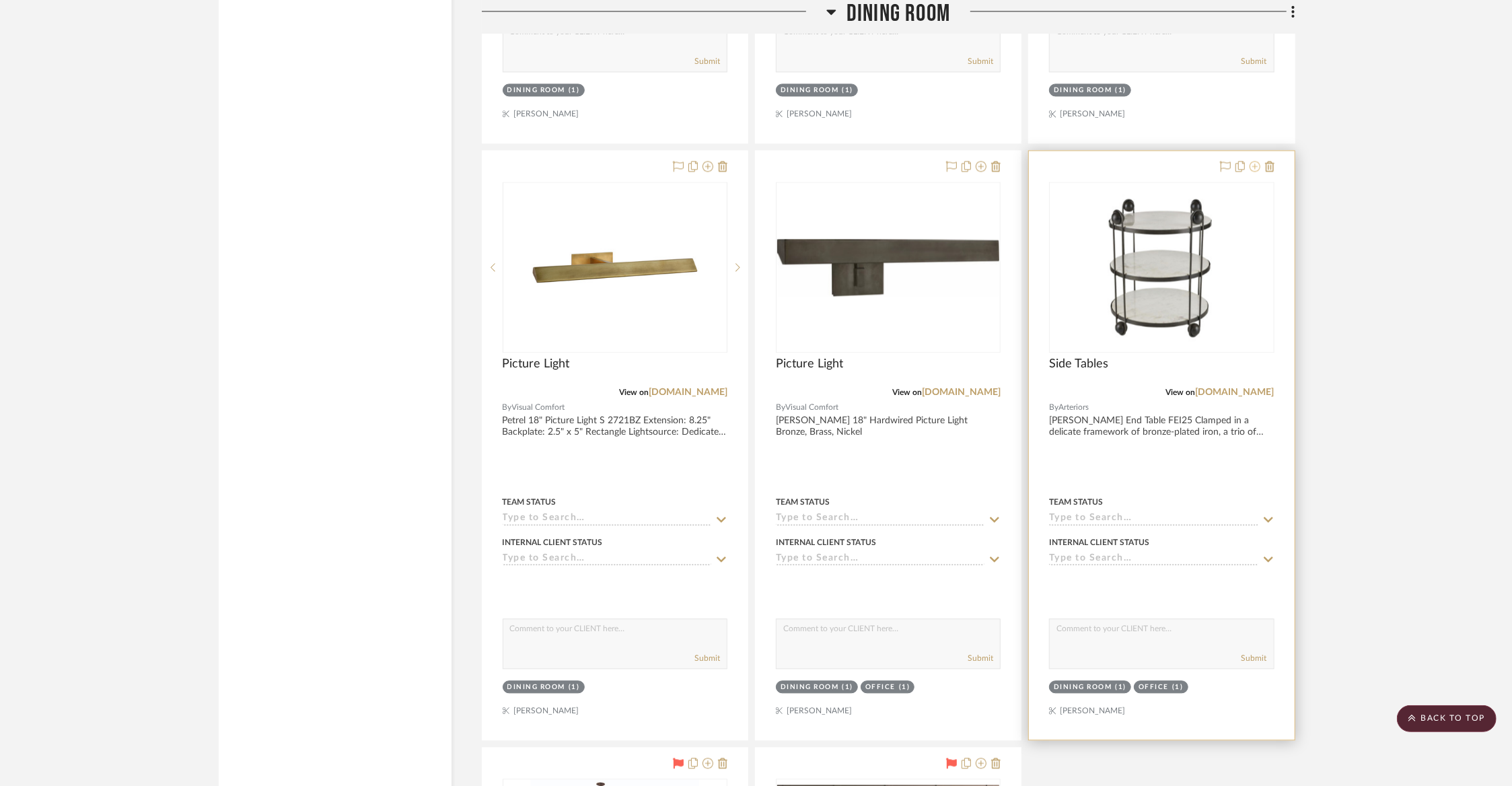
click at [1259, 160] on icon at bounding box center [1254, 165] width 11 height 11
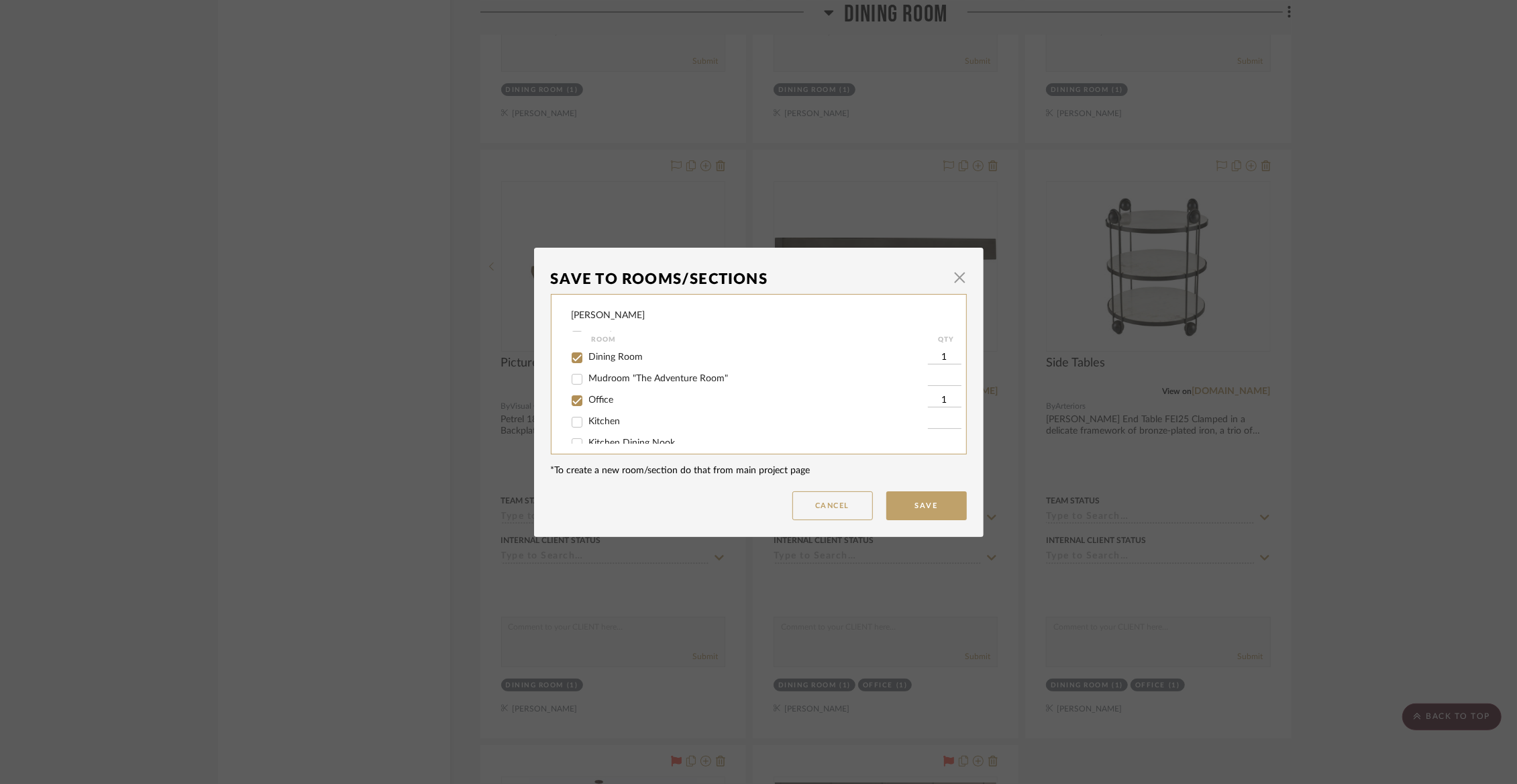
scroll to position [81, 0]
click at [962, 277] on span "button" at bounding box center [960, 277] width 26 height 26
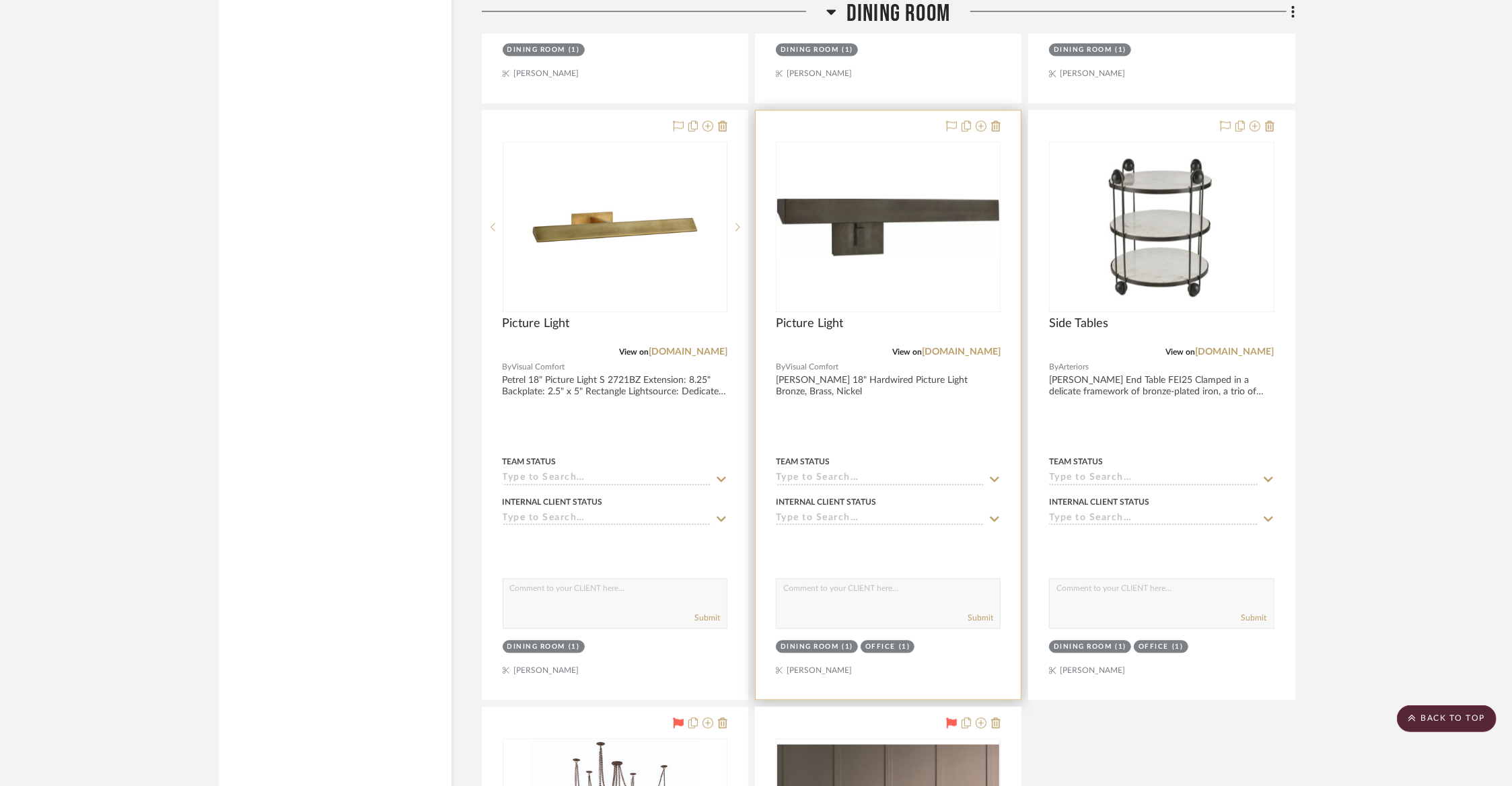
scroll to position [7119, 0]
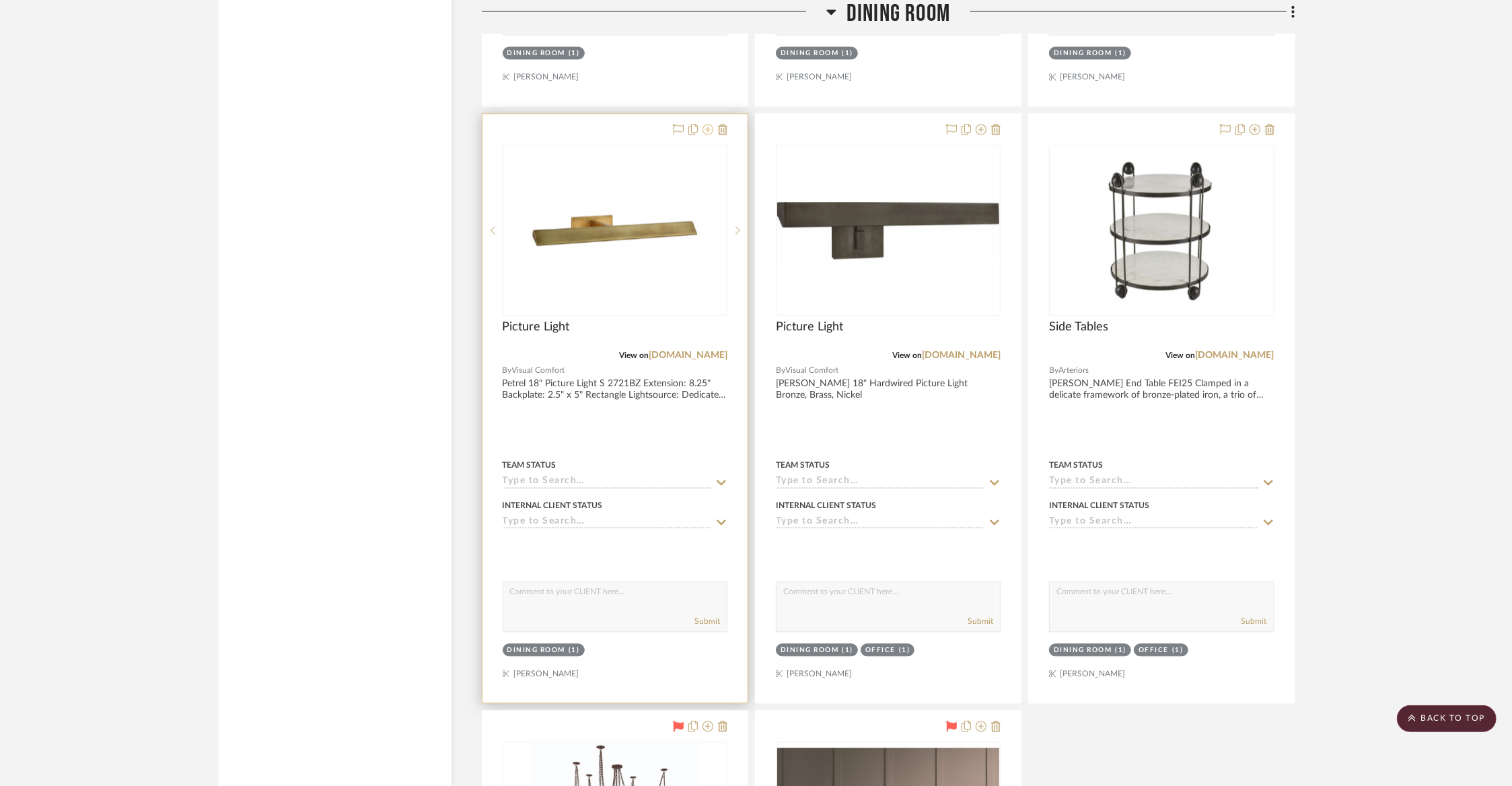
click at [707, 124] on icon at bounding box center [707, 129] width 11 height 11
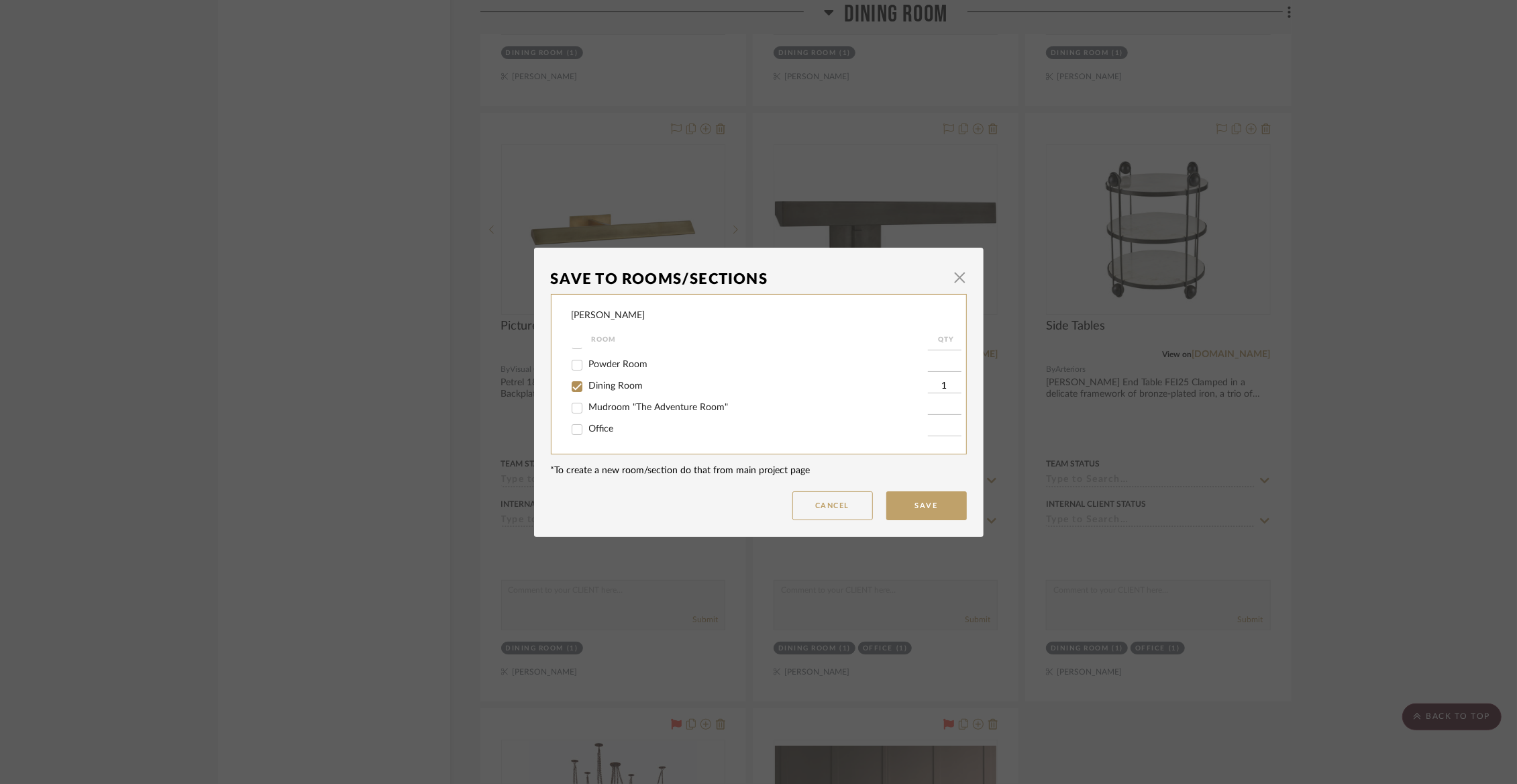
click at [602, 390] on span "Dining Room" at bounding box center [615, 386] width 54 height 10
click at [588, 390] on input "Dining Room" at bounding box center [577, 387] width 22 height 22
checkbox input "false"
click at [605, 426] on span "Not Selected" at bounding box center [615, 429] width 54 height 10
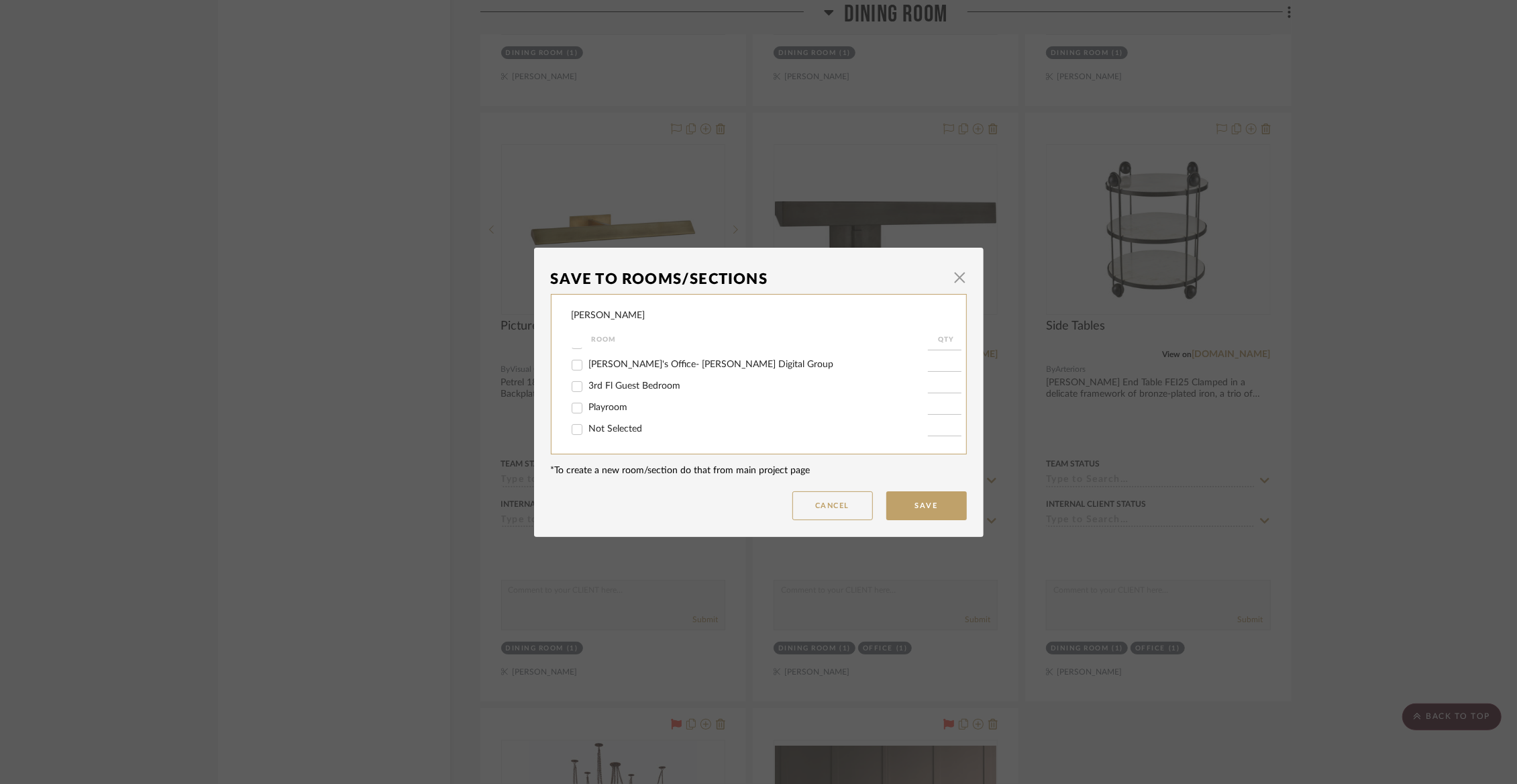
click at [588, 426] on input "Not Selected" at bounding box center [577, 430] width 22 height 22
checkbox input "true"
type input "1"
click at [922, 499] on button "Save" at bounding box center [926, 505] width 80 height 28
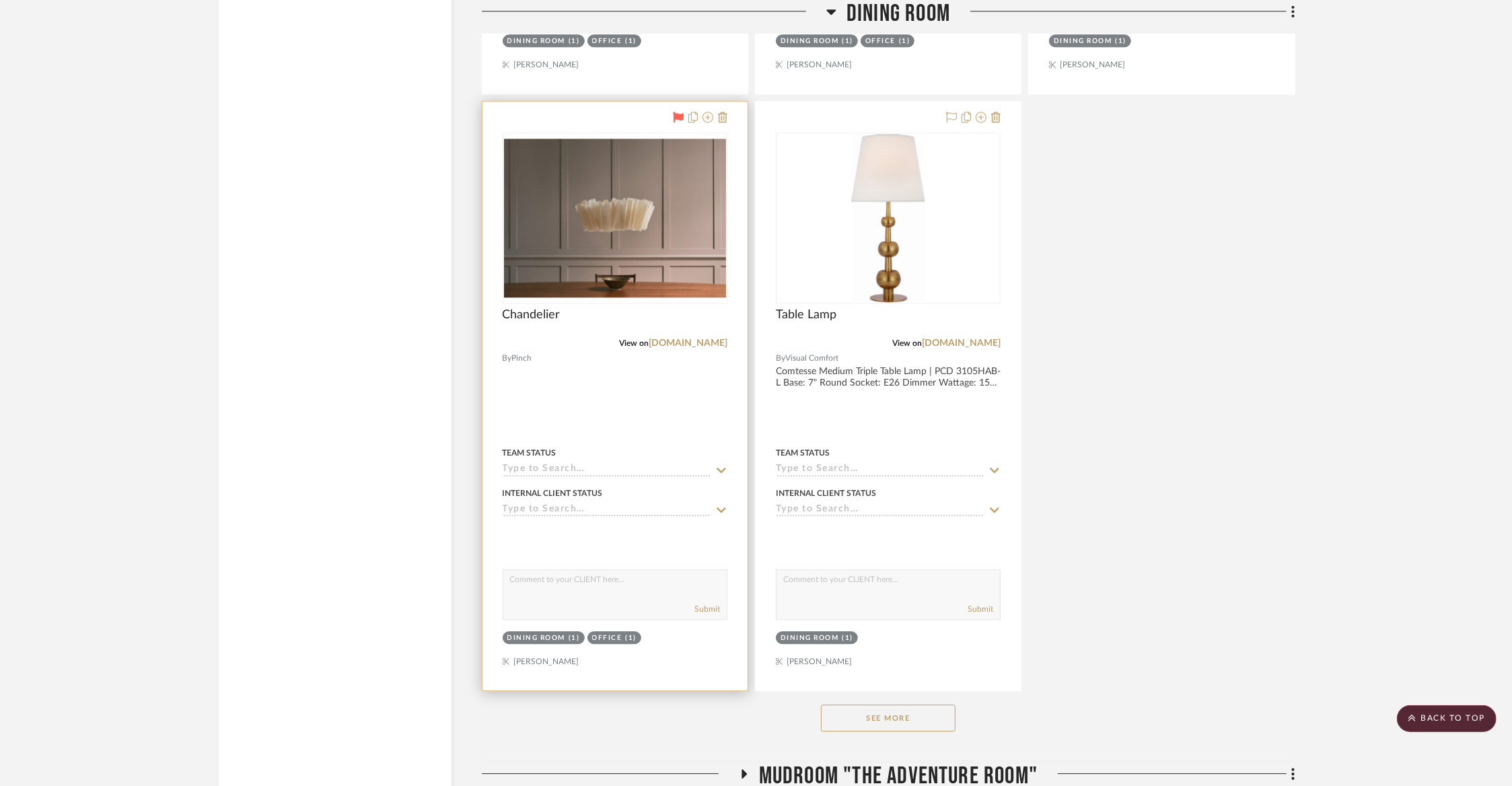
scroll to position [7698, 0]
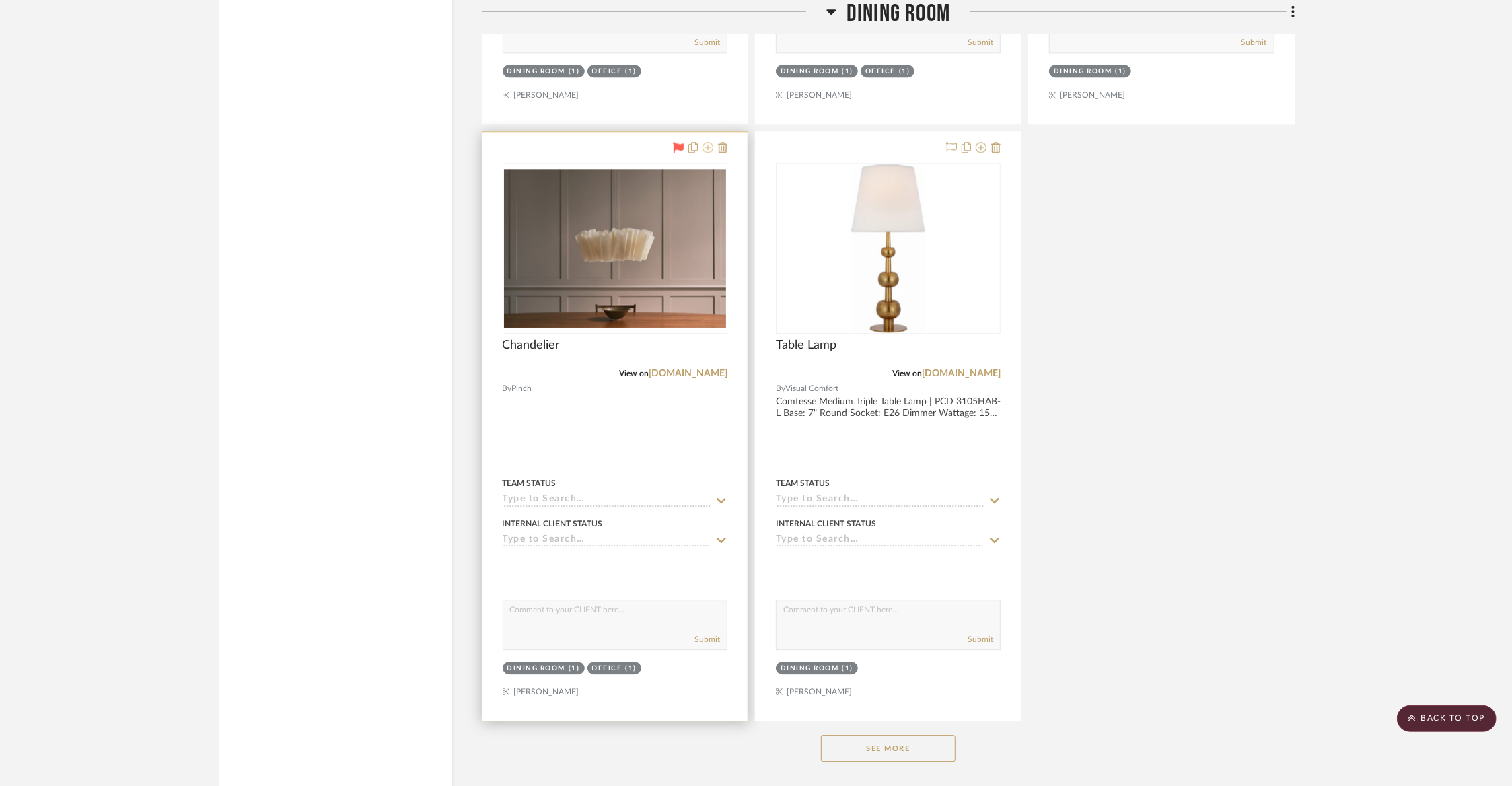
click at [710, 142] on icon at bounding box center [707, 147] width 11 height 11
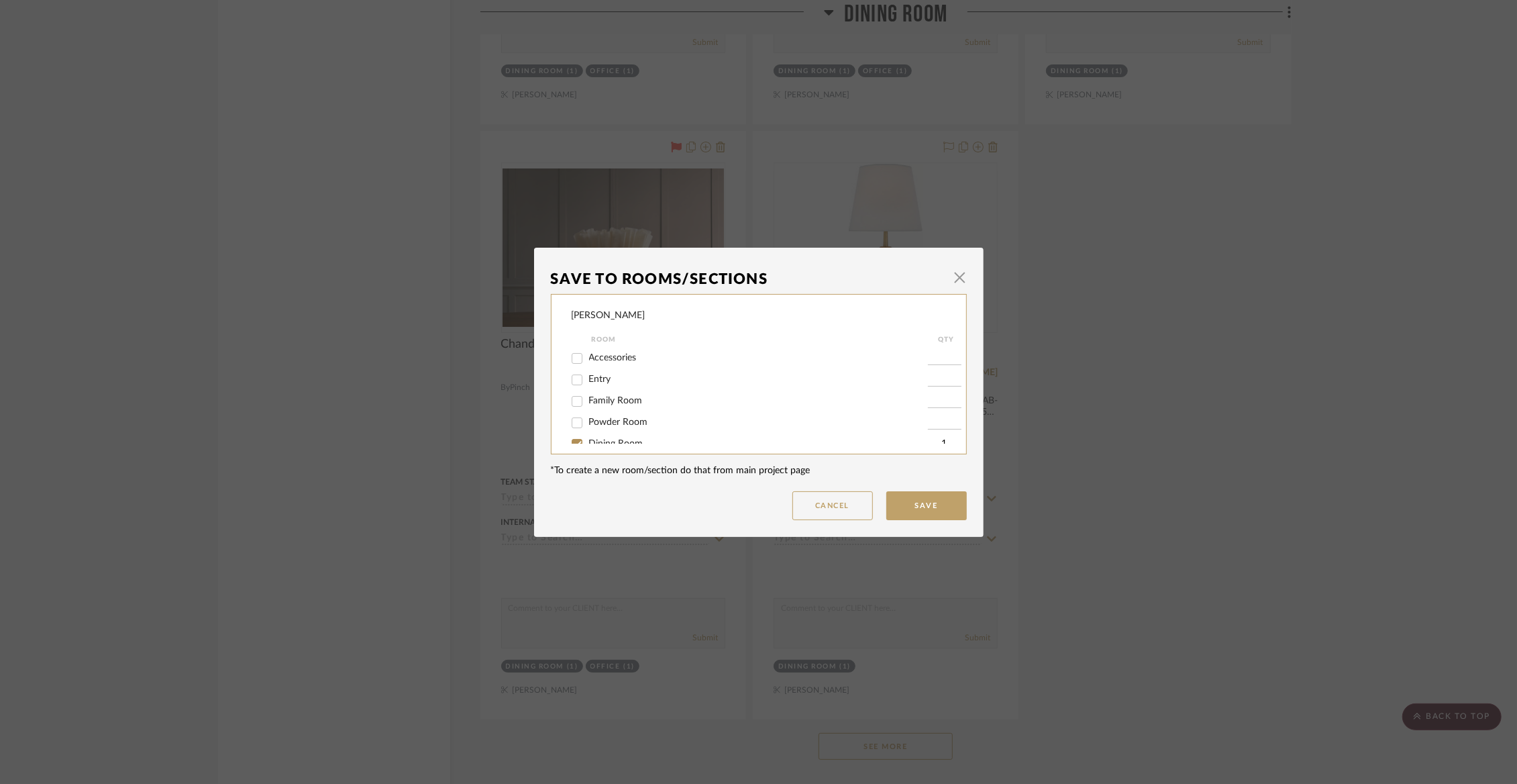
scroll to position [52, 0]
click at [609, 393] on span "Dining Room" at bounding box center [615, 392] width 54 height 10
click at [588, 393] on input "Dining Room" at bounding box center [577, 392] width 22 height 22
checkbox input "false"
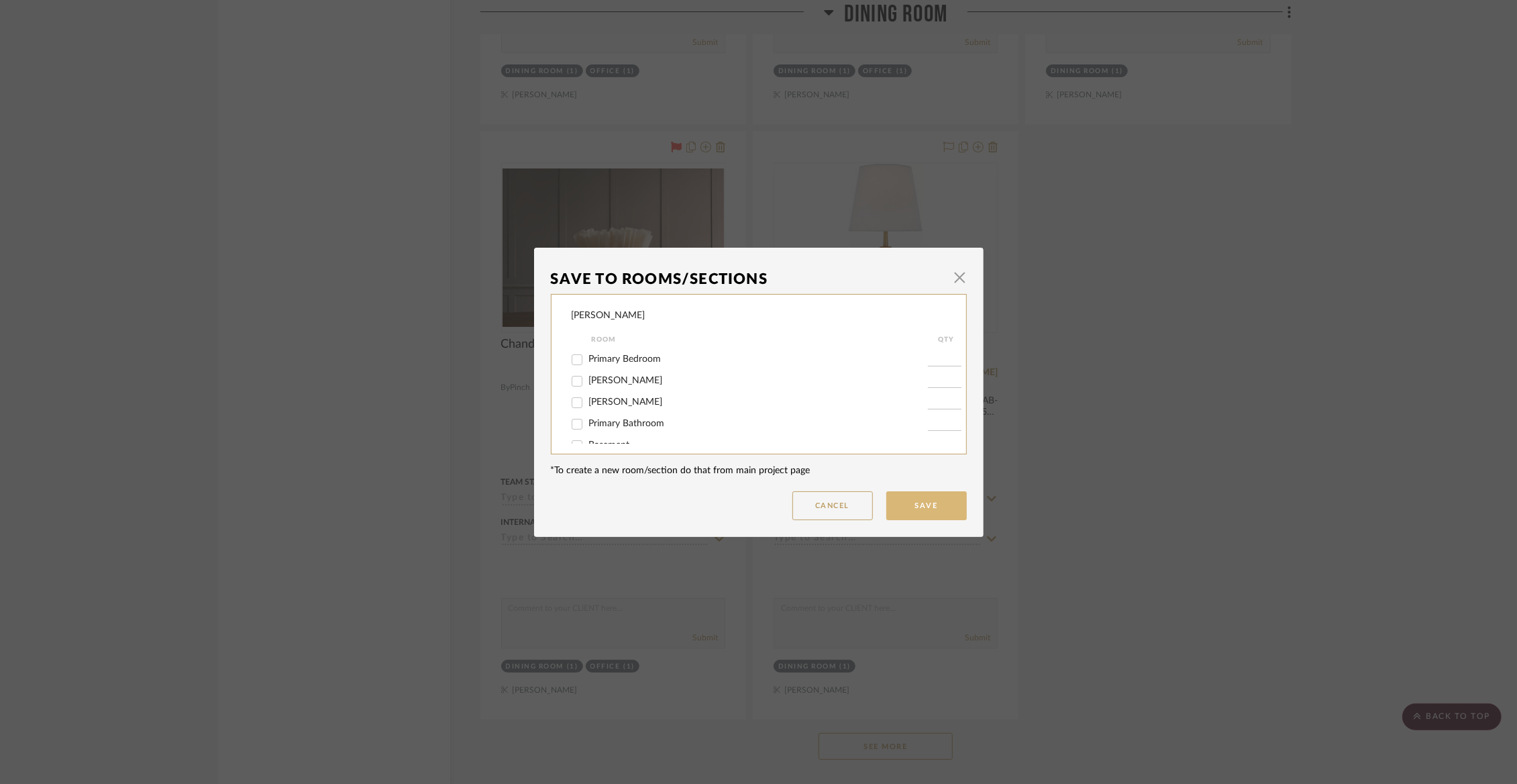
click at [914, 499] on button "Save" at bounding box center [926, 505] width 80 height 28
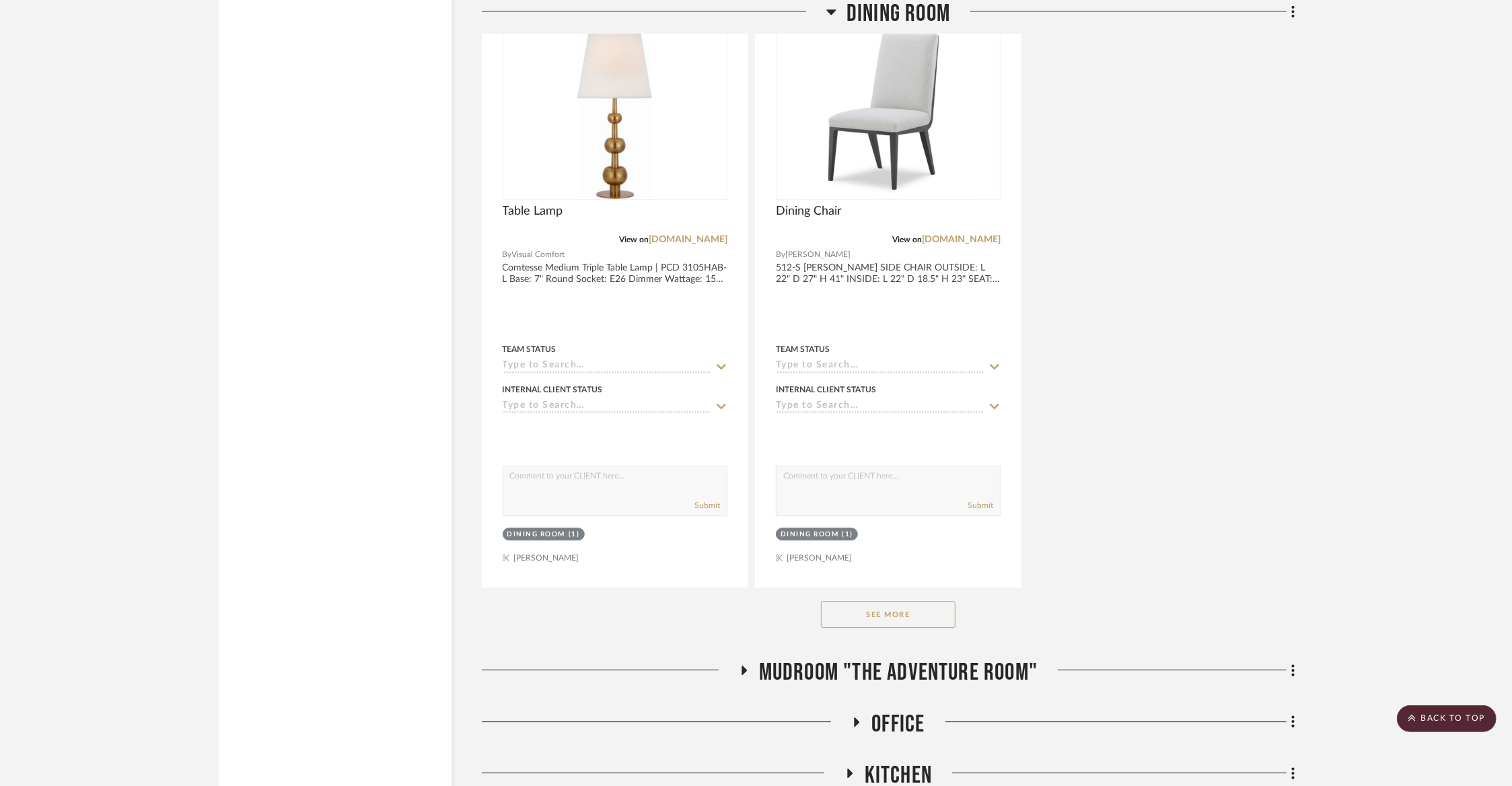
scroll to position [7830, 0]
click at [886, 603] on button "See More" at bounding box center [887, 616] width 135 height 27
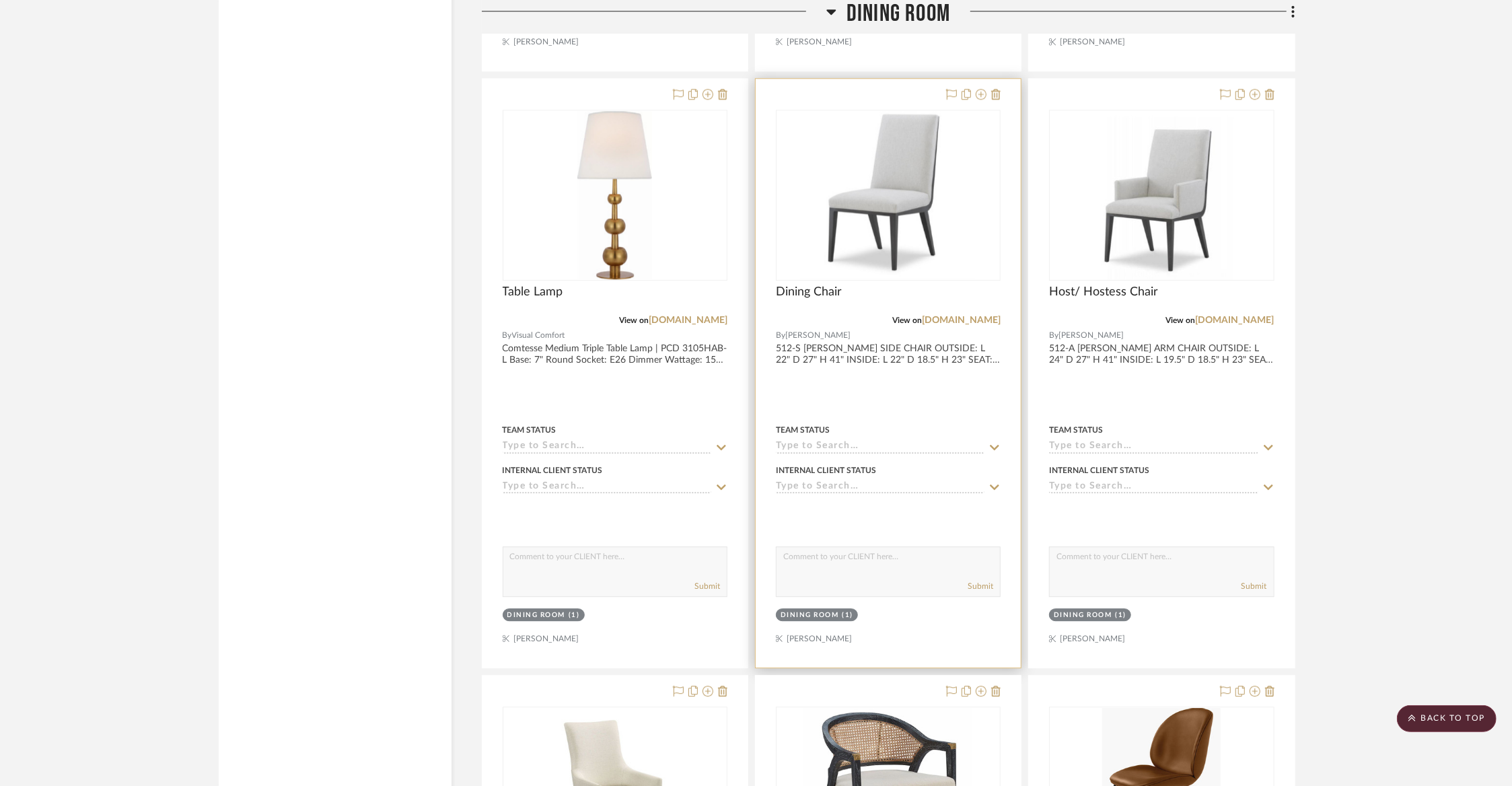
scroll to position [7752, 0]
click at [980, 89] on icon at bounding box center [981, 93] width 11 height 11
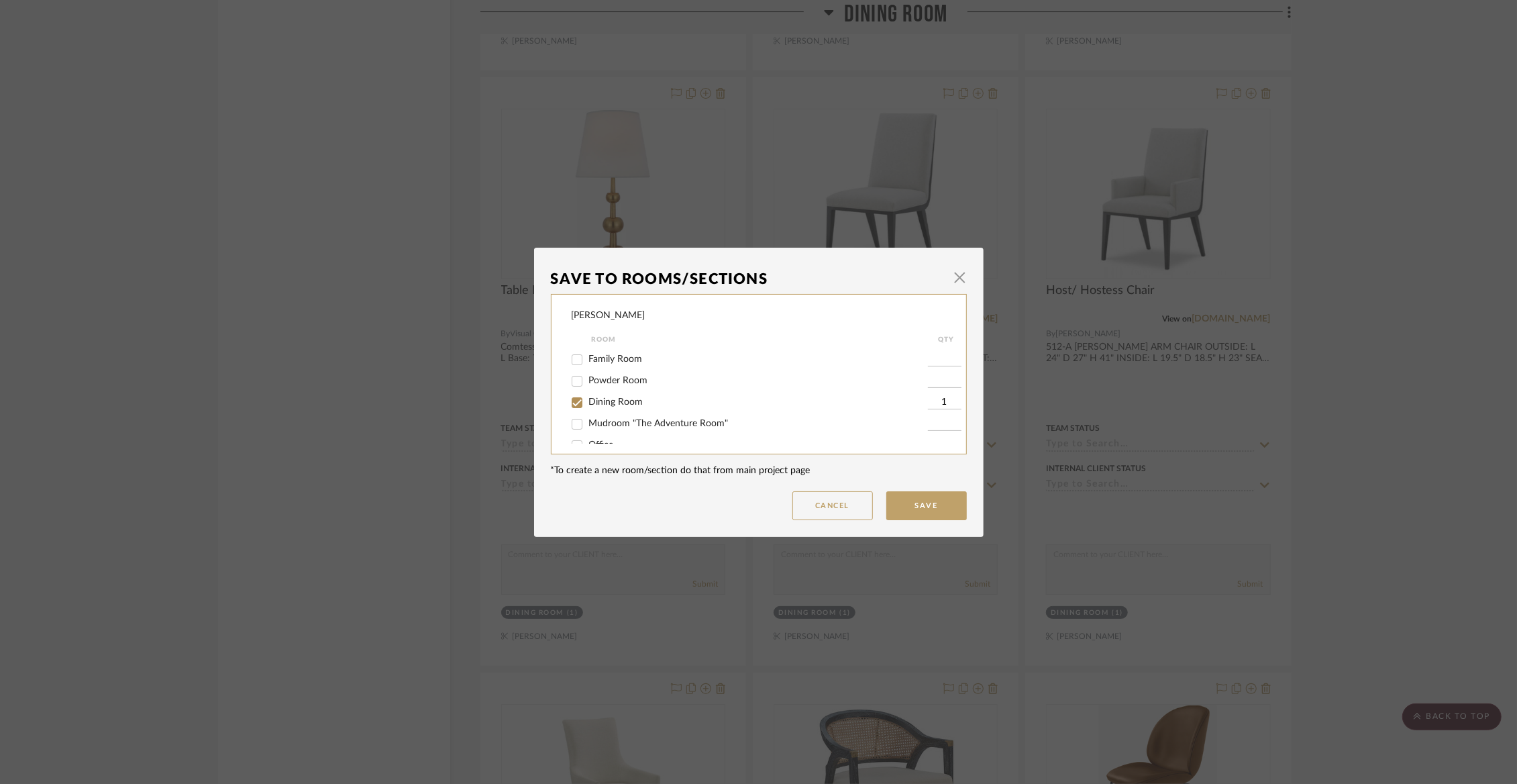
click at [622, 402] on span "Dining Room" at bounding box center [615, 402] width 54 height 10
click at [588, 402] on input "Dining Room" at bounding box center [577, 402] width 22 height 22
checkbox input "false"
click at [614, 426] on span "Not Selected" at bounding box center [615, 429] width 54 height 10
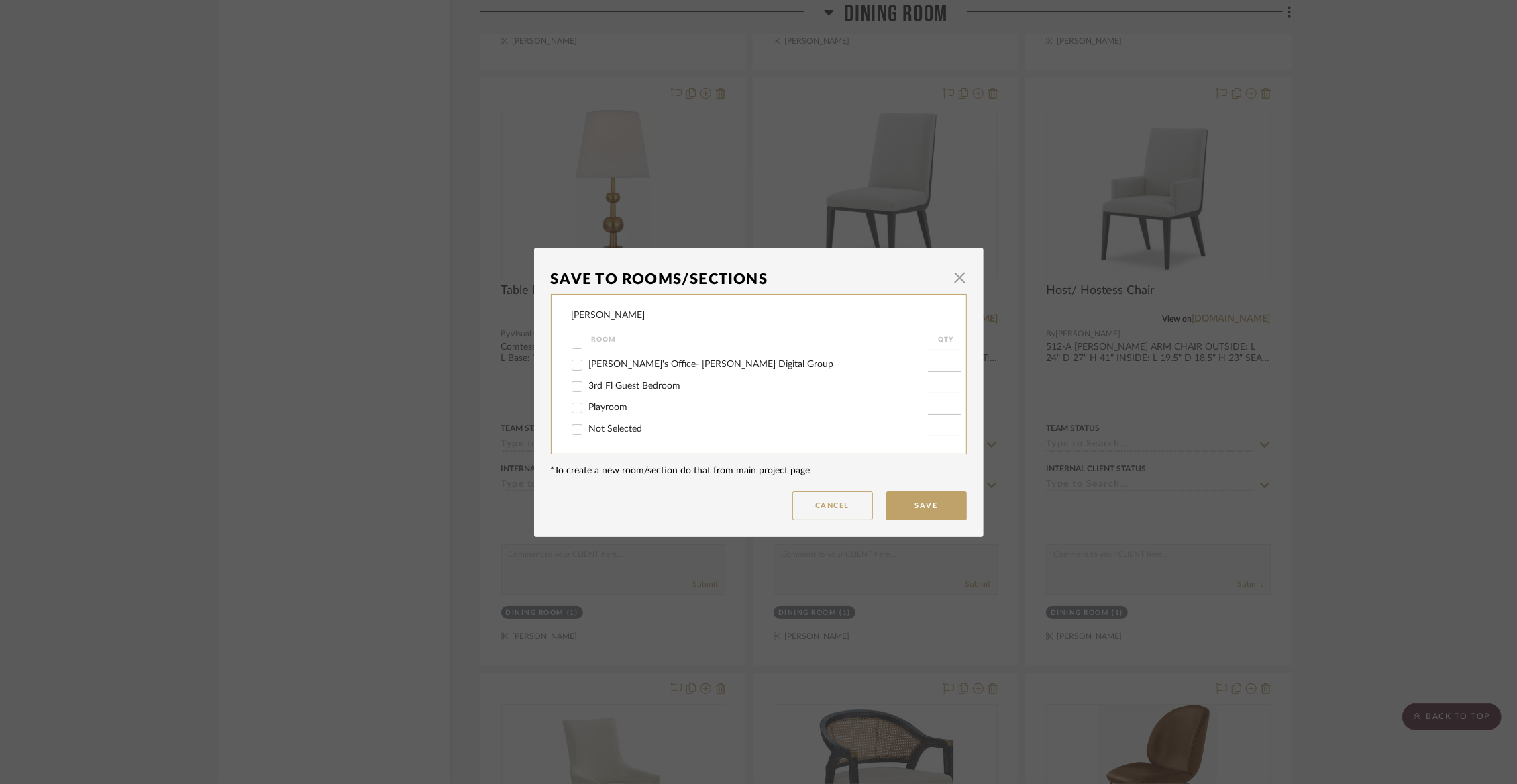
click at [588, 426] on input "Not Selected" at bounding box center [577, 430] width 22 height 22
checkbox input "true"
type input "1"
click at [899, 502] on button "Save" at bounding box center [926, 505] width 80 height 28
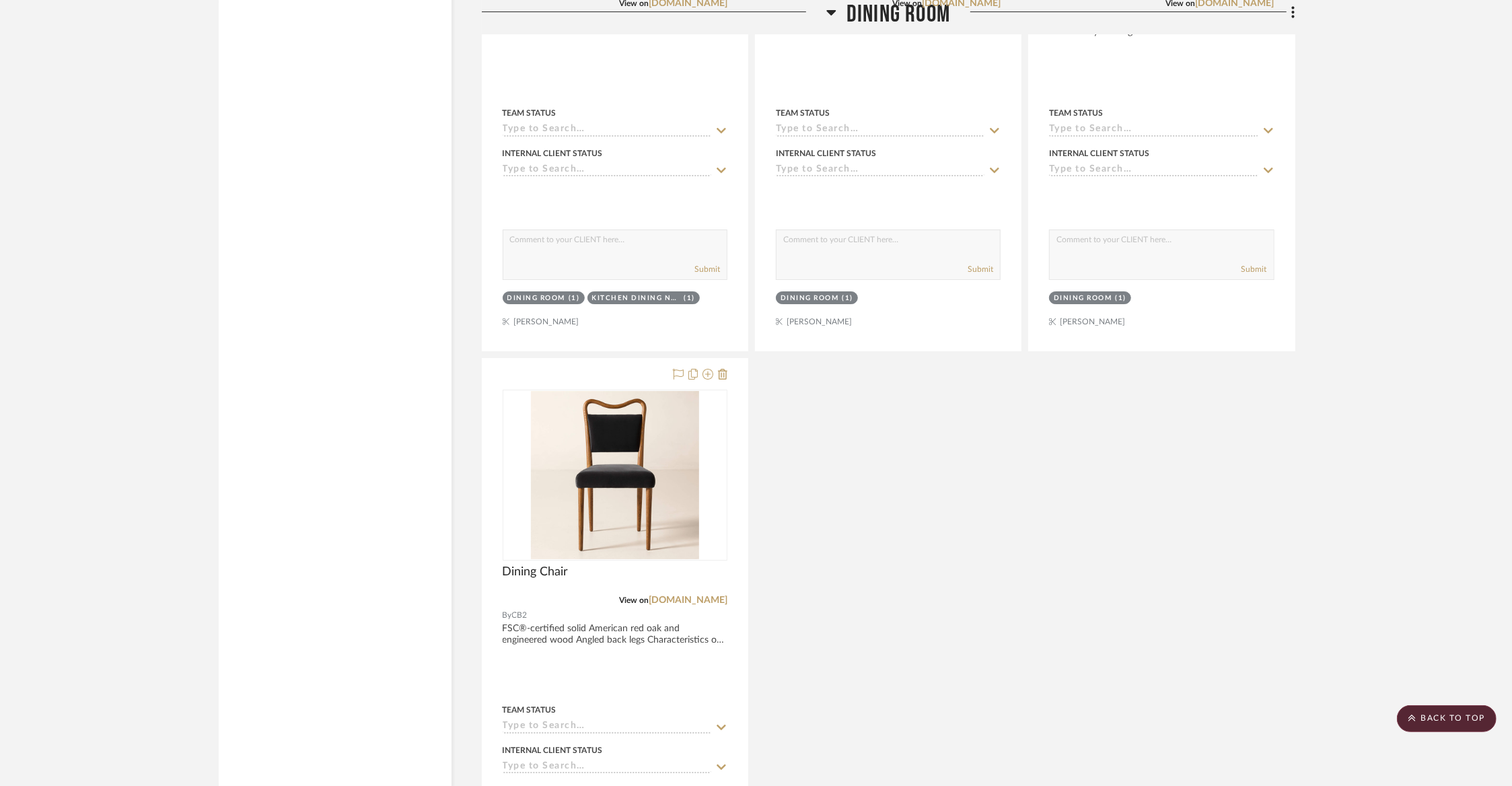
scroll to position [8679, 0]
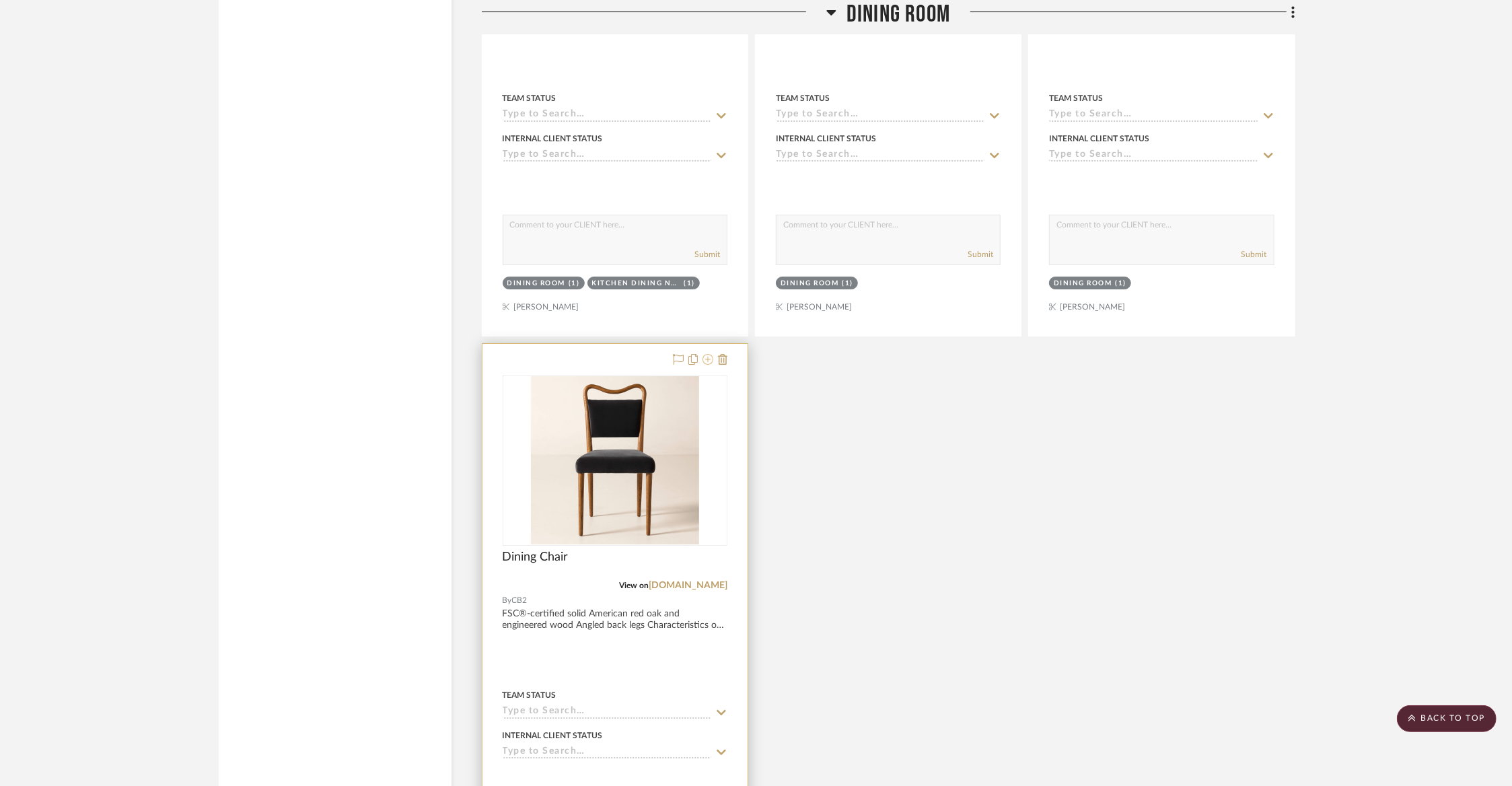
click at [709, 354] on icon at bounding box center [707, 359] width 11 height 11
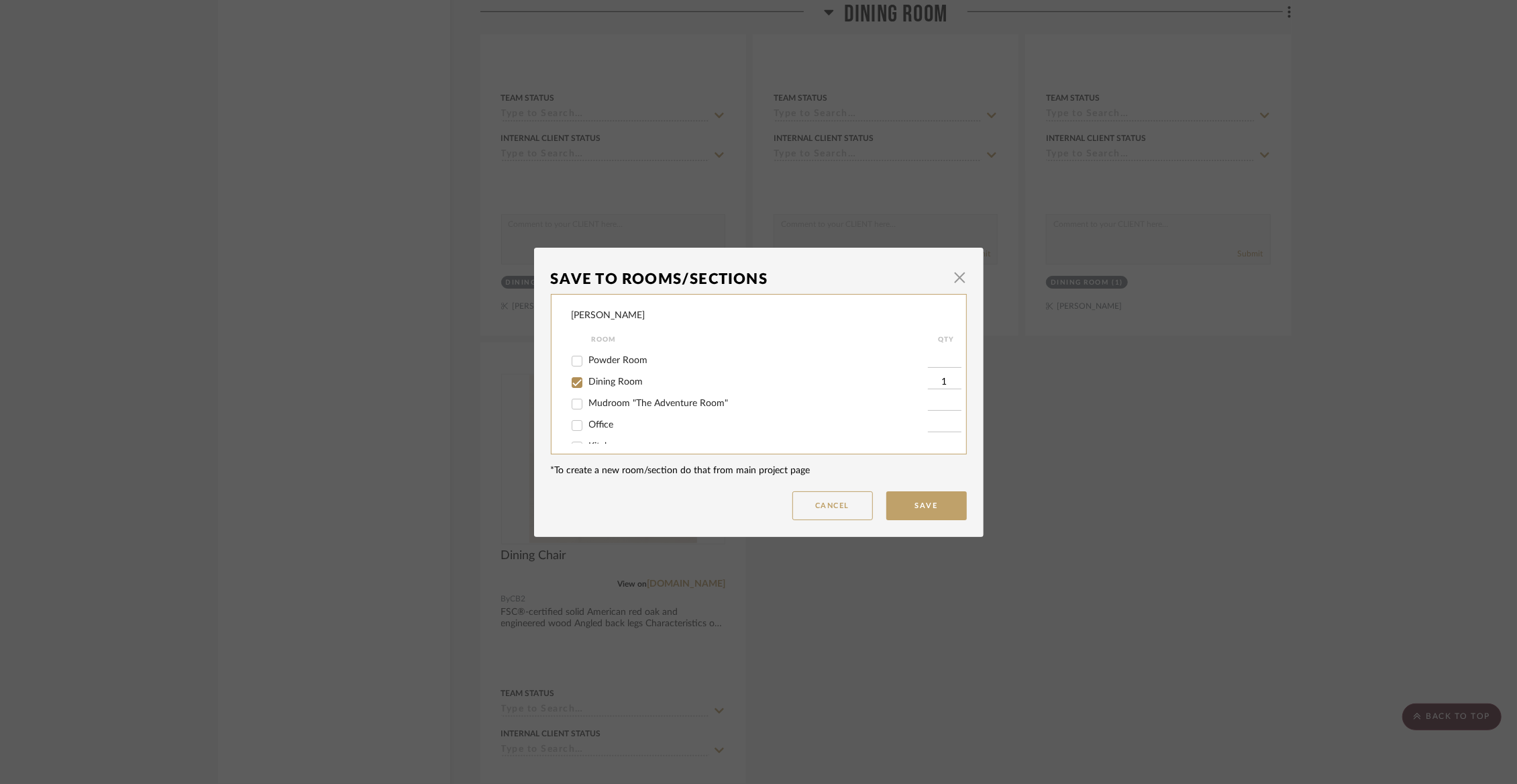
scroll to position [63, 0]
click at [631, 383] on span "Dining Room" at bounding box center [615, 382] width 54 height 10
click at [588, 383] on input "Dining Room" at bounding box center [577, 382] width 22 height 22
checkbox input "false"
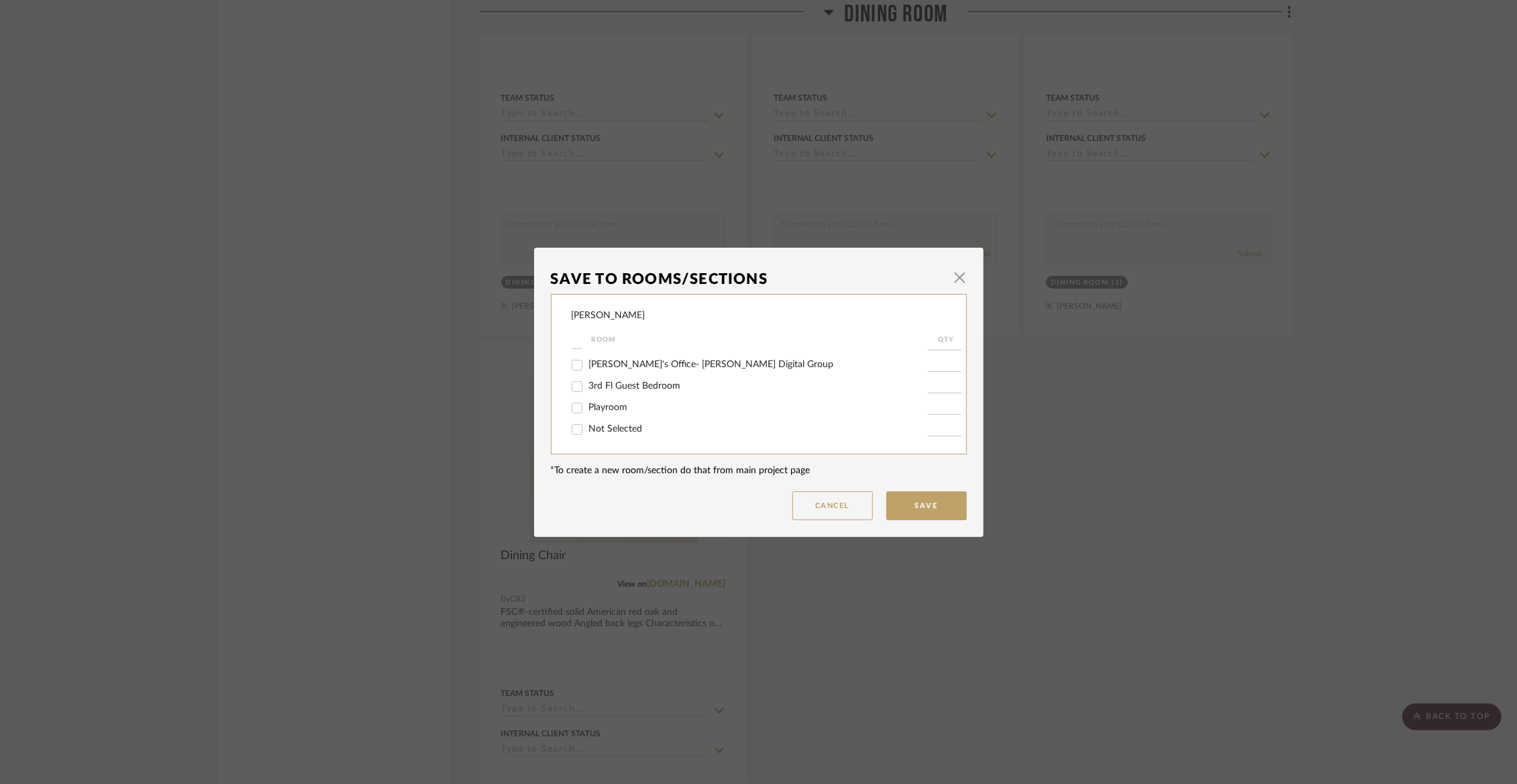
click at [611, 426] on span "Not Selected" at bounding box center [615, 429] width 54 height 10
click at [588, 426] on input "Not Selected" at bounding box center [577, 430] width 22 height 22
checkbox input "true"
type input "1"
click at [907, 500] on button "Save" at bounding box center [926, 505] width 80 height 28
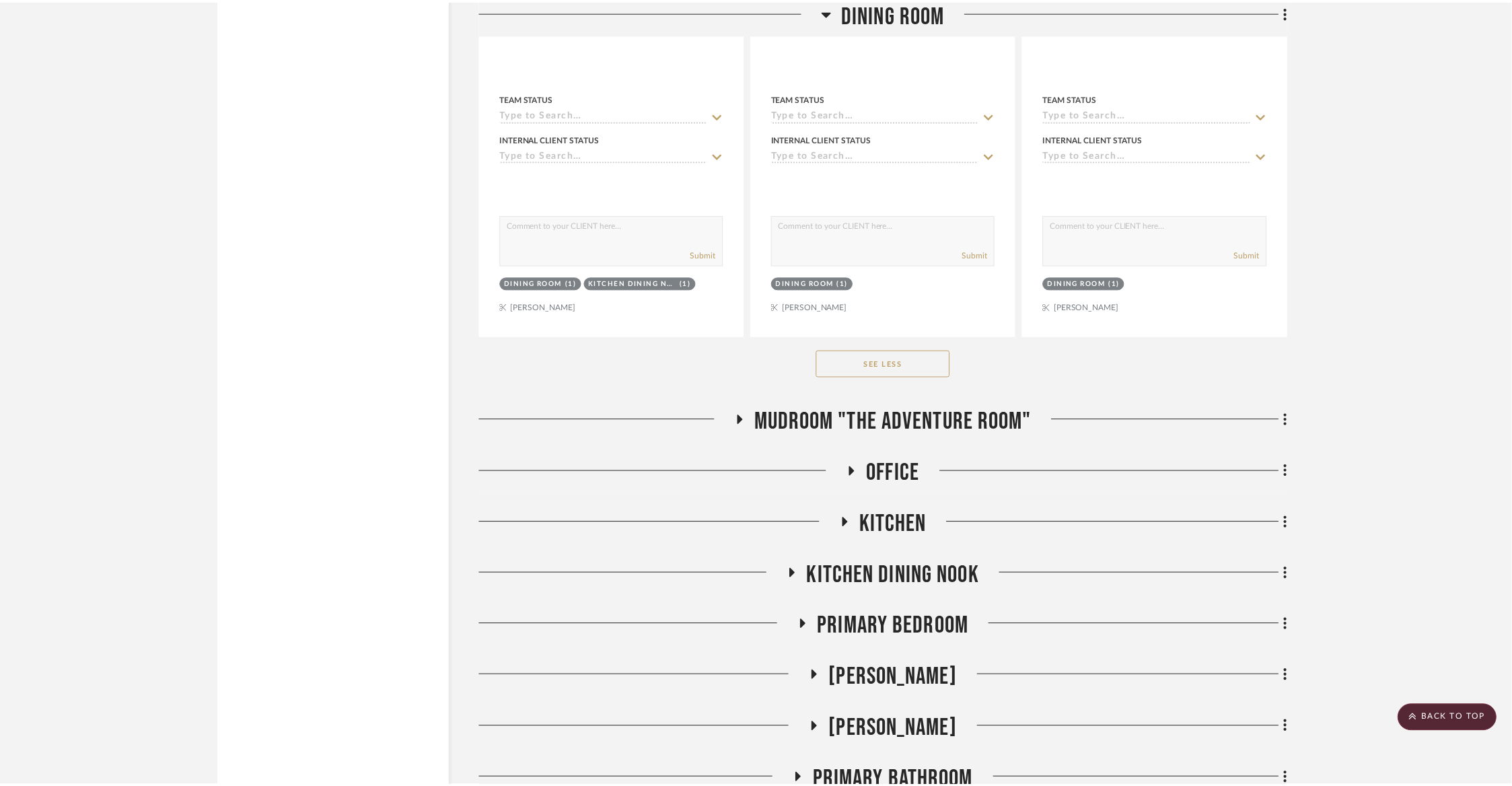
scroll to position [8679, 0]
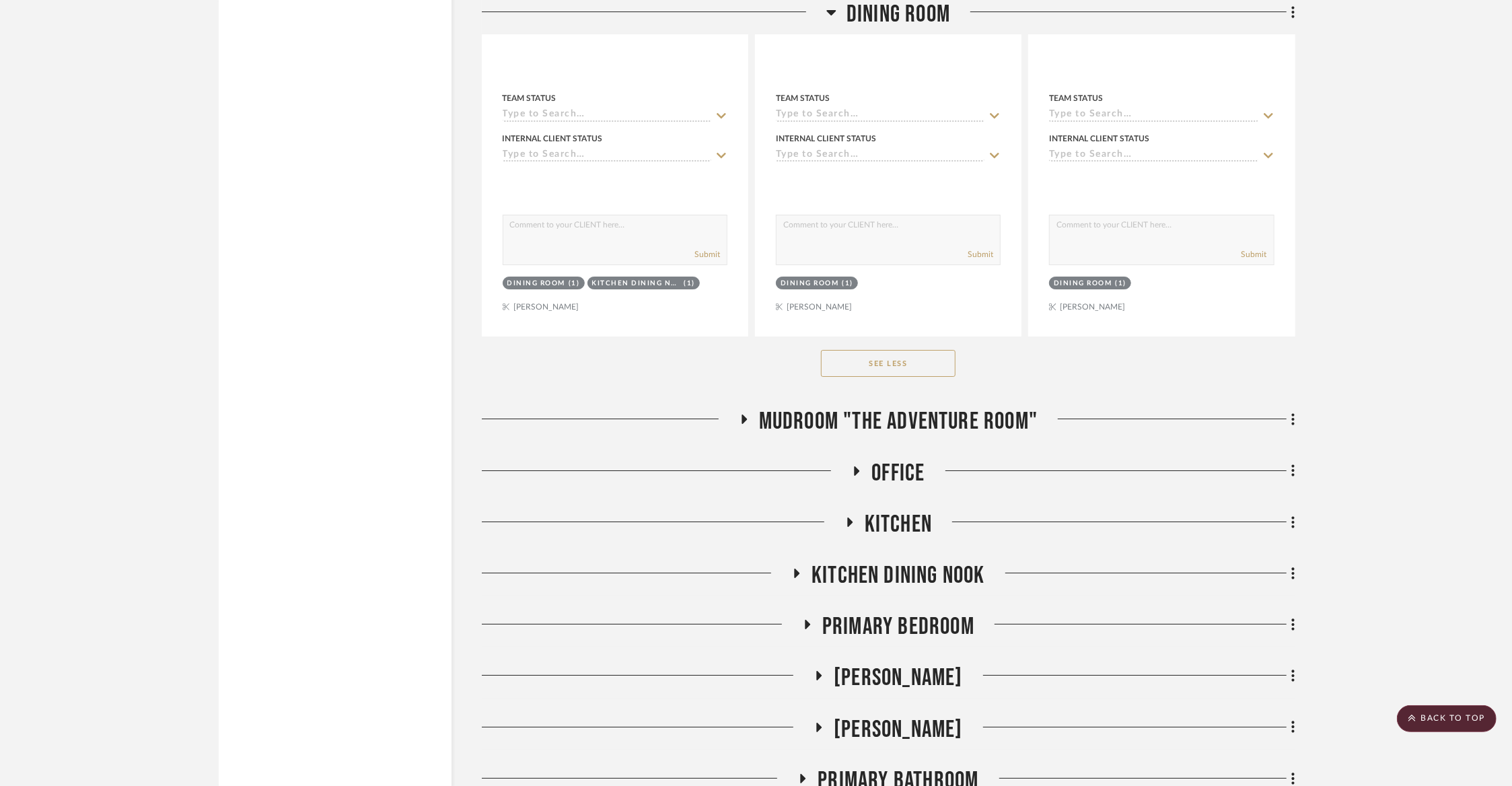
click at [895, 458] on span "Office" at bounding box center [898, 472] width 53 height 29
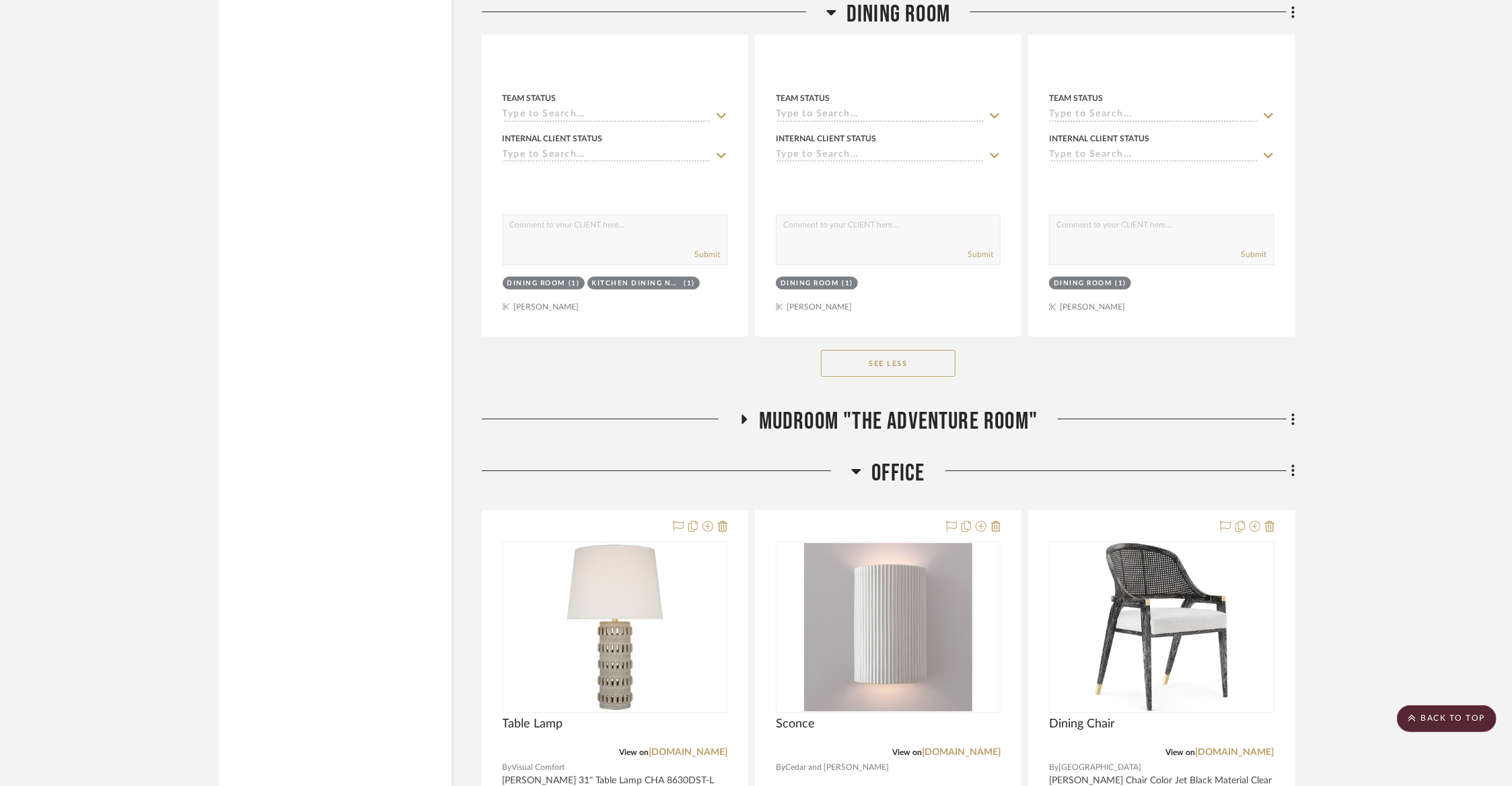
click at [895, 458] on span "Office" at bounding box center [898, 472] width 53 height 29
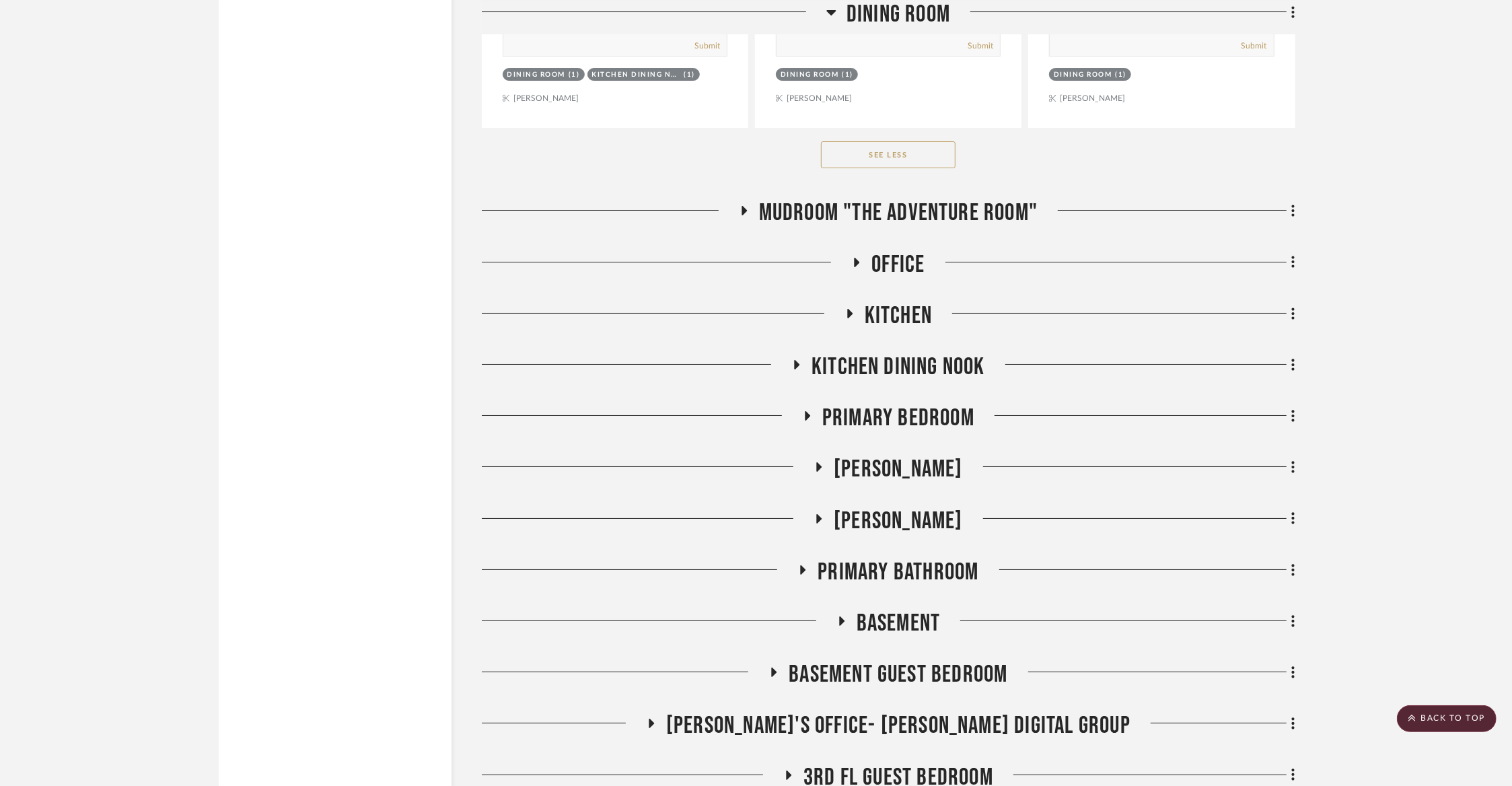
scroll to position [8890, 0]
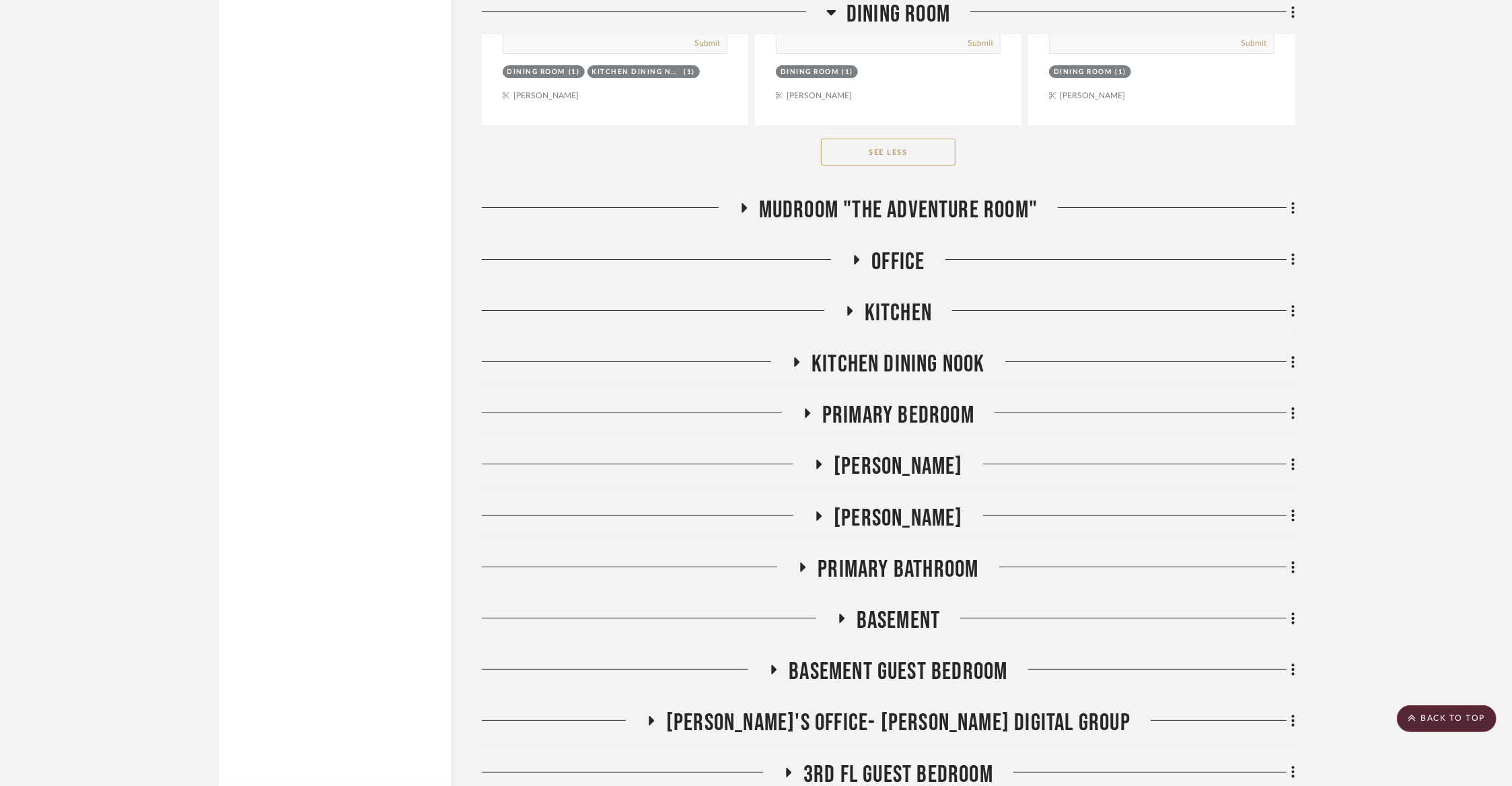
click at [894, 299] on span "Kitchen" at bounding box center [898, 313] width 67 height 29
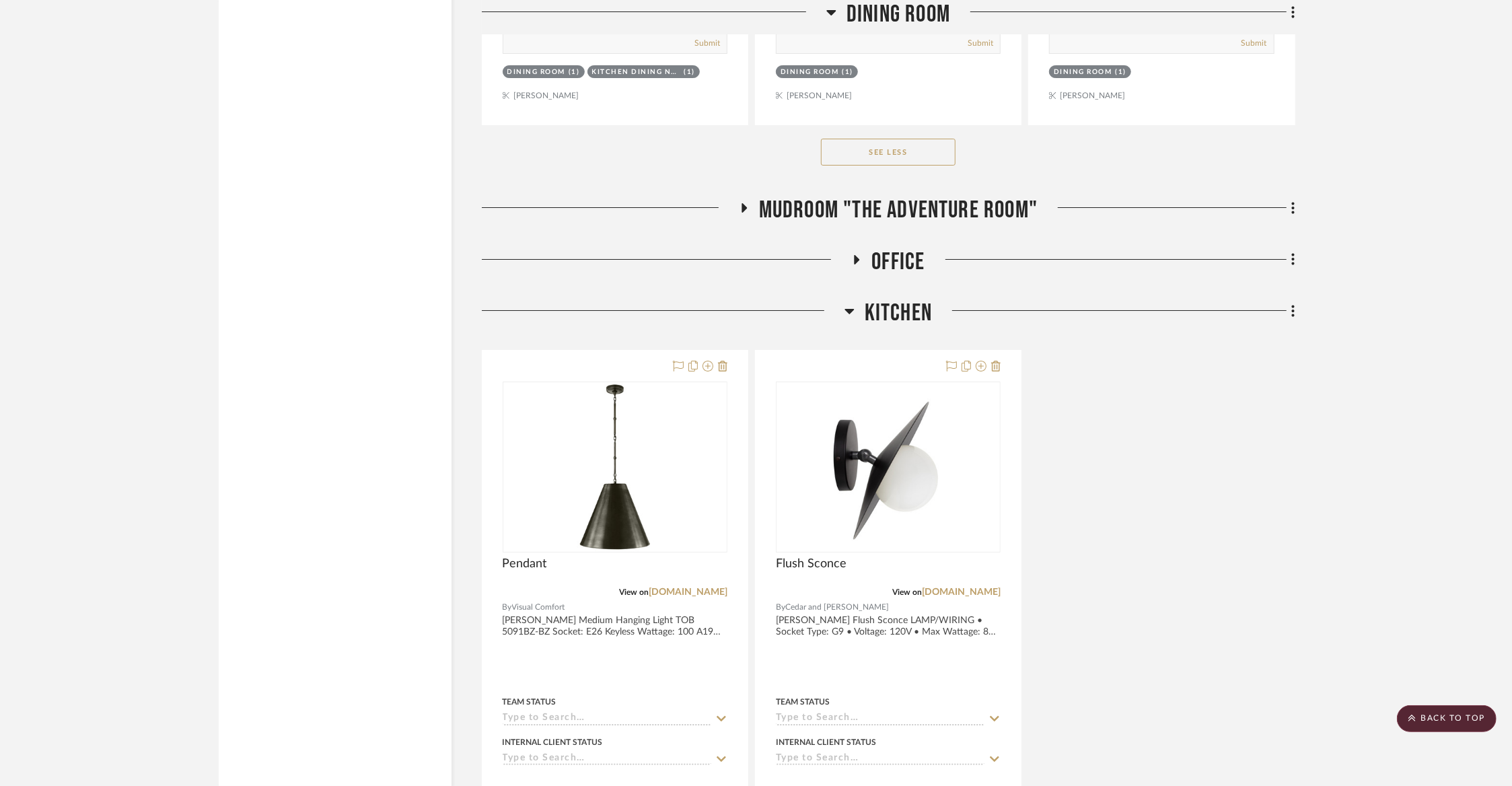
click at [894, 299] on span "Kitchen" at bounding box center [898, 313] width 67 height 29
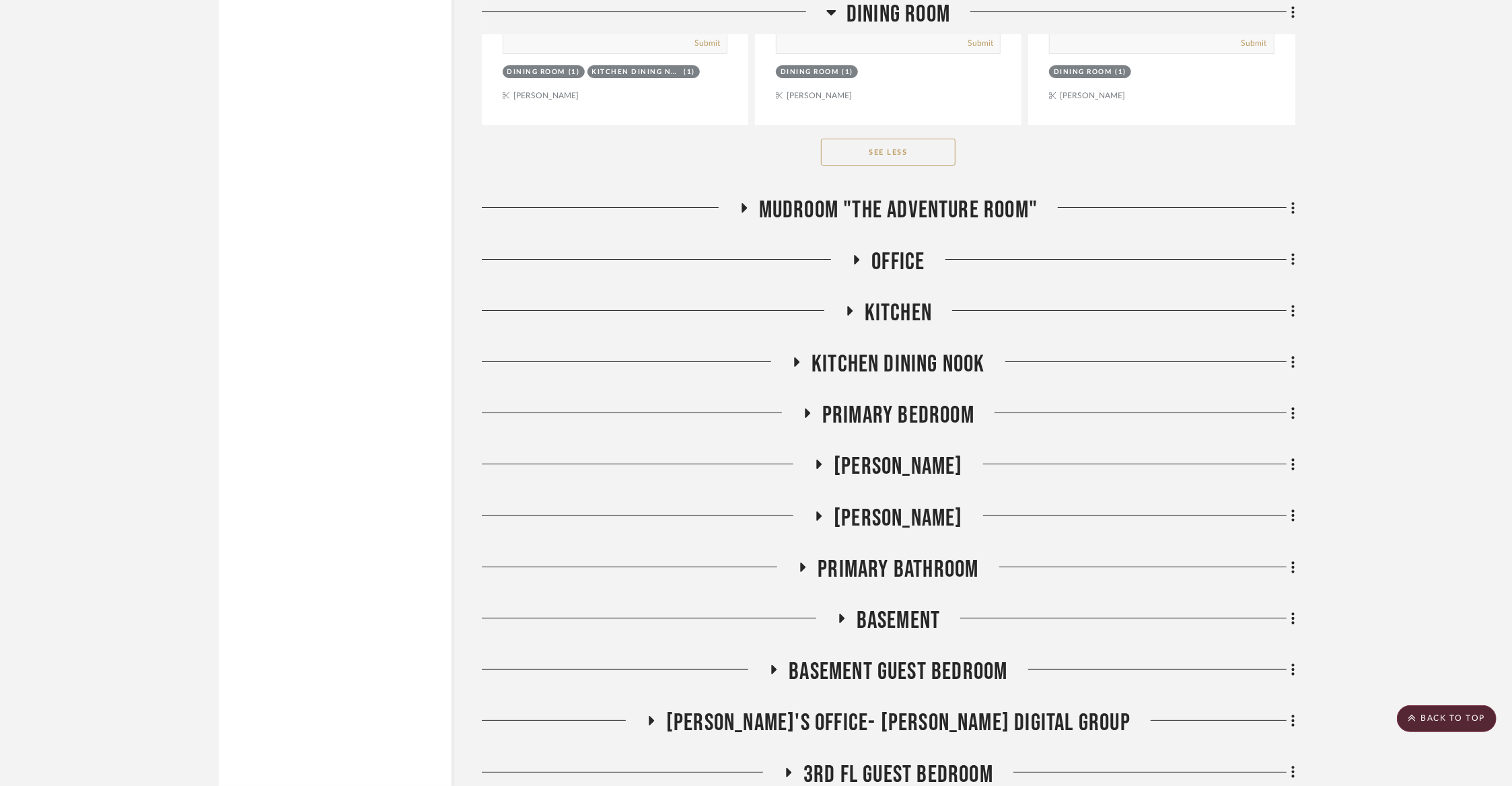
click at [879, 350] on span "Kitchen Dining Nook" at bounding box center [898, 364] width 173 height 29
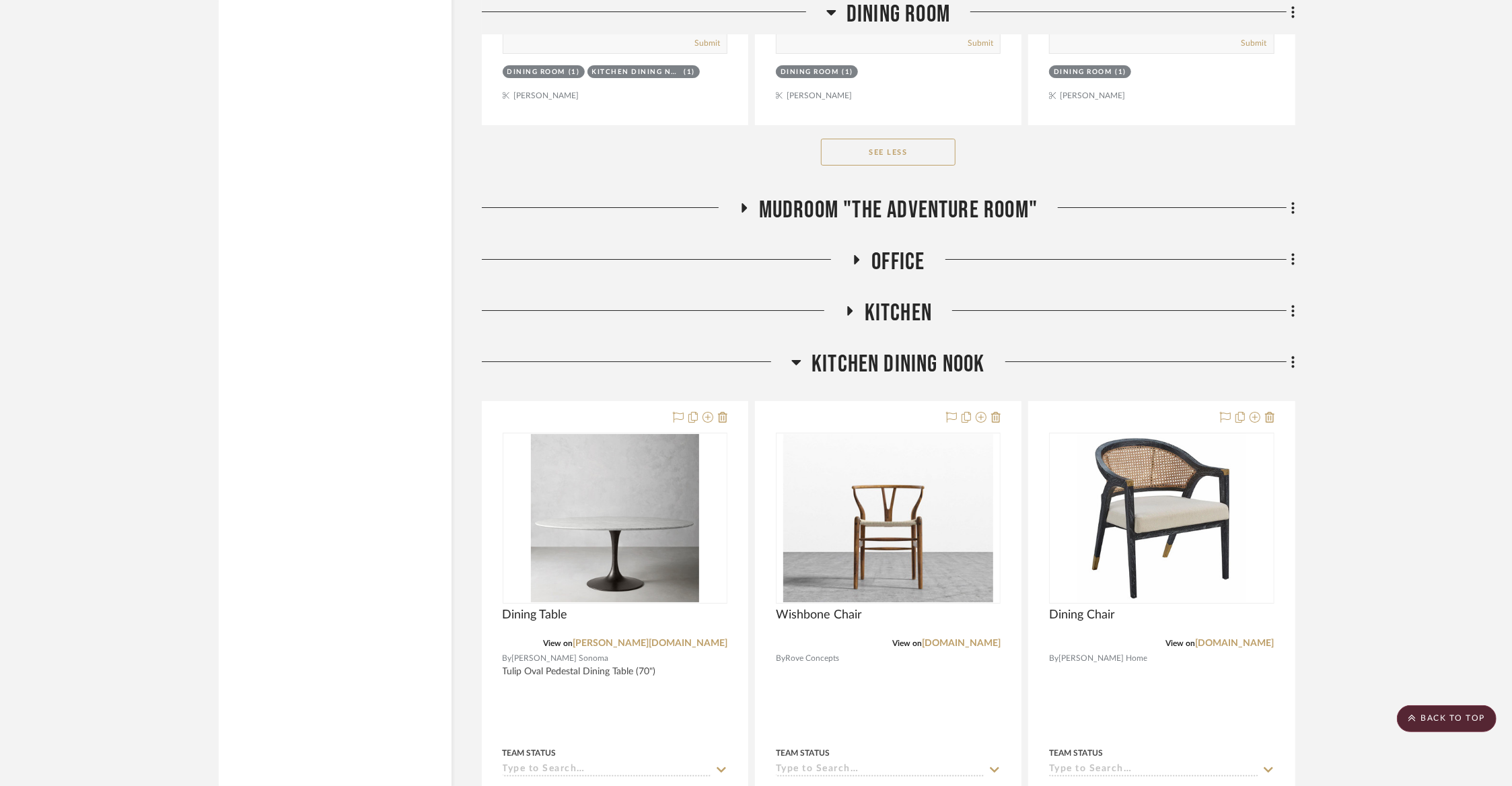
click at [879, 350] on span "Kitchen Dining Nook" at bounding box center [898, 364] width 173 height 29
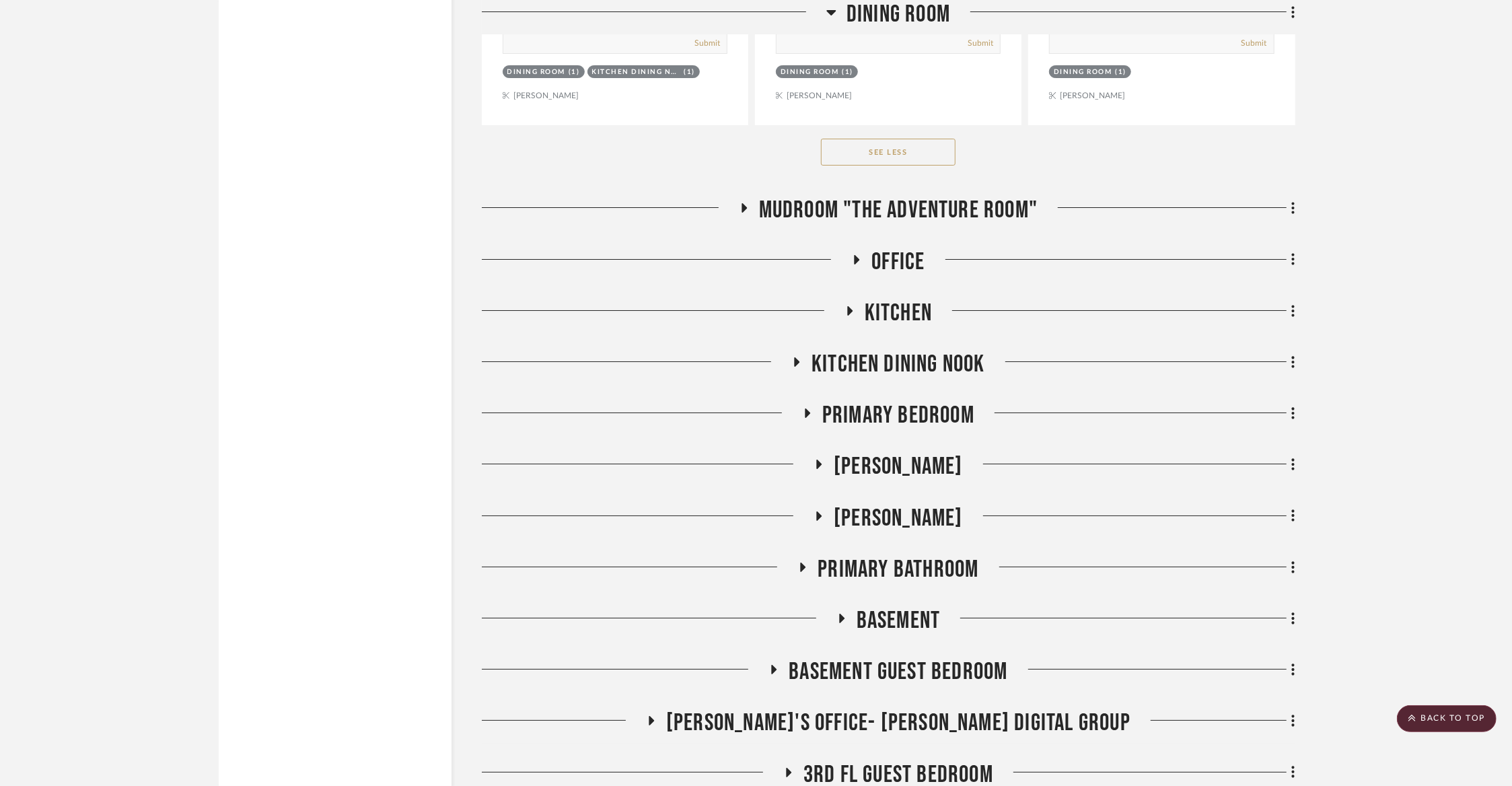
click at [866, 401] on span "Primary Bedroom" at bounding box center [898, 415] width 152 height 29
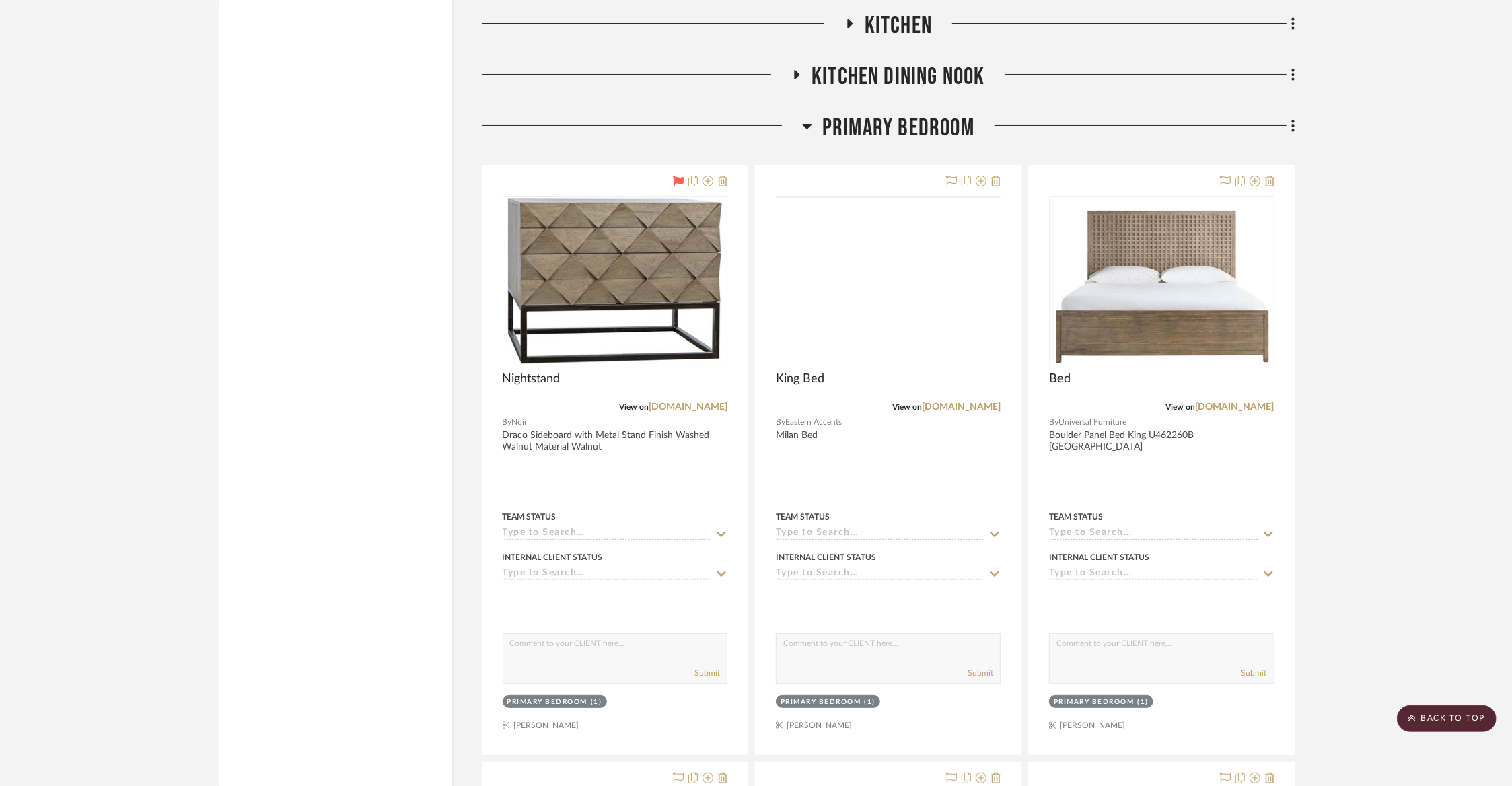
scroll to position [9207, 0]
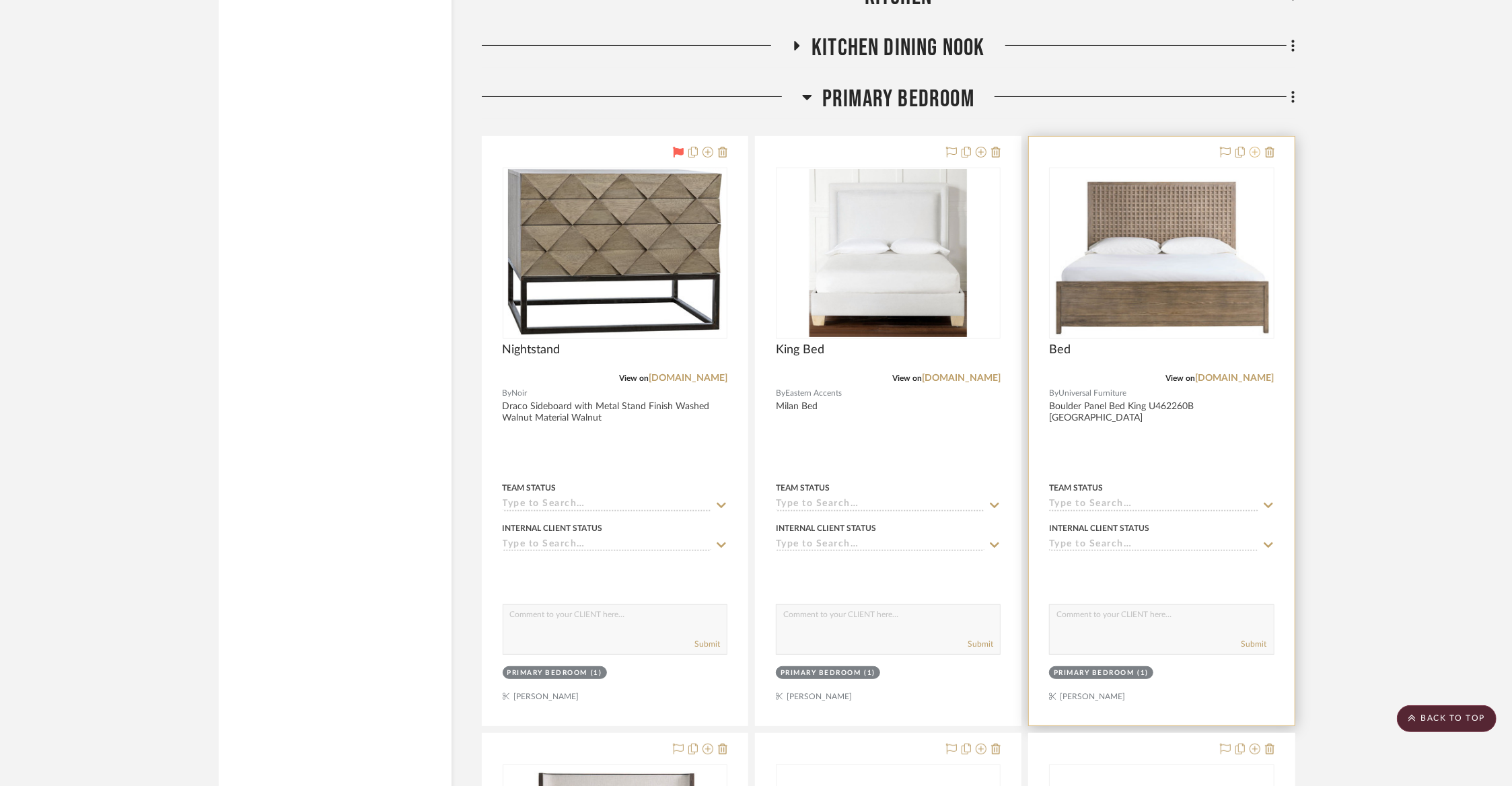
click at [1254, 147] on icon at bounding box center [1254, 151] width 11 height 11
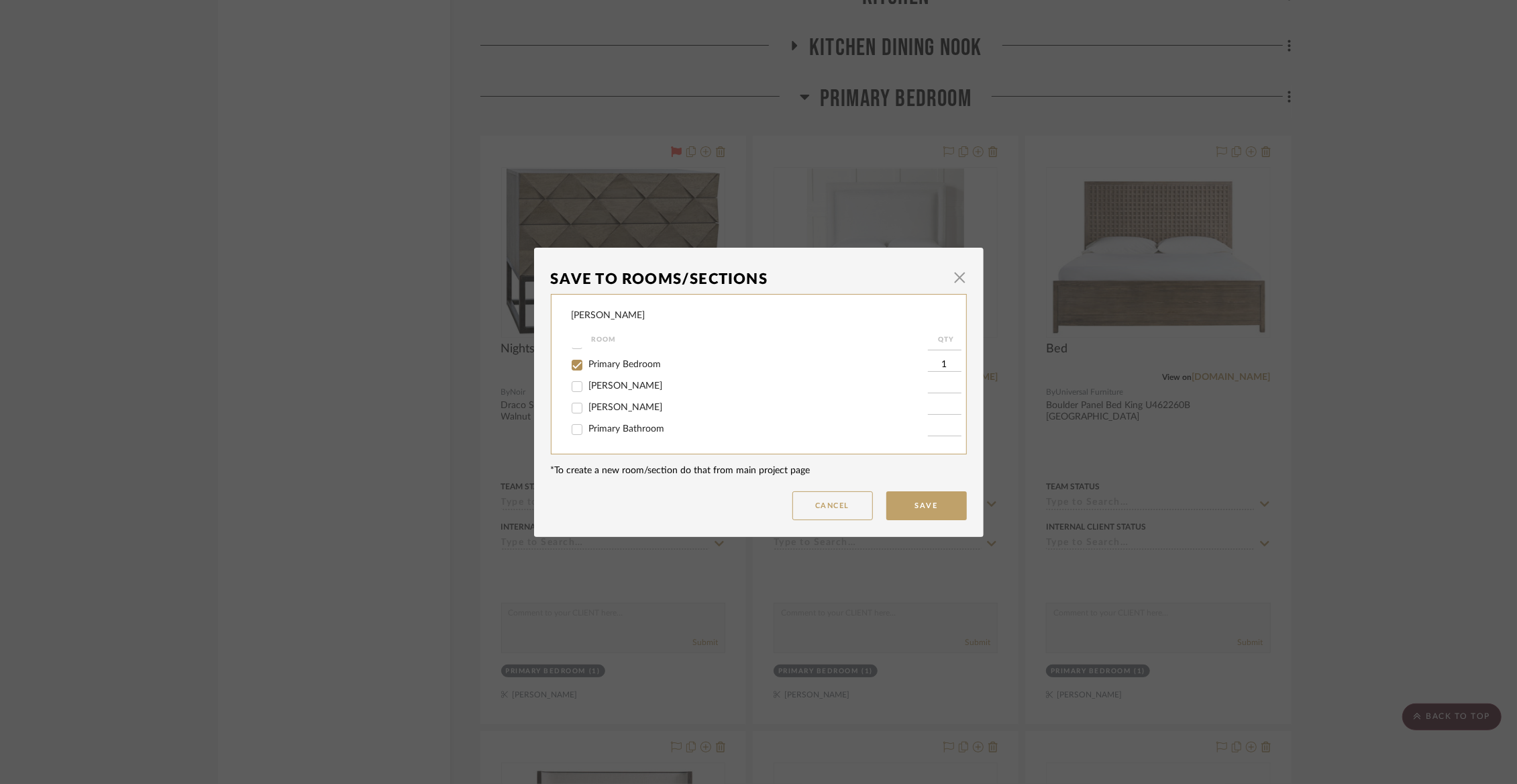
scroll to position [189, 0]
click at [604, 366] on span "Primary Bedroom" at bounding box center [625, 362] width 73 height 10
click at [588, 373] on input "Primary Bedroom" at bounding box center [577, 362] width 22 height 22
checkbox input "false"
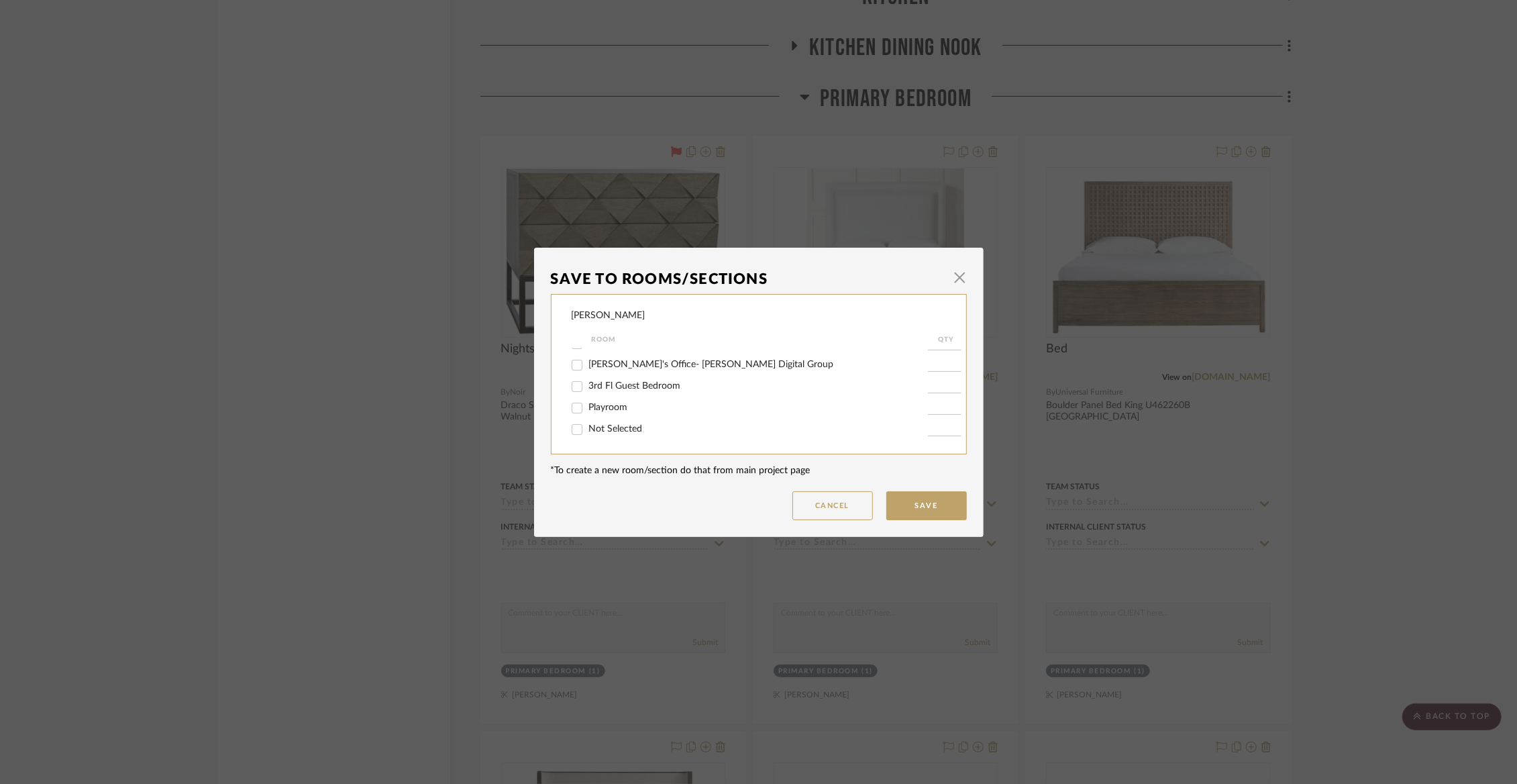
click at [594, 431] on span "Not Selected" at bounding box center [615, 429] width 54 height 10
click at [588, 431] on input "Not Selected" at bounding box center [577, 430] width 22 height 22
checkbox input "true"
type input "1"
click at [904, 504] on button "Save" at bounding box center [926, 505] width 80 height 28
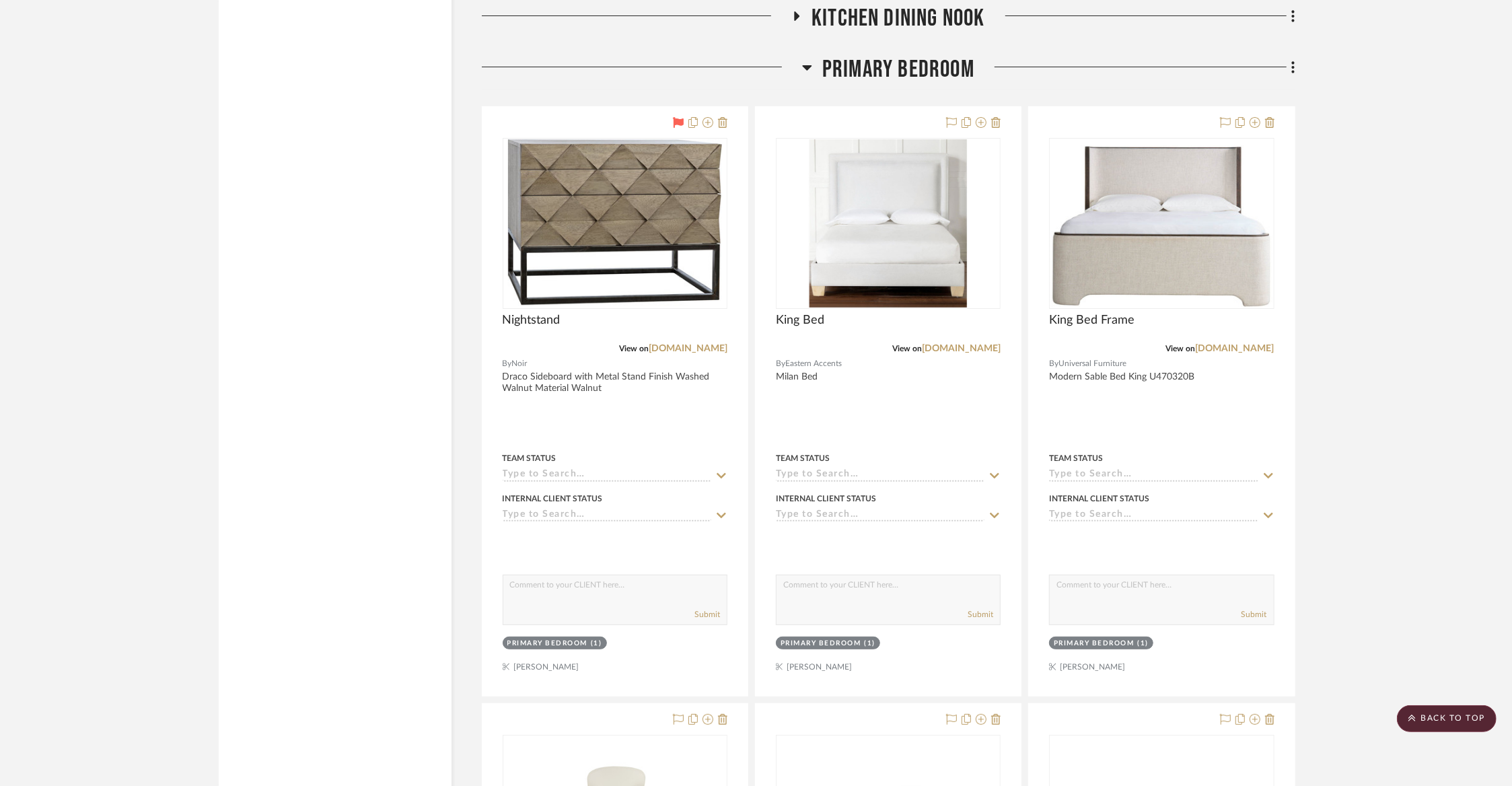
scroll to position [9237, 0]
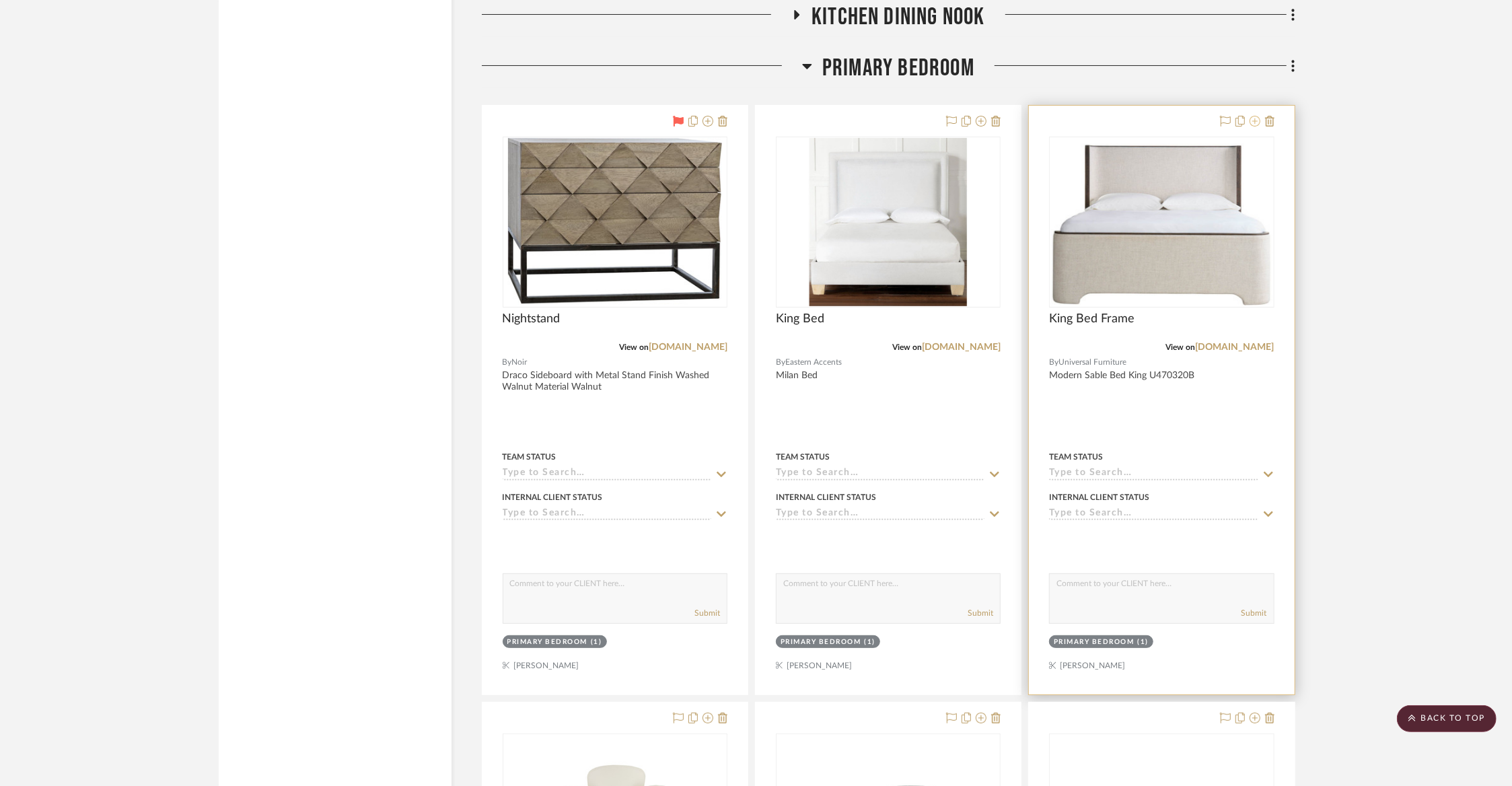
click at [1254, 116] on icon at bounding box center [1254, 121] width 11 height 11
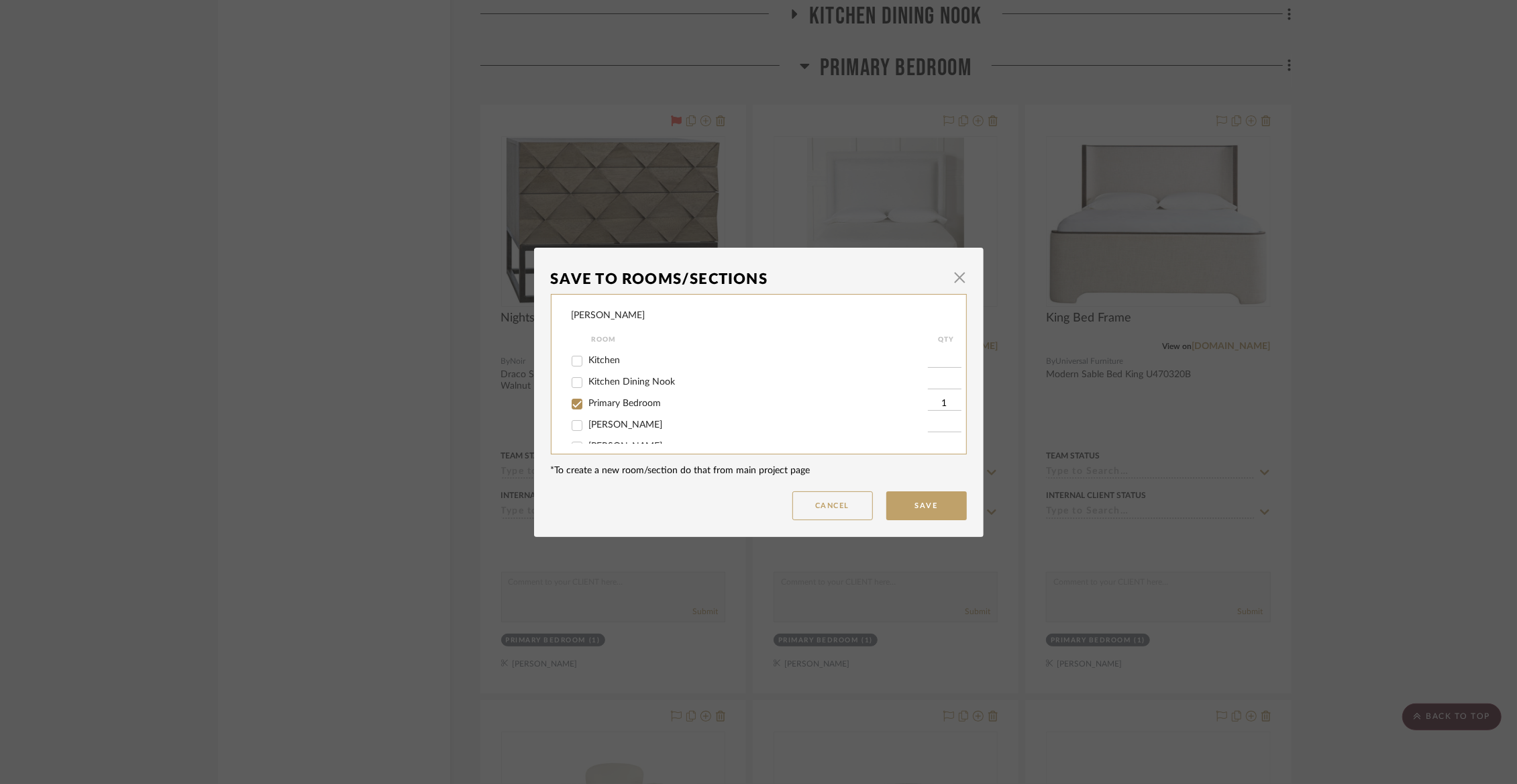
scroll to position [157, 0]
click at [614, 398] on span "Primary Bedroom" at bounding box center [625, 394] width 73 height 10
click at [588, 400] on input "Primary Bedroom" at bounding box center [577, 394] width 22 height 22
checkbox input "false"
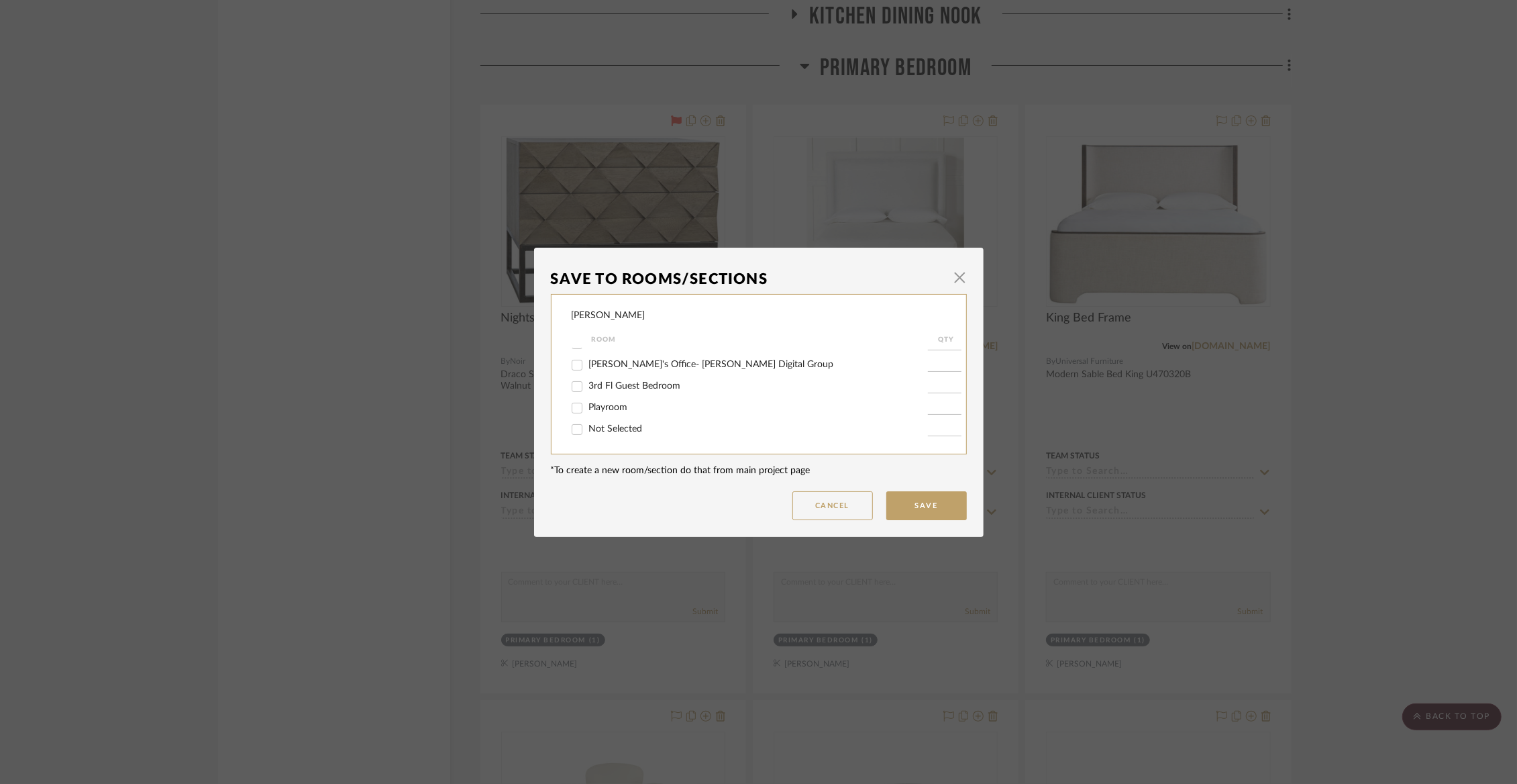
click at [602, 429] on span "Not Selected" at bounding box center [615, 429] width 54 height 10
click at [588, 429] on input "Not Selected" at bounding box center [577, 430] width 22 height 22
checkbox input "true"
type input "1"
click at [899, 506] on button "Save" at bounding box center [926, 505] width 80 height 28
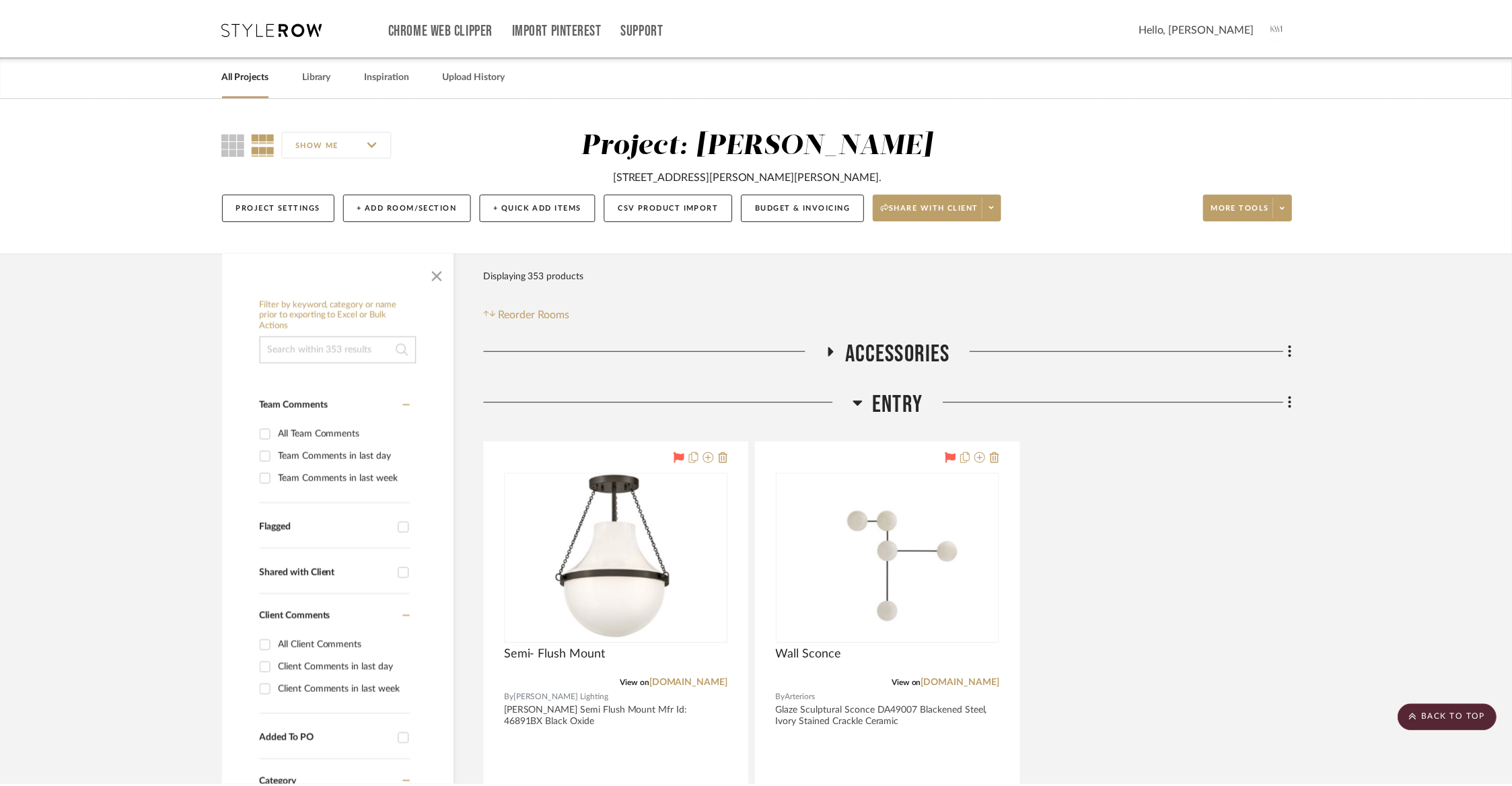
scroll to position [9237, 0]
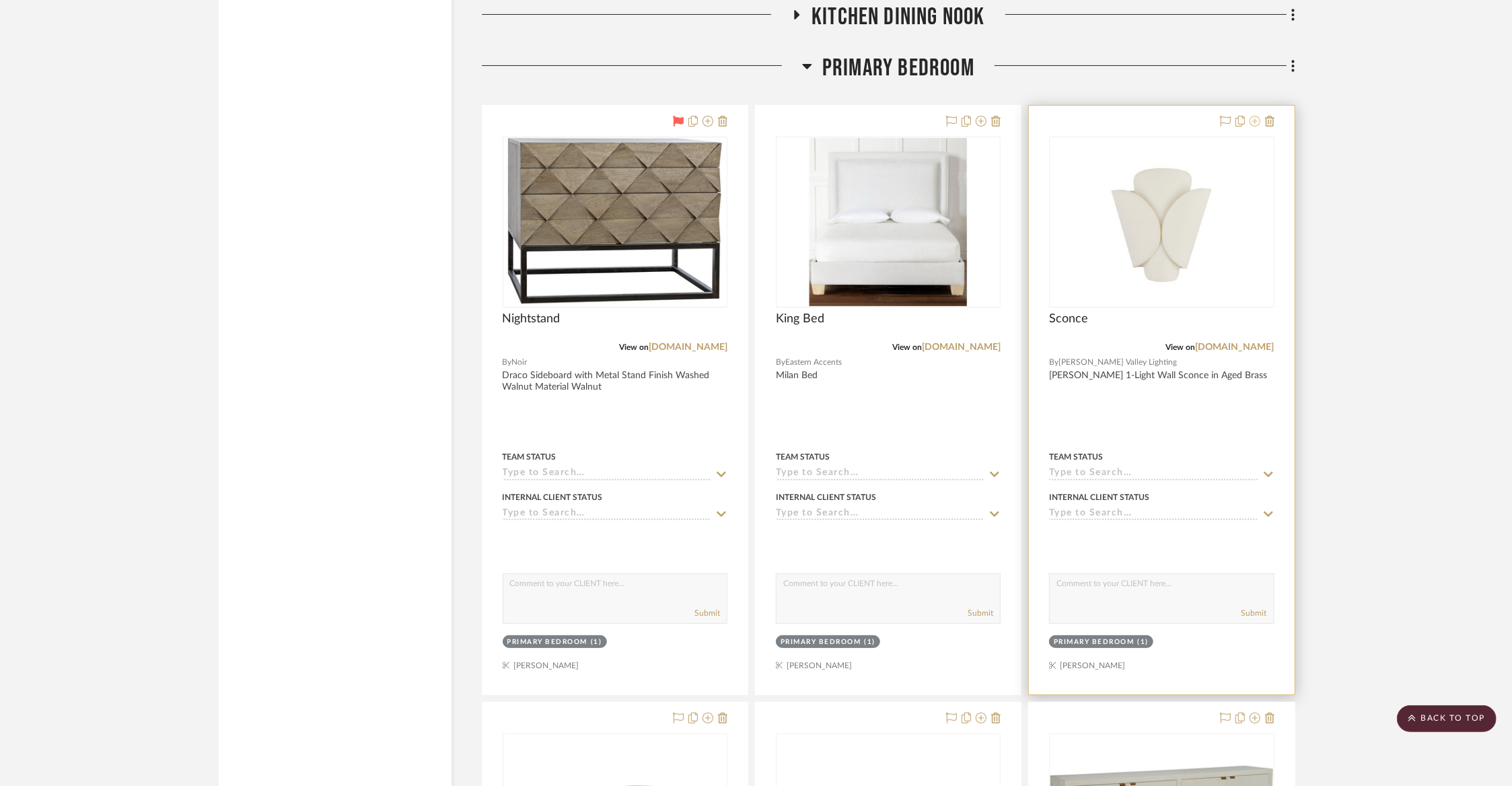
click at [1252, 116] on icon at bounding box center [1254, 121] width 11 height 11
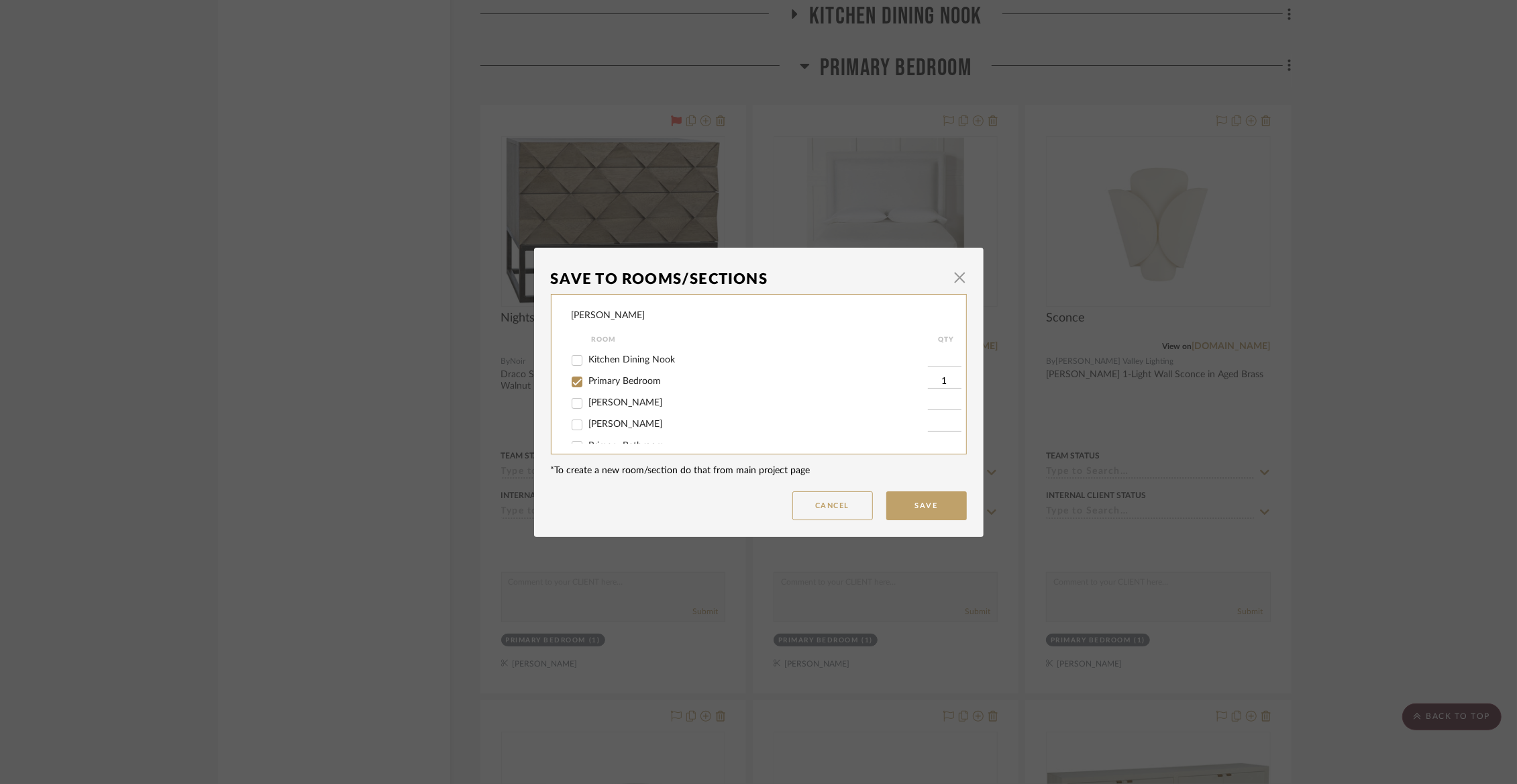
scroll to position [186, 0]
click at [591, 369] on span "Primary Bedroom" at bounding box center [625, 365] width 73 height 10
click at [588, 370] on input "Primary Bedroom" at bounding box center [577, 365] width 22 height 22
checkbox input "false"
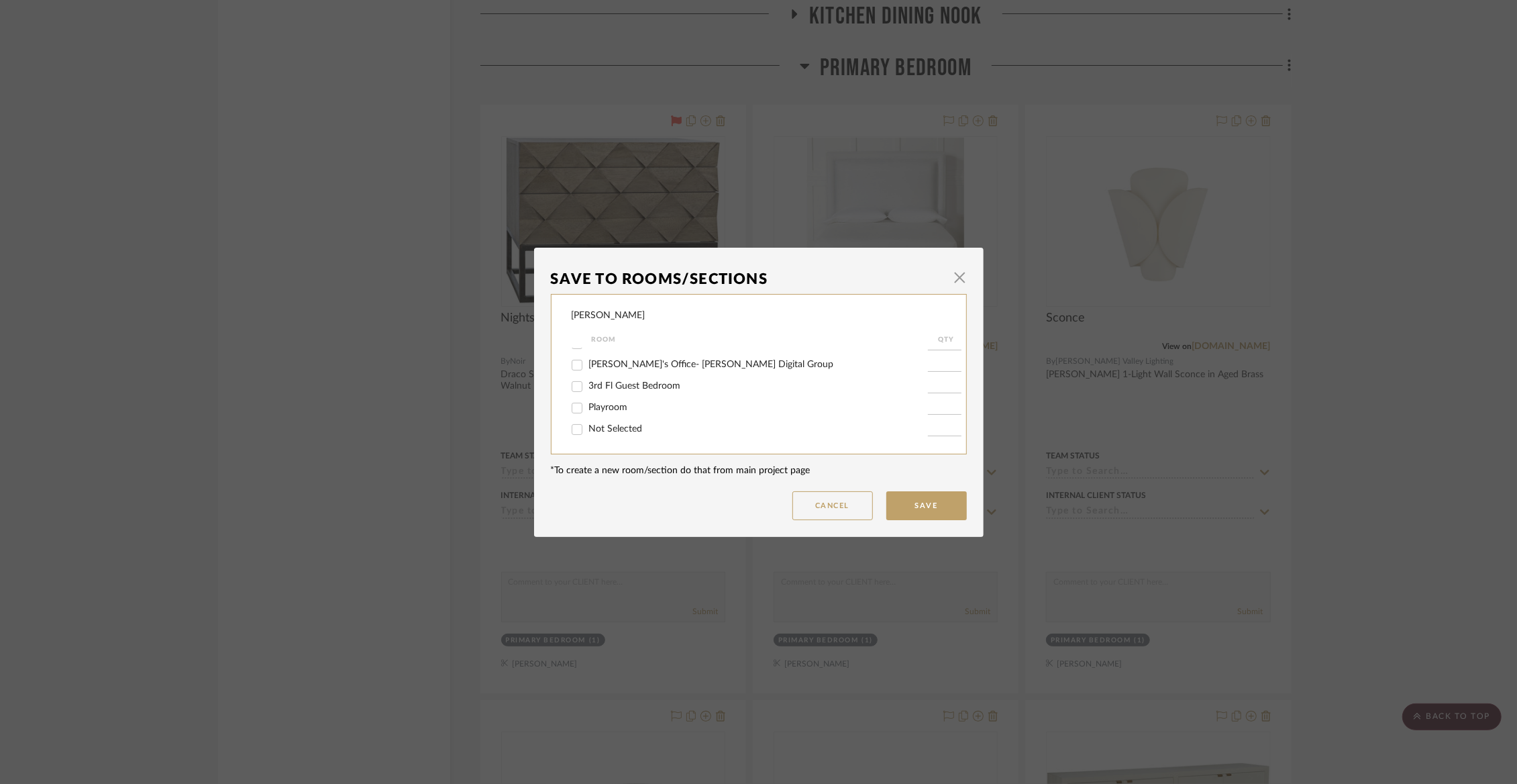
click at [583, 426] on input "Not Selected" at bounding box center [577, 430] width 22 height 22
checkbox input "true"
type input "1"
click at [917, 506] on button "Save" at bounding box center [926, 505] width 80 height 28
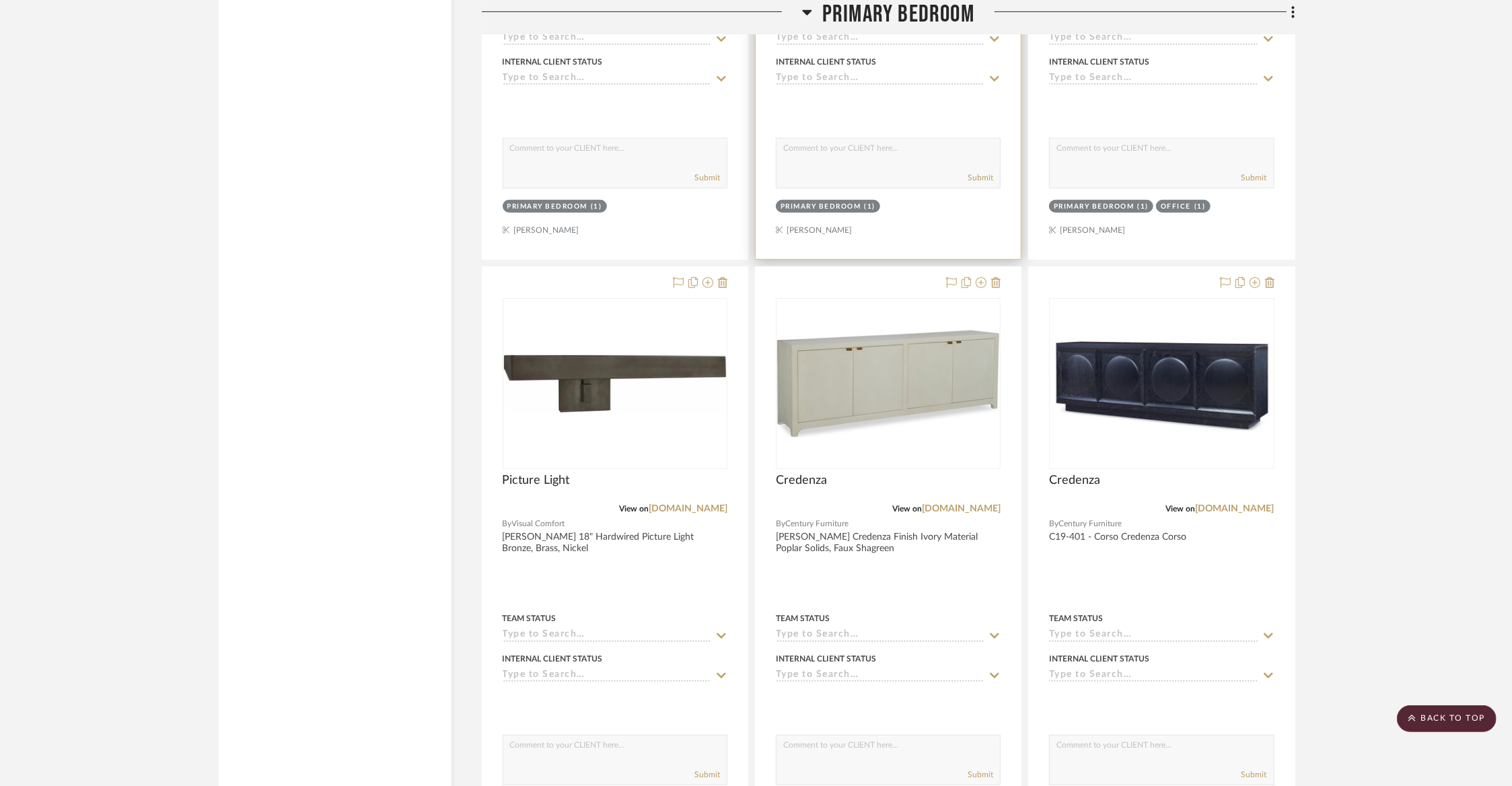
scroll to position [9738, 0]
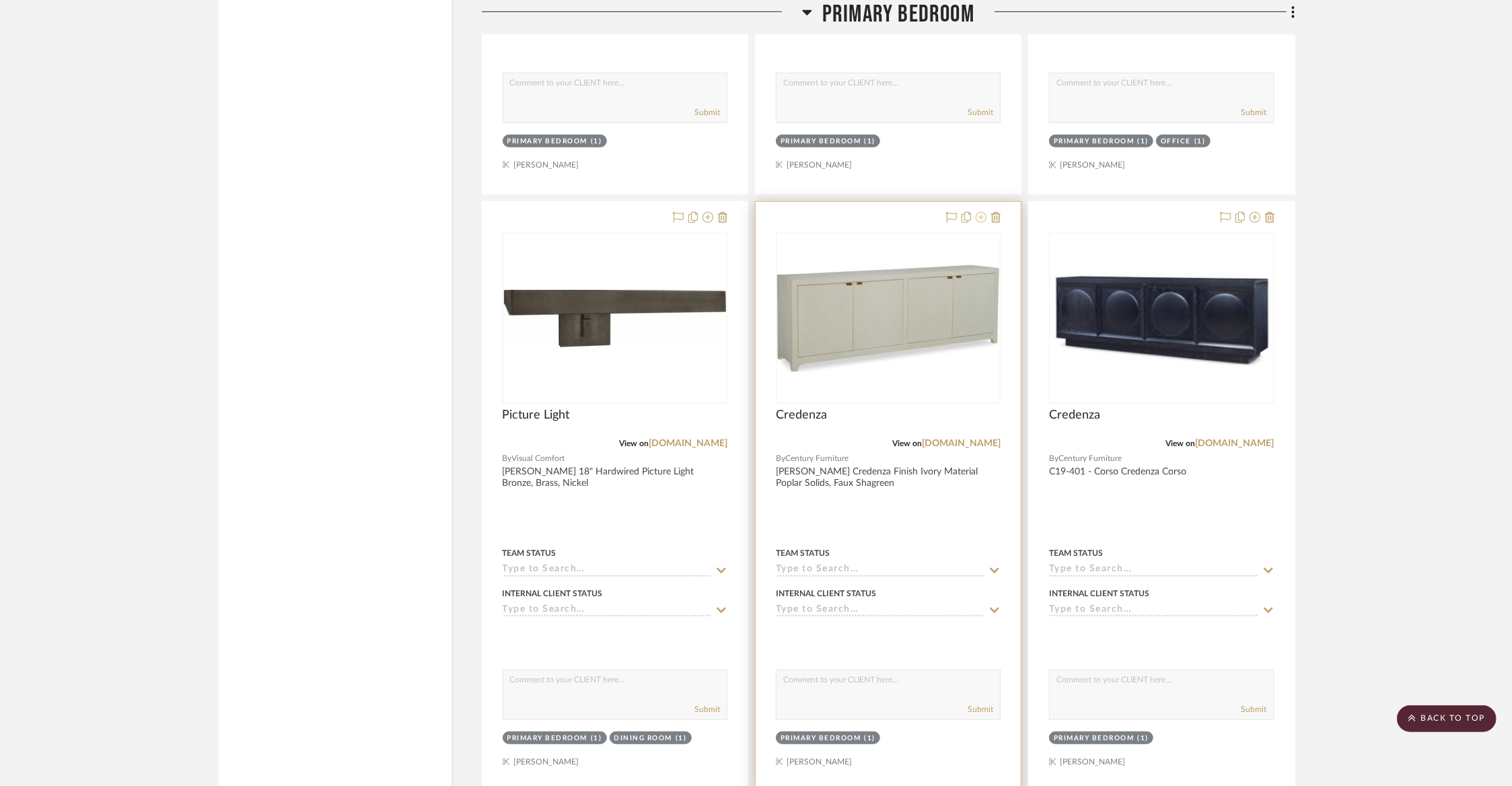
click at [980, 212] on icon at bounding box center [981, 216] width 11 height 11
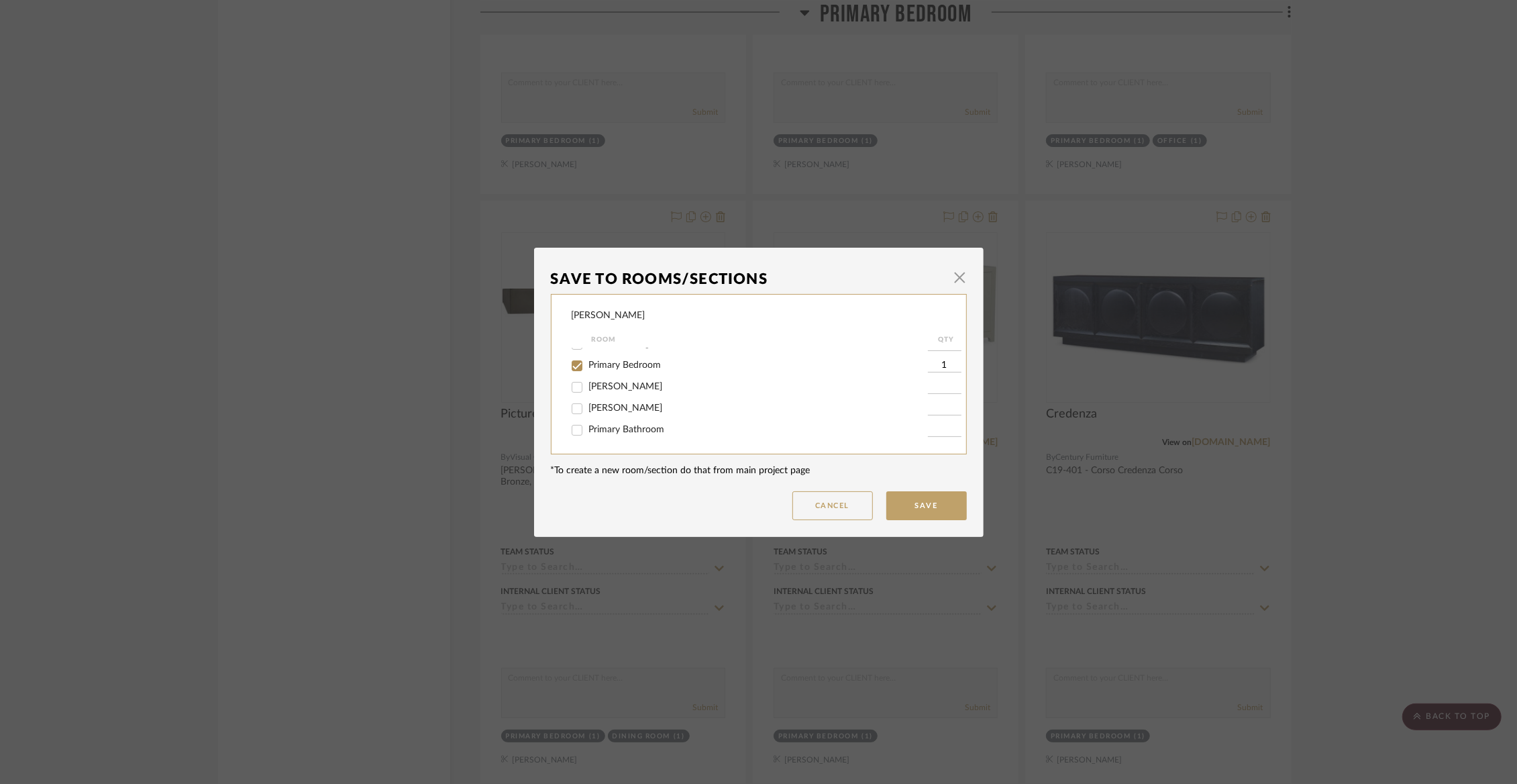
click at [620, 370] on span "Primary Bedroom" at bounding box center [625, 365] width 73 height 10
click at [588, 374] on input "Primary Bedroom" at bounding box center [577, 366] width 22 height 22
checkbox input "false"
click at [612, 433] on span "Not Selected" at bounding box center [615, 429] width 54 height 10
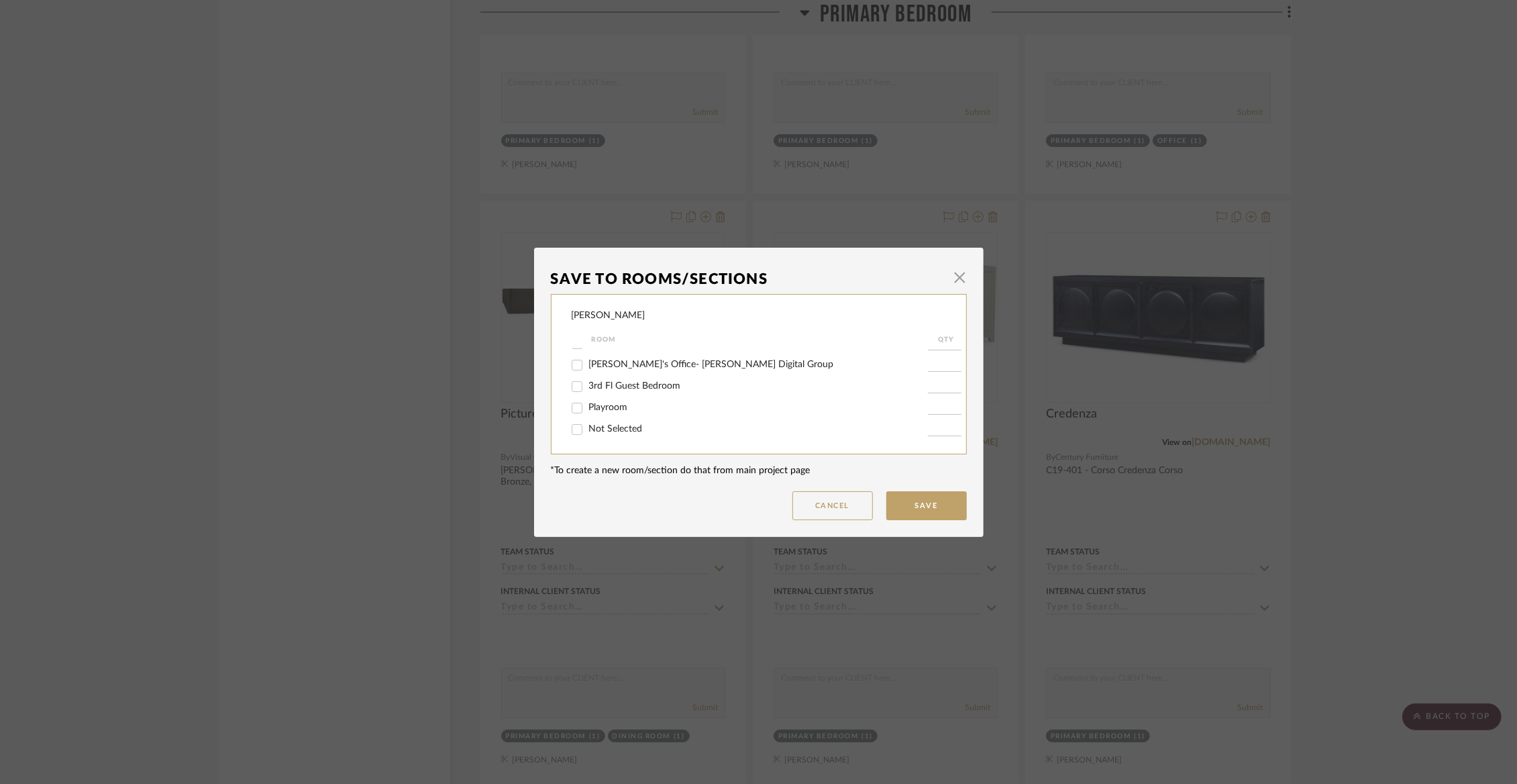
click at [588, 433] on input "Not Selected" at bounding box center [577, 430] width 22 height 22
checkbox input "true"
type input "1"
click at [897, 508] on button "Save" at bounding box center [926, 505] width 80 height 28
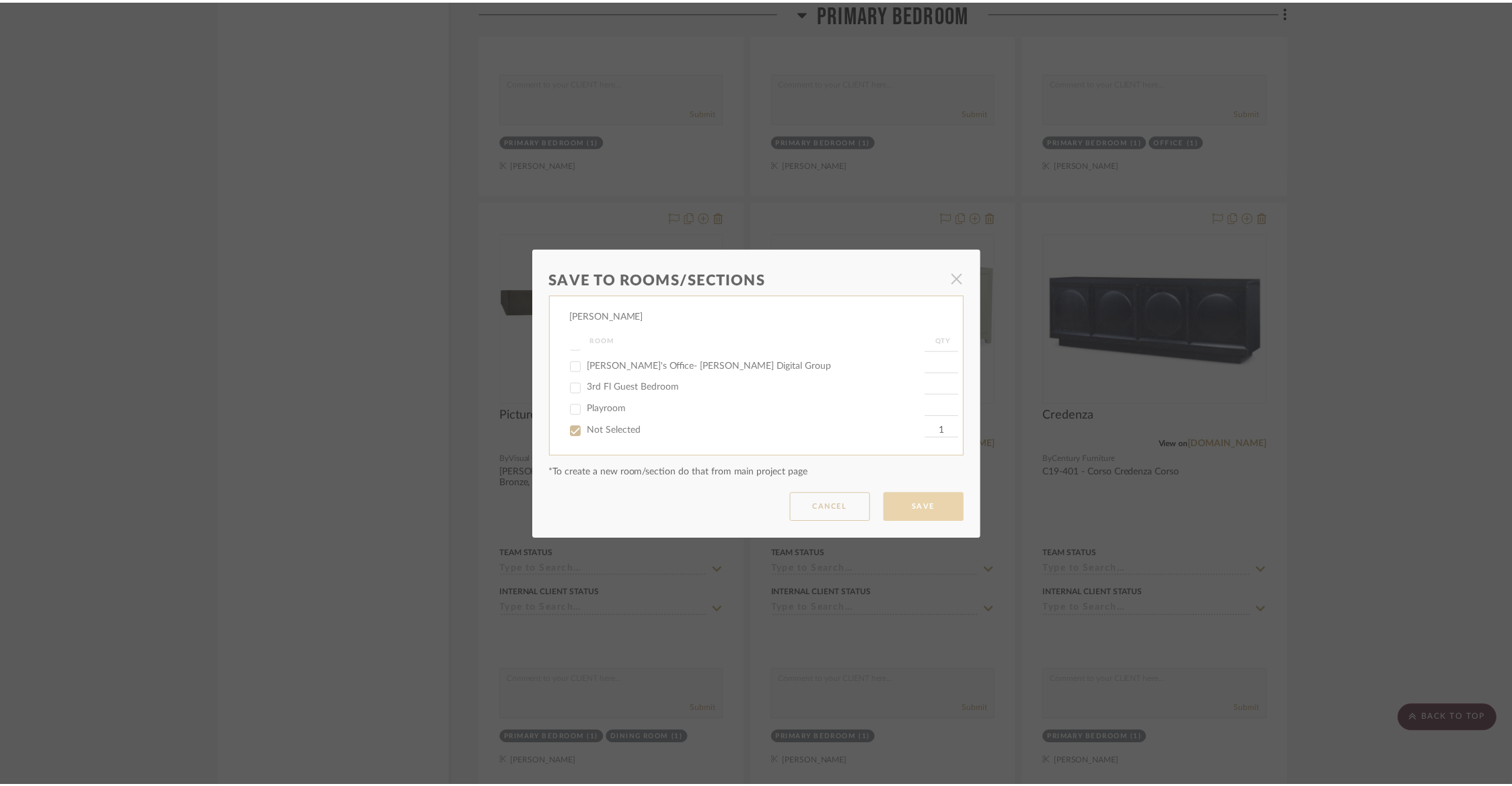
scroll to position [9738, 0]
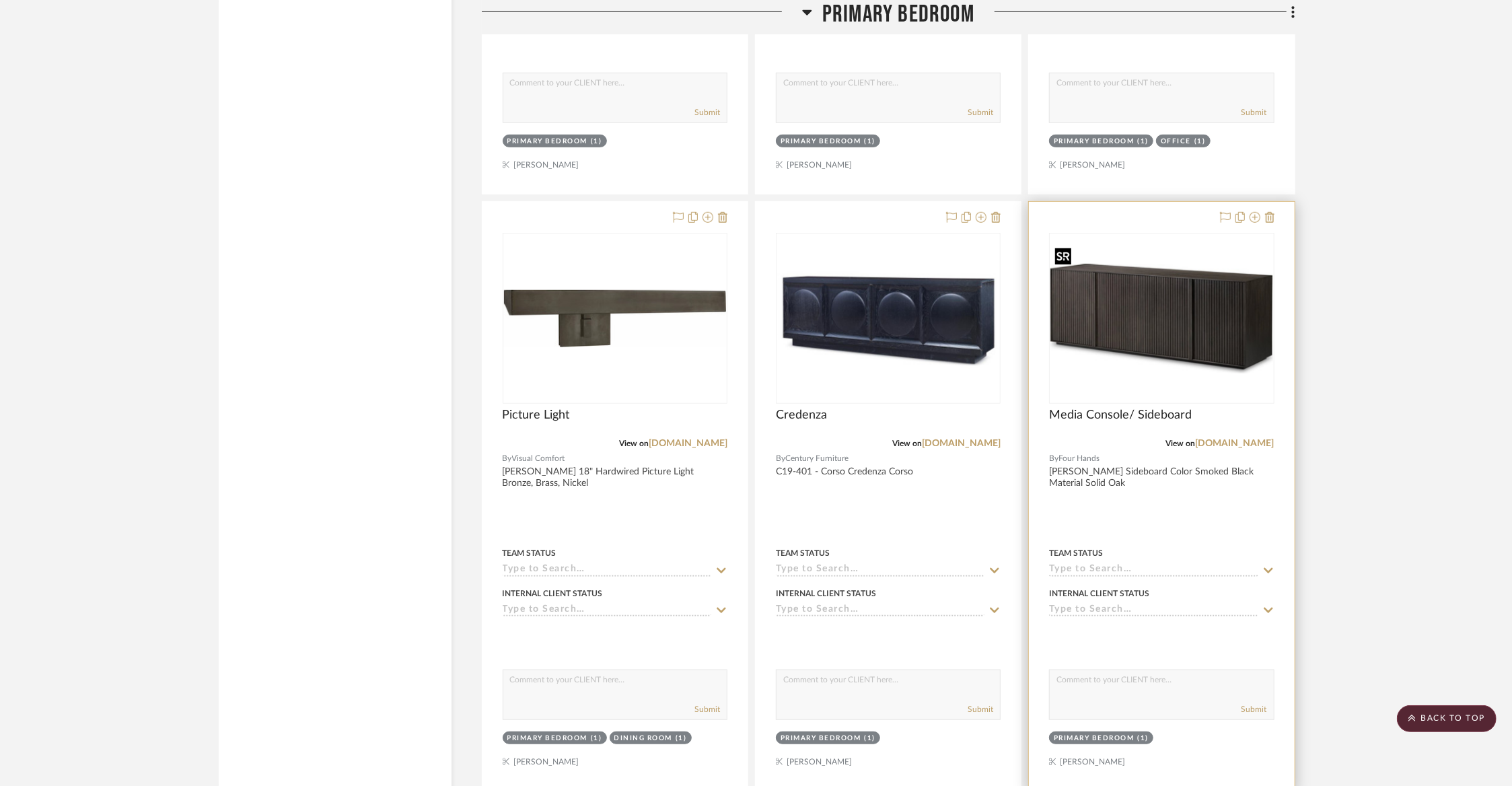
click at [1195, 312] on img "0" at bounding box center [1161, 318] width 222 height 109
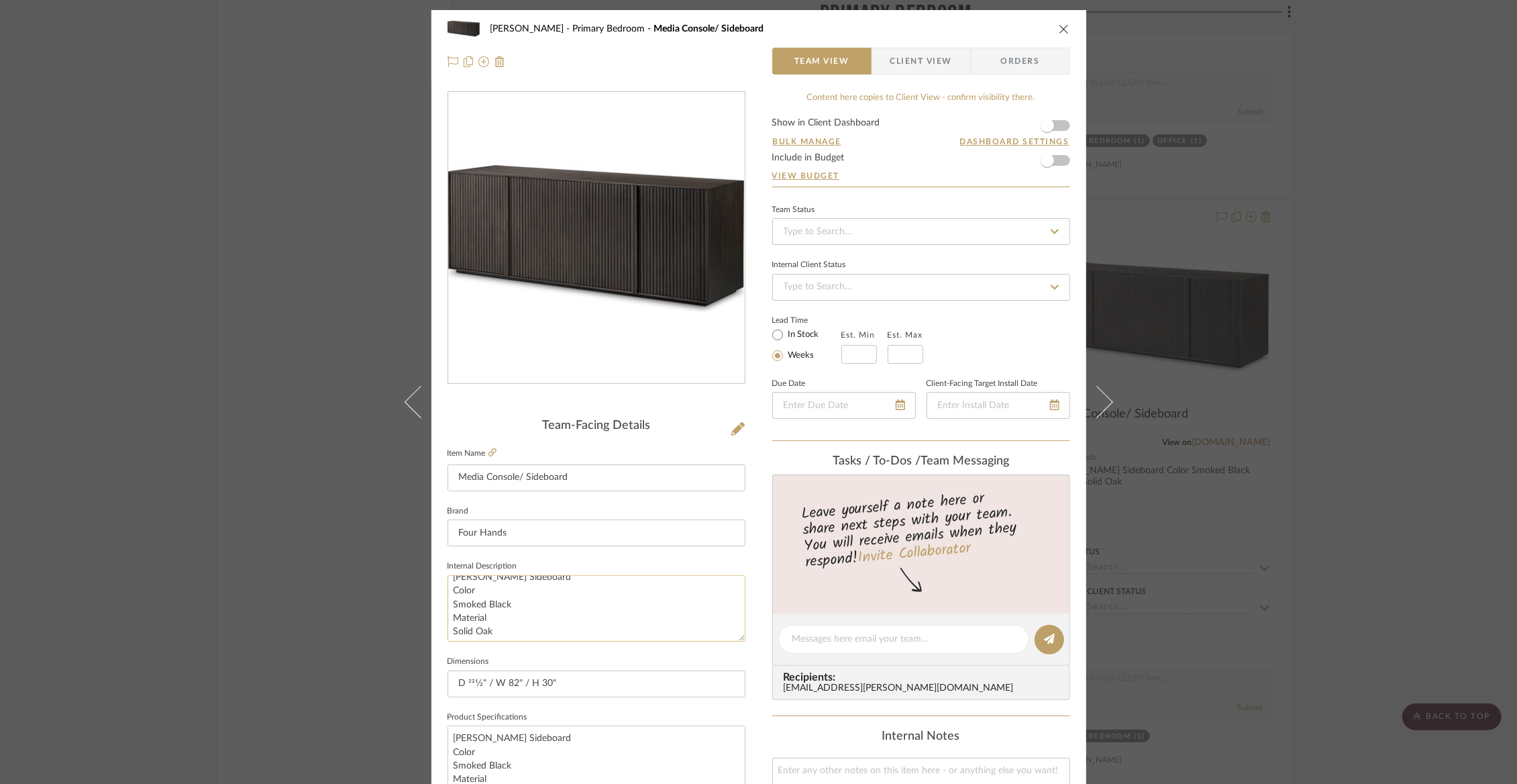
scroll to position [0, 0]
drag, startPoint x: 518, startPoint y: 588, endPoint x: 448, endPoint y: 585, distance: 70.1
click at [448, 585] on textarea "Leo Sideboard Color Smoked Black Material Solid Oak" at bounding box center [597, 608] width 298 height 67
click at [1059, 28] on icon "close" at bounding box center [1064, 28] width 11 height 11
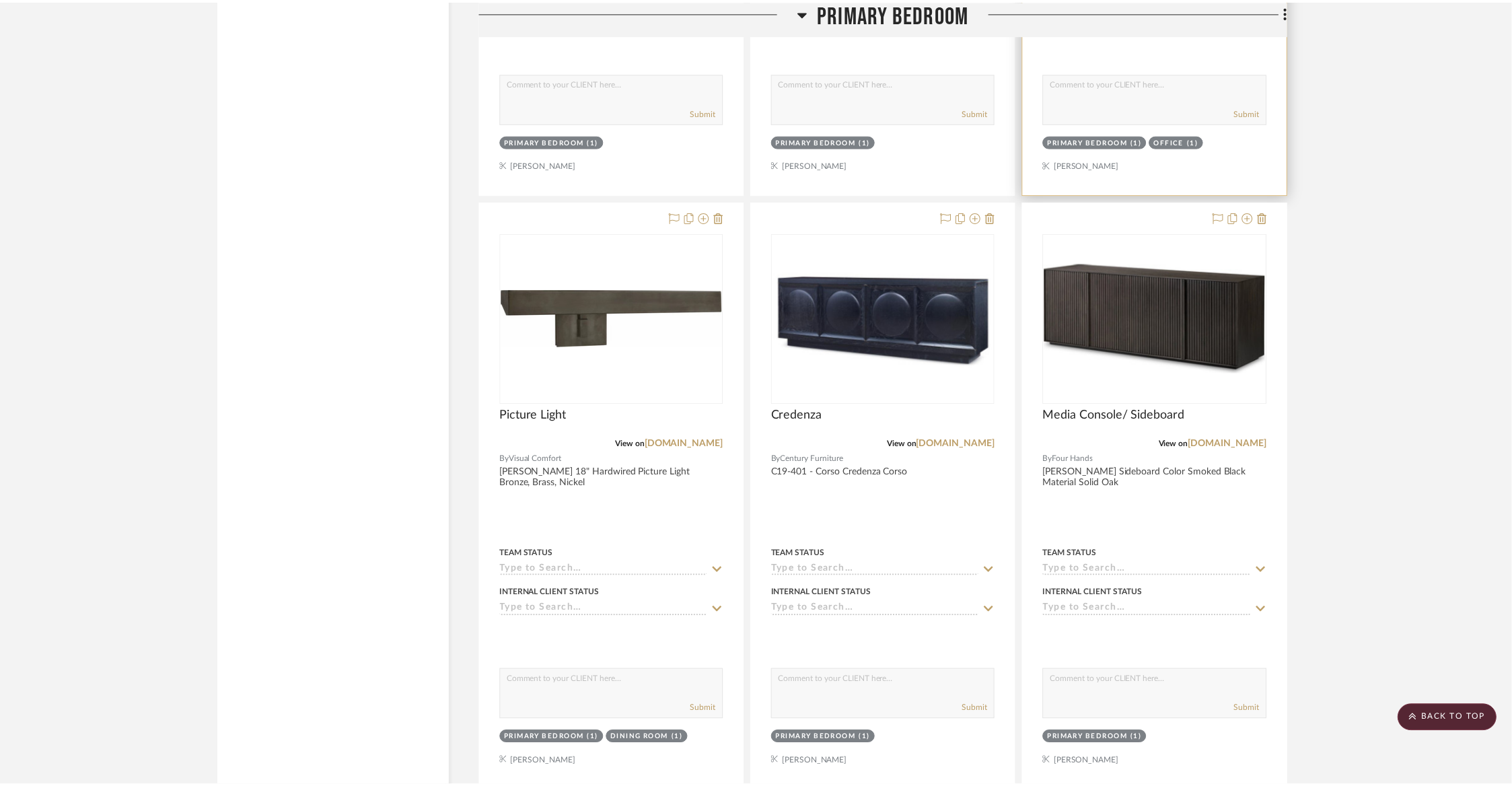
scroll to position [9738, 0]
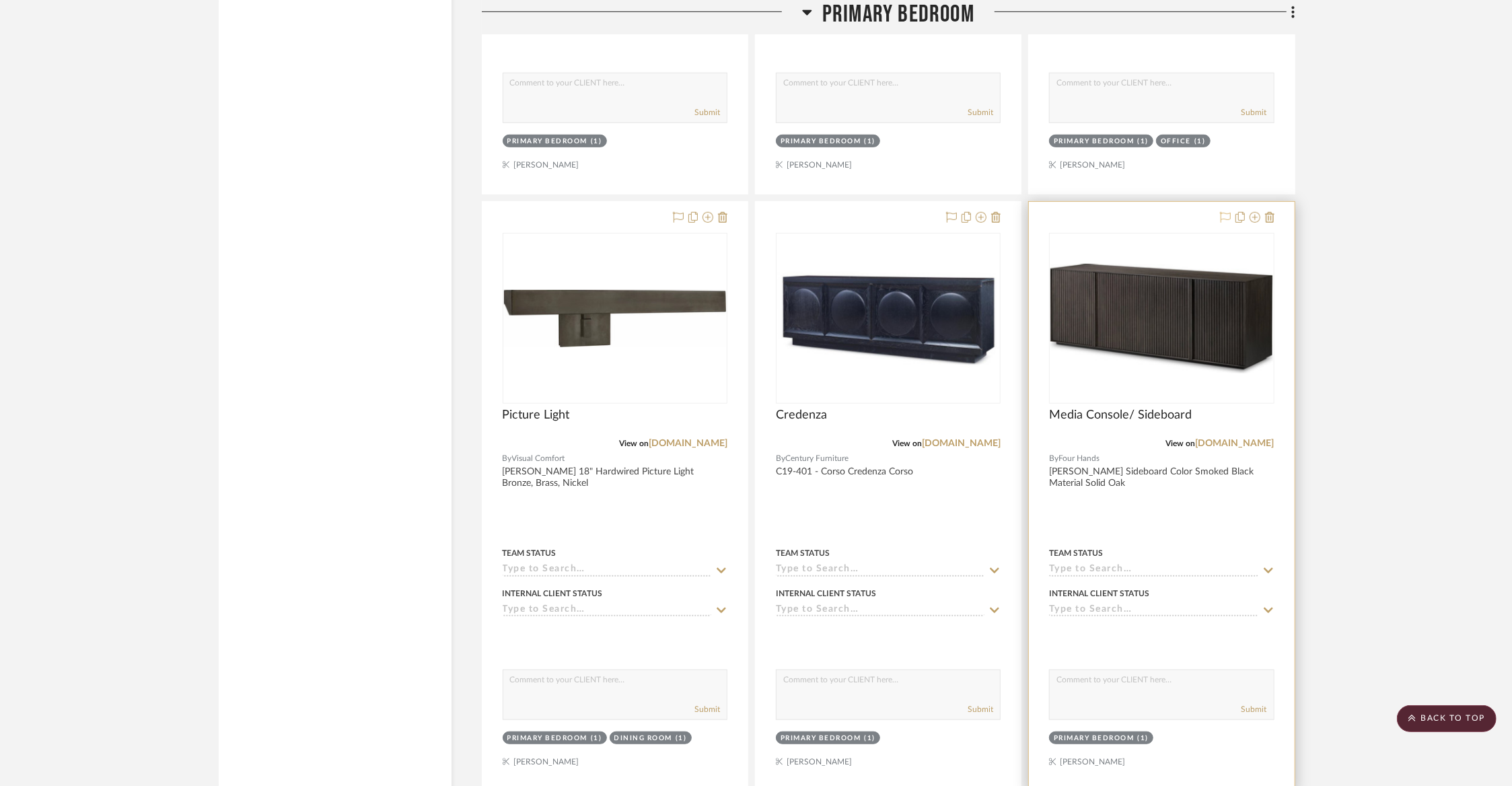
click at [1225, 212] on icon at bounding box center [1225, 216] width 11 height 11
click at [982, 212] on icon at bounding box center [981, 216] width 11 height 11
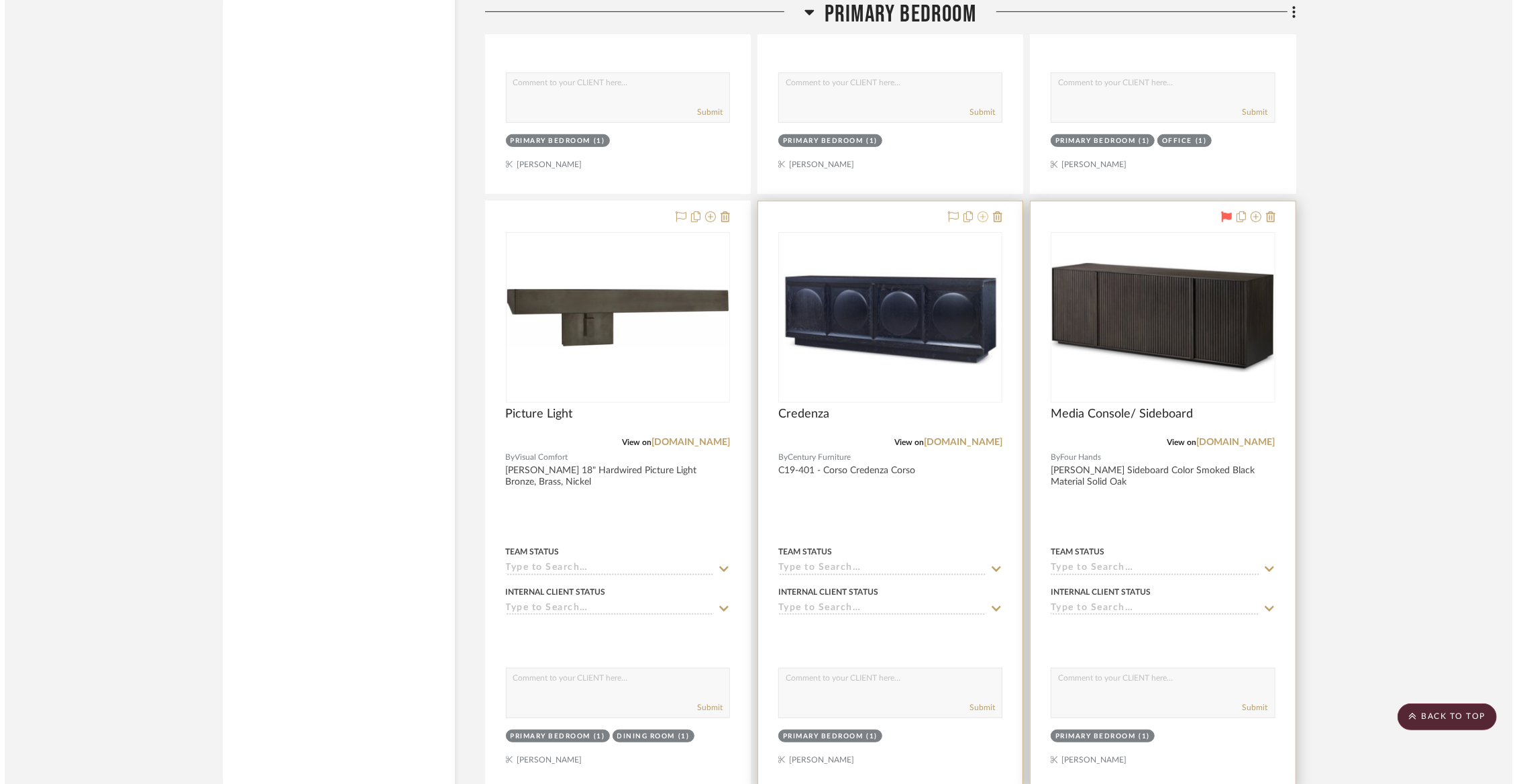
scroll to position [0, 0]
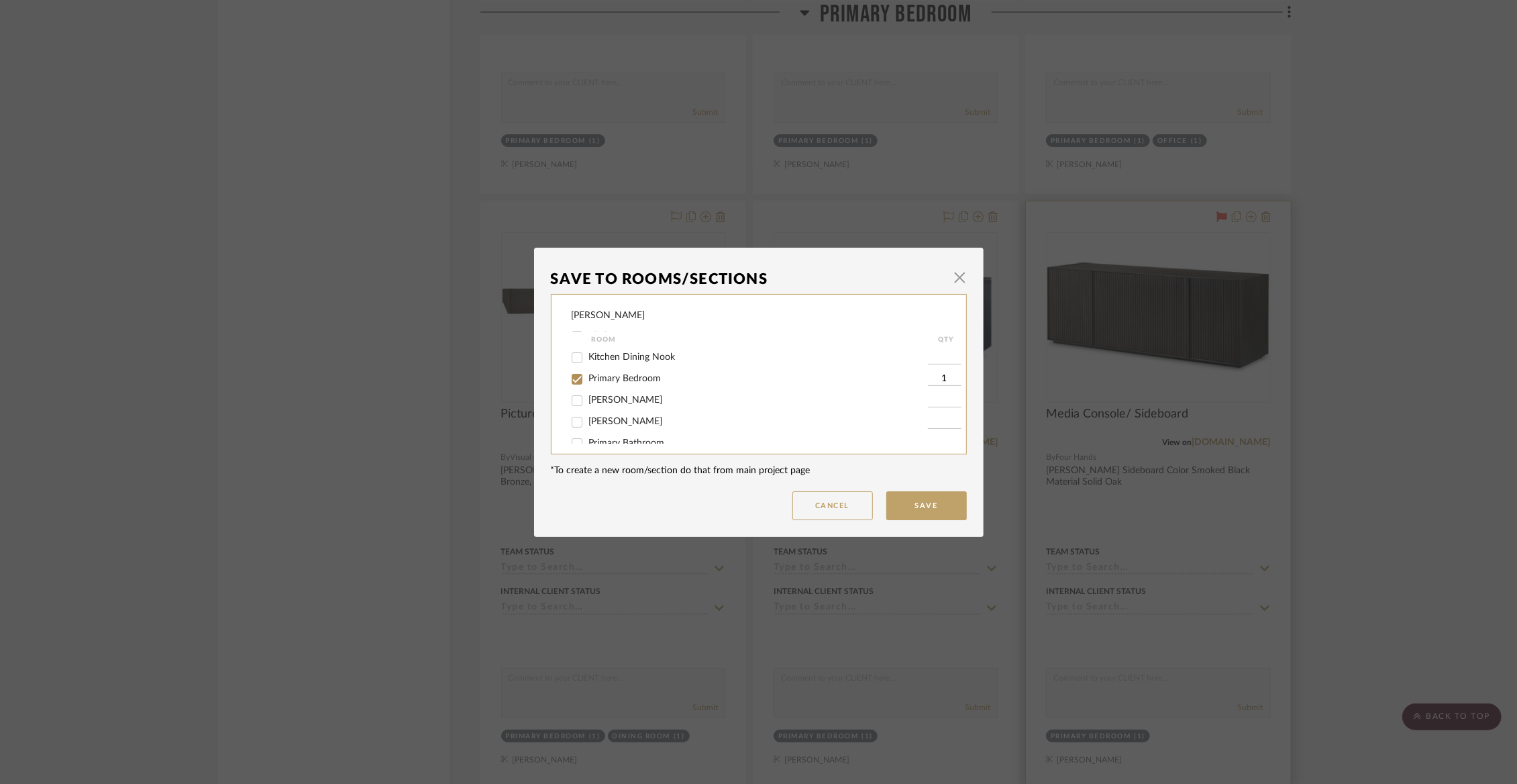
click at [589, 383] on span "Primary Bedroom" at bounding box center [625, 379] width 73 height 10
click at [588, 383] on input "Primary Bedroom" at bounding box center [577, 379] width 22 height 22
checkbox input "false"
click at [595, 423] on div "Not Selected" at bounding box center [750, 430] width 356 height 22
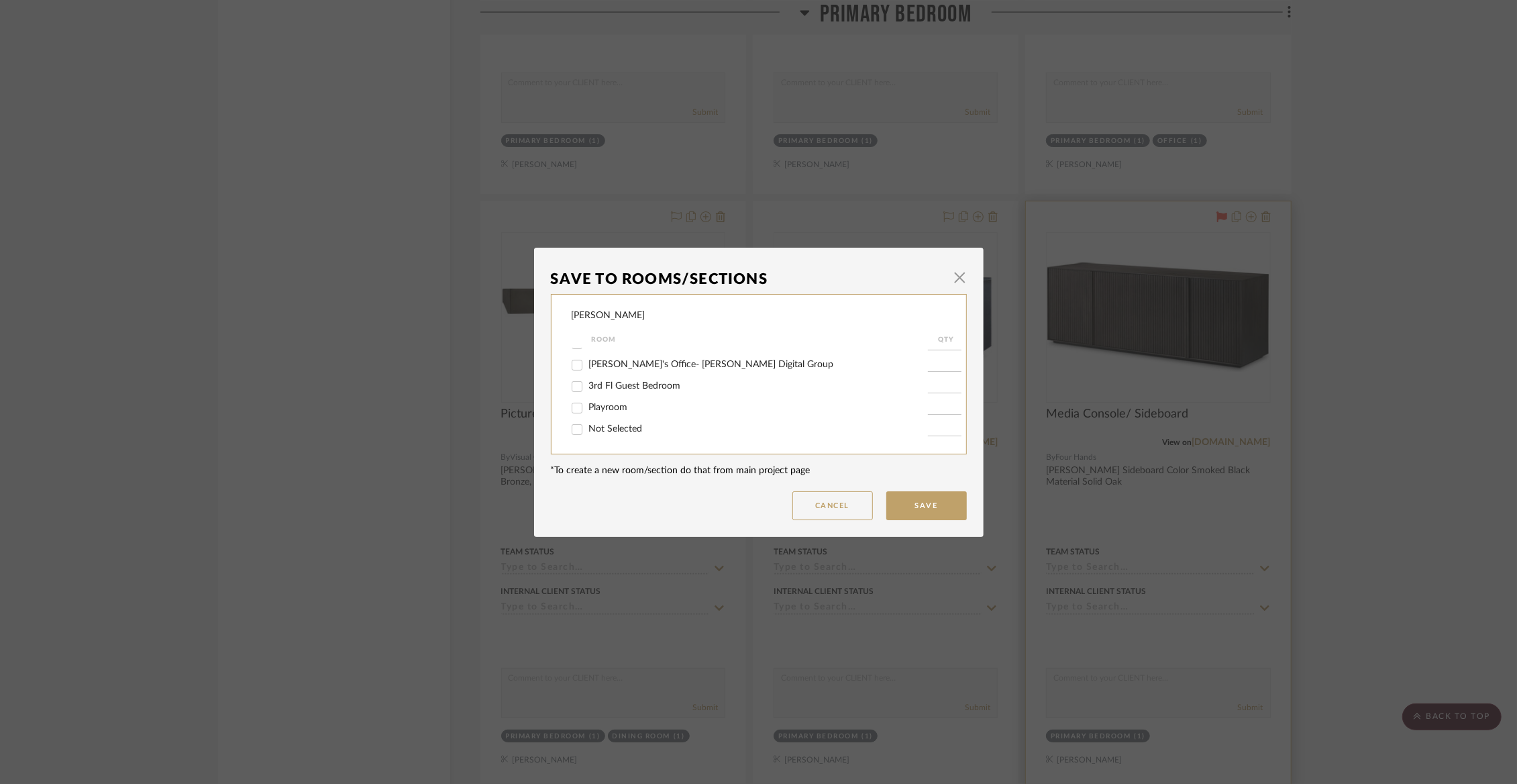
click at [606, 439] on div "Not Selected" at bounding box center [750, 430] width 356 height 22
click at [603, 432] on span "Not Selected" at bounding box center [615, 429] width 54 height 10
click at [588, 432] on input "Not Selected" at bounding box center [577, 430] width 22 height 22
checkbox input "true"
type input "1"
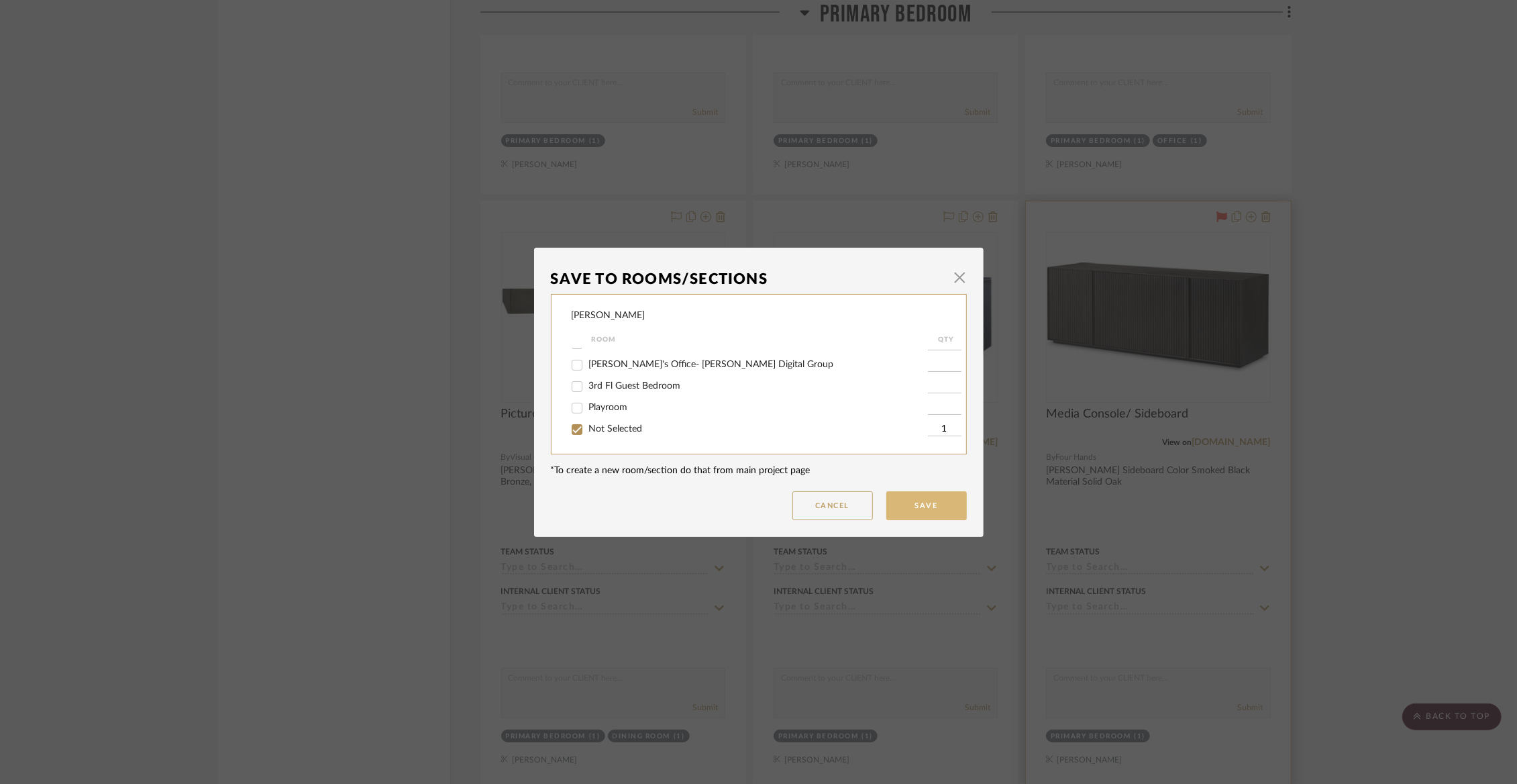
click at [910, 498] on button "Save" at bounding box center [926, 505] width 80 height 28
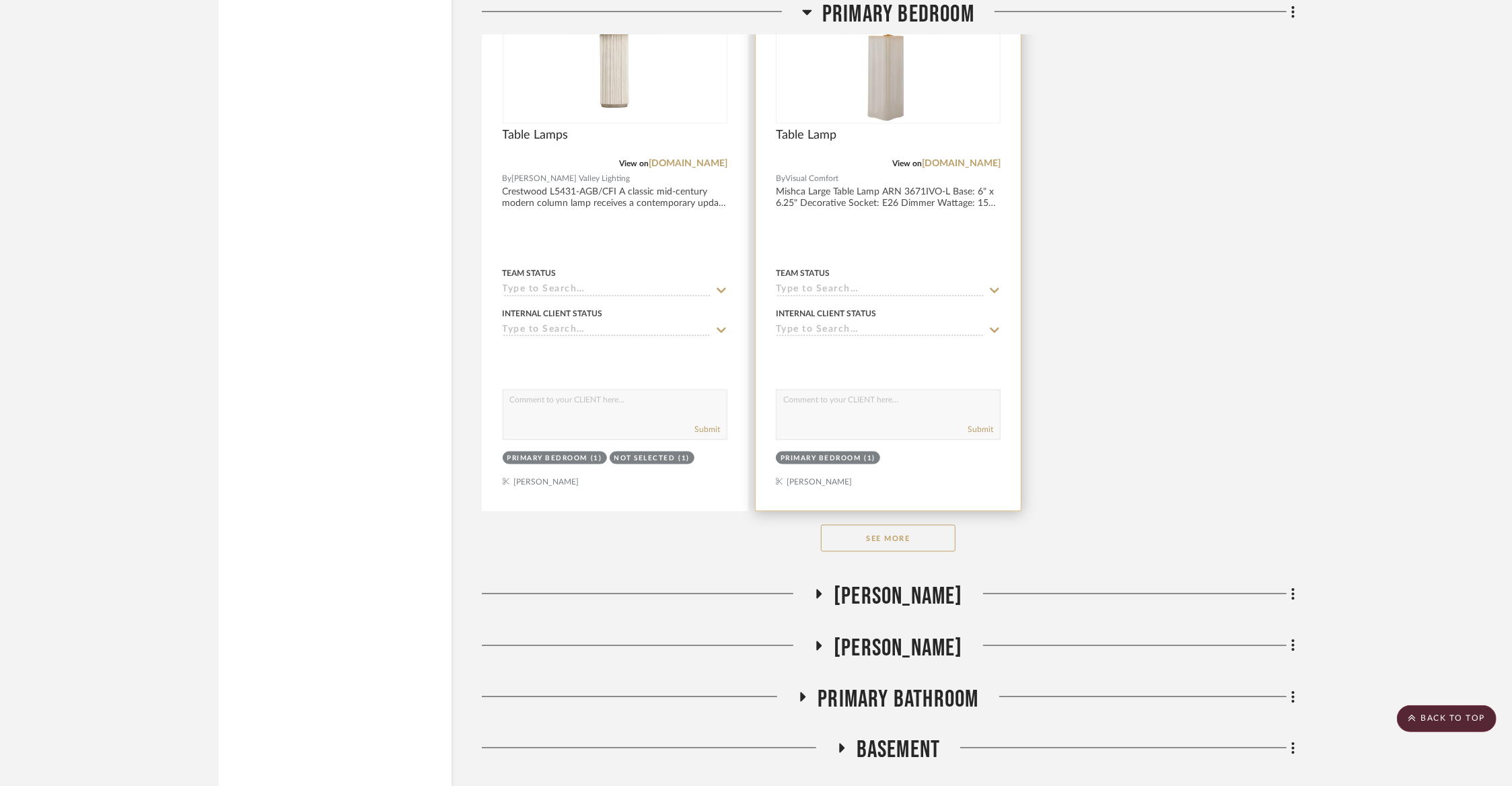
scroll to position [10628, 0]
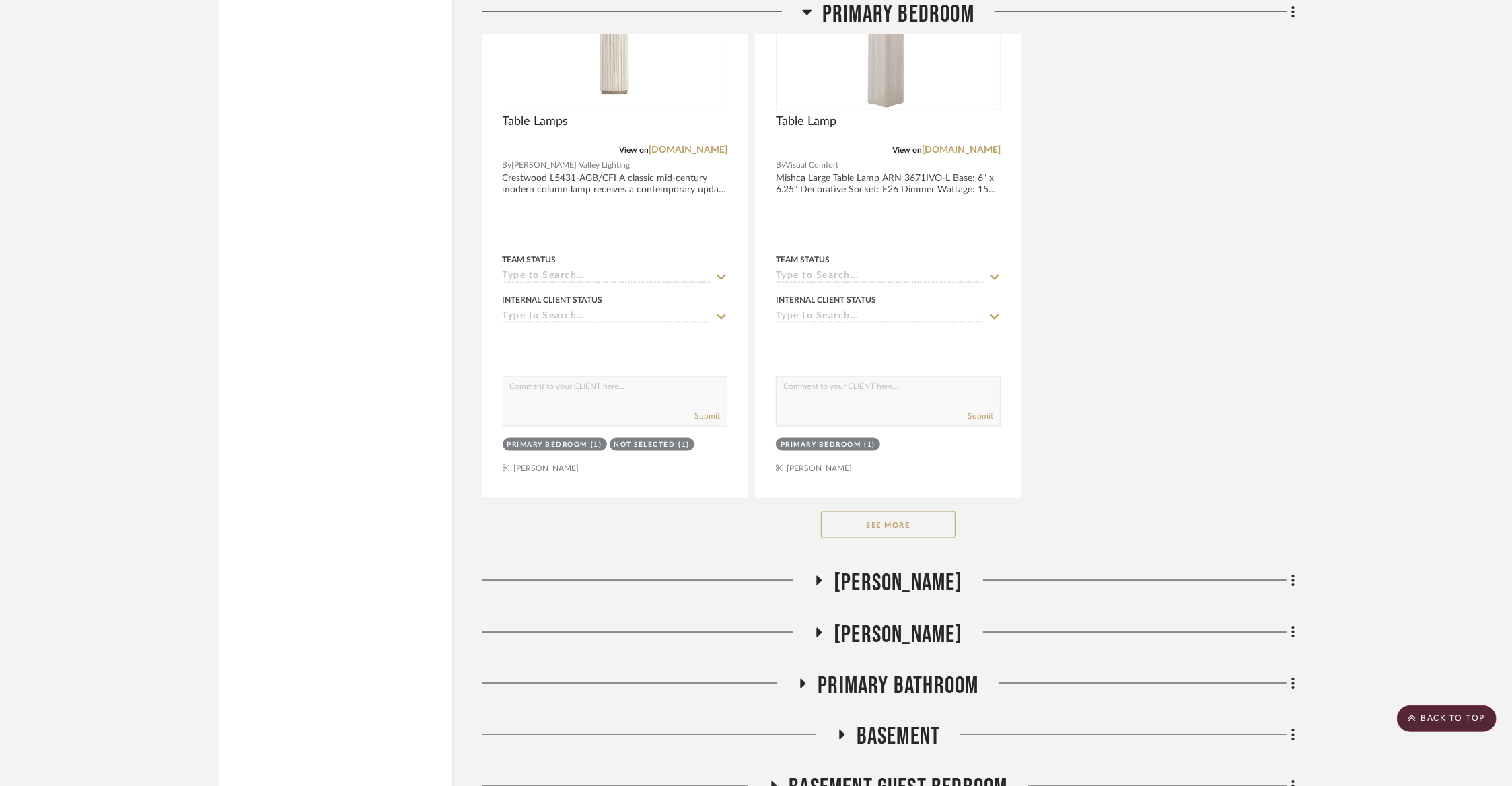
click at [879, 512] on button "See More" at bounding box center [887, 524] width 135 height 27
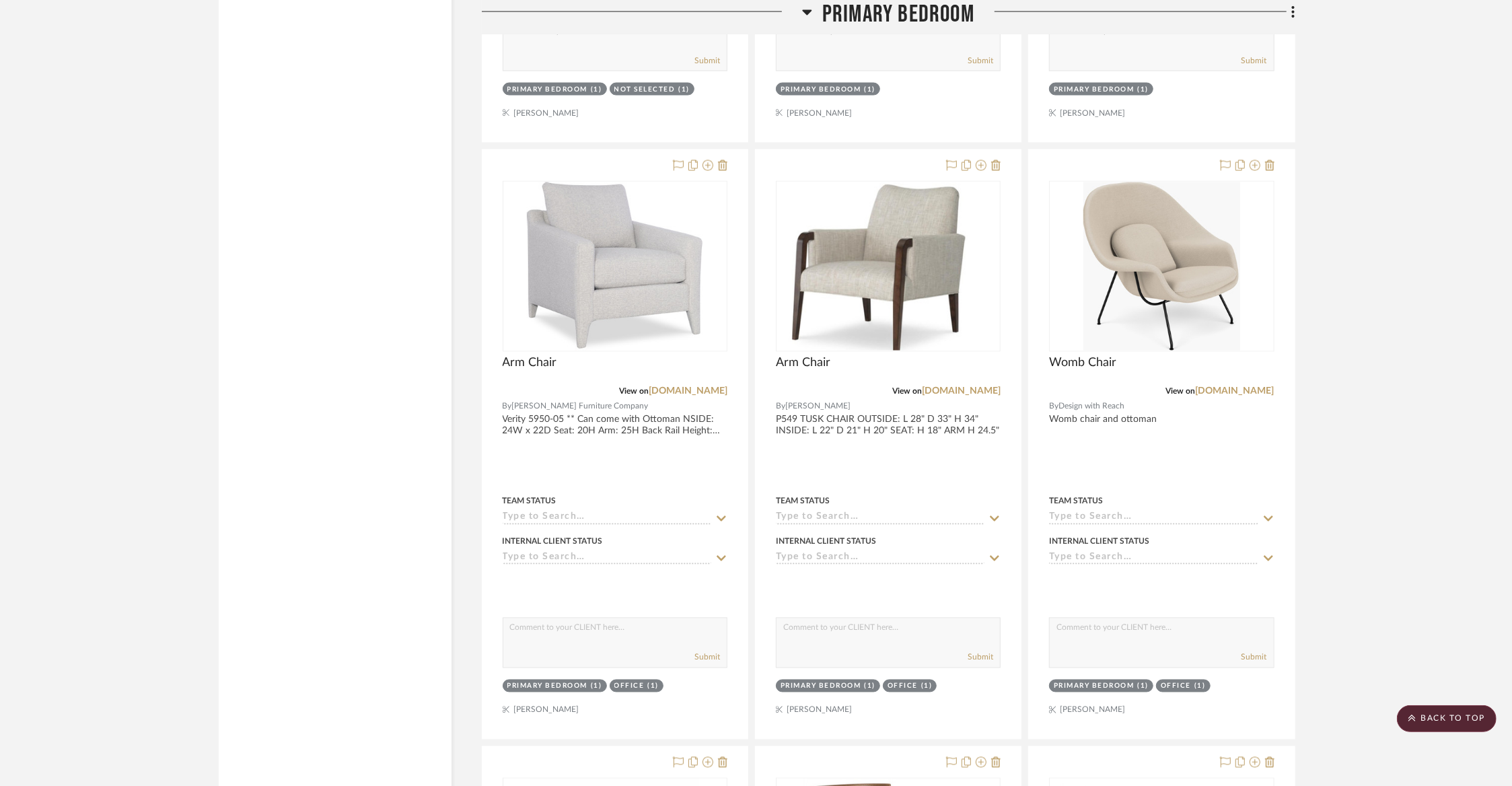
scroll to position [11012, 0]
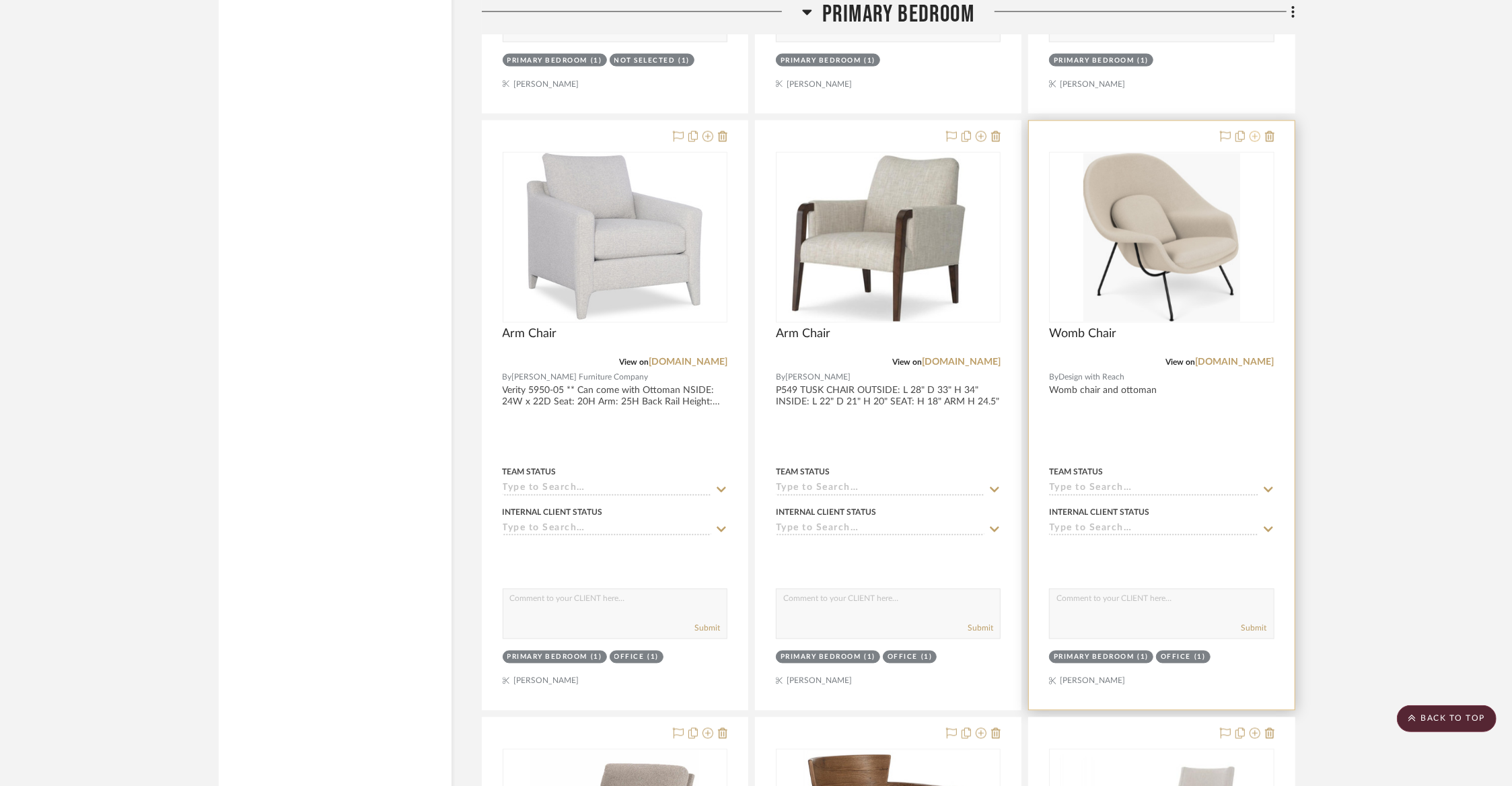
click at [1257, 131] on icon at bounding box center [1254, 136] width 11 height 11
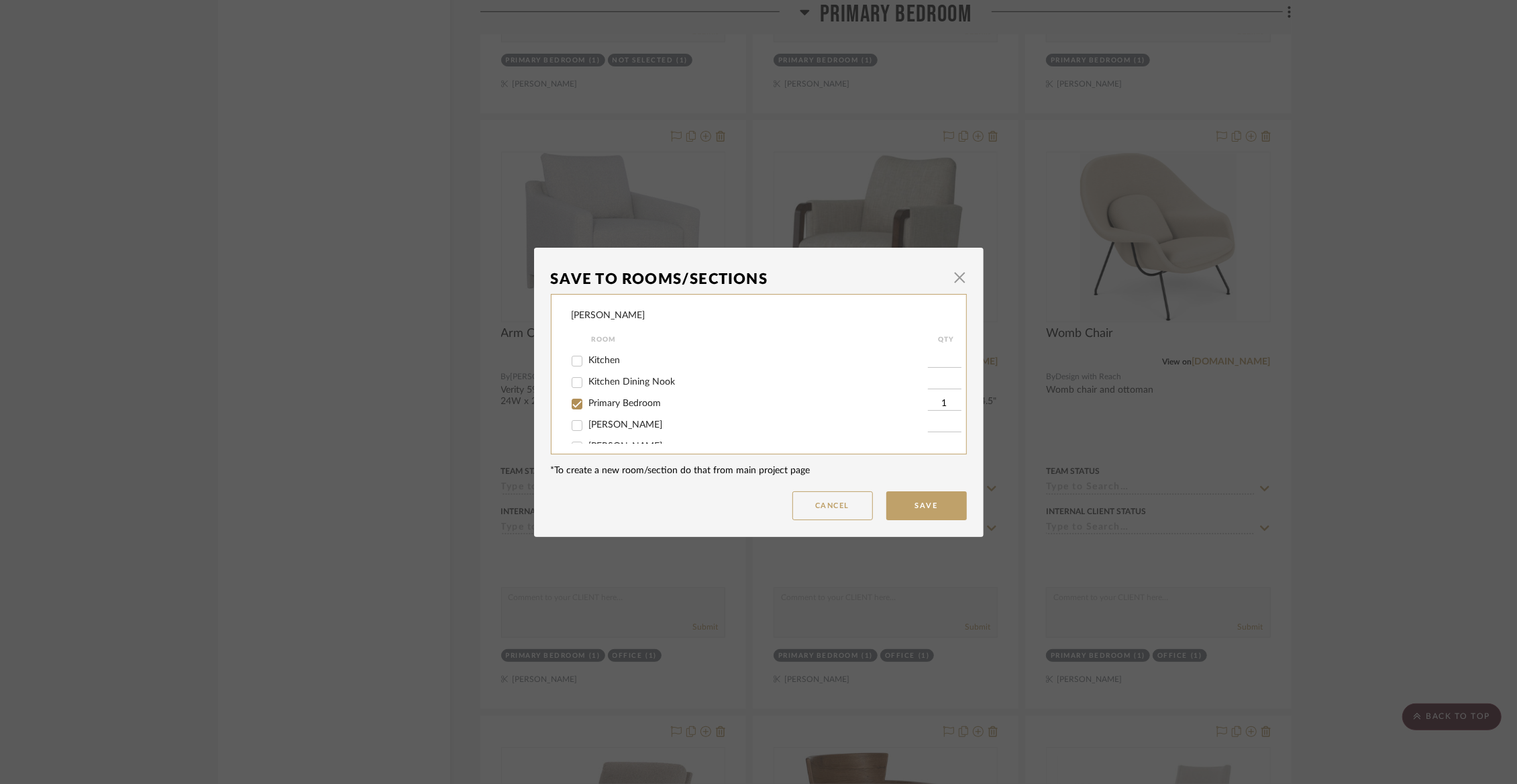
scroll to position [152, 0]
click at [628, 404] on span "Primary Bedroom" at bounding box center [625, 399] width 73 height 10
click at [588, 411] on input "Primary Bedroom" at bounding box center [577, 400] width 22 height 22
checkbox input "false"
click at [901, 507] on button "Save" at bounding box center [926, 505] width 80 height 28
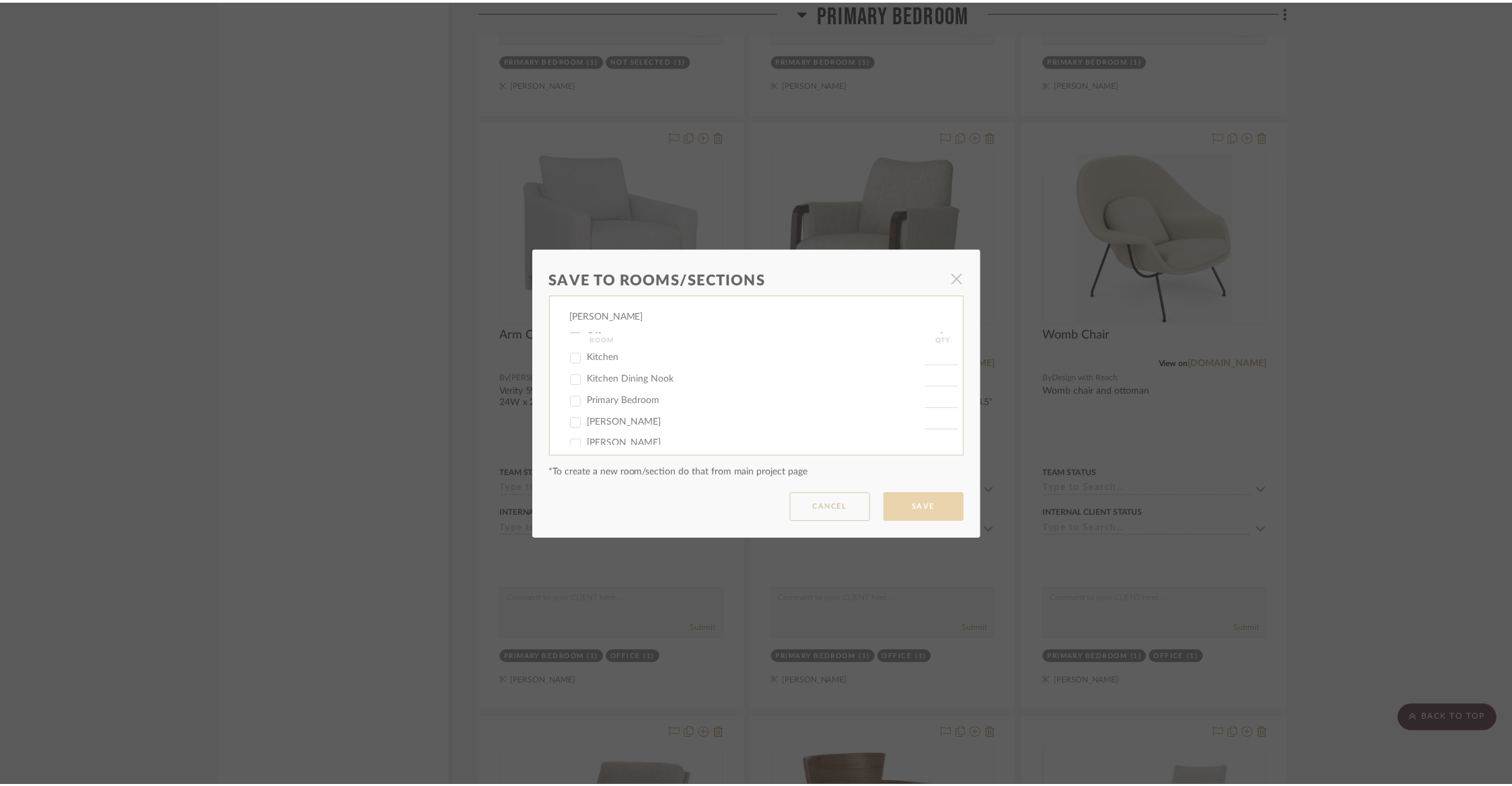
scroll to position [11012, 0]
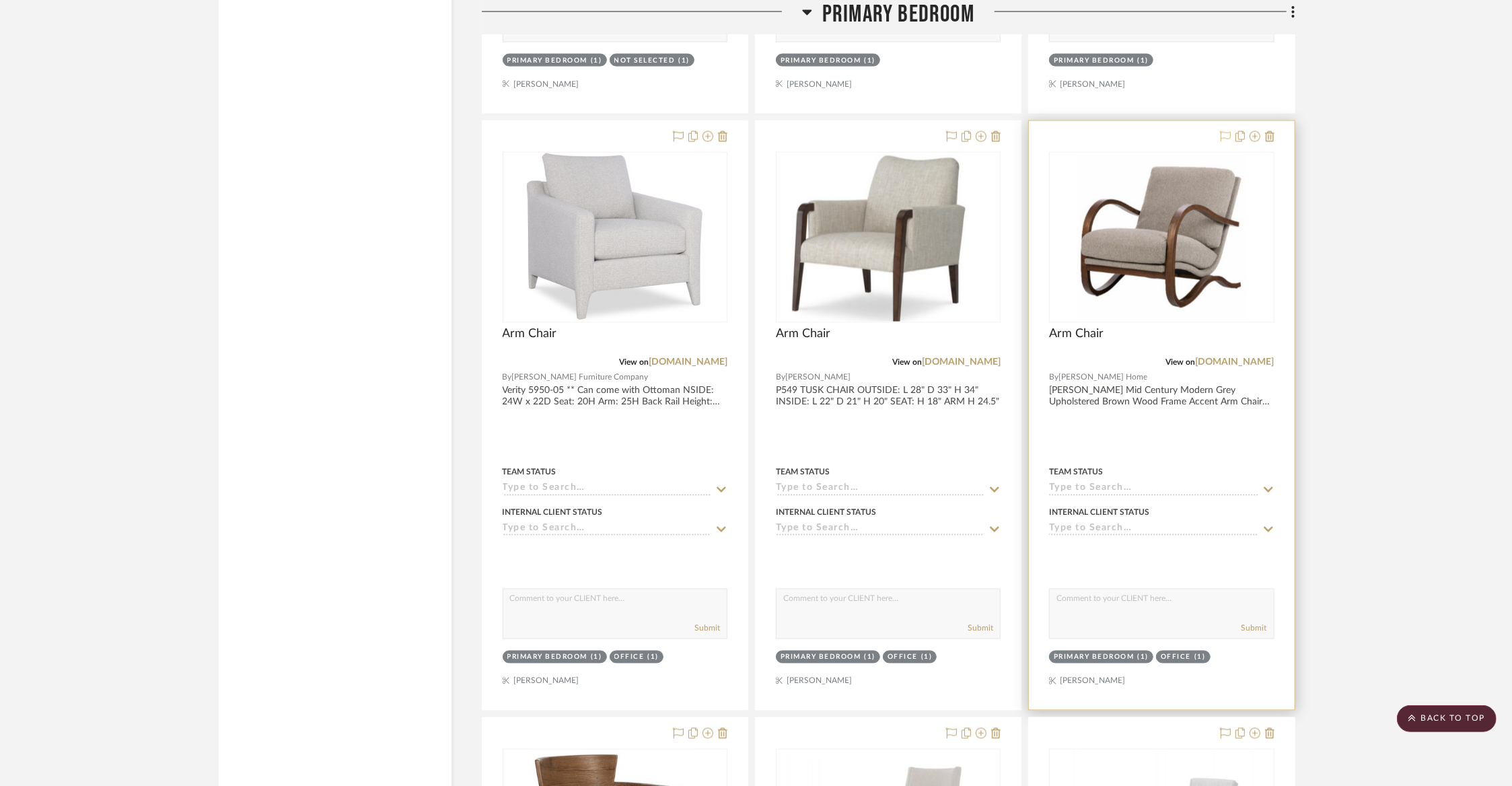
click at [1220, 131] on icon at bounding box center [1225, 136] width 11 height 11
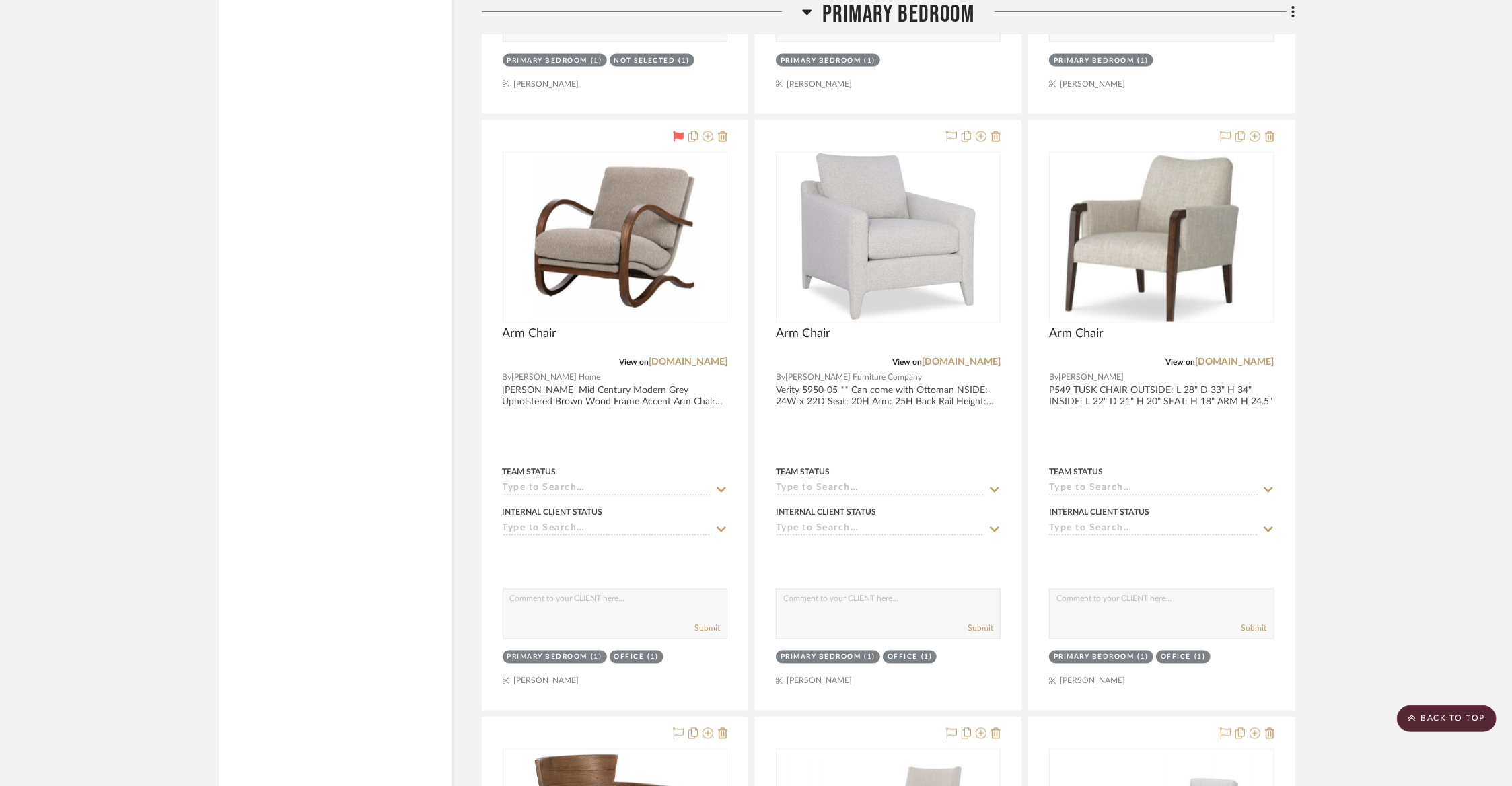
drag, startPoint x: 1165, startPoint y: 114, endPoint x: 1158, endPoint y: 114, distance: 7.0
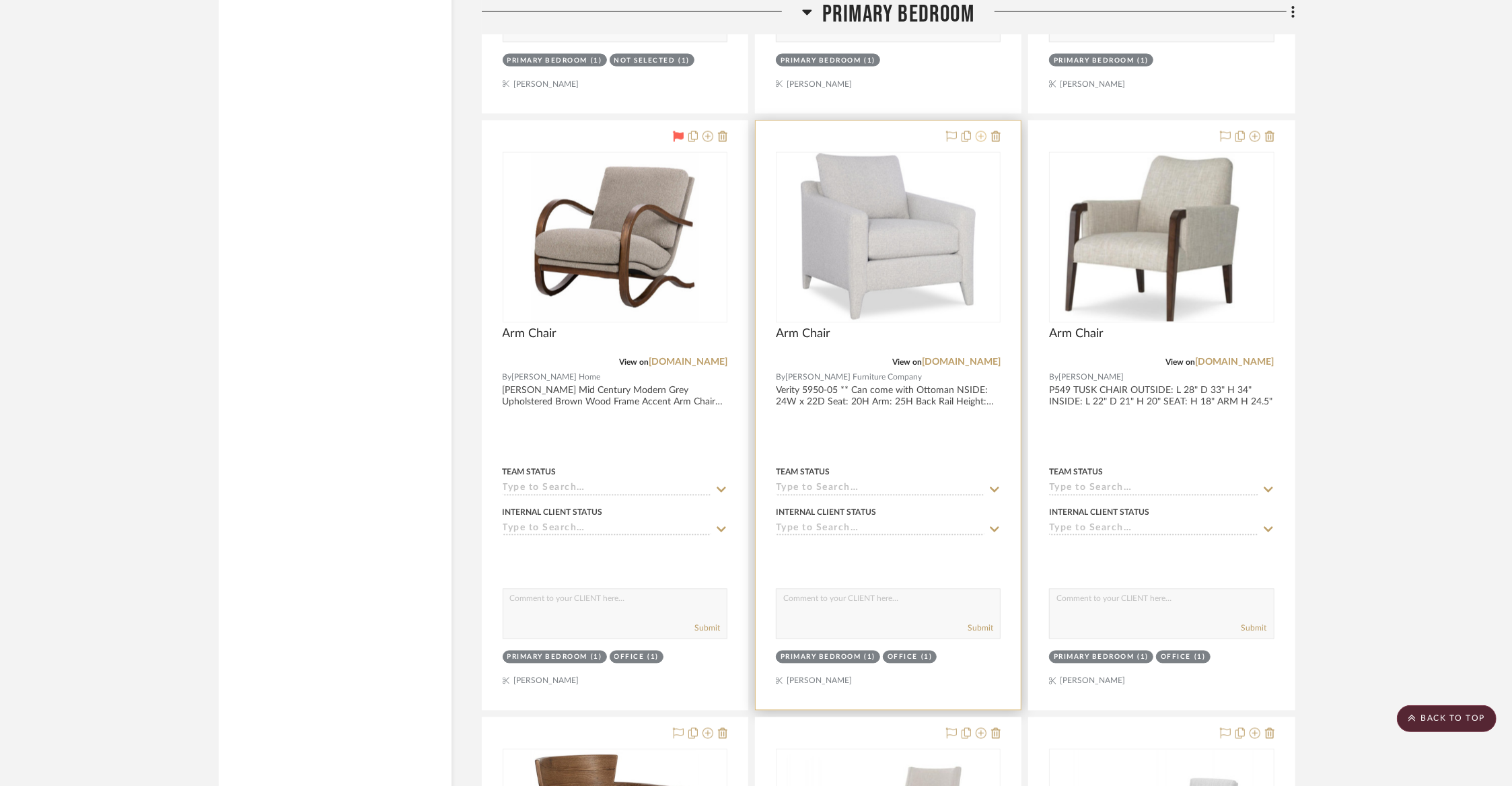
click at [984, 131] on icon at bounding box center [981, 136] width 11 height 11
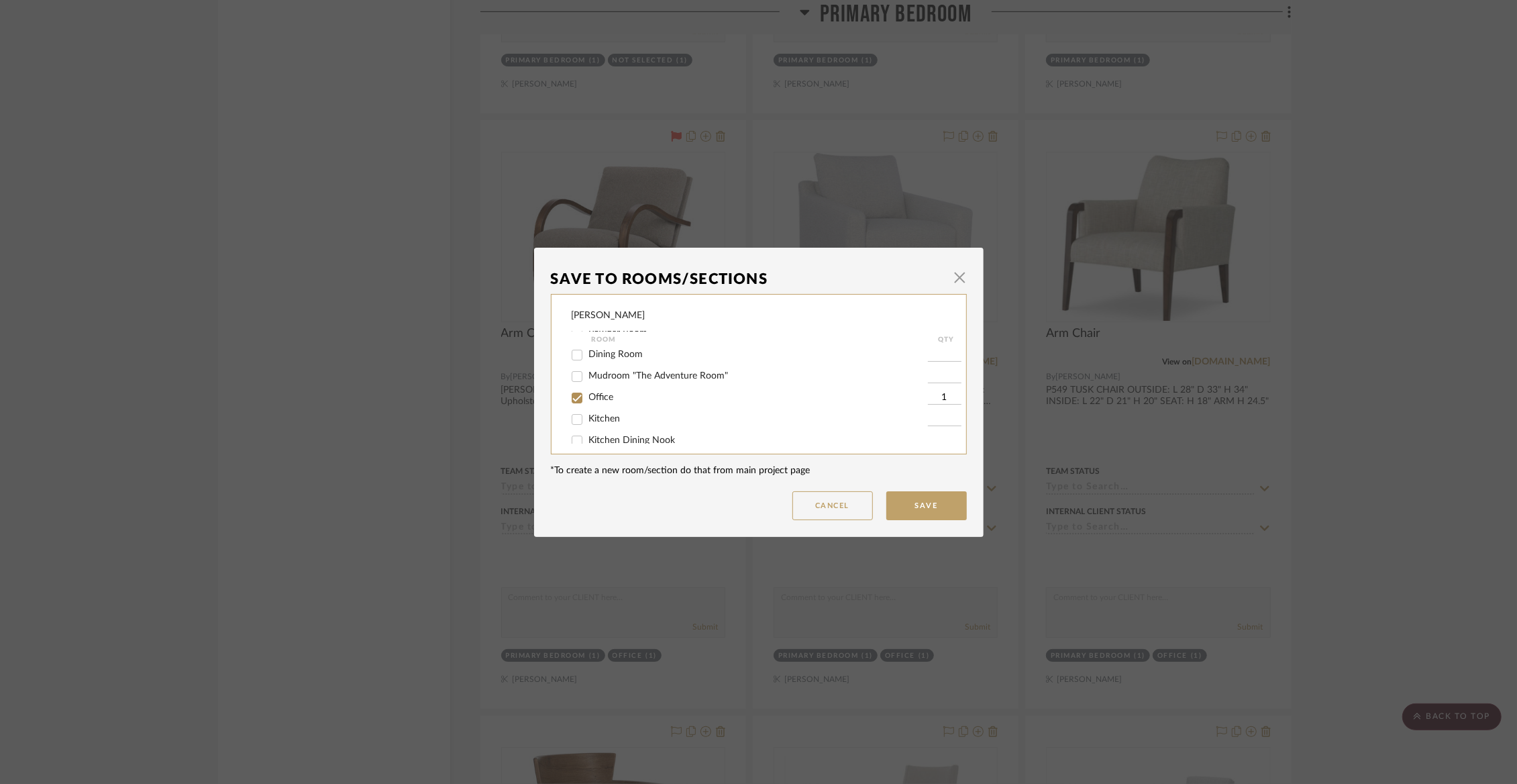
scroll to position [111, 0]
click at [605, 381] on span "Office" at bounding box center [601, 376] width 25 height 10
click at [588, 381] on input "Office" at bounding box center [577, 377] width 22 height 22
checkbox input "false"
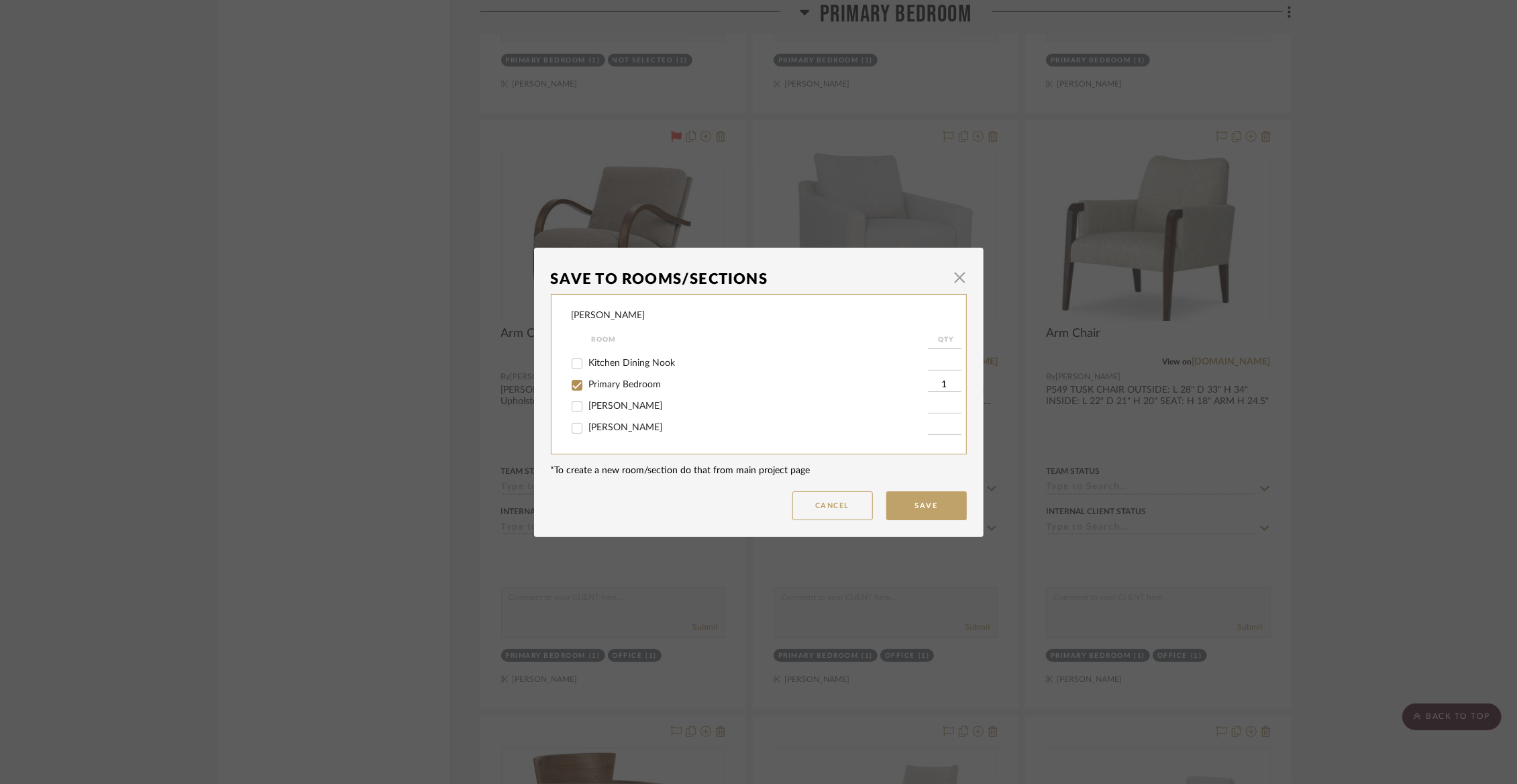
click at [592, 390] on span "Primary Bedroom" at bounding box center [625, 385] width 73 height 10
click at [588, 393] on input "Primary Bedroom" at bounding box center [577, 386] width 22 height 22
checkbox input "false"
click at [589, 379] on span "Office" at bounding box center [601, 377] width 25 height 10
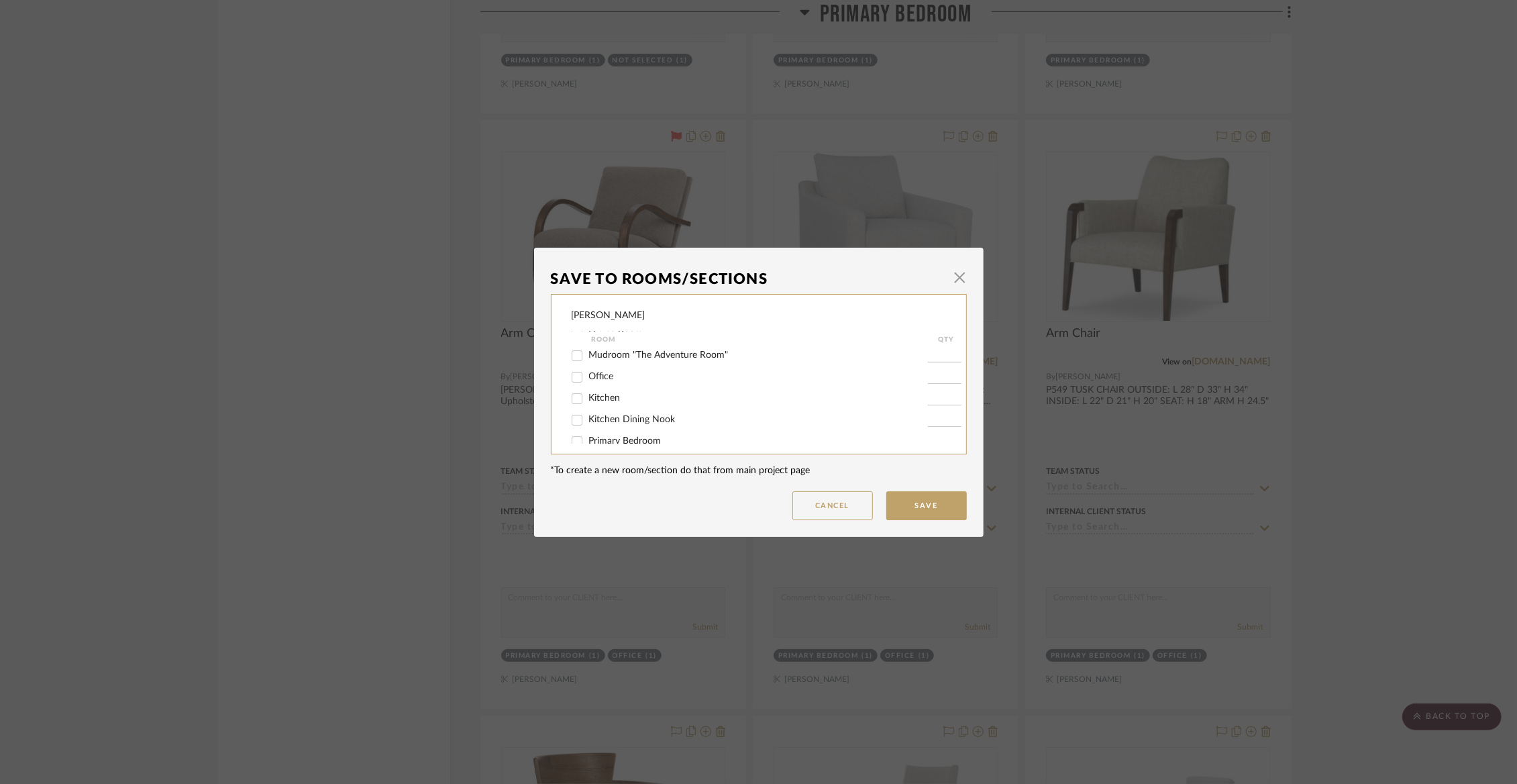
click at [588, 379] on input "Office" at bounding box center [577, 377] width 22 height 22
checkbox input "true"
type input "1"
click at [915, 498] on button "Save" at bounding box center [926, 505] width 80 height 28
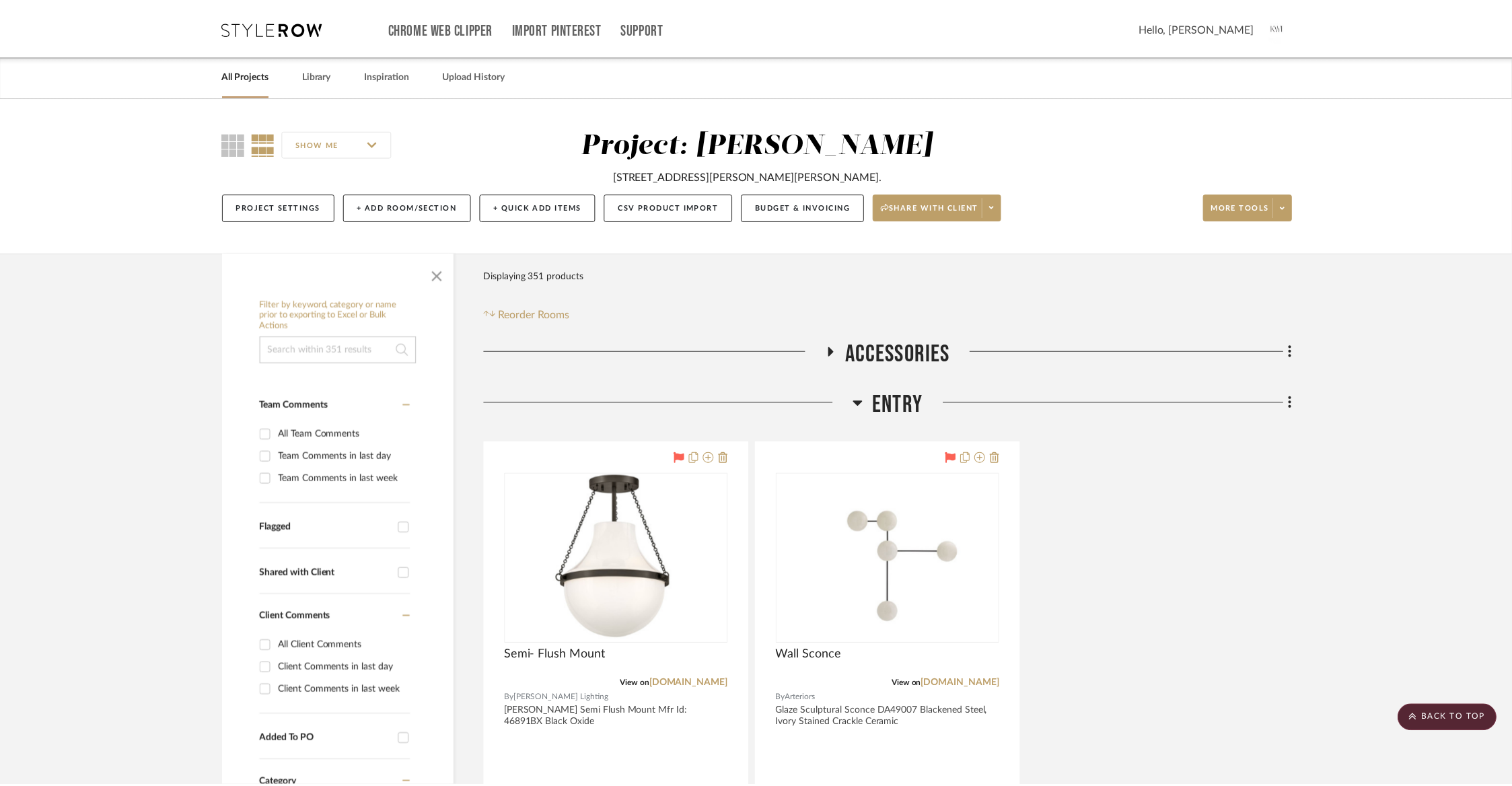
scroll to position [11012, 0]
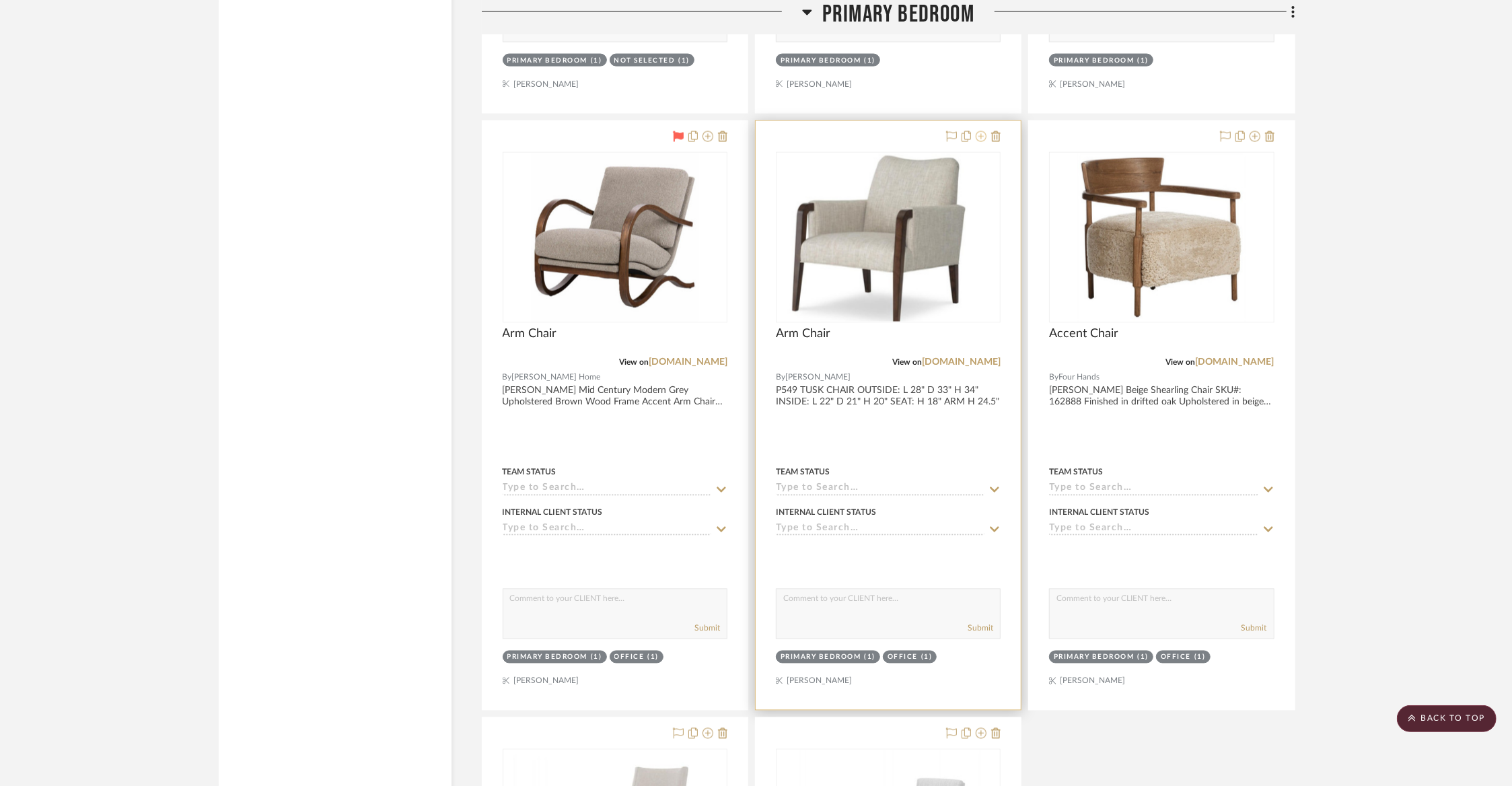
click at [983, 132] on fa-icon at bounding box center [981, 137] width 11 height 11
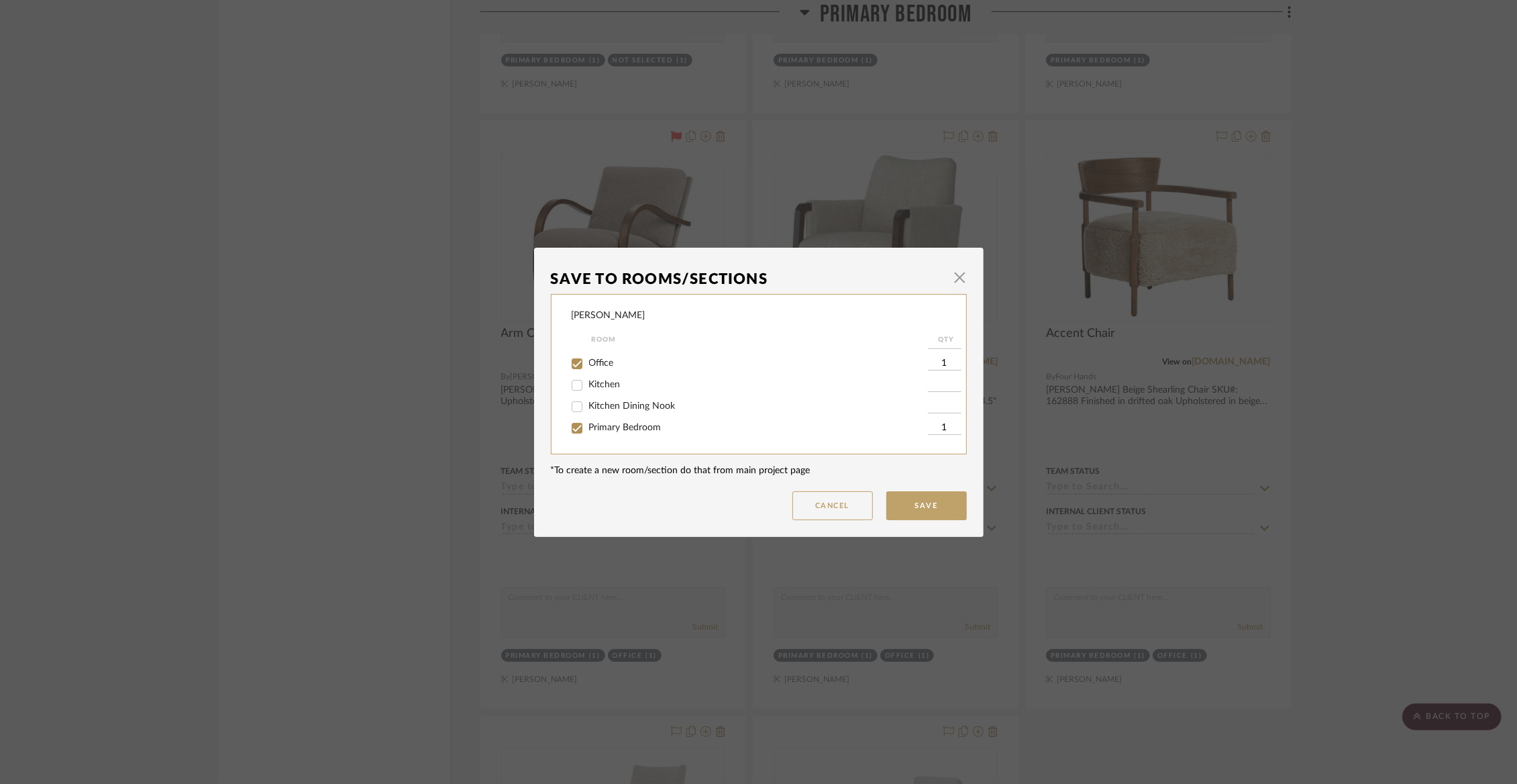
scroll to position [121, 0]
click at [610, 444] on div "Wurster Room QTY Accessories Entry Family Room Powder Room Dining Room Mudroom …" at bounding box center [758, 374] width 416 height 160
click at [608, 435] on span "Primary Bedroom" at bounding box center [625, 431] width 73 height 10
click at [588, 440] on input "Primary Bedroom" at bounding box center [577, 431] width 22 height 22
checkbox input "false"
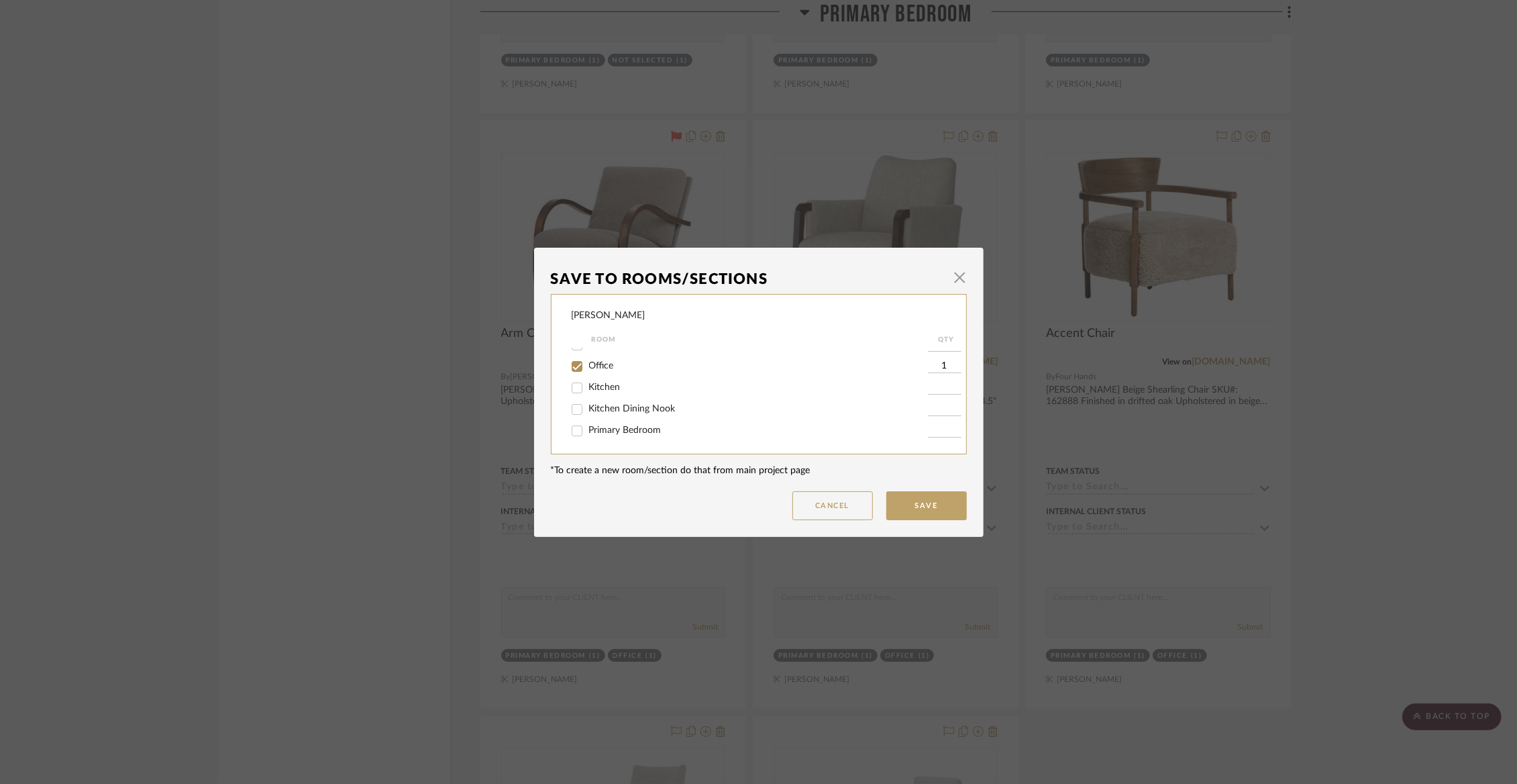
scroll to position [127, 0]
click at [888, 500] on button "Save" at bounding box center [926, 505] width 80 height 28
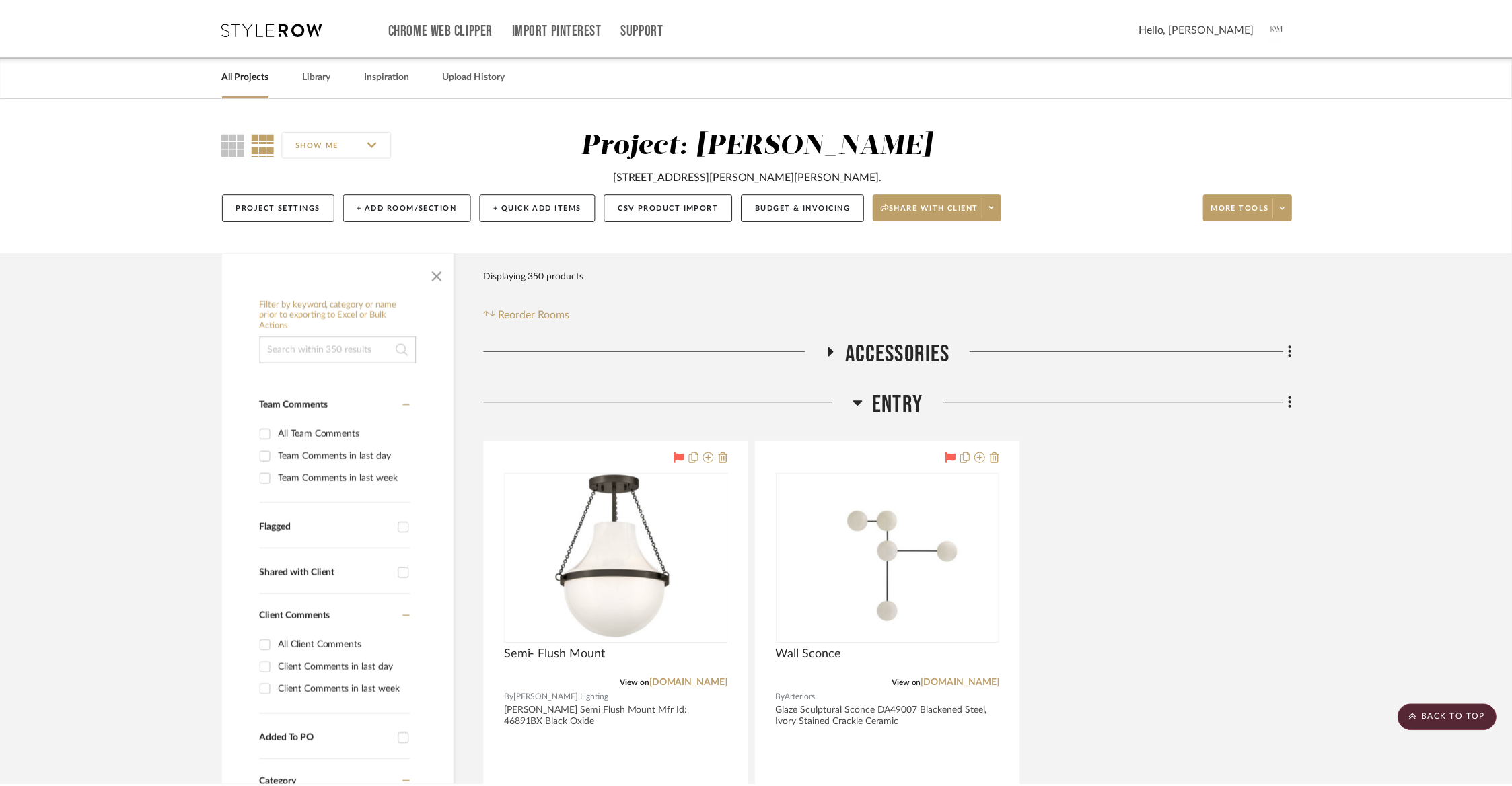
scroll to position [11012, 0]
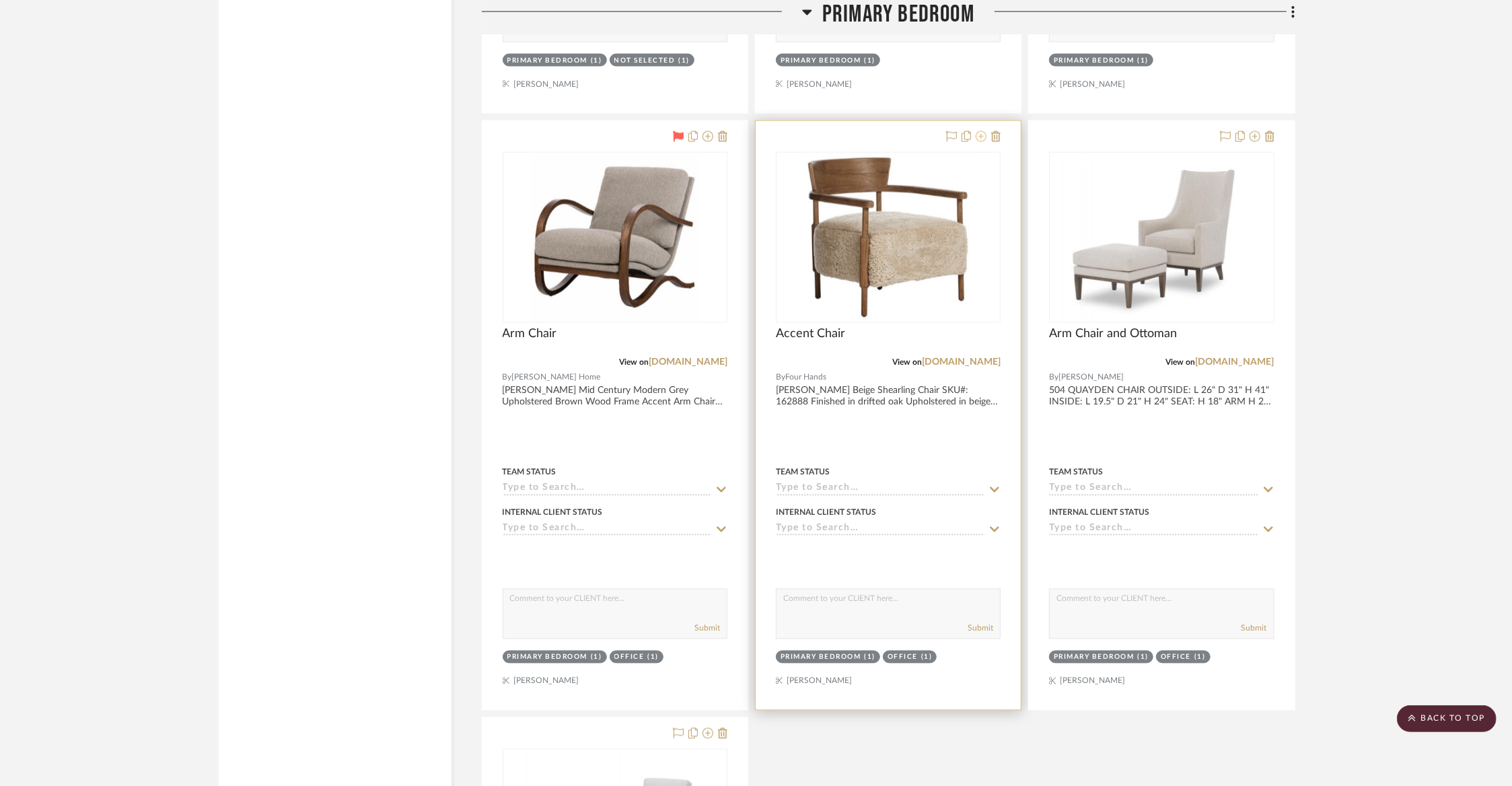
click at [982, 131] on icon at bounding box center [981, 136] width 11 height 11
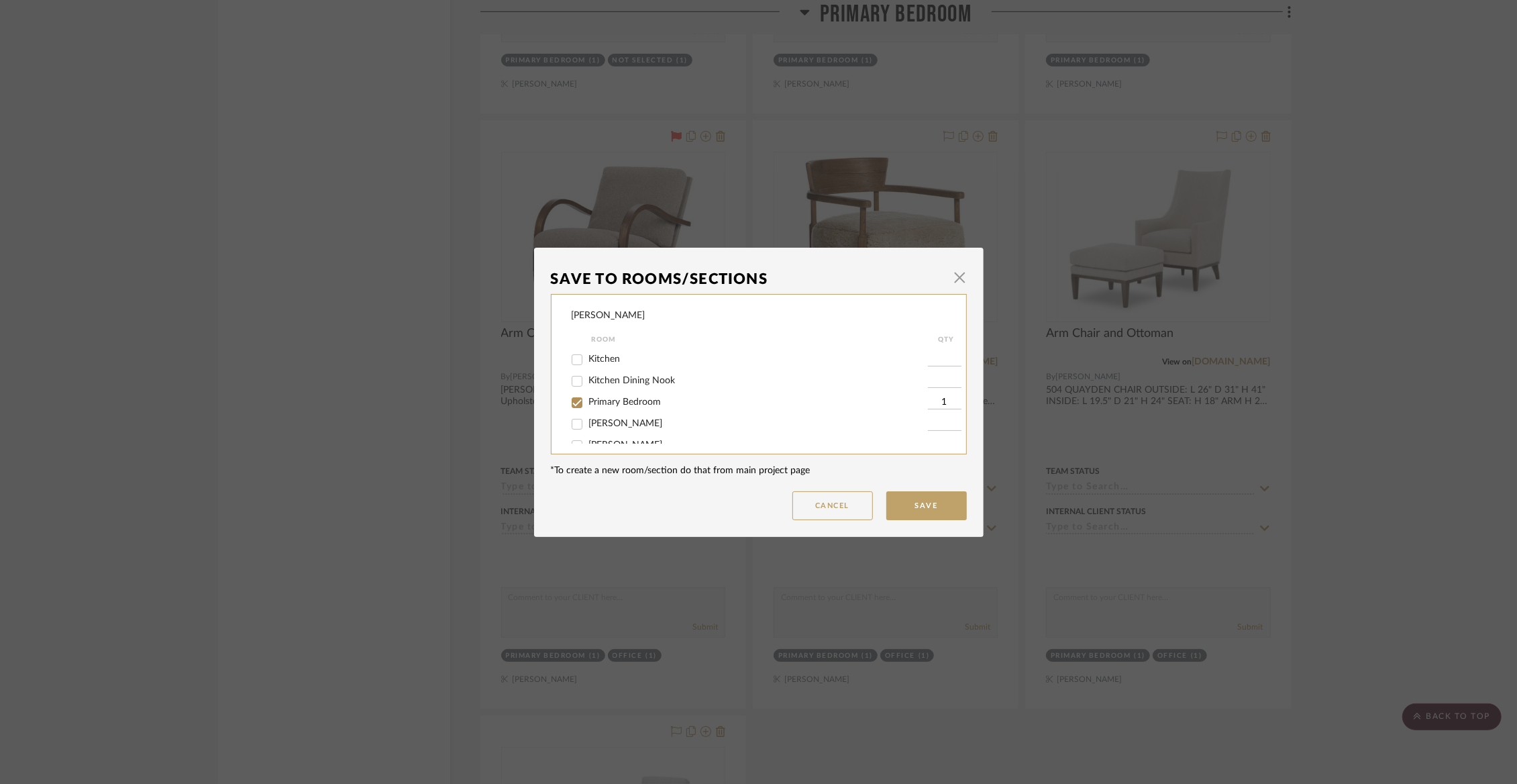
scroll to position [161, 0]
click at [618, 394] on span "Primary Bedroom" at bounding box center [625, 391] width 73 height 10
click at [588, 399] on input "Primary Bedroom" at bounding box center [577, 391] width 22 height 22
checkbox input "false"
click at [915, 502] on button "Save" at bounding box center [926, 505] width 80 height 28
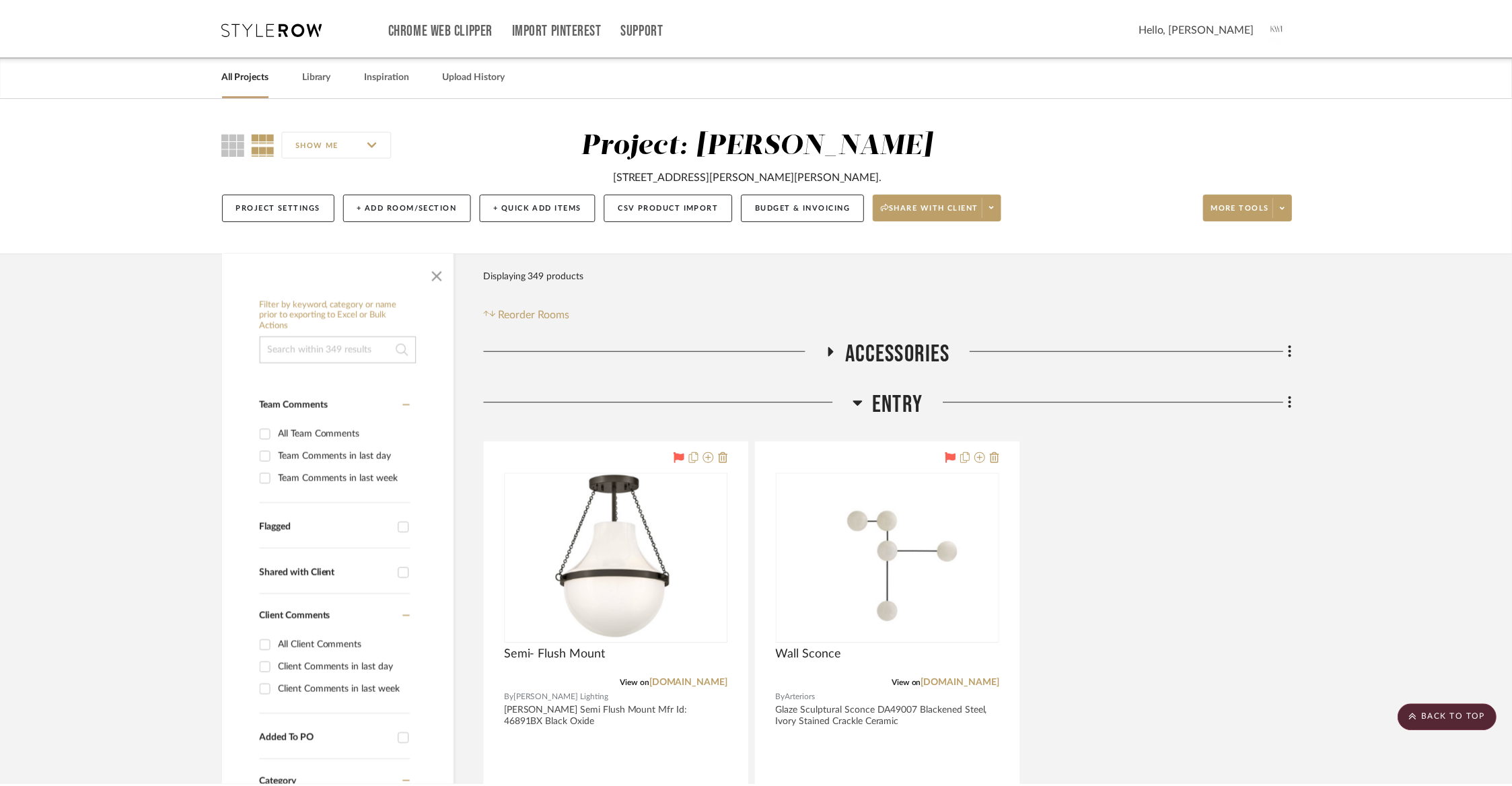
scroll to position [11012, 0]
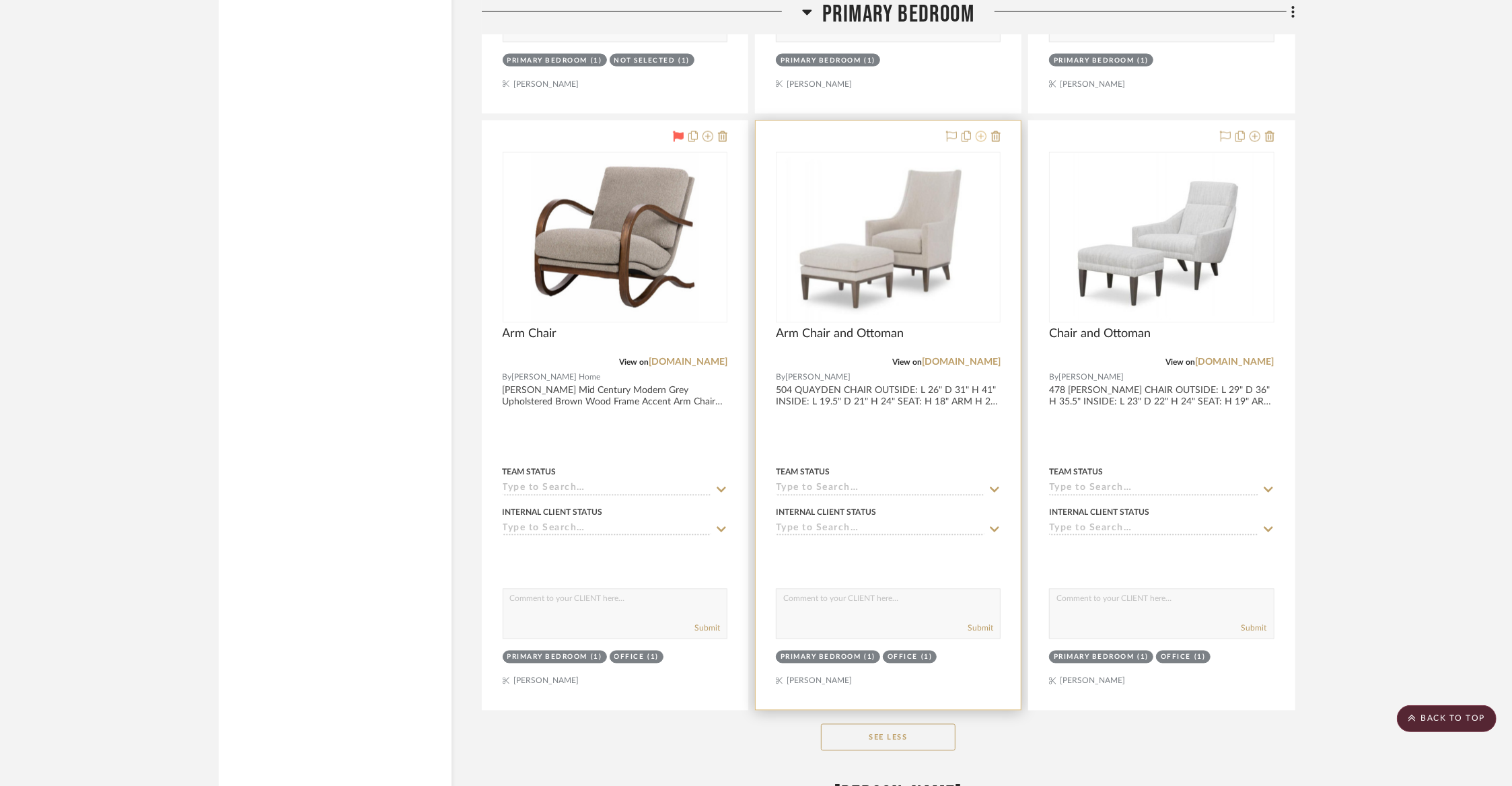
click at [980, 131] on icon at bounding box center [981, 136] width 11 height 11
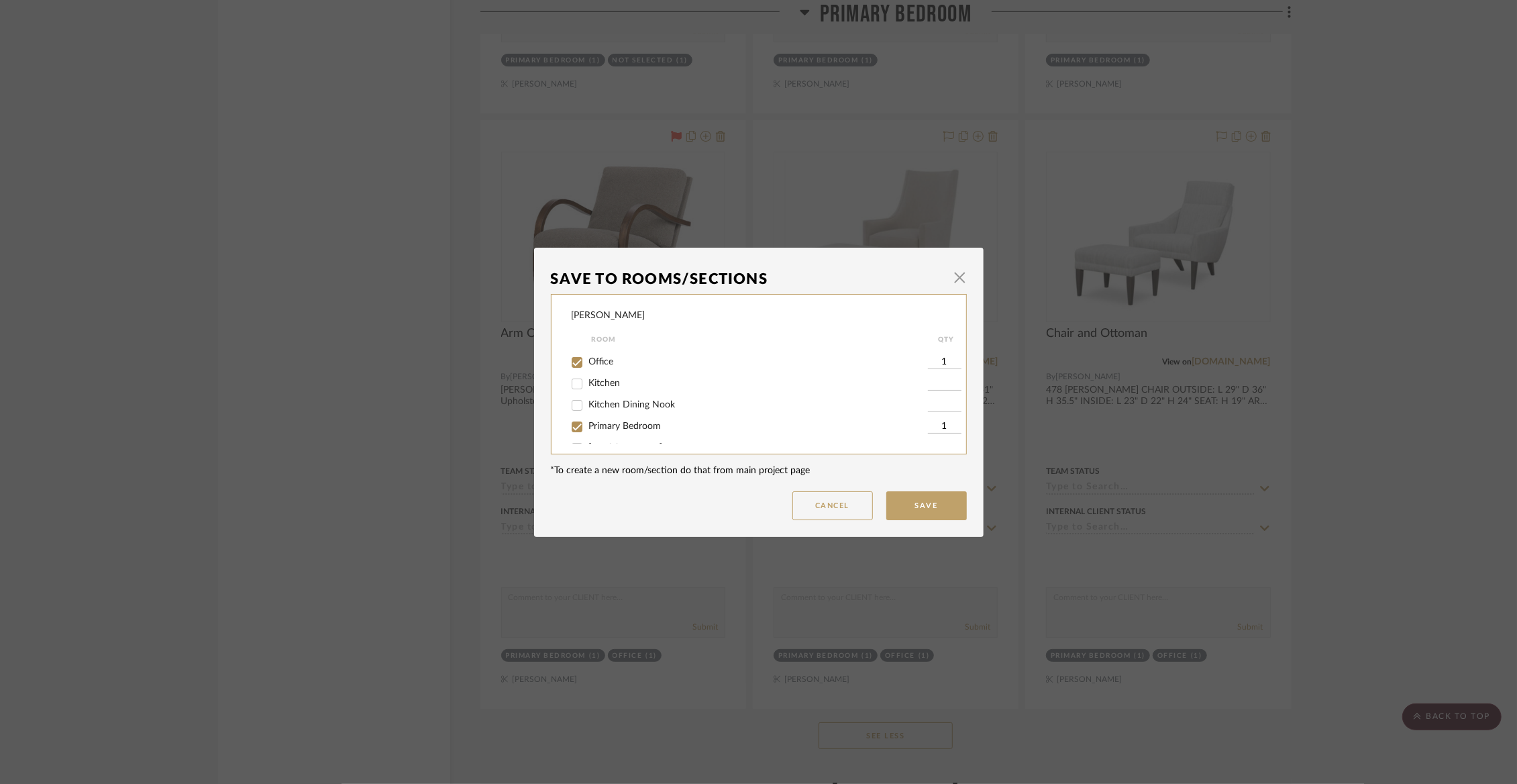
scroll to position [160, 0]
click at [606, 395] on span "Primary Bedroom" at bounding box center [625, 392] width 73 height 10
click at [588, 398] on input "Primary Bedroom" at bounding box center [577, 392] width 22 height 22
checkbox input "false"
click at [903, 504] on button "Save" at bounding box center [926, 505] width 80 height 28
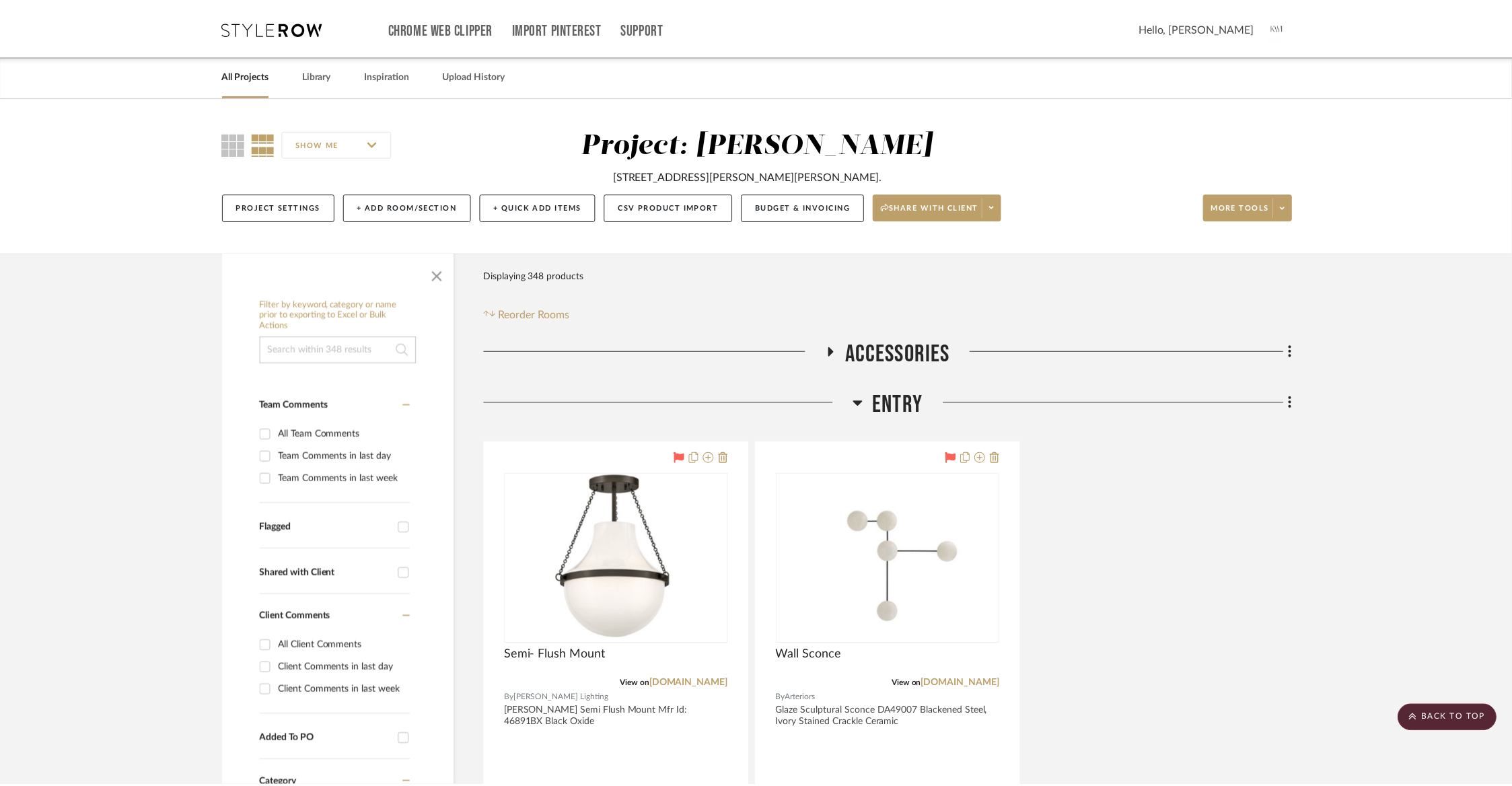
scroll to position [11012, 0]
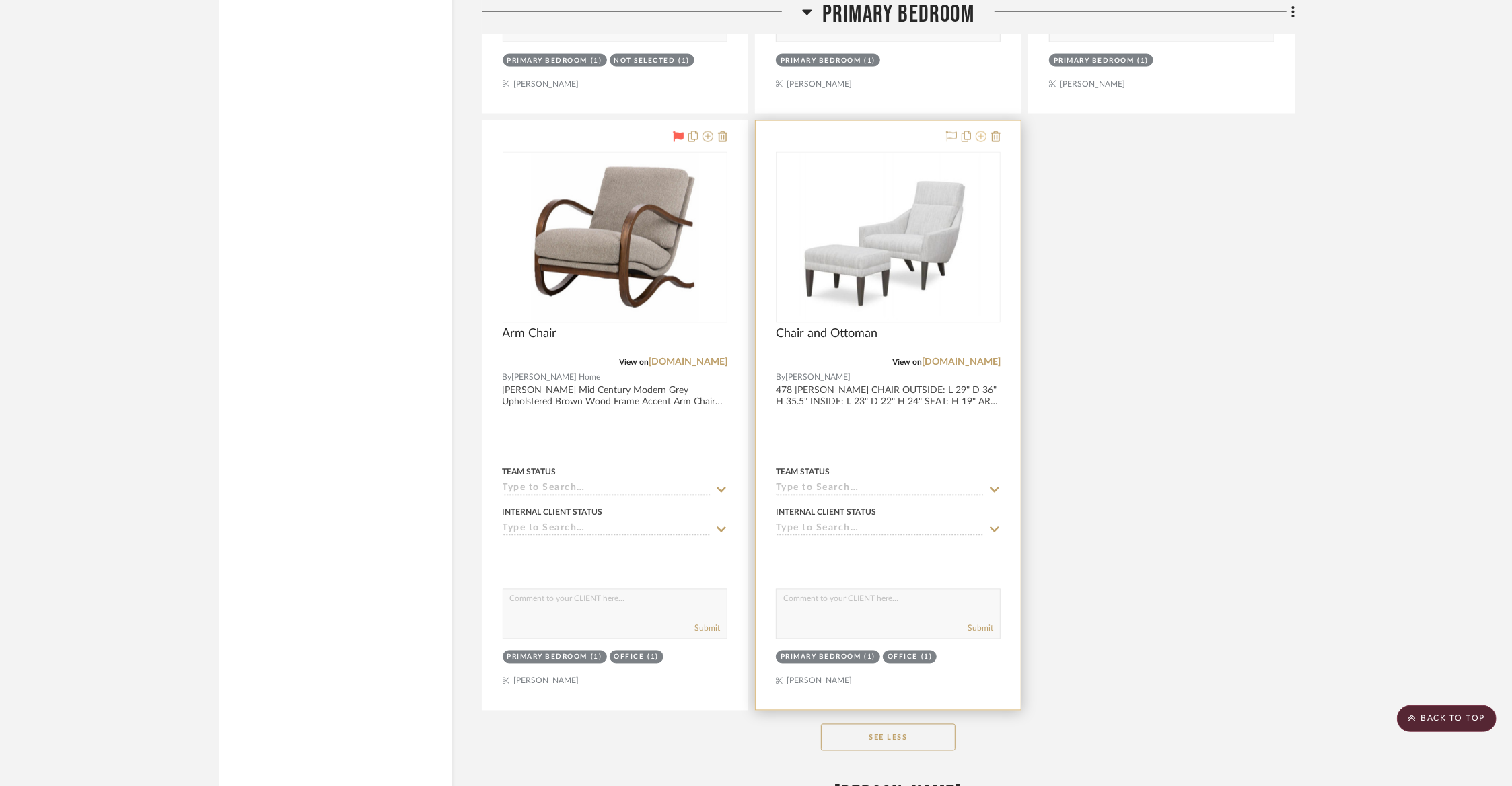
click at [984, 131] on icon at bounding box center [981, 136] width 11 height 11
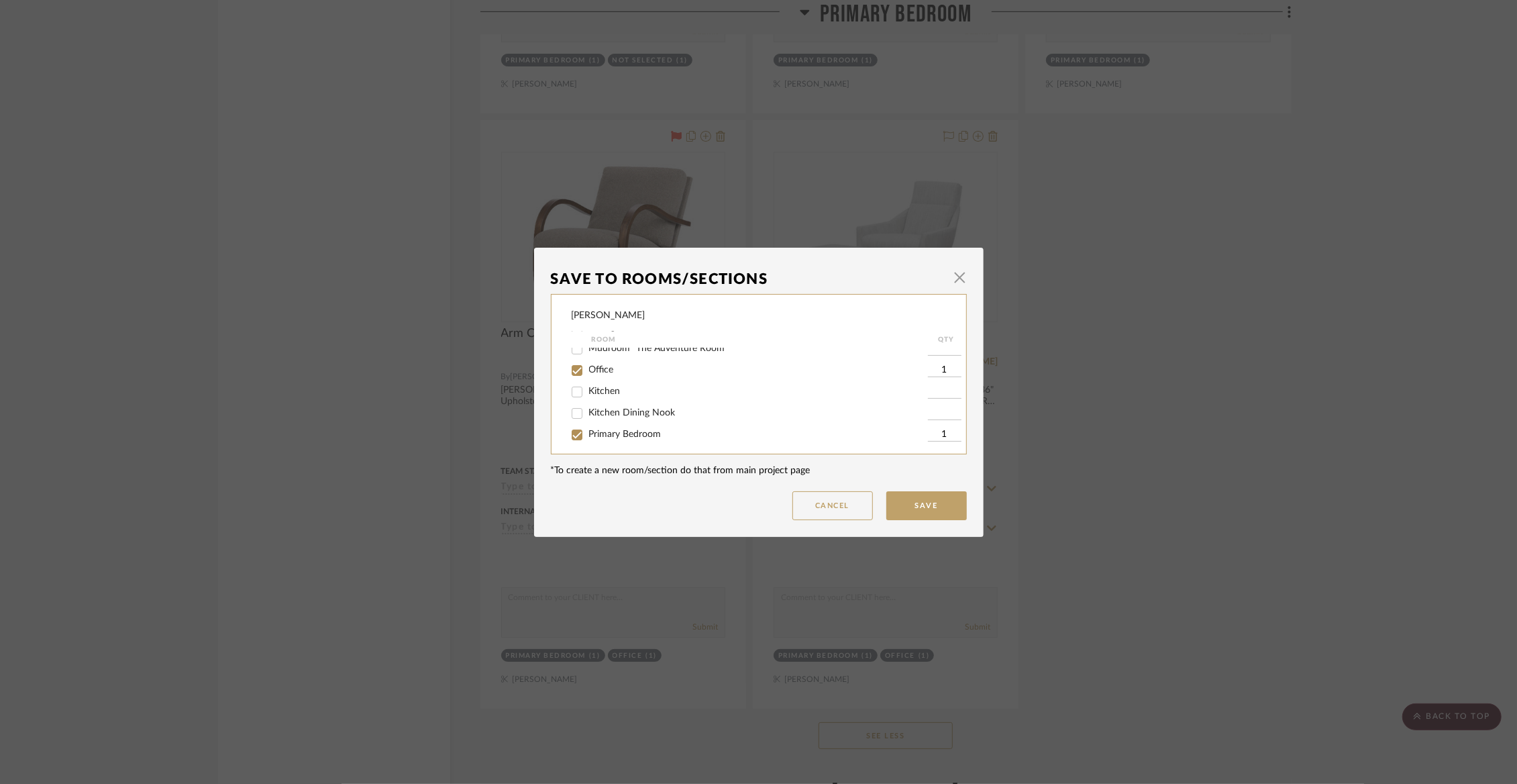
scroll to position [121, 0]
click at [575, 431] on input "Primary Bedroom" at bounding box center [577, 431] width 22 height 22
checkbox input "false"
click at [909, 492] on button "Save" at bounding box center [926, 505] width 80 height 28
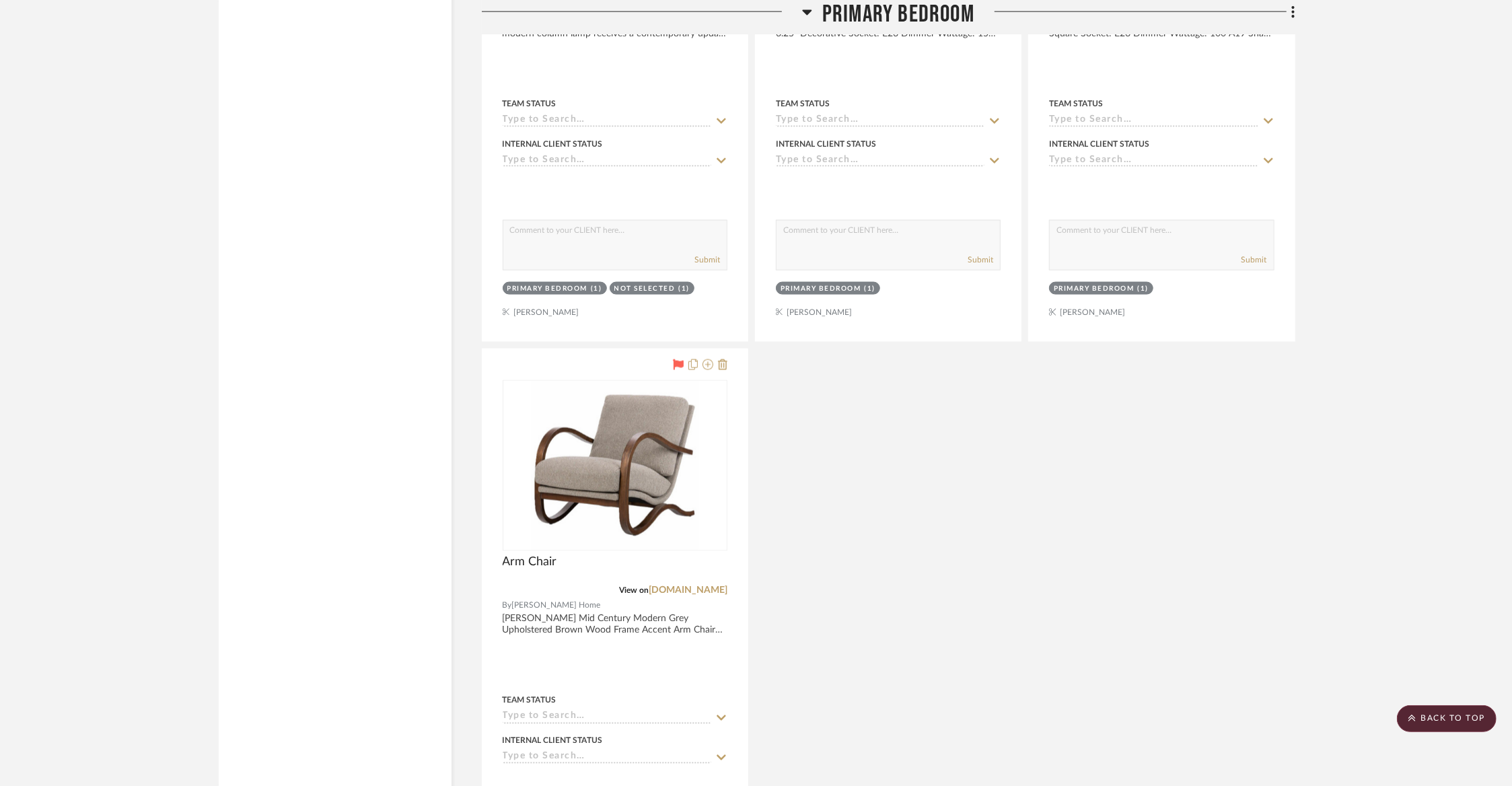
scroll to position [10888, 0]
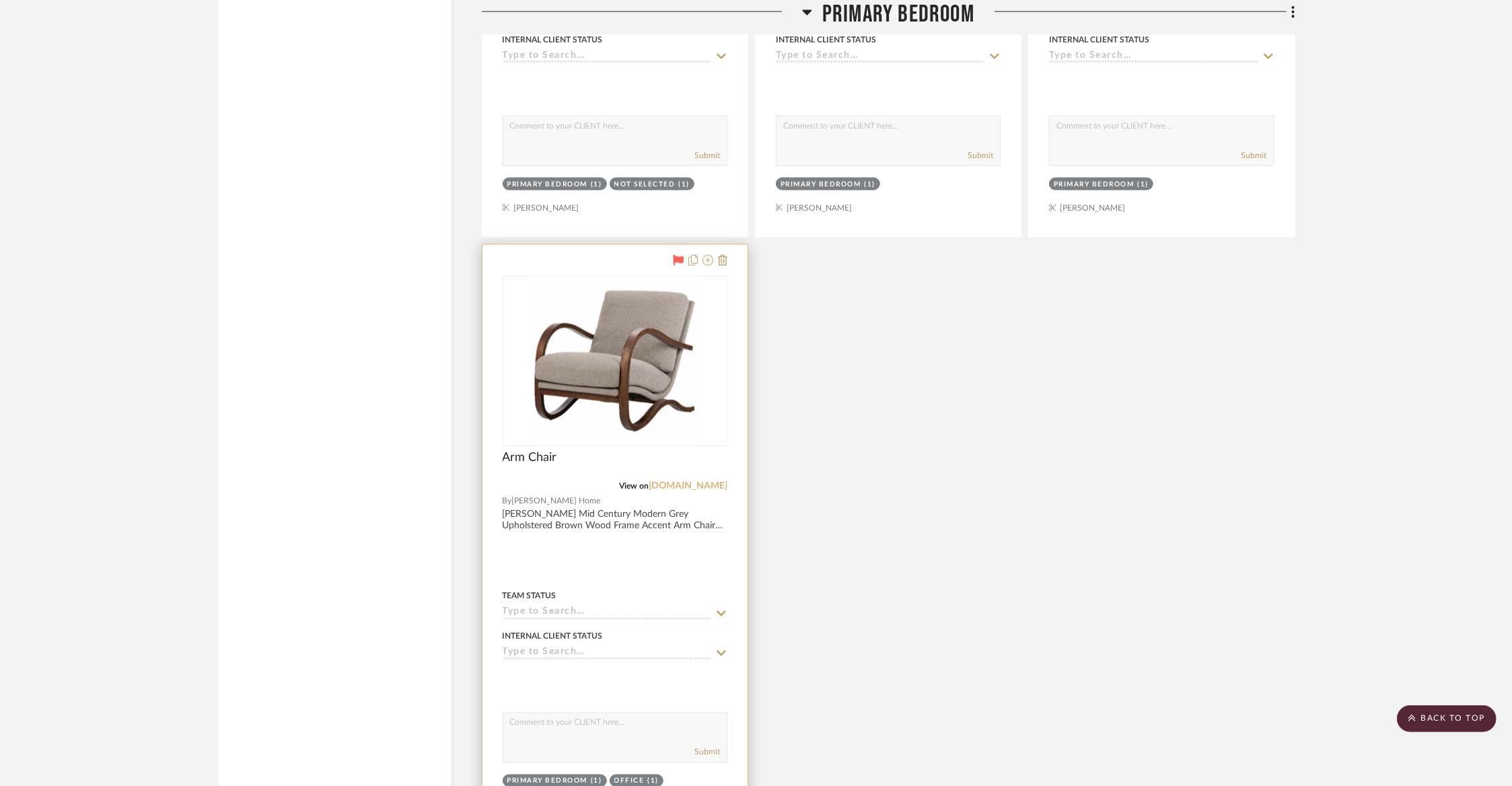
click at [682, 482] on link "kathykuohome.com" at bounding box center [688, 487] width 79 height 10
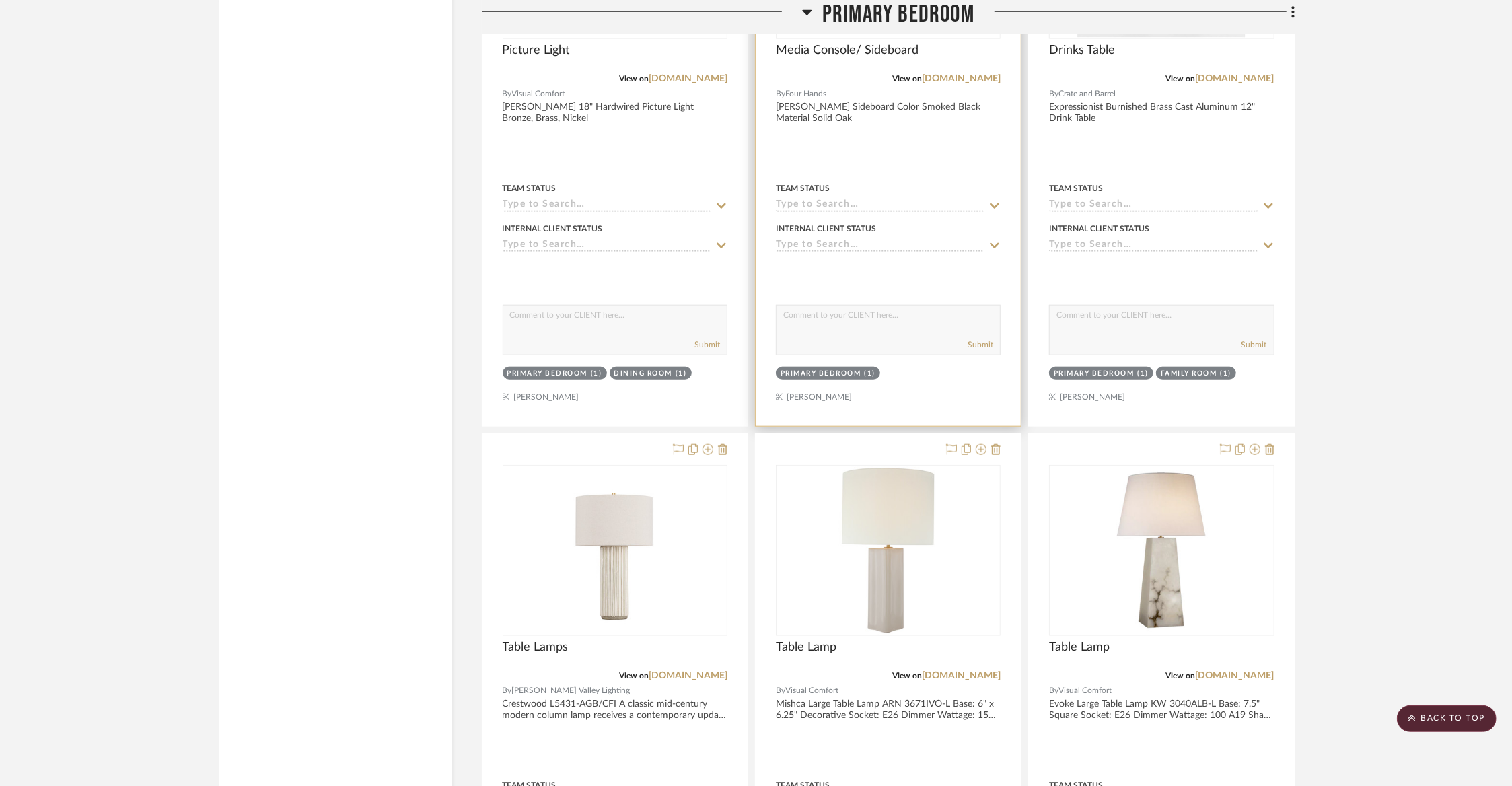
click at [903, 6] on span "Primary Bedroom" at bounding box center [898, 14] width 152 height 29
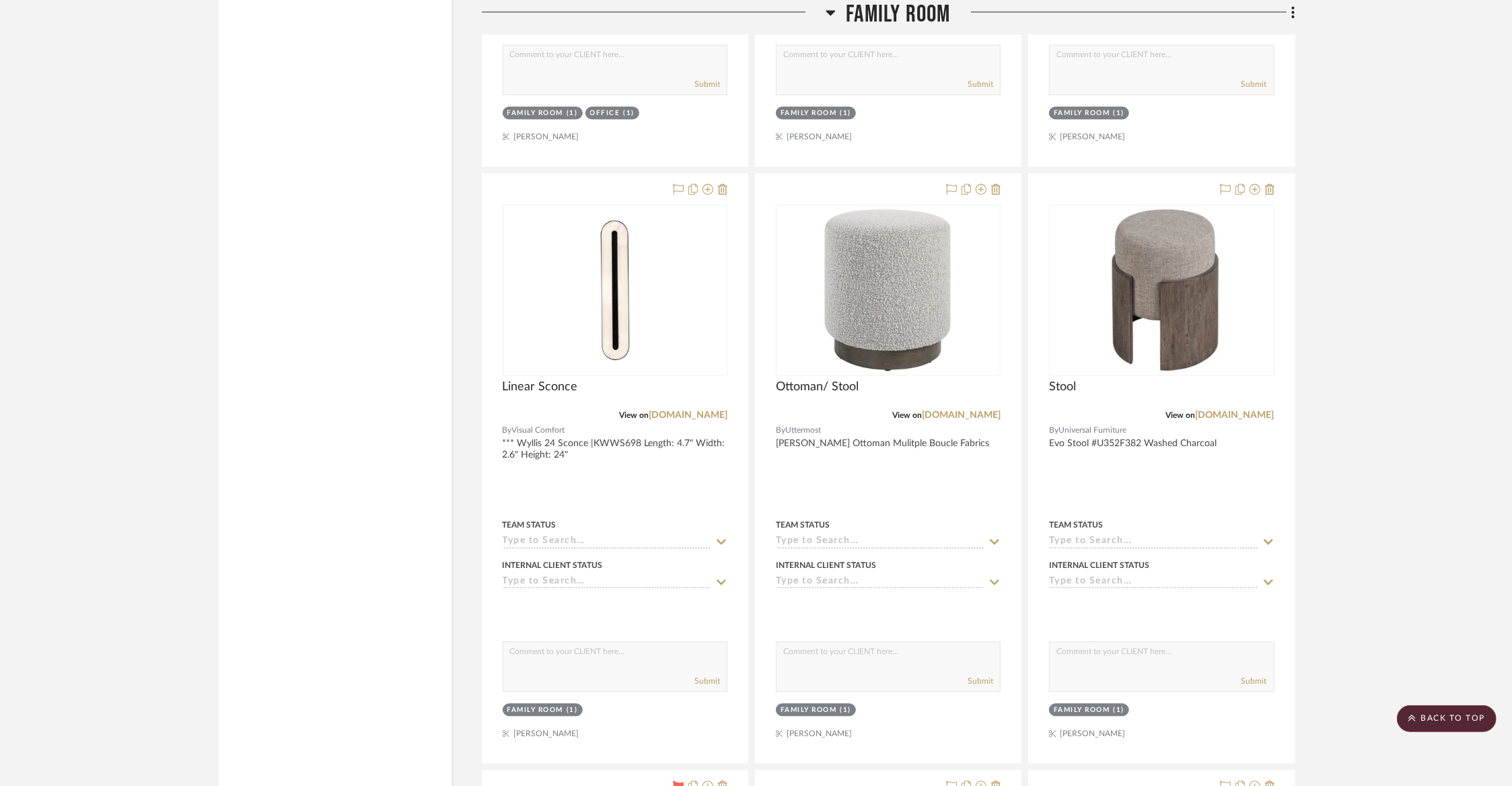
scroll to position [1116, 0]
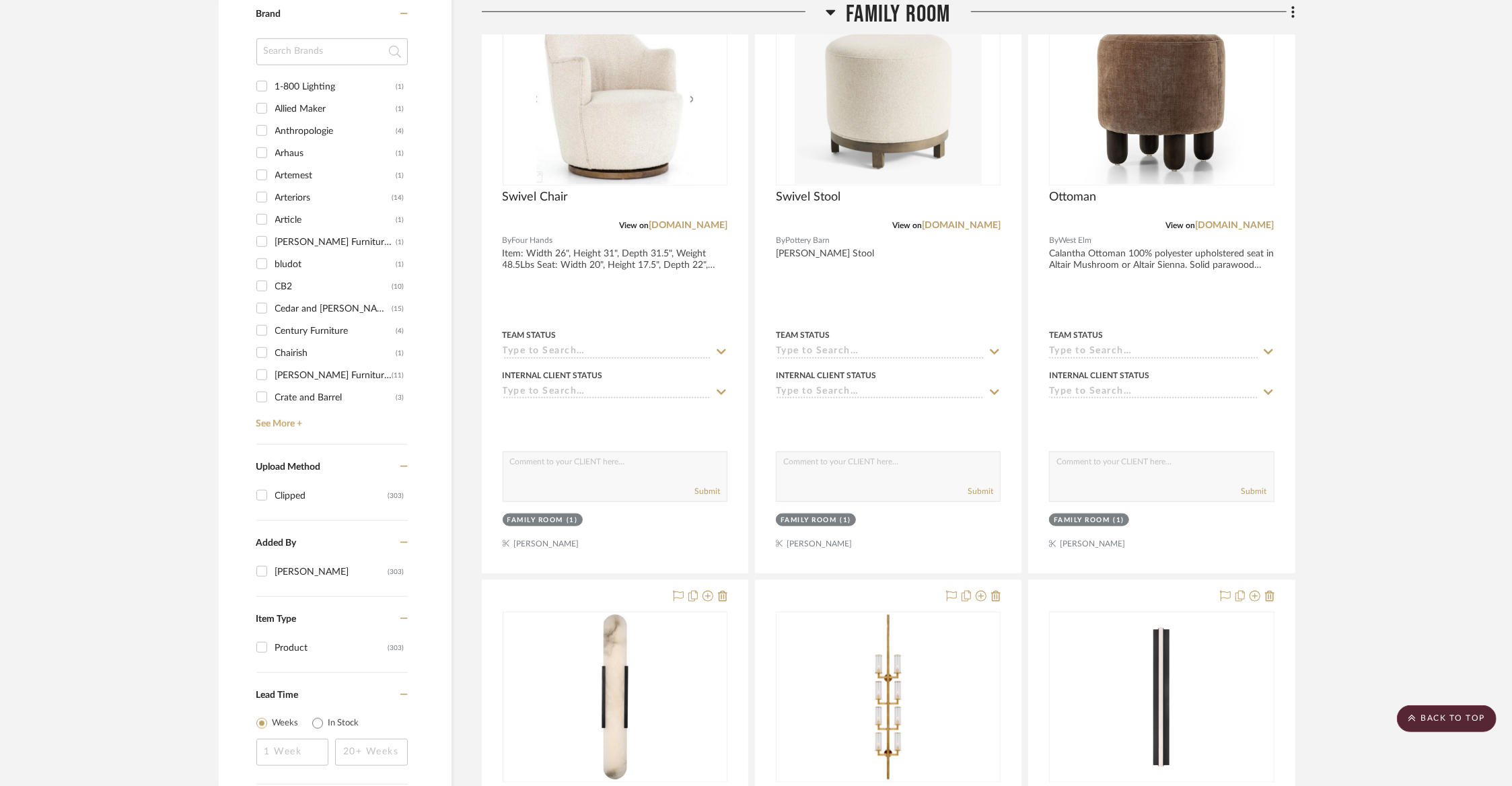
click at [901, 18] on span "Family Room" at bounding box center [898, 14] width 104 height 29
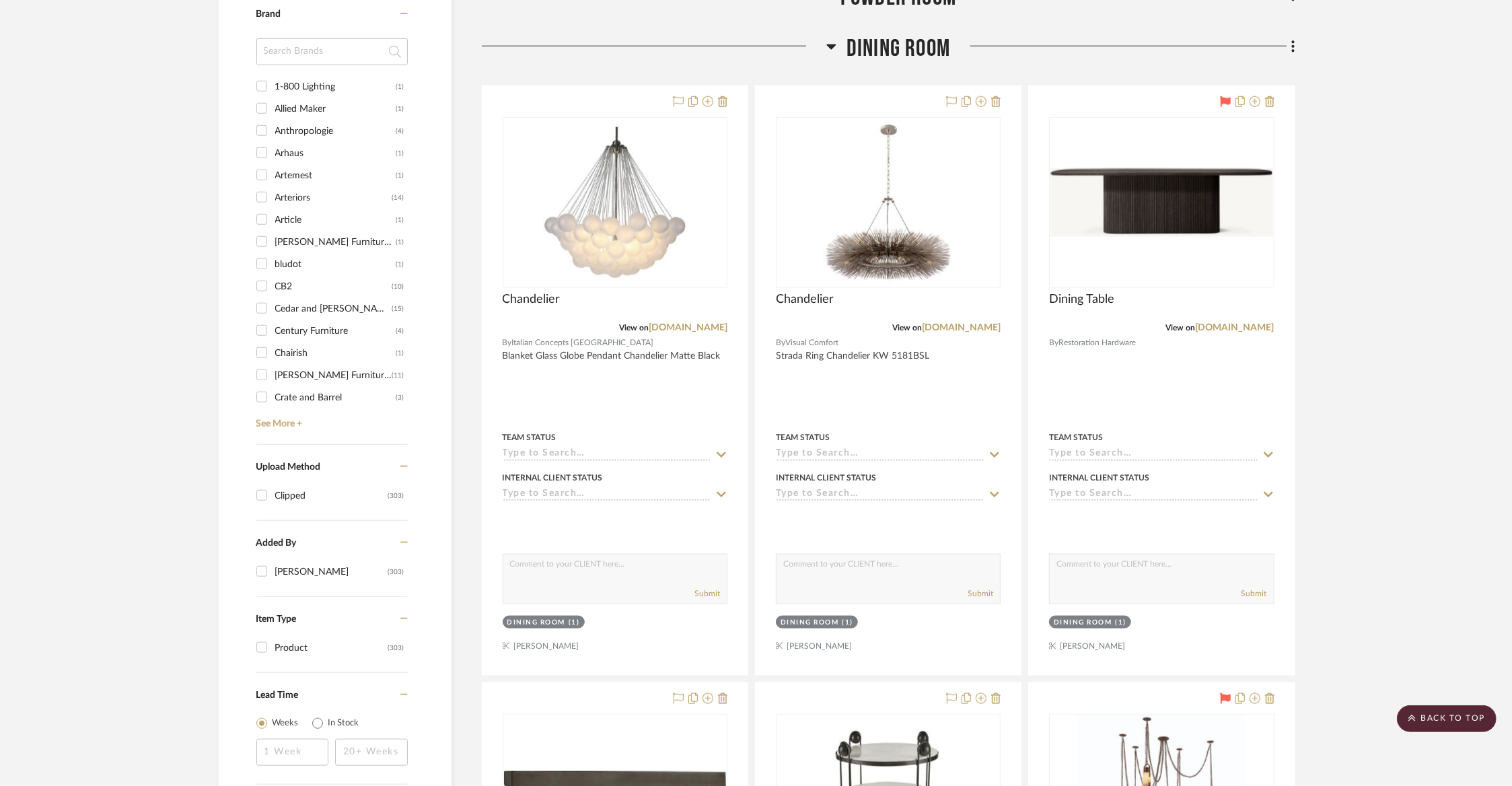
click at [889, 36] on span "Dining Room" at bounding box center [897, 48] width 103 height 29
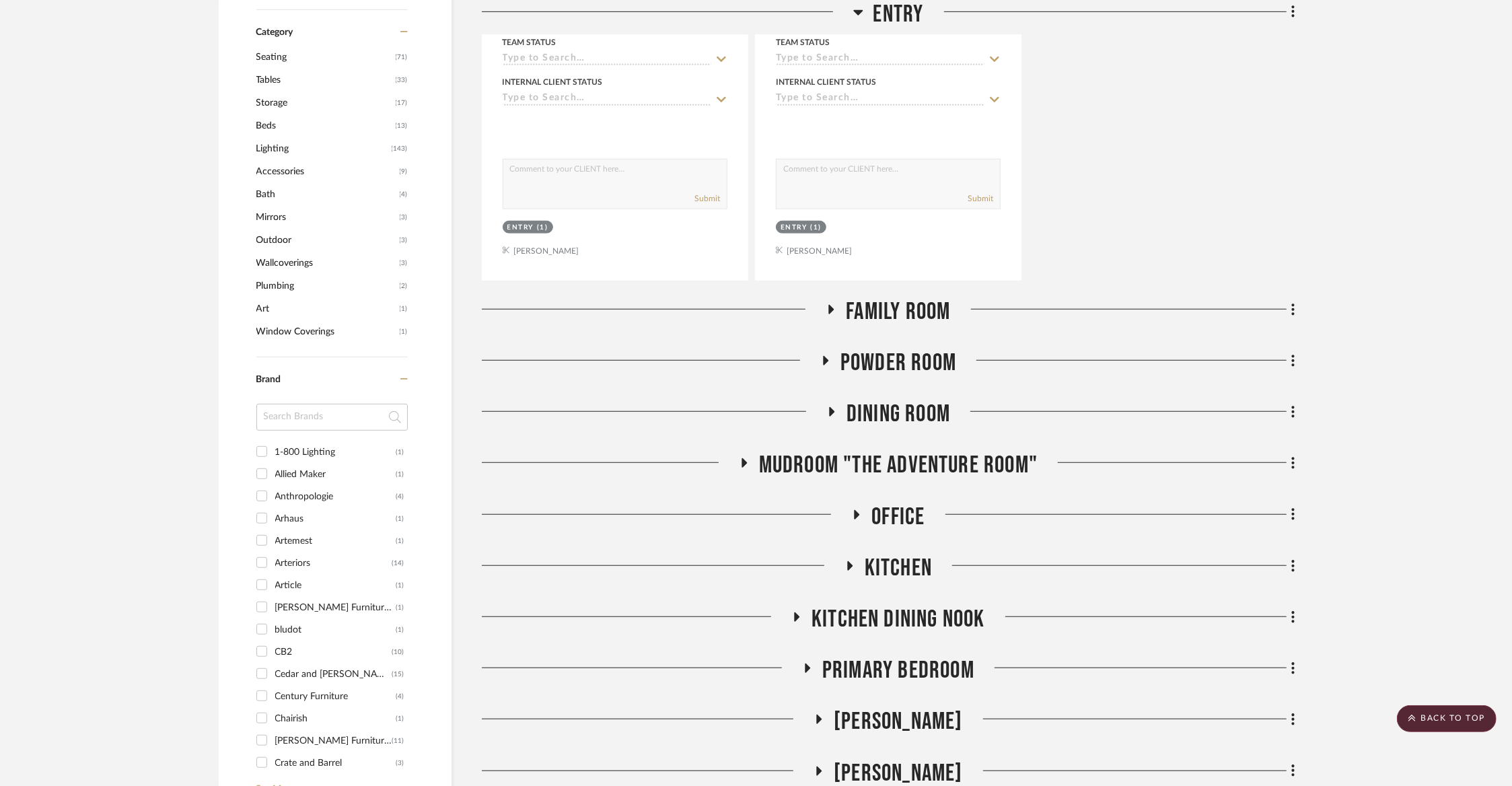
scroll to position [806, 0]
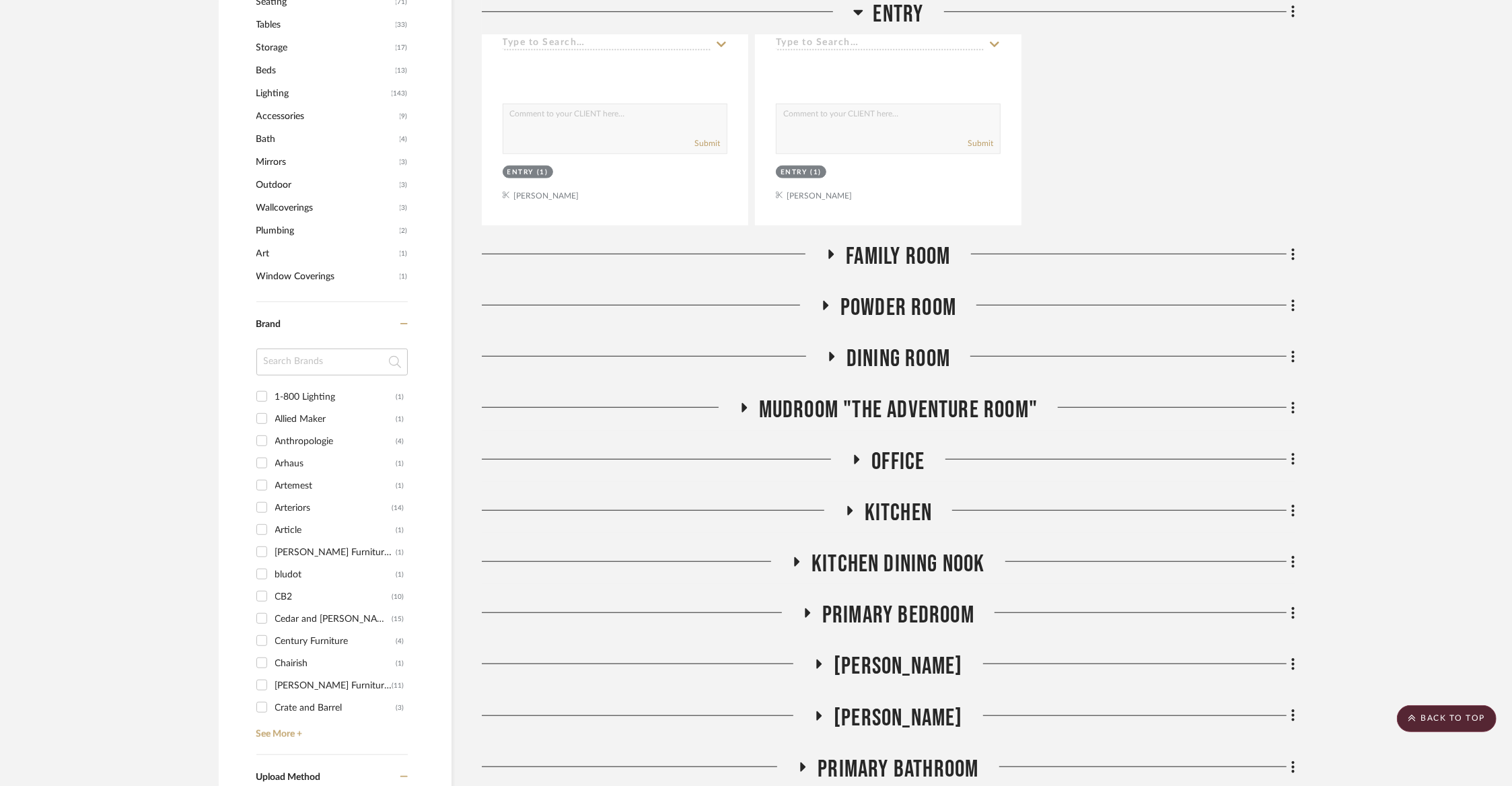
click at [861, 300] on span "Powder Room" at bounding box center [898, 307] width 116 height 29
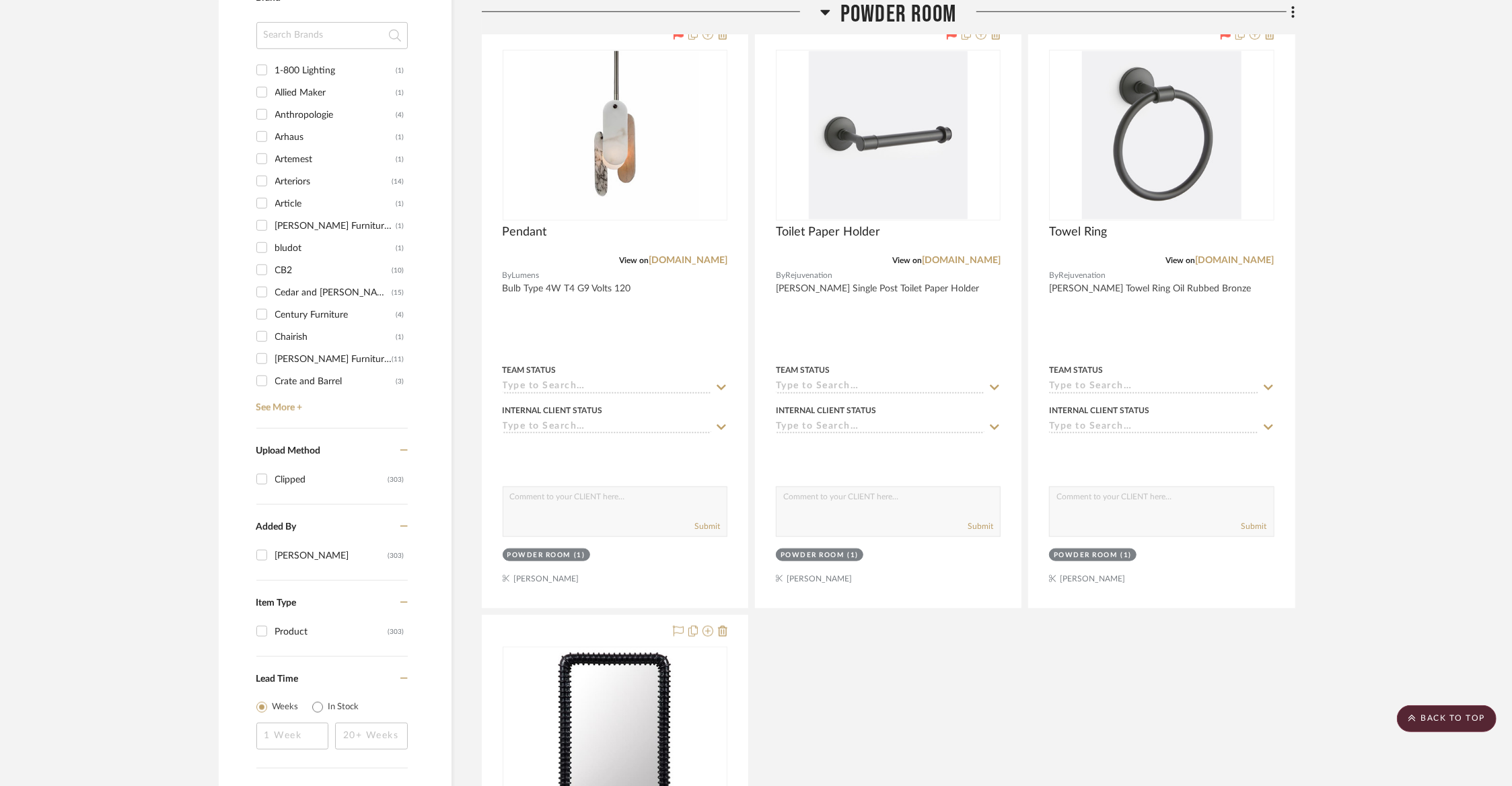
scroll to position [1170, 0]
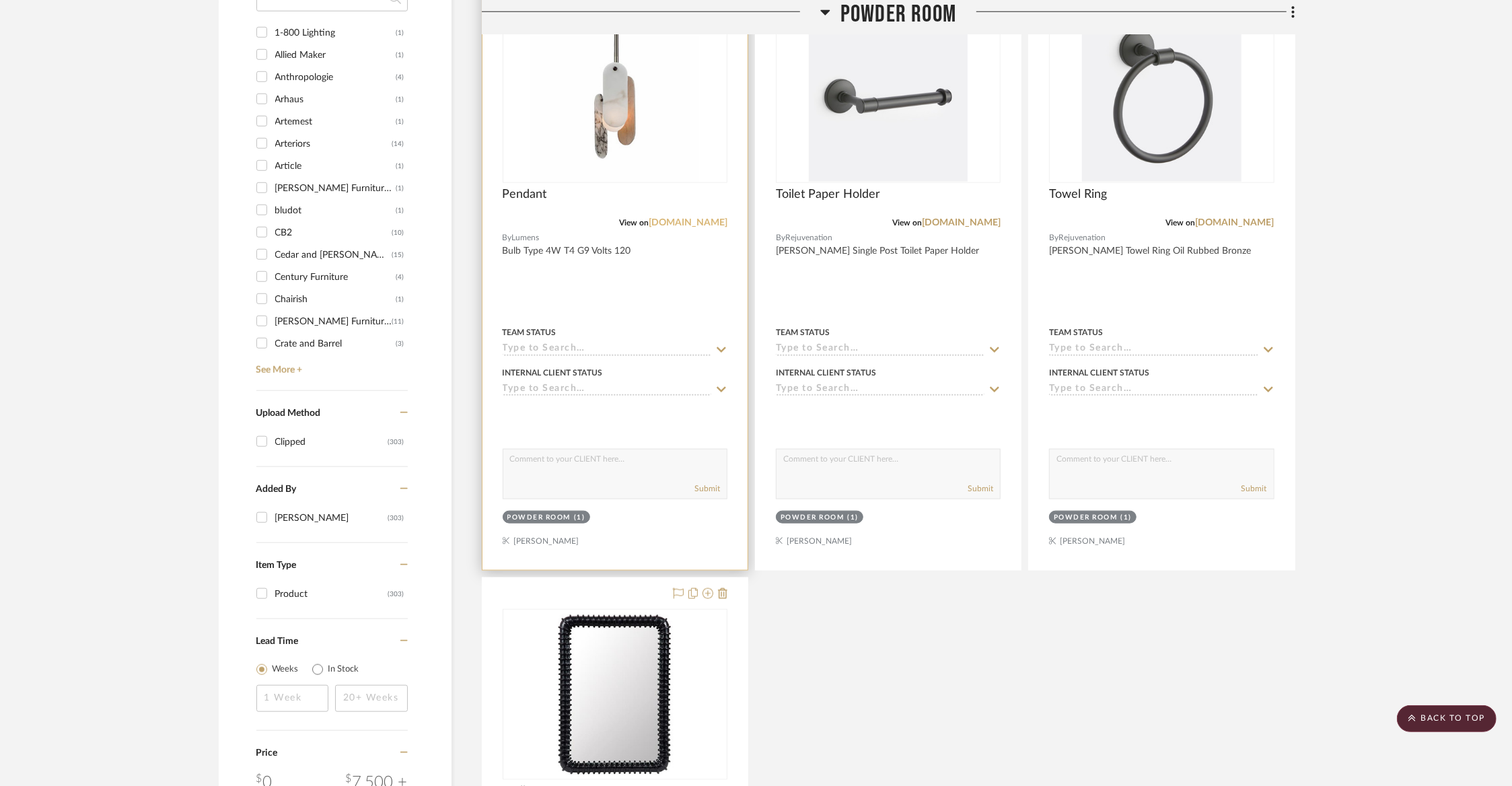
click at [706, 218] on link "lumens.com" at bounding box center [688, 223] width 79 height 10
